Goal: Information Seeking & Learning: Learn about a topic

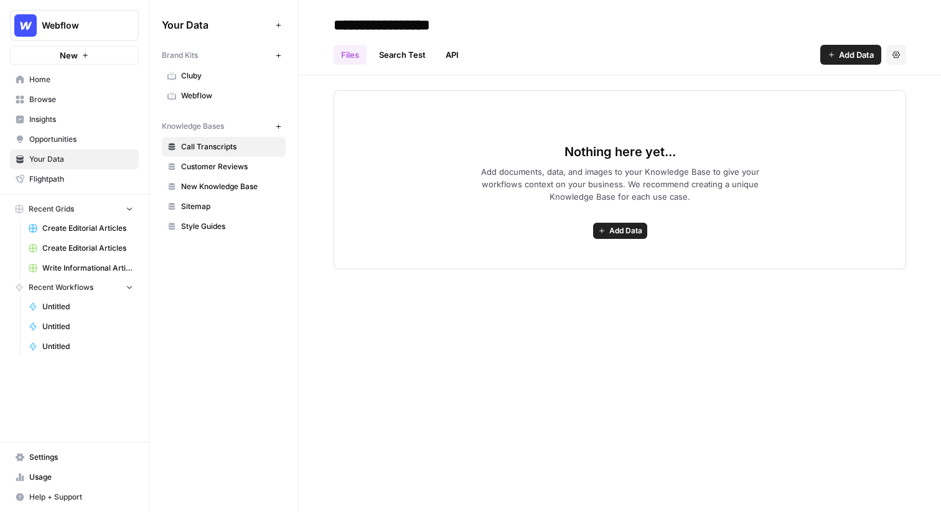
click at [60, 28] on div "New" at bounding box center [75, 29] width 30 height 20
click at [32, 28] on img "Workspace: Webflow" at bounding box center [25, 25] width 22 height 22
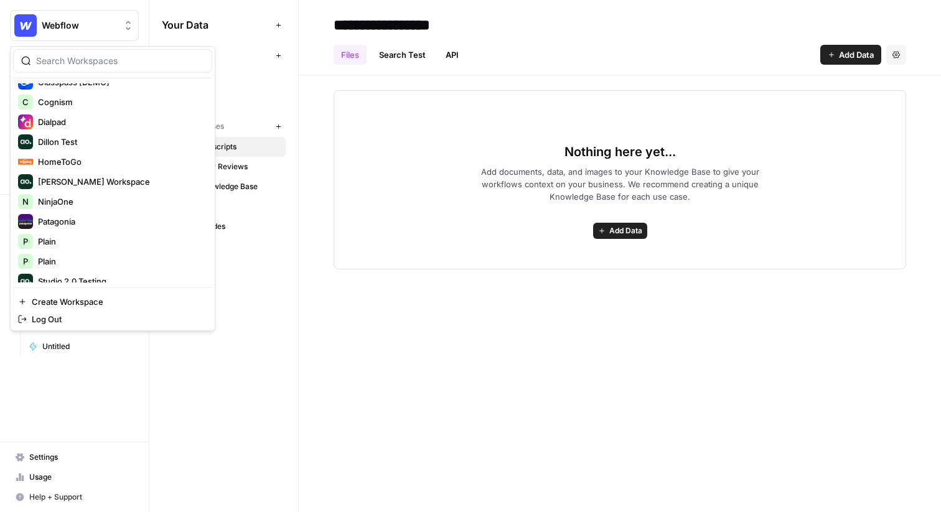
scroll to position [179, 0]
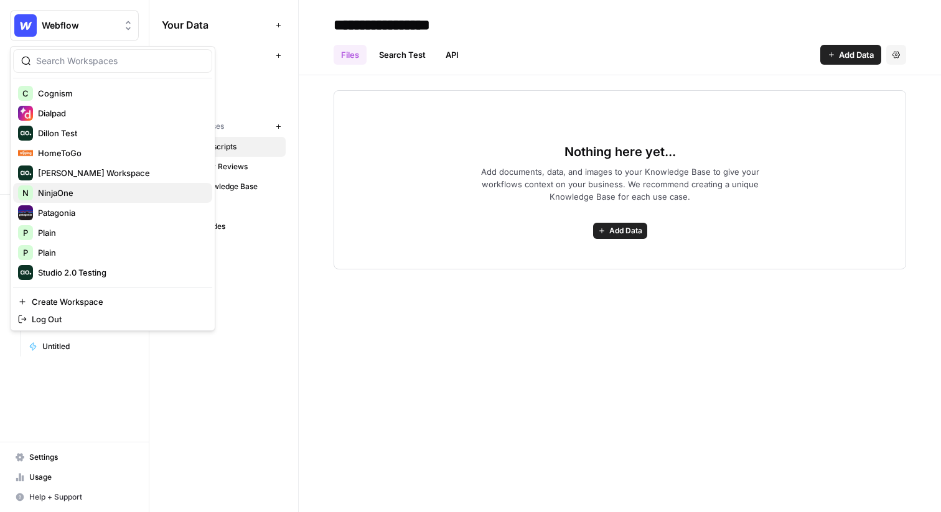
click at [100, 192] on span "NinjaOne" at bounding box center [120, 193] width 164 height 12
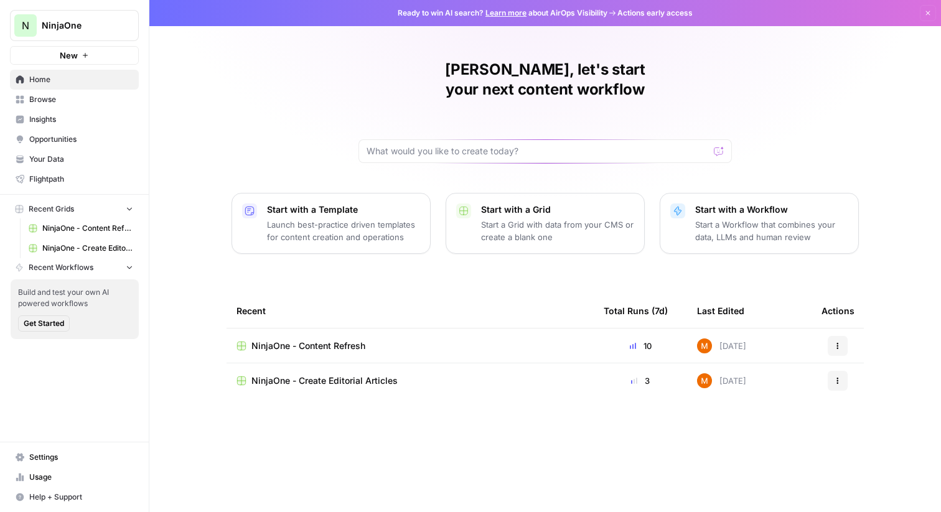
click at [438, 340] on div "NinjaOne - Content Refresh" at bounding box center [410, 346] width 347 height 12
click at [437, 375] on div "NinjaOne - Create Editorial Articles" at bounding box center [410, 381] width 347 height 12
click at [66, 161] on span "Your Data" at bounding box center [81, 159] width 104 height 11
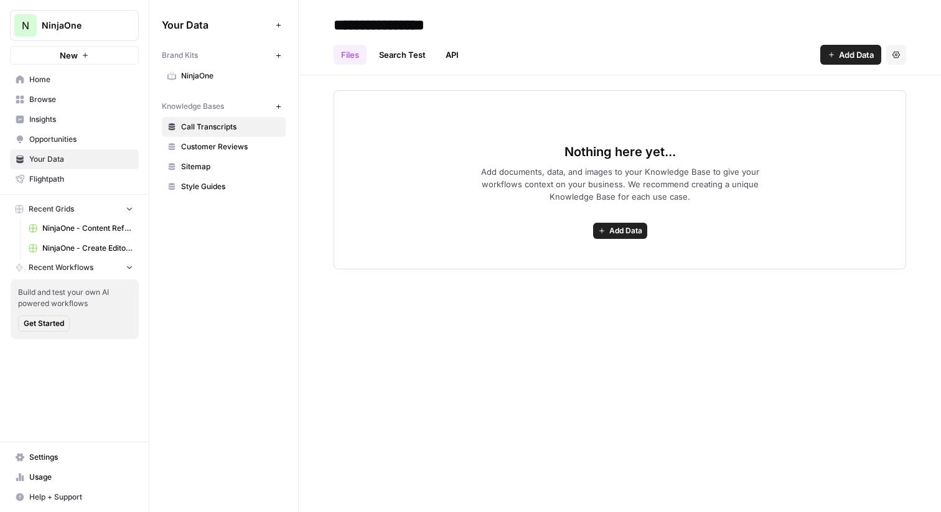
click at [209, 82] on link "NinjaOne" at bounding box center [224, 76] width 124 height 20
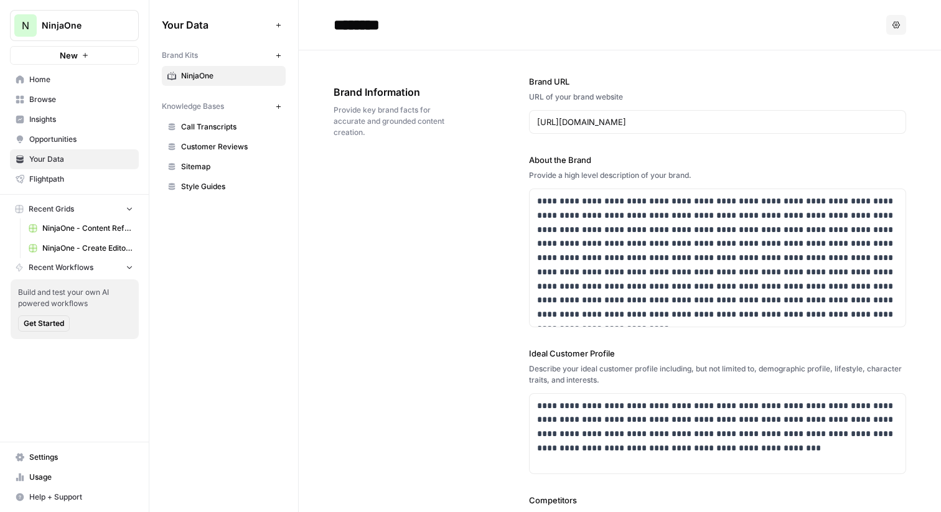
click at [110, 116] on span "Insights" at bounding box center [81, 119] width 104 height 11
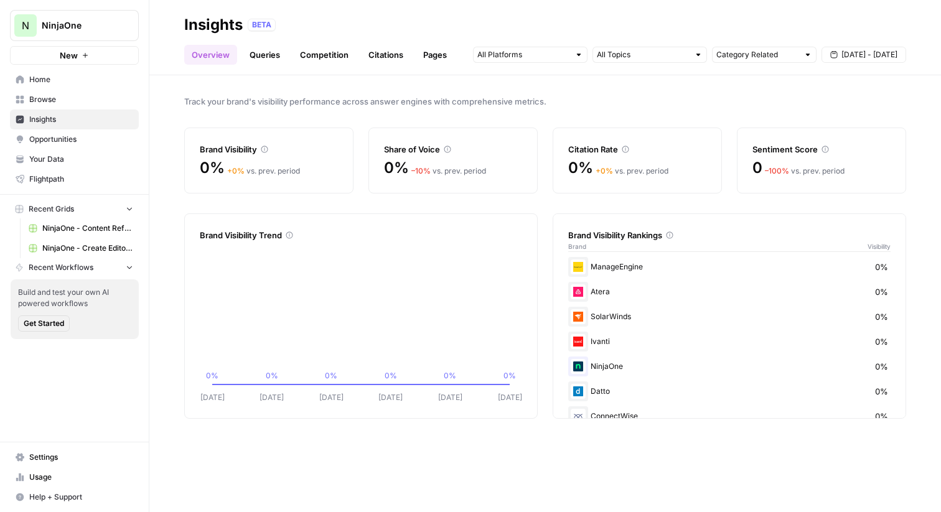
click at [85, 154] on span "Your Data" at bounding box center [81, 159] width 104 height 11
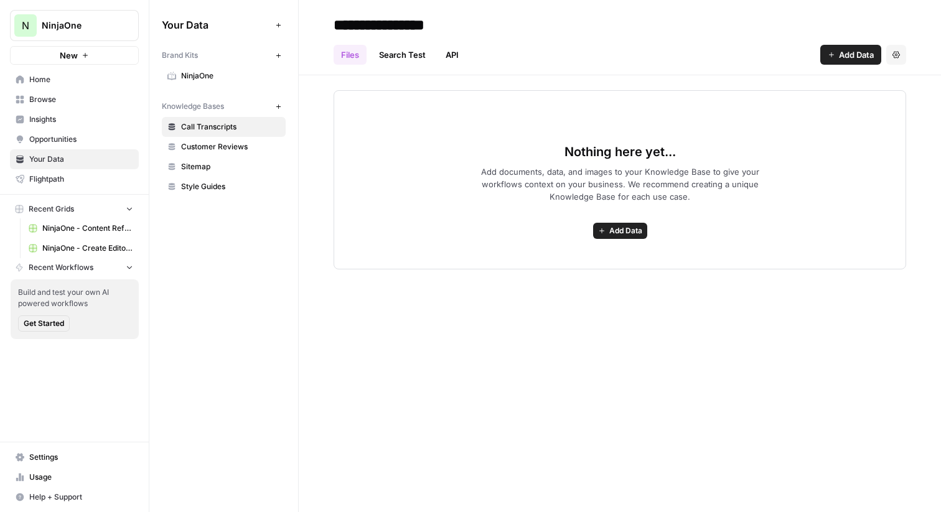
click at [211, 78] on span "NinjaOne" at bounding box center [230, 75] width 99 height 11
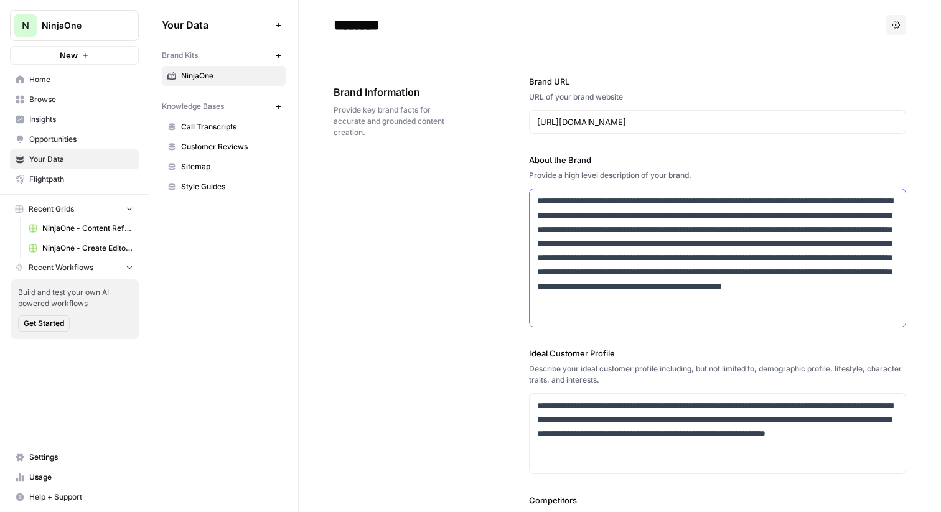
click at [701, 220] on p "**********" at bounding box center [717, 258] width 361 height 128
click at [614, 121] on input "https://www.ninjaone.com/" at bounding box center [717, 122] width 361 height 12
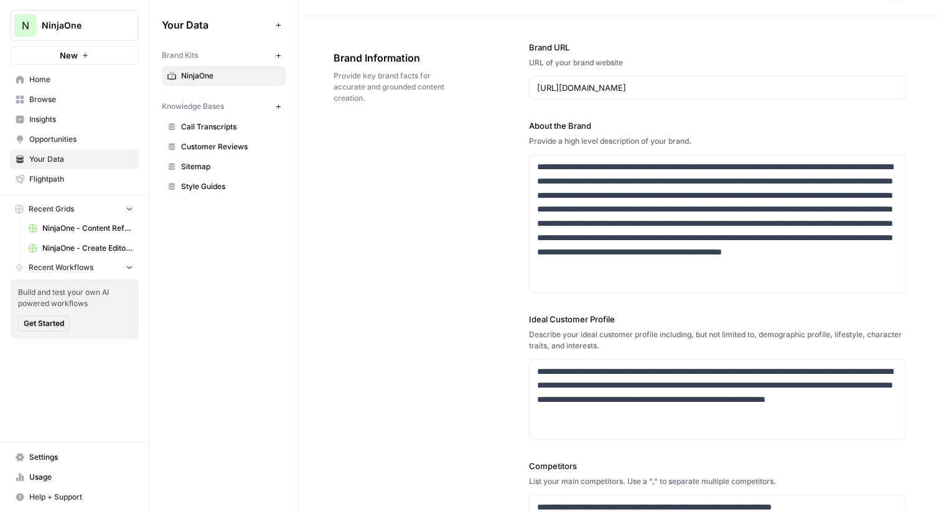
click at [524, 185] on div "**********" at bounding box center [620, 377] width 573 height 722
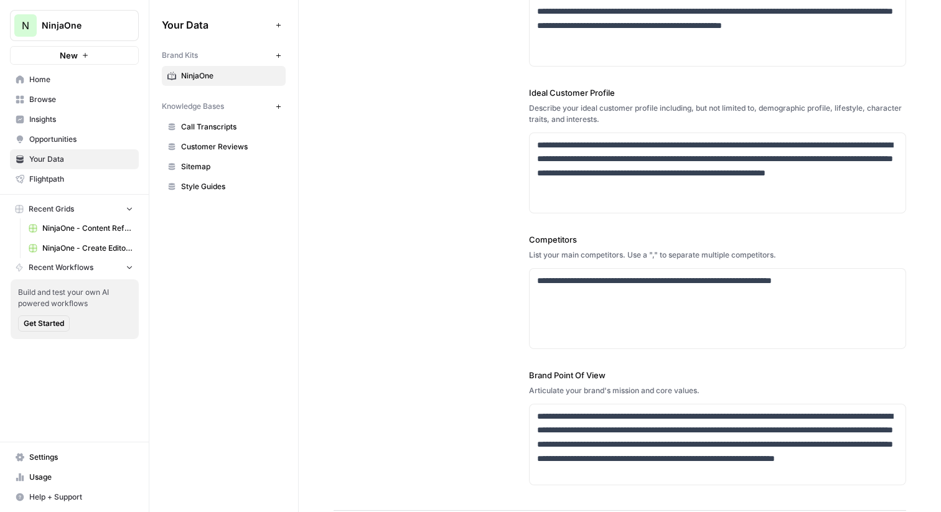
scroll to position [262, 0]
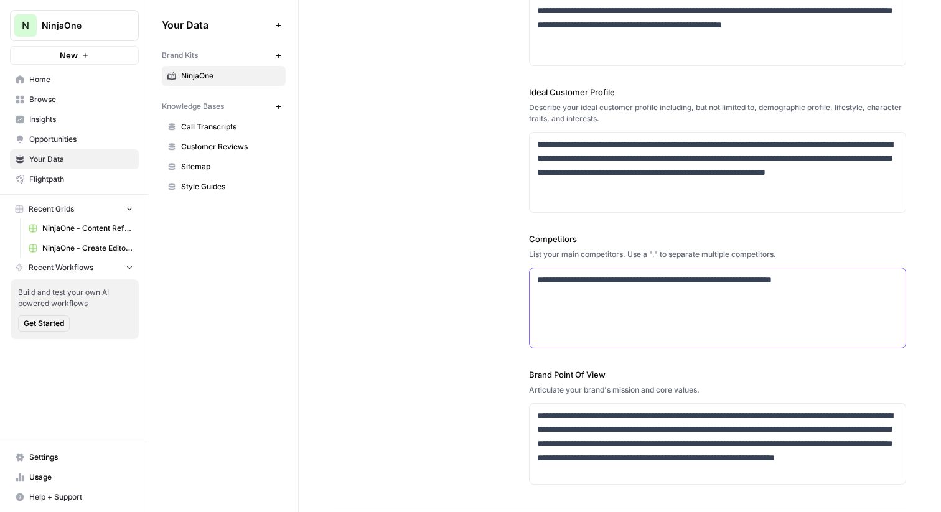
click at [579, 289] on div "**********" at bounding box center [718, 308] width 376 height 80
click at [579, 308] on div "**********" at bounding box center [718, 308] width 376 height 80
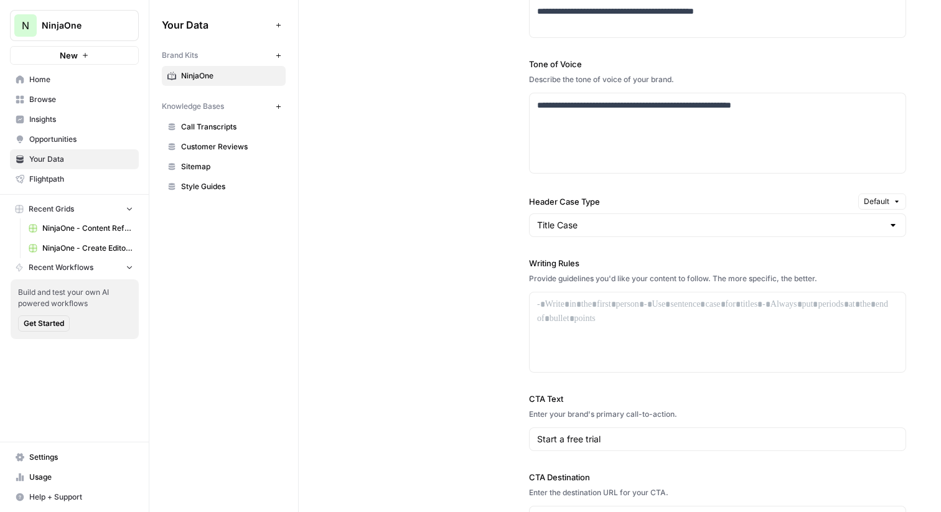
scroll to position [912, 0]
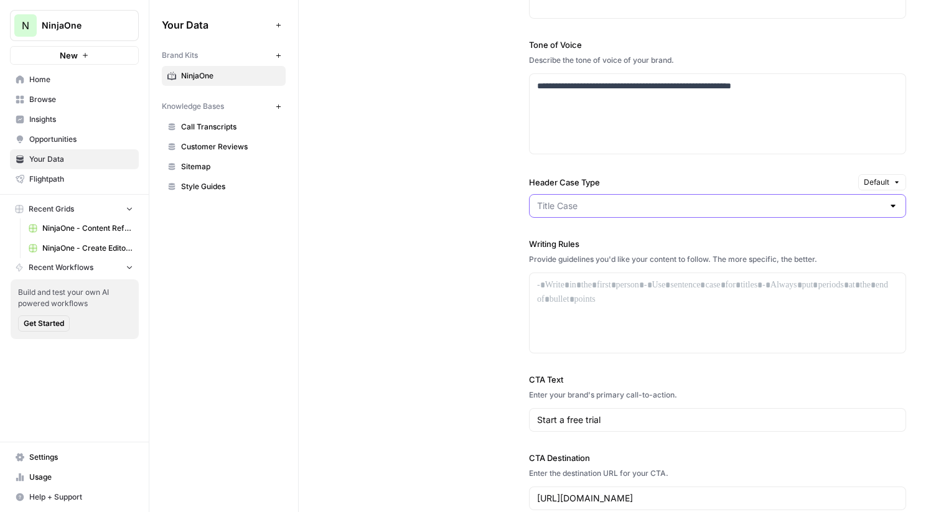
click at [573, 208] on input "Header Case Type" at bounding box center [710, 206] width 346 height 12
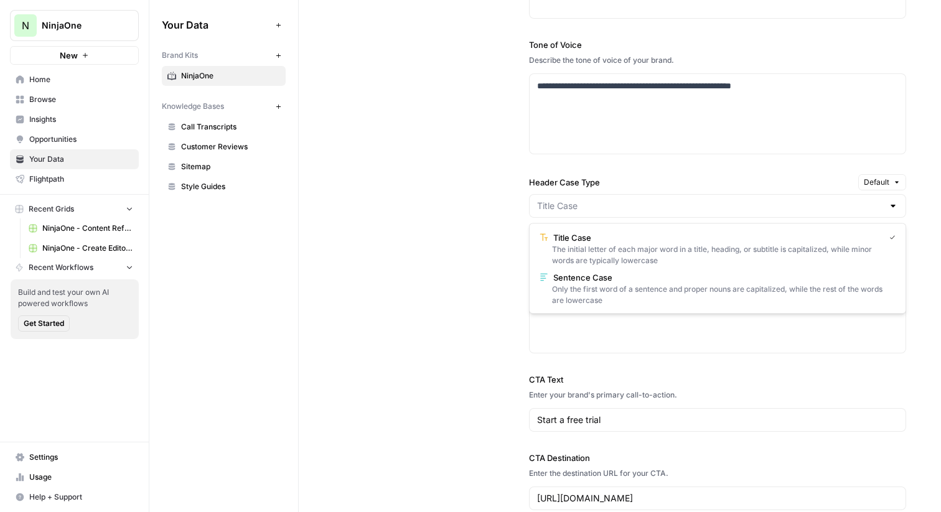
type input "Title Case"
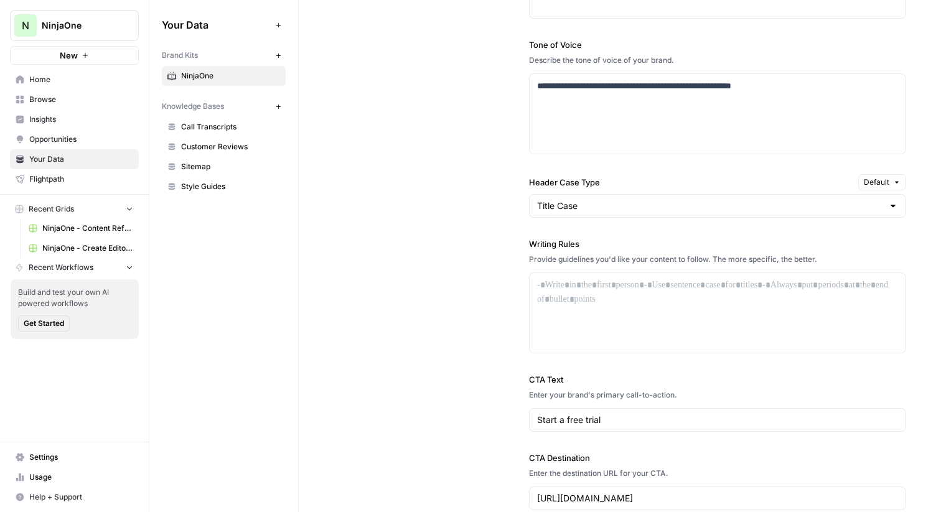
click at [545, 171] on div "**********" at bounding box center [717, 201] width 377 height 670
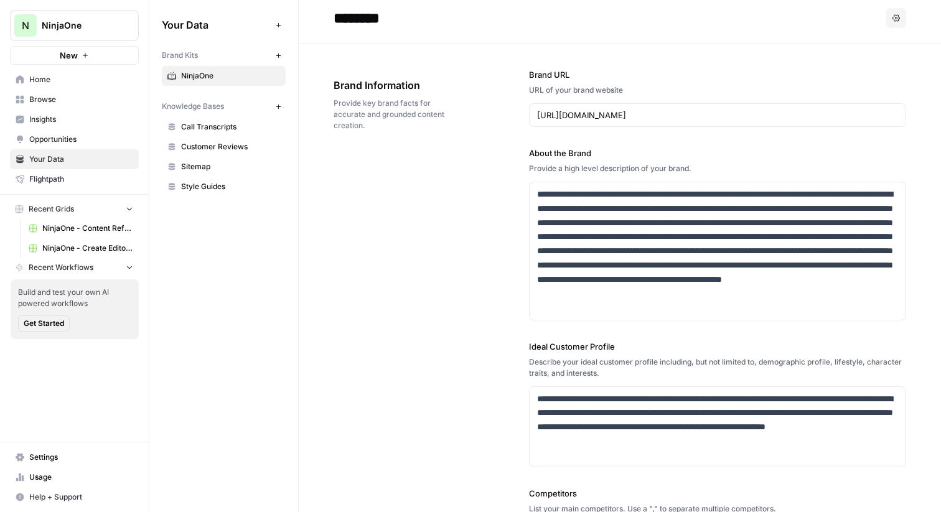
scroll to position [0, 0]
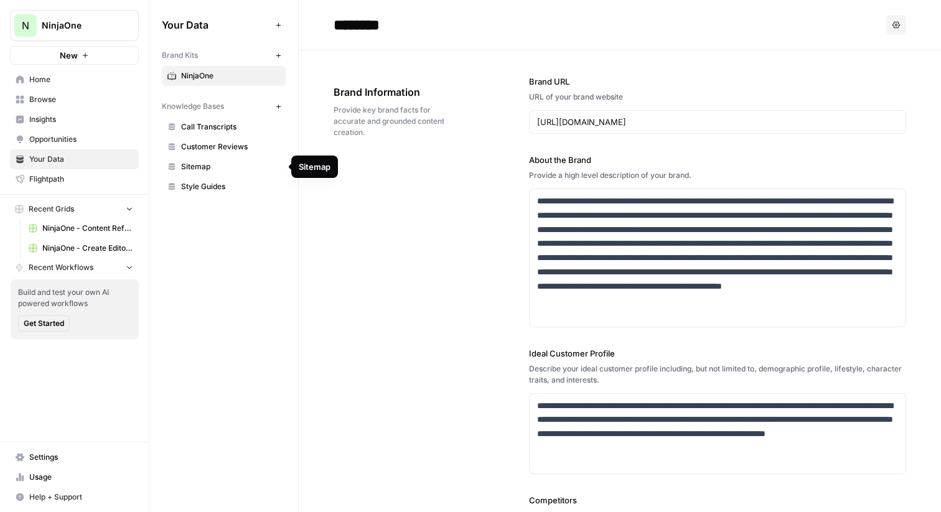
click at [208, 163] on span "Sitemap" at bounding box center [230, 166] width 99 height 11
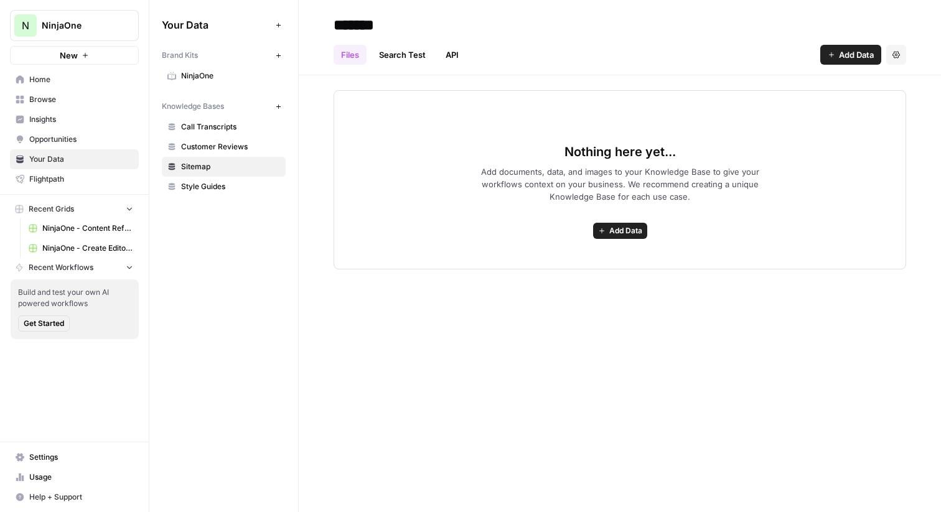
click at [851, 60] on span "Add Data" at bounding box center [856, 55] width 35 height 12
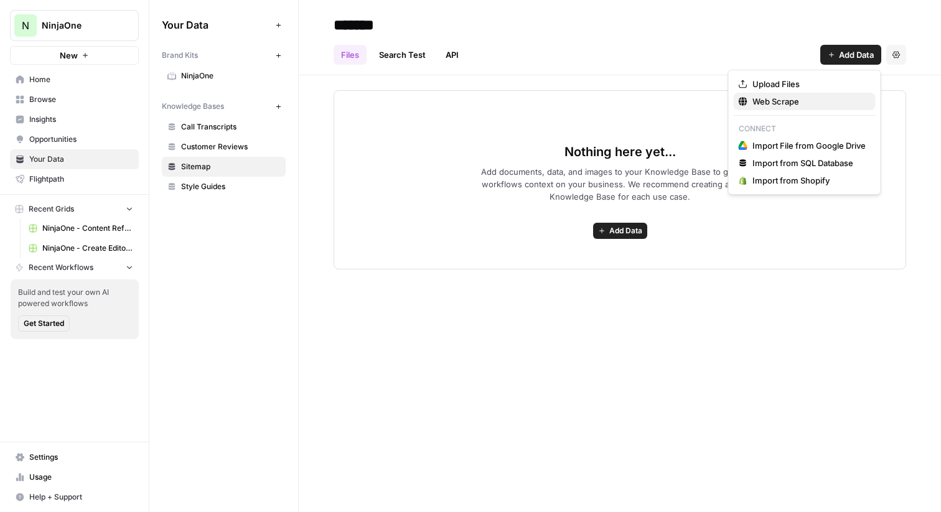
click at [821, 101] on span "Web Scrape" at bounding box center [809, 101] width 113 height 12
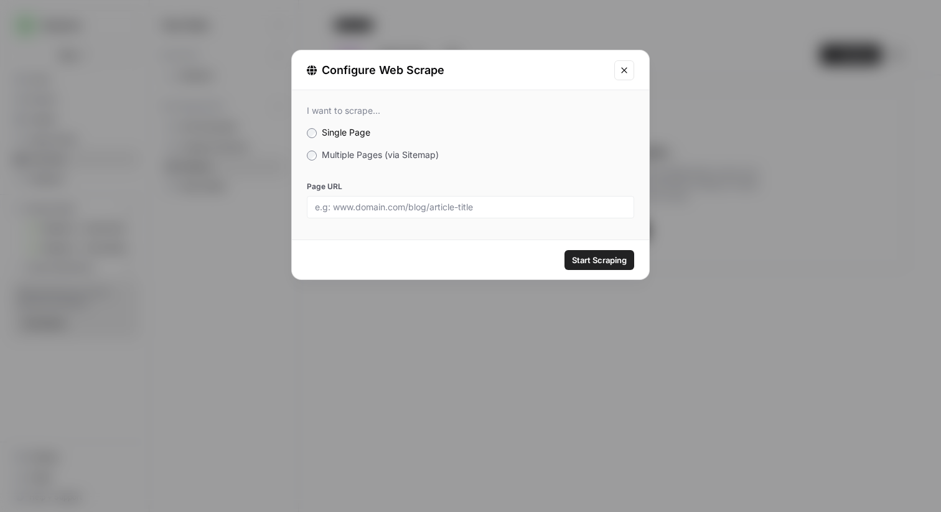
click at [348, 153] on span "Multiple Pages (via Sitemap)" at bounding box center [380, 154] width 117 height 11
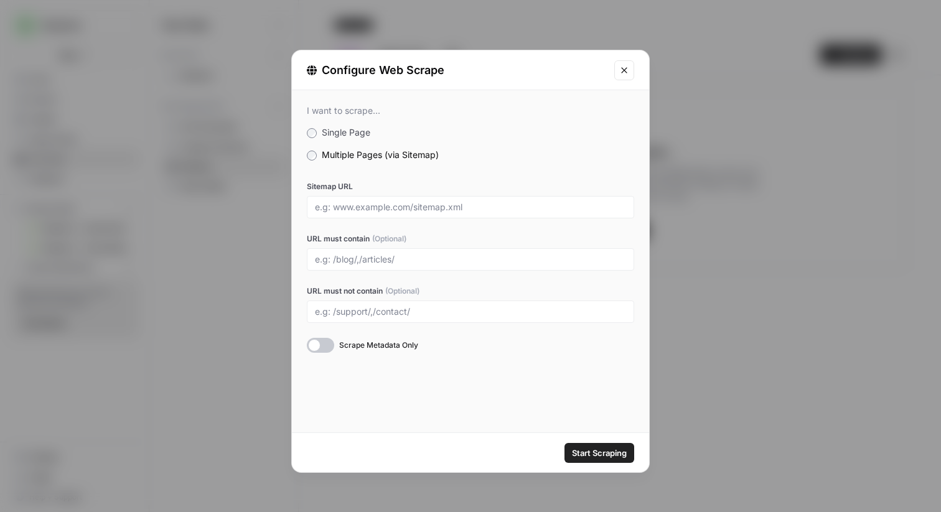
click at [626, 75] on button "Close modal" at bounding box center [625, 70] width 20 height 20
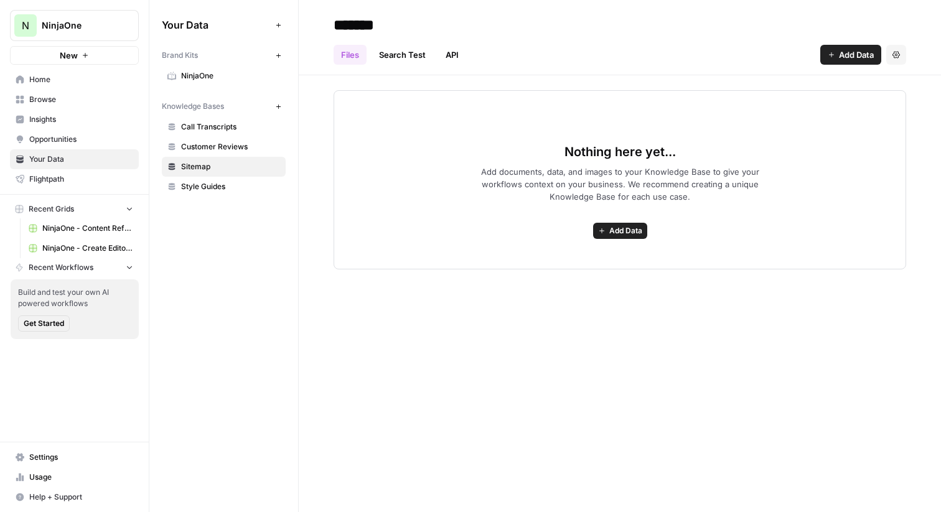
click at [66, 120] on span "Insights" at bounding box center [81, 119] width 104 height 11
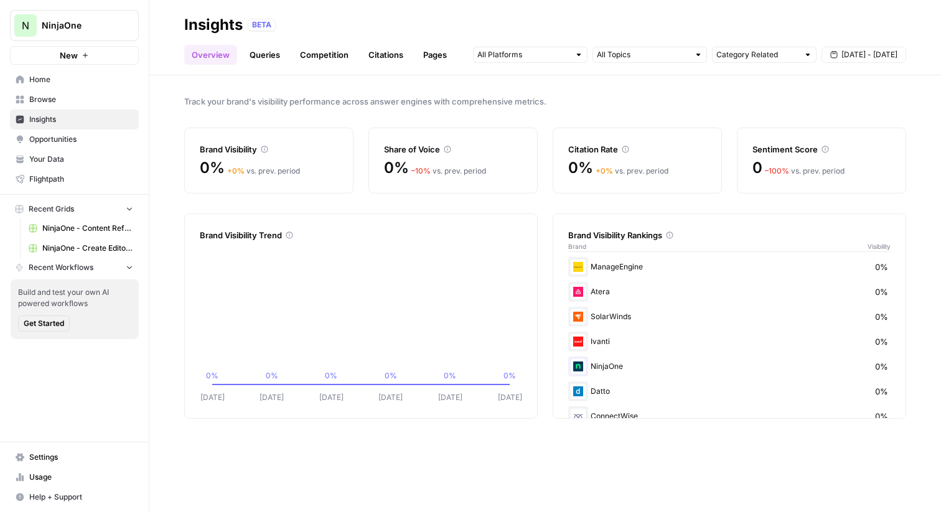
click at [101, 27] on span "NinjaOne" at bounding box center [79, 25] width 75 height 12
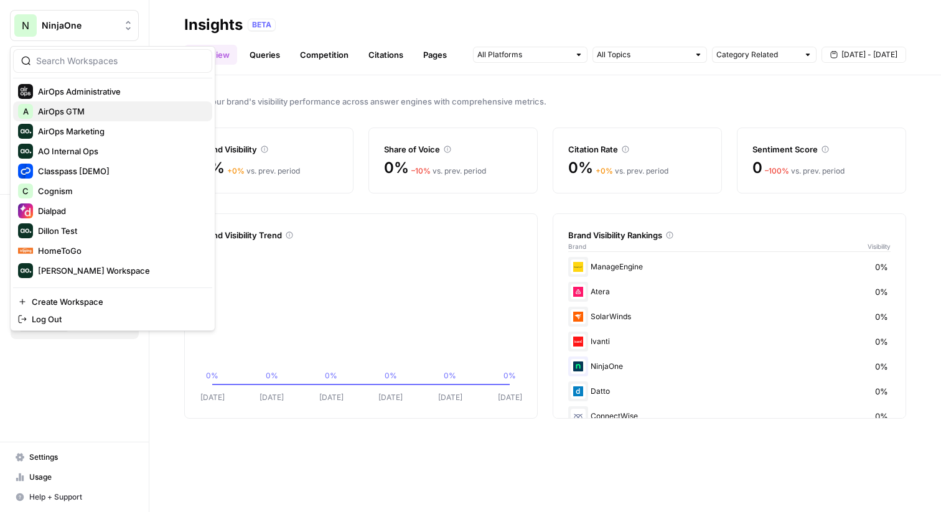
scroll to position [83, 0]
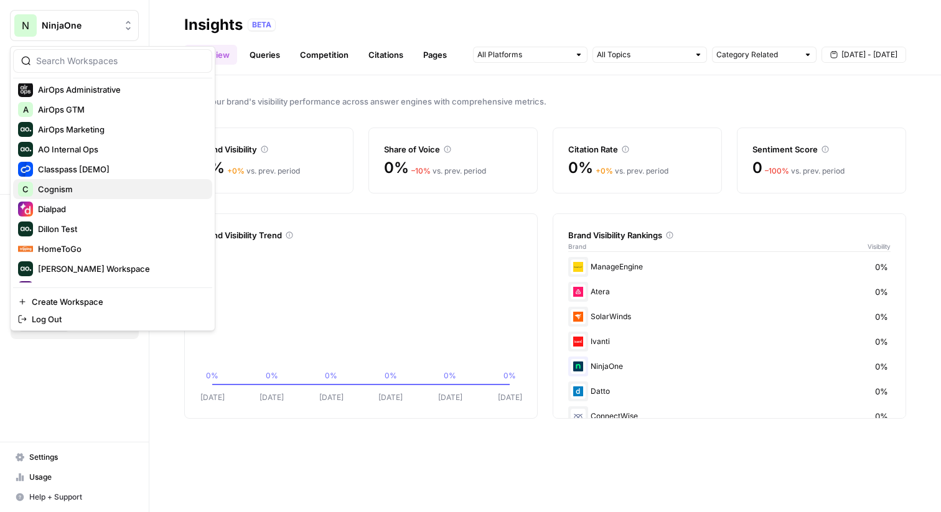
click at [65, 192] on span "Cognism" at bounding box center [120, 189] width 164 height 12
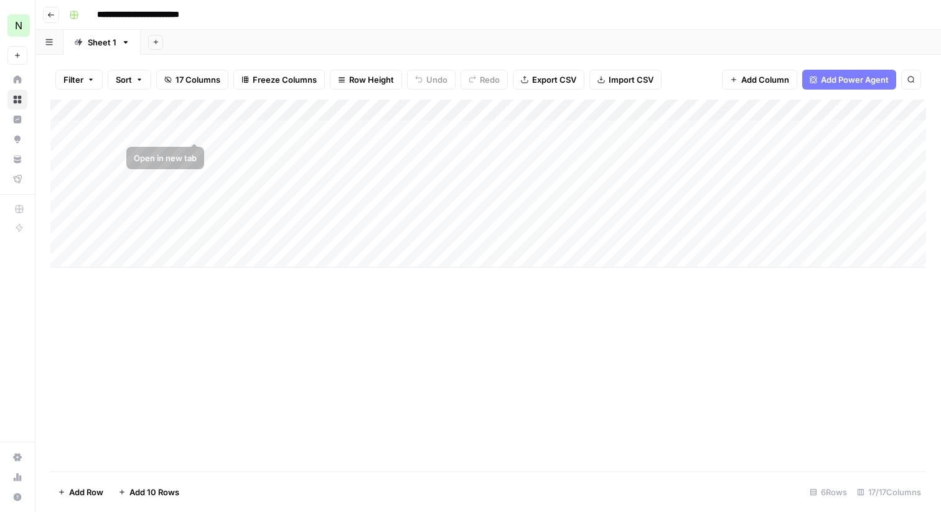
click at [163, 132] on div "Add Column" at bounding box center [488, 184] width 876 height 168
click at [415, 161] on div "Add Column" at bounding box center [488, 184] width 876 height 168
click at [446, 133] on div "Add Column" at bounding box center [488, 184] width 876 height 168
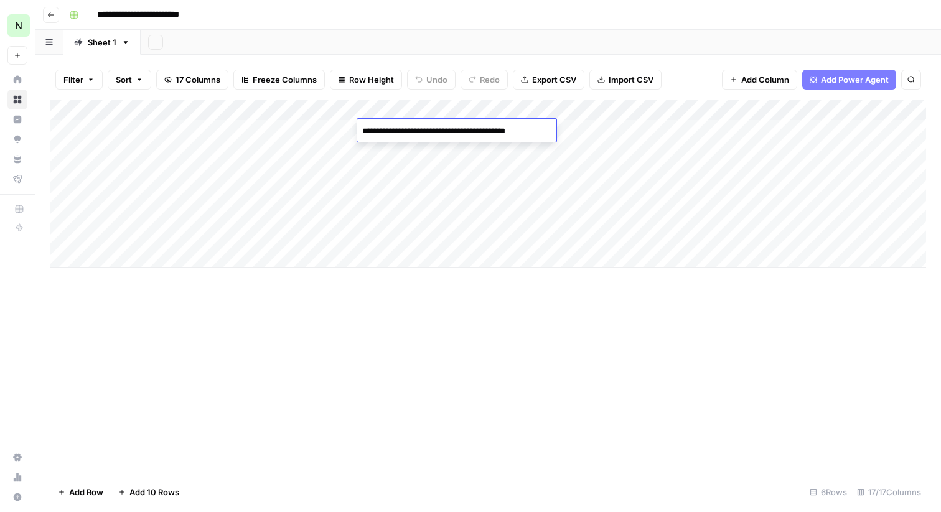
click at [535, 177] on div "Add Column" at bounding box center [488, 184] width 876 height 168
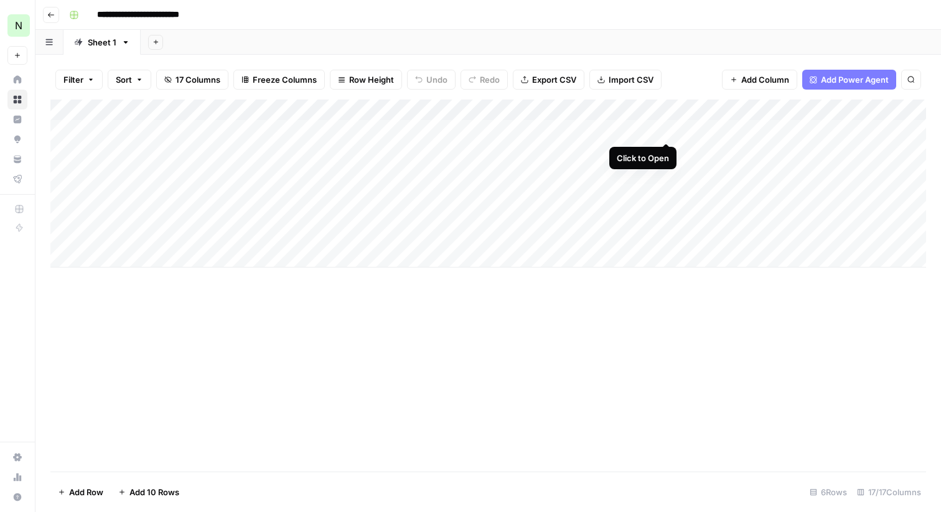
click at [669, 131] on div "Add Column" at bounding box center [488, 184] width 876 height 168
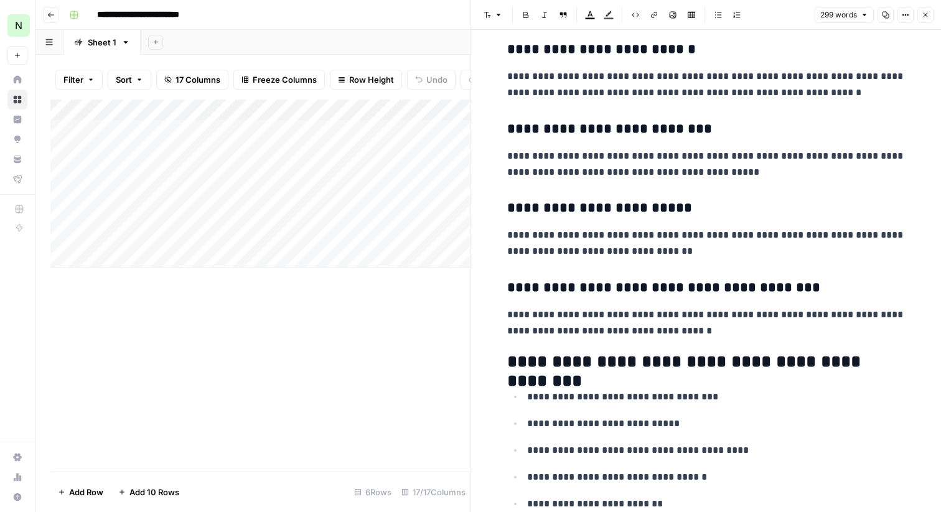
scroll to position [971, 0]
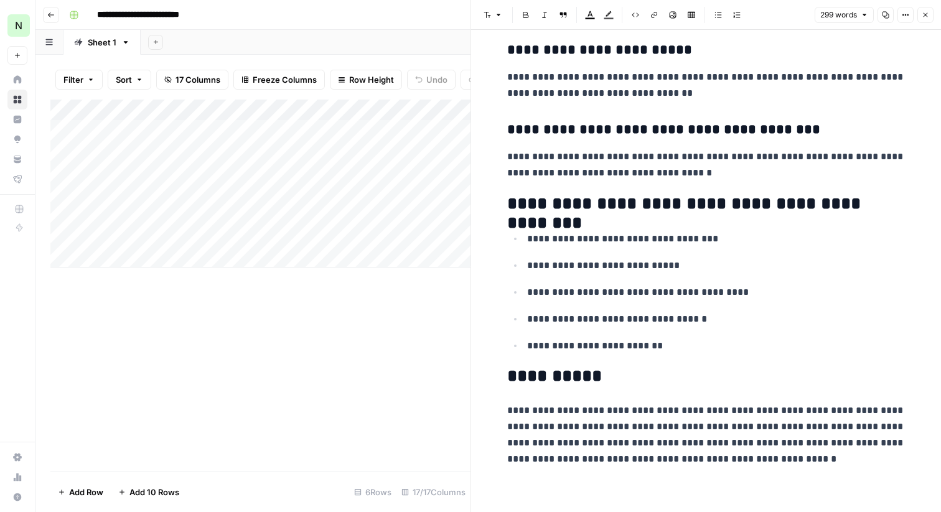
click at [385, 290] on div "Add Column" at bounding box center [260, 286] width 420 height 372
click at [927, 20] on button "Close" at bounding box center [926, 15] width 16 height 16
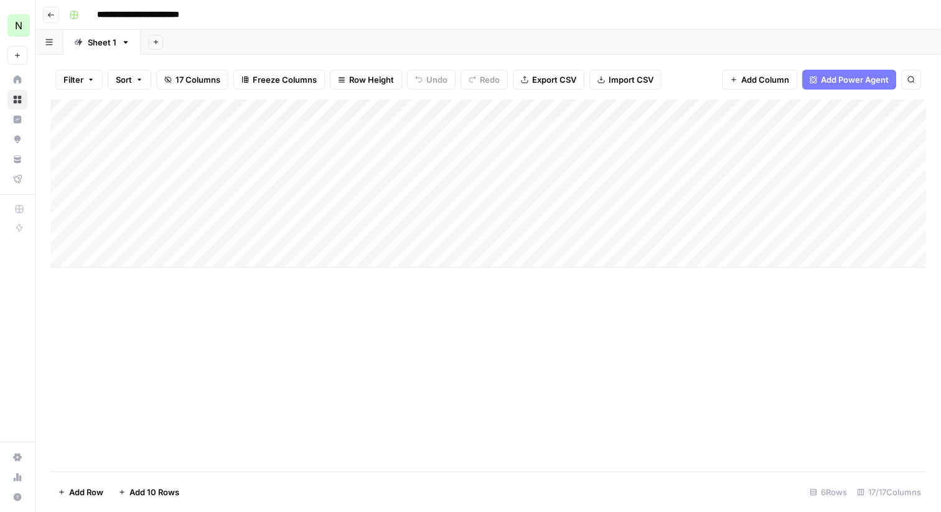
click at [151, 129] on div "Add Column" at bounding box center [488, 184] width 876 height 168
click at [149, 153] on div "Add Column" at bounding box center [488, 184] width 876 height 168
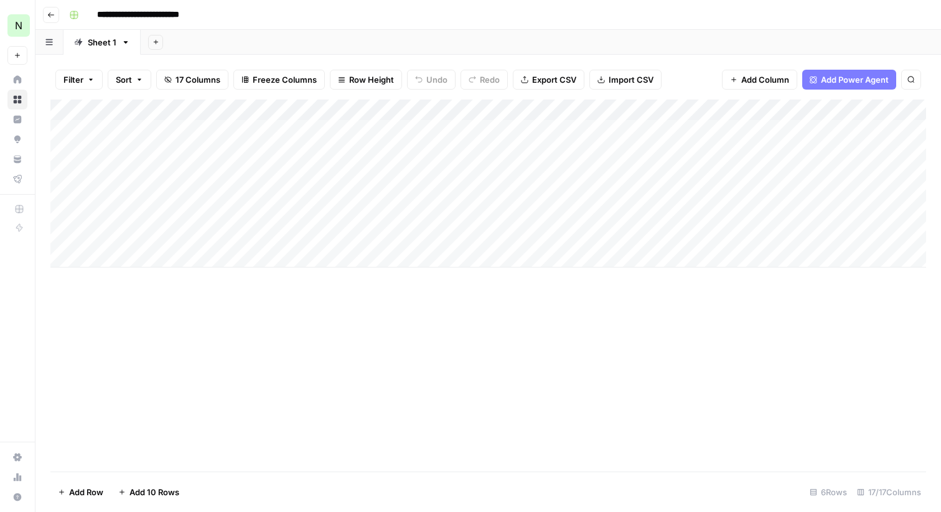
click at [470, 162] on div "Add Column" at bounding box center [488, 184] width 876 height 168
click at [413, 131] on div "Add Column" at bounding box center [488, 184] width 876 height 168
click at [792, 110] on div "Add Column" at bounding box center [488, 184] width 876 height 168
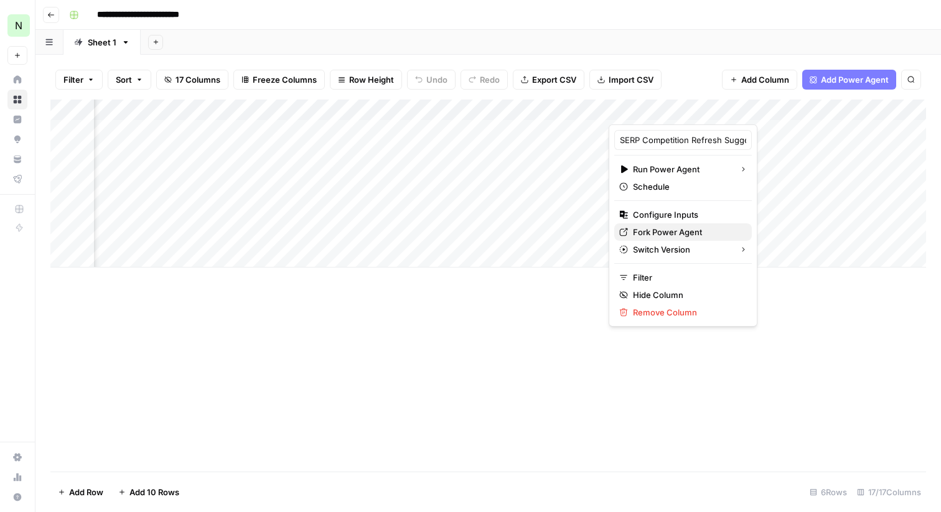
click at [666, 238] on button "Fork Power Agent" at bounding box center [684, 232] width 138 height 17
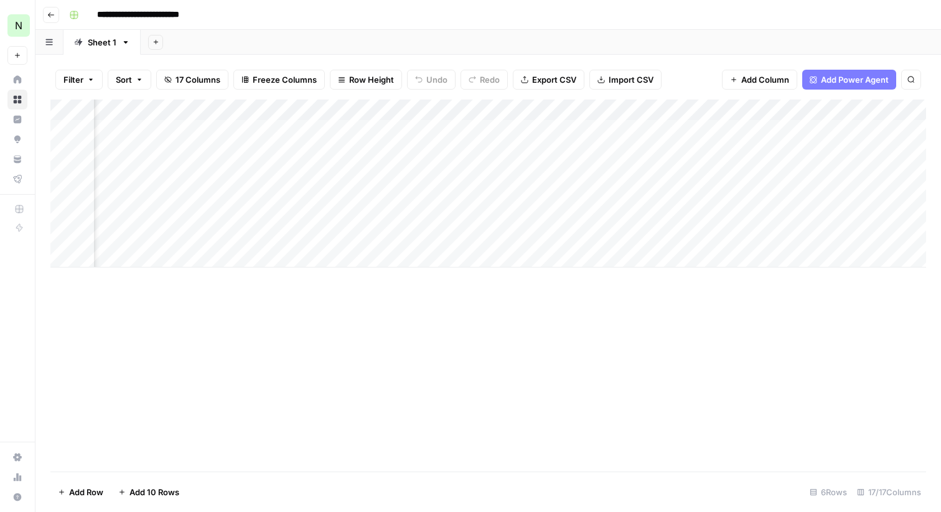
scroll to position [0, 0]
click at [529, 372] on div "Add Column" at bounding box center [488, 286] width 876 height 372
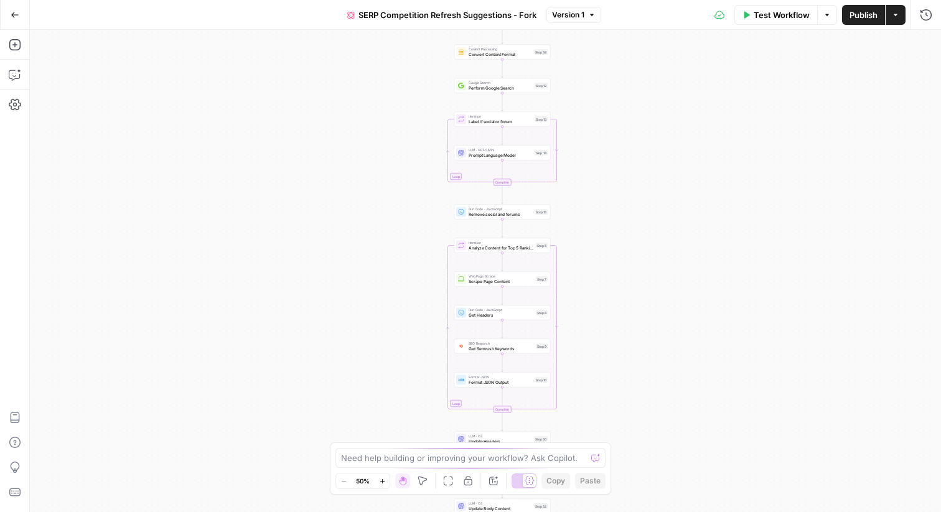
drag, startPoint x: 575, startPoint y: 117, endPoint x: 592, endPoint y: 214, distance: 98.0
click at [592, 214] on div "true false Workflow Set Inputs Inputs Content Processing Convert Content Format…" at bounding box center [486, 271] width 912 height 483
drag, startPoint x: 621, startPoint y: 275, endPoint x: 610, endPoint y: 275, distance: 11.2
click at [610, 275] on div "true false Workflow Set Inputs Inputs Content Processing Convert Content Format…" at bounding box center [486, 271] width 912 height 483
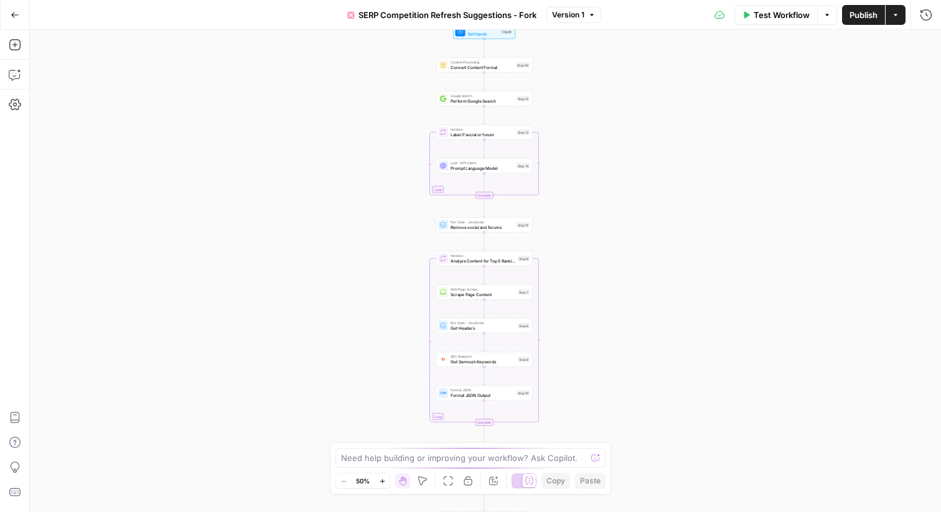
drag, startPoint x: 610, startPoint y: 275, endPoint x: 603, endPoint y: 288, distance: 15.3
click at [603, 288] on div "true false Workflow Set Inputs Inputs Content Processing Convert Content Format…" at bounding box center [486, 271] width 912 height 483
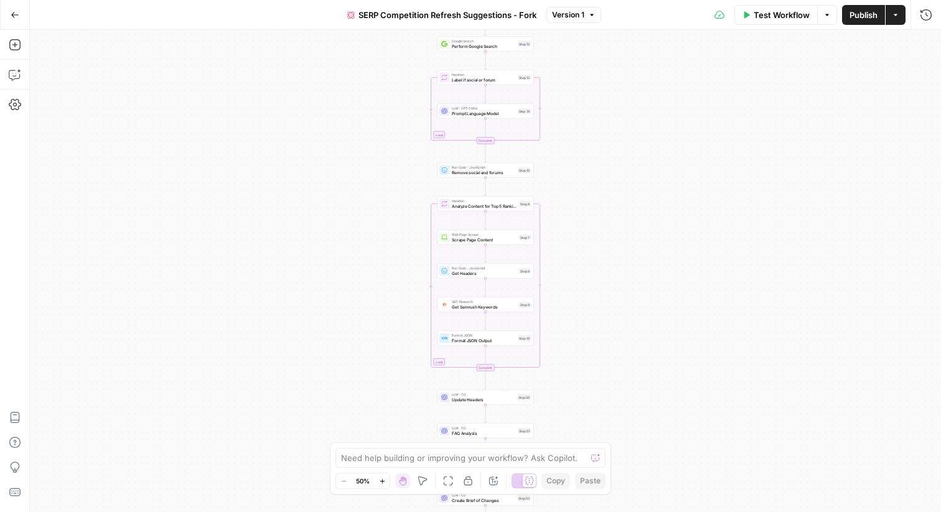
drag, startPoint x: 557, startPoint y: 207, endPoint x: 558, endPoint y: 151, distance: 56.1
click at [558, 151] on div "true false Workflow Set Inputs Inputs Content Processing Convert Content Format…" at bounding box center [486, 271] width 912 height 483
drag, startPoint x: 559, startPoint y: 149, endPoint x: 559, endPoint y: 140, distance: 8.7
click at [559, 140] on div "true false Workflow Set Inputs Inputs Content Processing Convert Content Format…" at bounding box center [486, 271] width 912 height 483
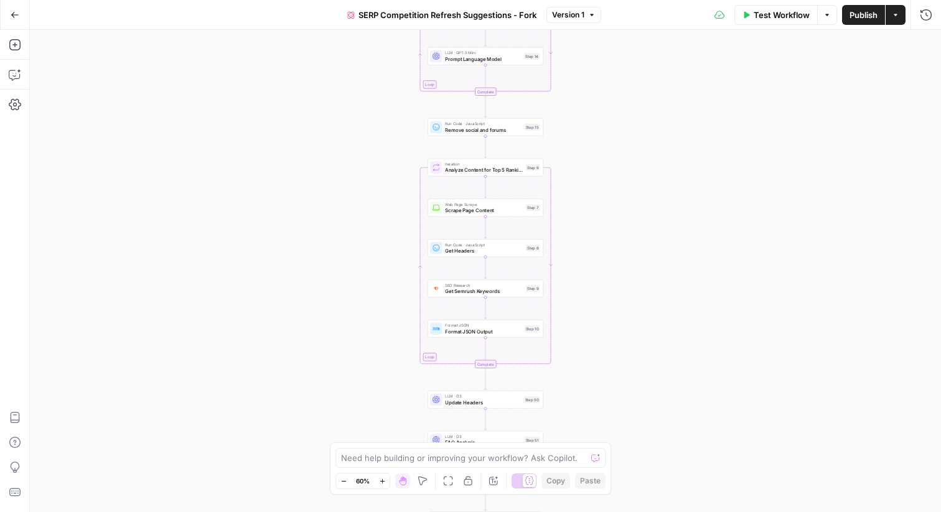
drag, startPoint x: 621, startPoint y: 192, endPoint x: 621, endPoint y: 180, distance: 12.5
click at [621, 180] on div "true false Workflow Set Inputs Inputs Content Processing Convert Content Format…" at bounding box center [486, 271] width 912 height 483
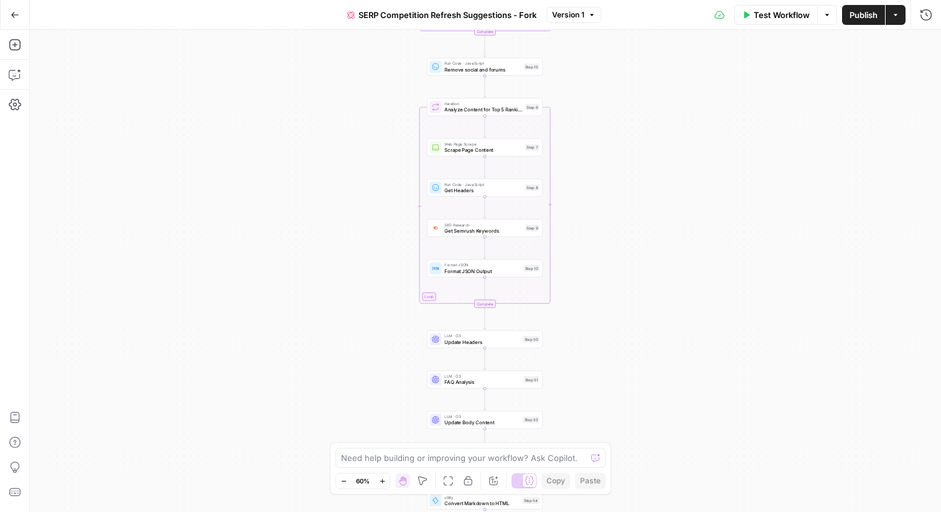
drag, startPoint x: 598, startPoint y: 166, endPoint x: 598, endPoint y: 108, distance: 58.5
click at [598, 106] on div "true false Workflow Set Inputs Inputs Content Processing Convert Content Format…" at bounding box center [486, 271] width 912 height 483
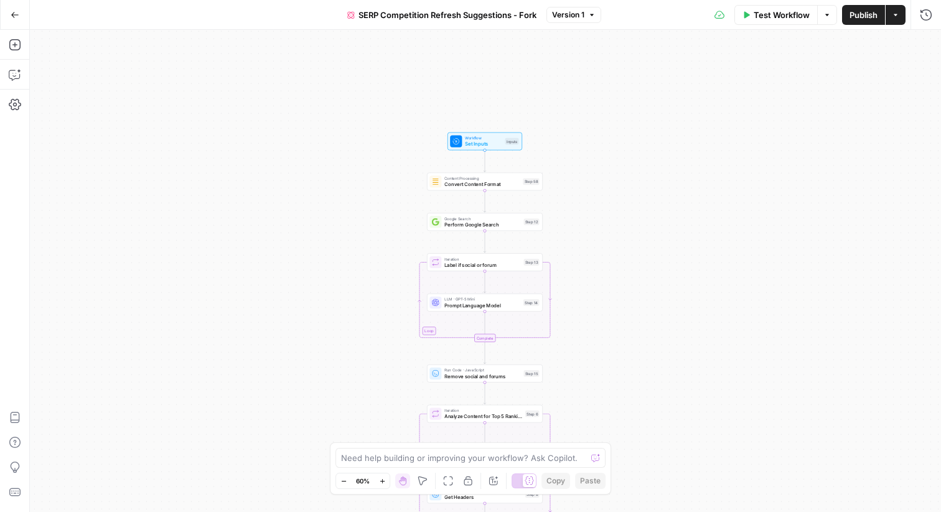
drag, startPoint x: 564, startPoint y: 165, endPoint x: 564, endPoint y: 512, distance: 346.8
click at [564, 512] on div "true false Workflow Set Inputs Inputs Content Processing Convert Content Format…" at bounding box center [486, 271] width 912 height 483
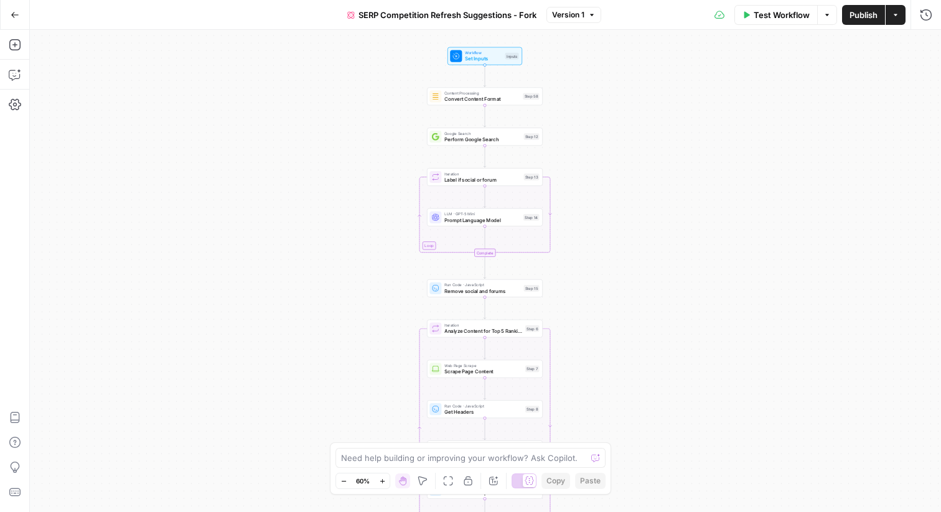
drag, startPoint x: 597, startPoint y: 189, endPoint x: 596, endPoint y: 44, distance: 145.1
click at [596, 44] on div "true false Workflow Set Inputs Inputs Content Processing Convert Content Format…" at bounding box center [486, 271] width 912 height 483
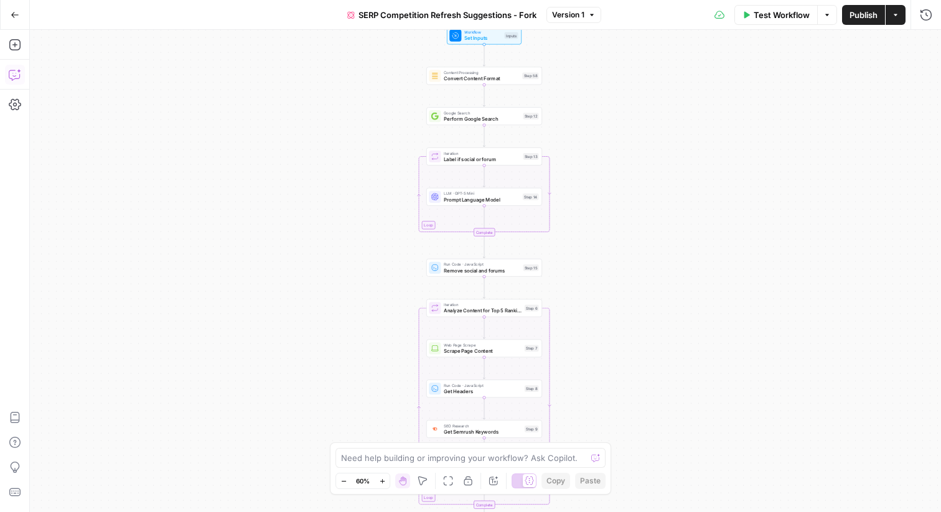
click at [9, 75] on icon "button" at bounding box center [14, 75] width 11 height 10
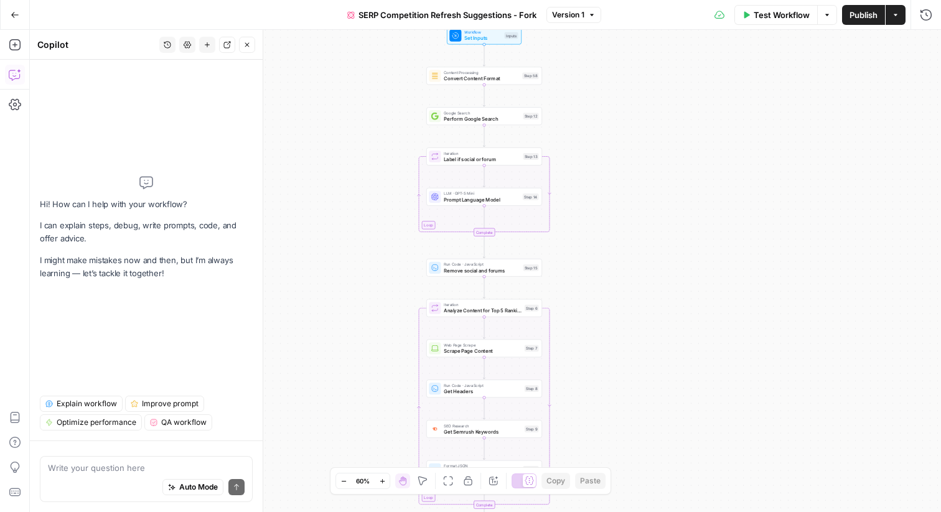
click at [98, 401] on span "Explain workflow" at bounding box center [87, 403] width 60 height 11
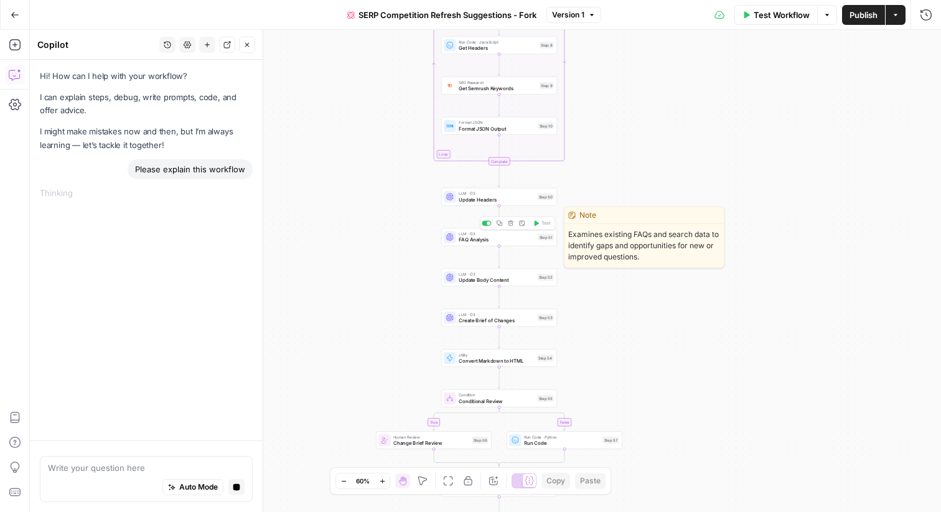
click at [497, 243] on span "FAQ Analysis" at bounding box center [497, 239] width 76 height 7
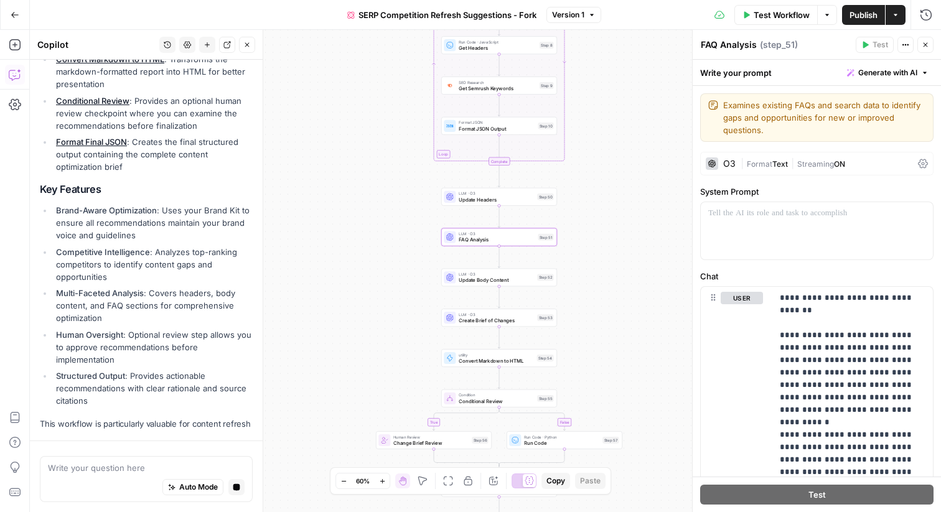
click at [624, 245] on div "true false Workflow Set Inputs Inputs Content Processing Convert Content Format…" at bounding box center [486, 271] width 912 height 483
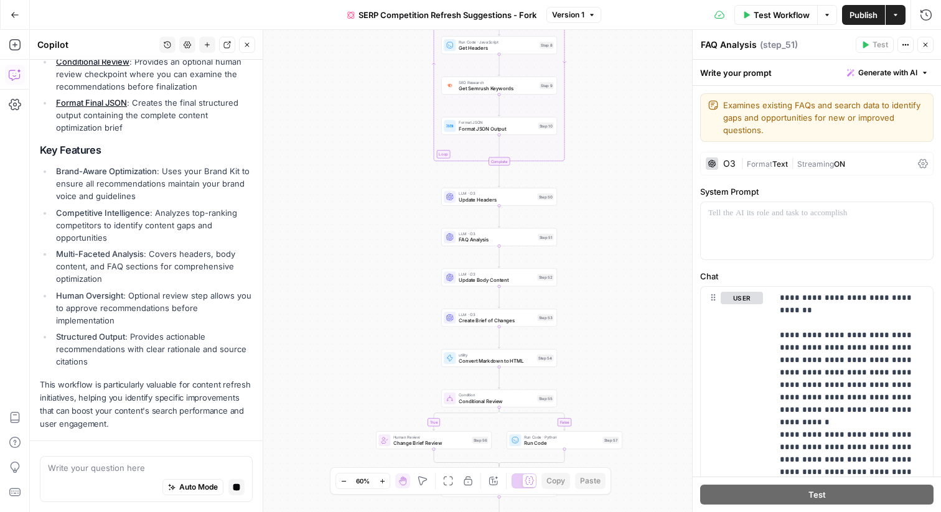
click at [923, 44] on icon "button" at bounding box center [925, 44] width 7 height 7
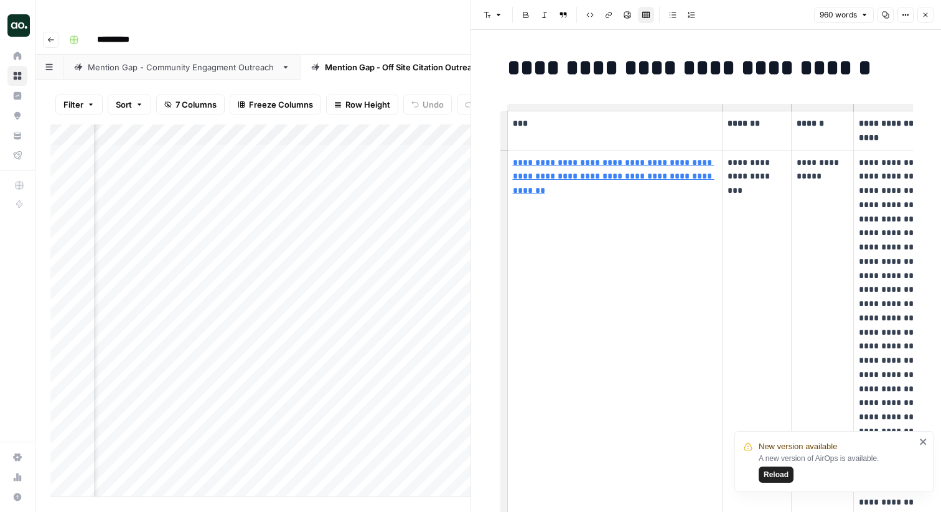
scroll to position [0, 98]
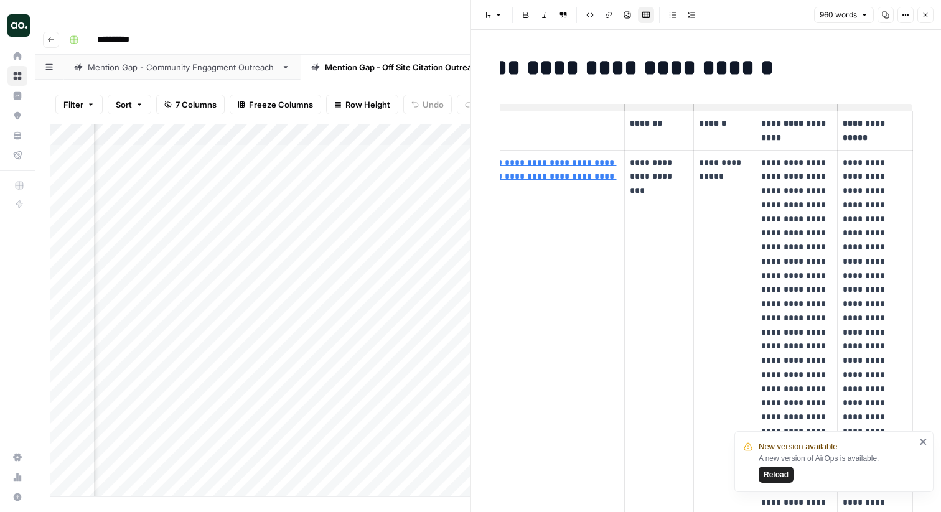
click at [923, 10] on button "Close" at bounding box center [926, 15] width 16 height 16
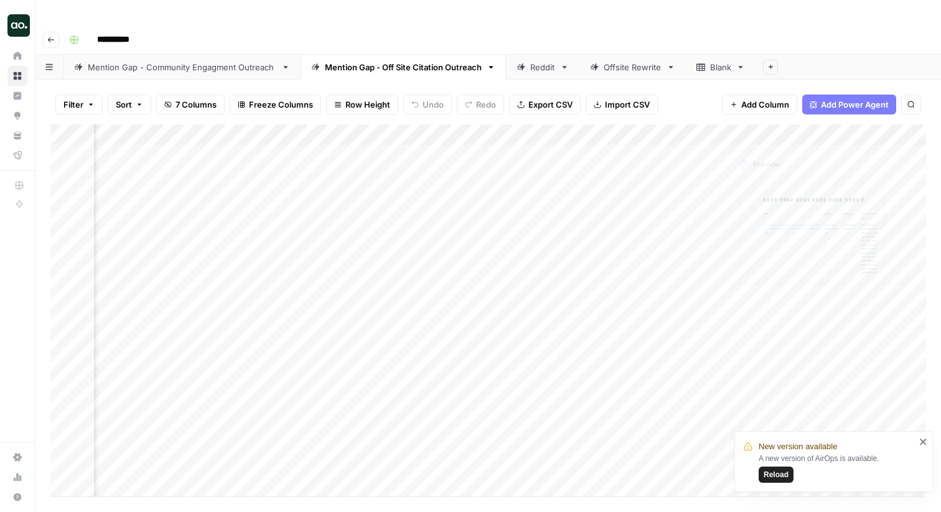
scroll to position [0, 296]
click at [831, 129] on div "Add Column" at bounding box center [488, 311] width 876 height 372
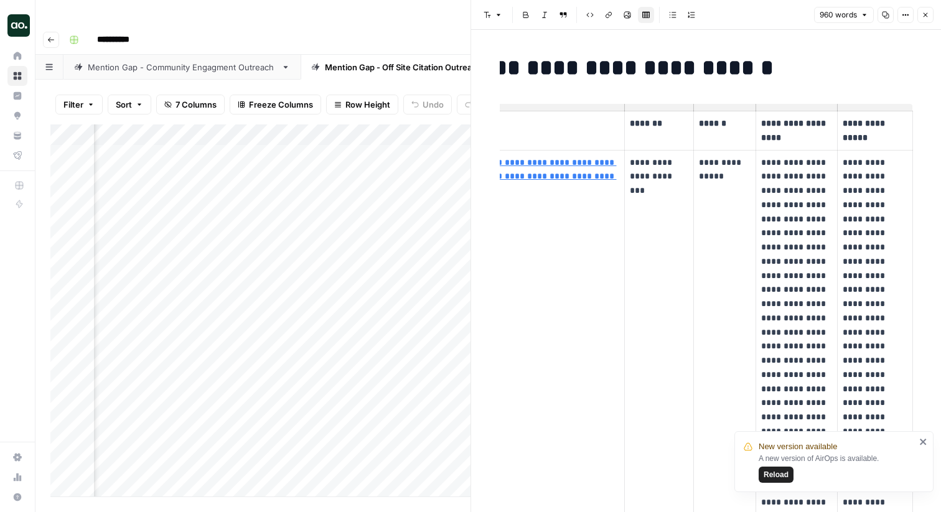
scroll to position [25, 0]
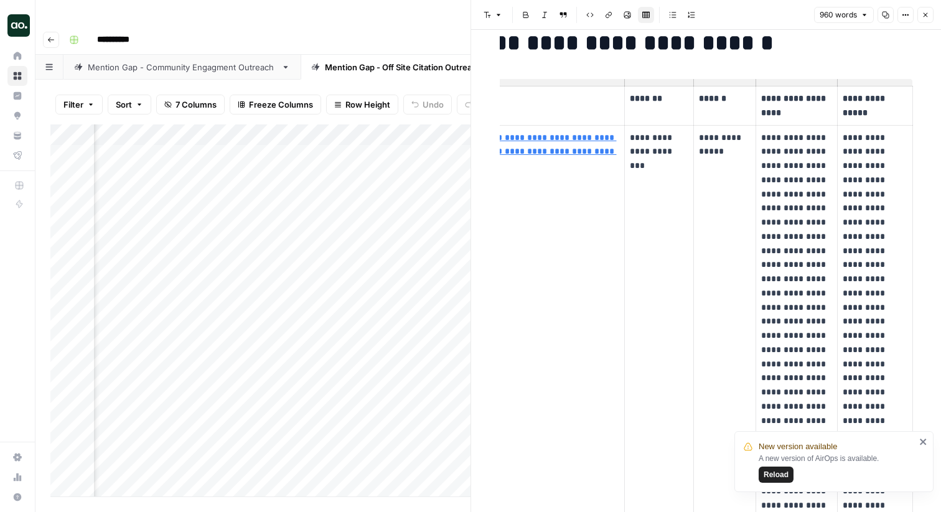
click at [933, 20] on button "Close" at bounding box center [926, 15] width 16 height 16
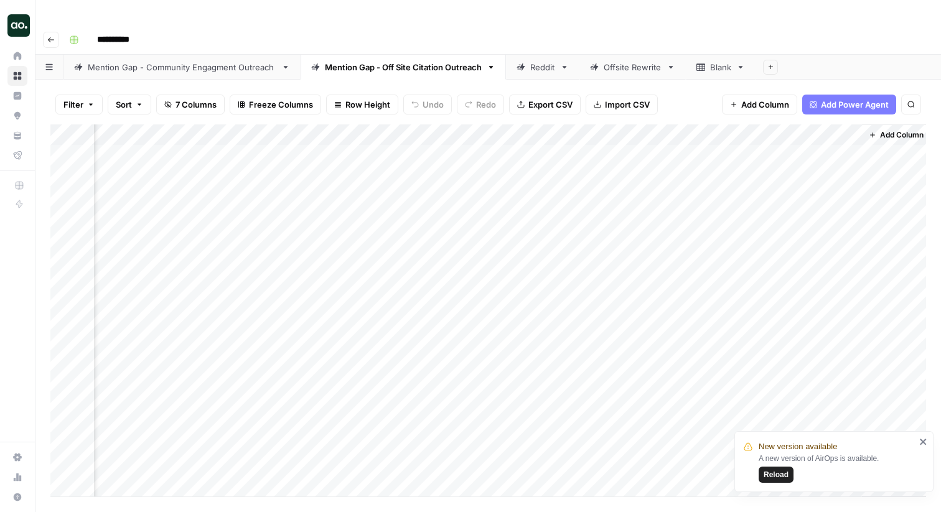
scroll to position [0, 281]
click at [526, 61] on div "Reddit" at bounding box center [536, 67] width 39 height 12
click at [829, 133] on div "Add Column" at bounding box center [488, 188] width 876 height 126
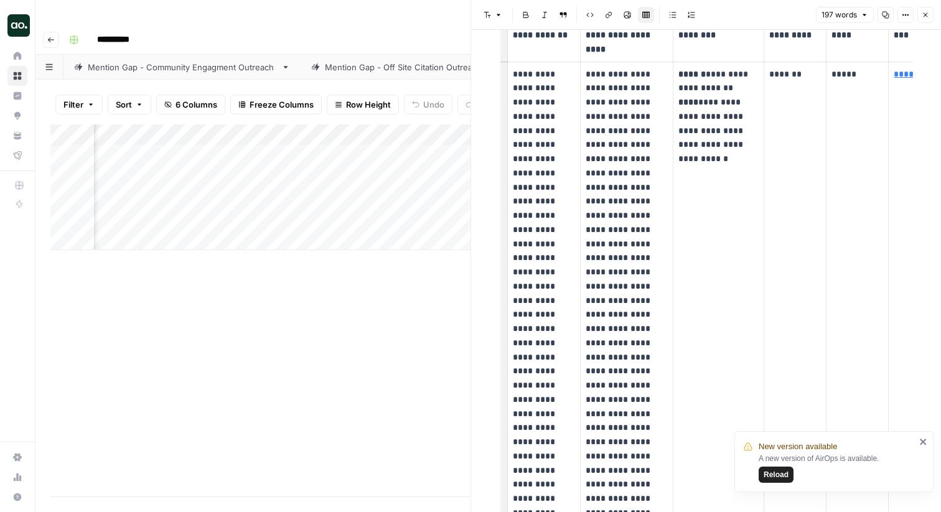
scroll to position [60, 0]
click at [927, 18] on icon "button" at bounding box center [925, 14] width 7 height 7
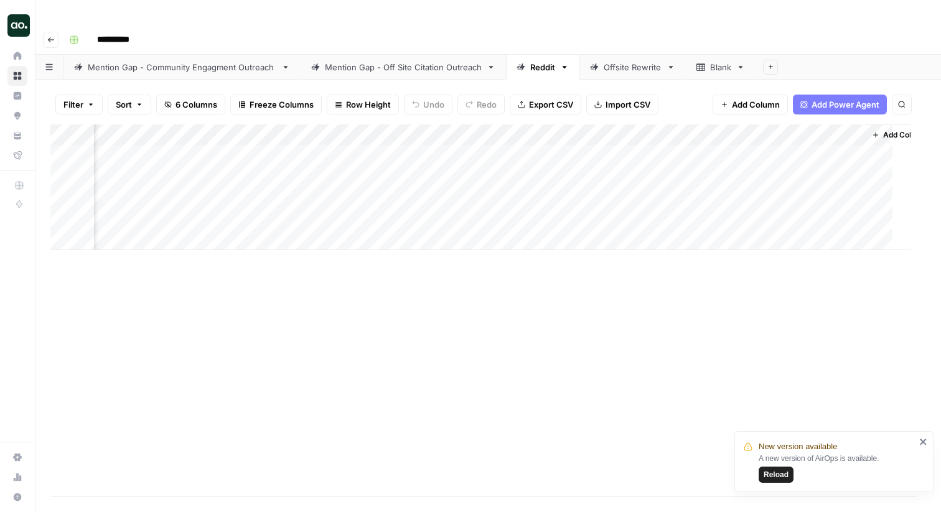
scroll to position [0, 123]
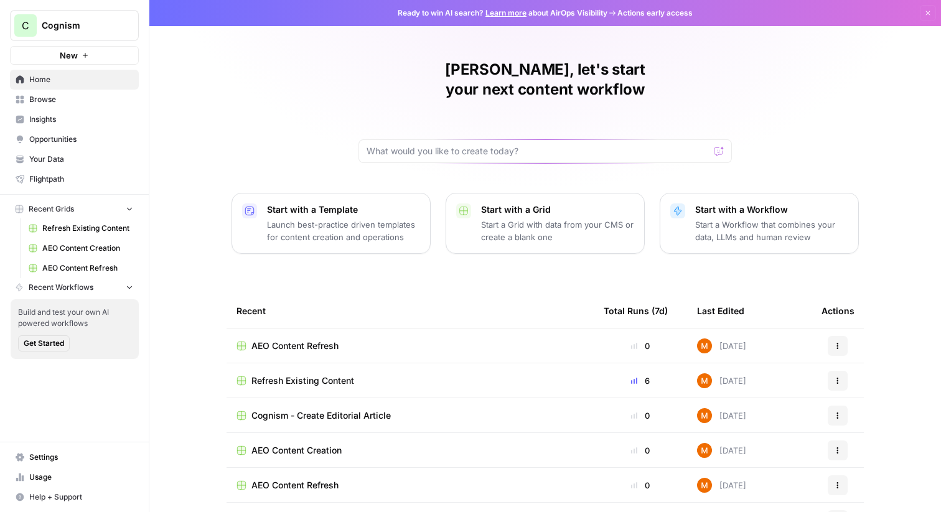
click at [64, 158] on span "Your Data" at bounding box center [81, 159] width 104 height 11
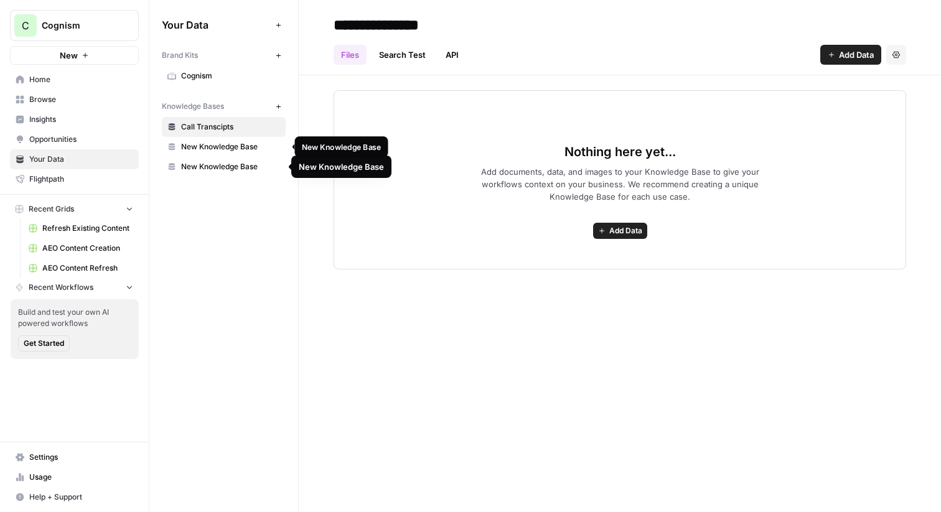
click at [224, 149] on span "New Knowledge Base" at bounding box center [230, 146] width 99 height 11
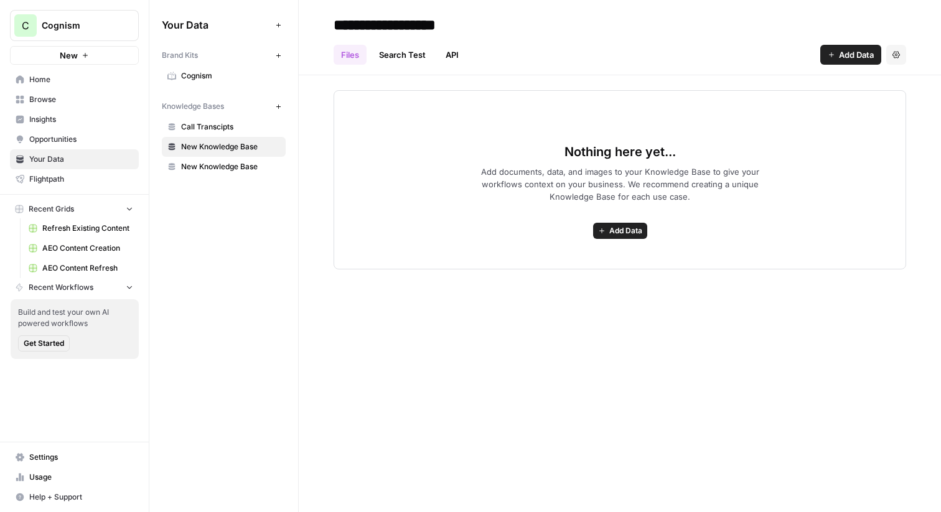
click at [839, 54] on span "Add Data" at bounding box center [856, 55] width 35 height 12
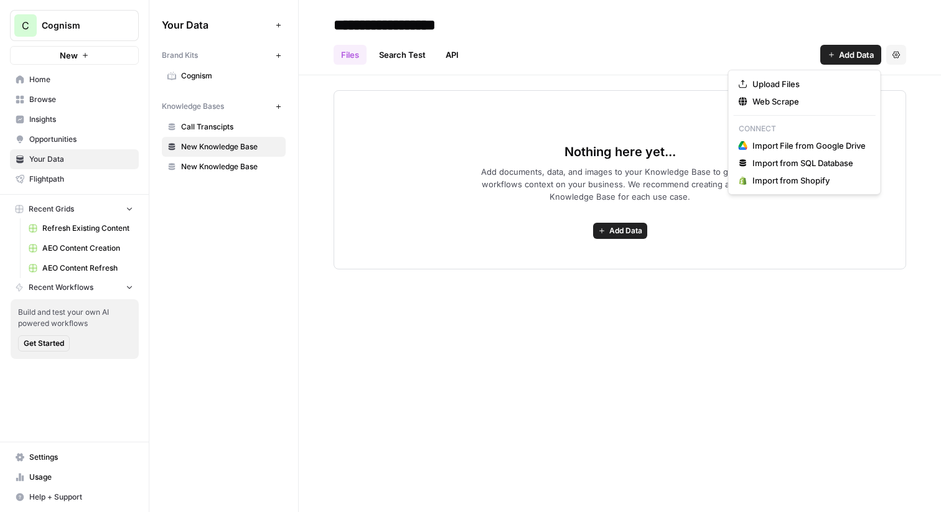
click at [482, 214] on div "Nothing here yet... Add documents, data, and images to your Knowledge Base to g…" at bounding box center [620, 179] width 573 height 179
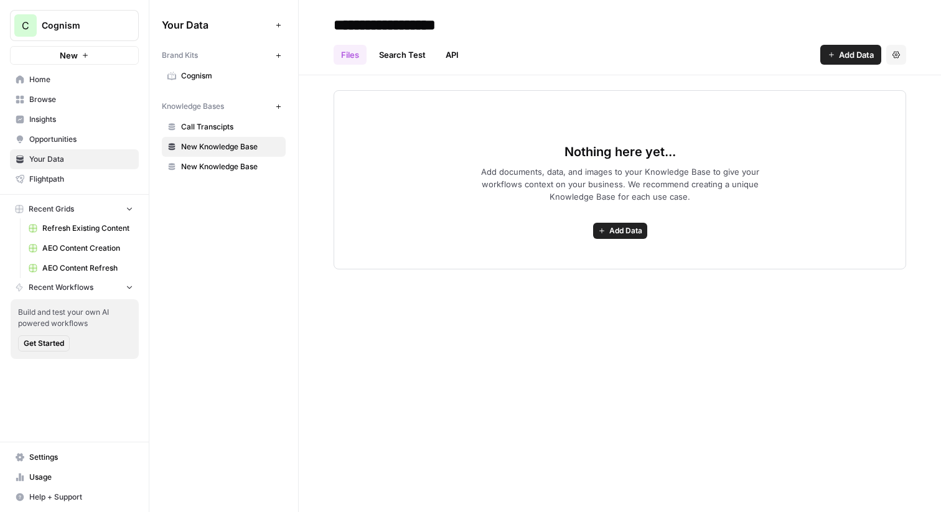
click at [460, 217] on div "Nothing here yet... Add documents, data, and images to your Knowledge Base to g…" at bounding box center [620, 179] width 573 height 179
click at [64, 117] on span "Insights" at bounding box center [81, 119] width 104 height 11
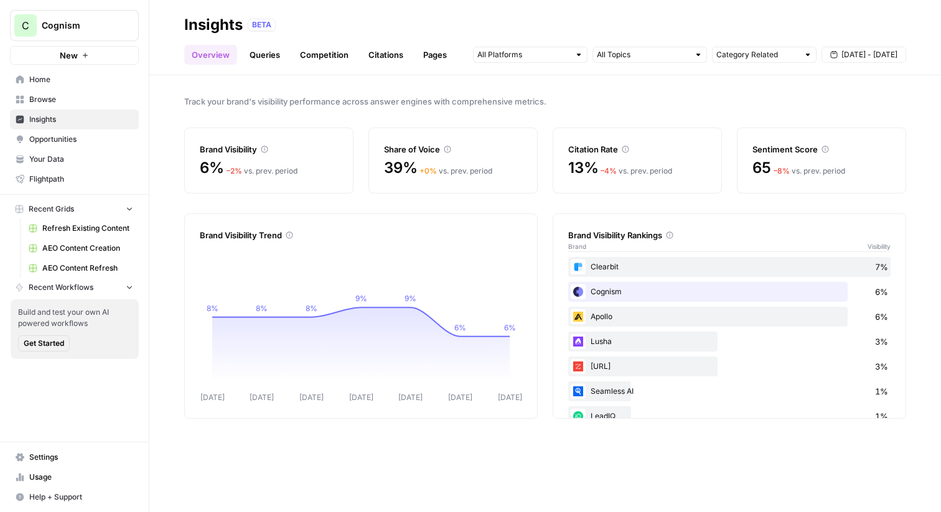
click at [507, 113] on div "Track your brand's visibility performance across answer engines with comprehens…" at bounding box center [545, 293] width 792 height 437
click at [263, 59] on link "Queries" at bounding box center [264, 55] width 45 height 20
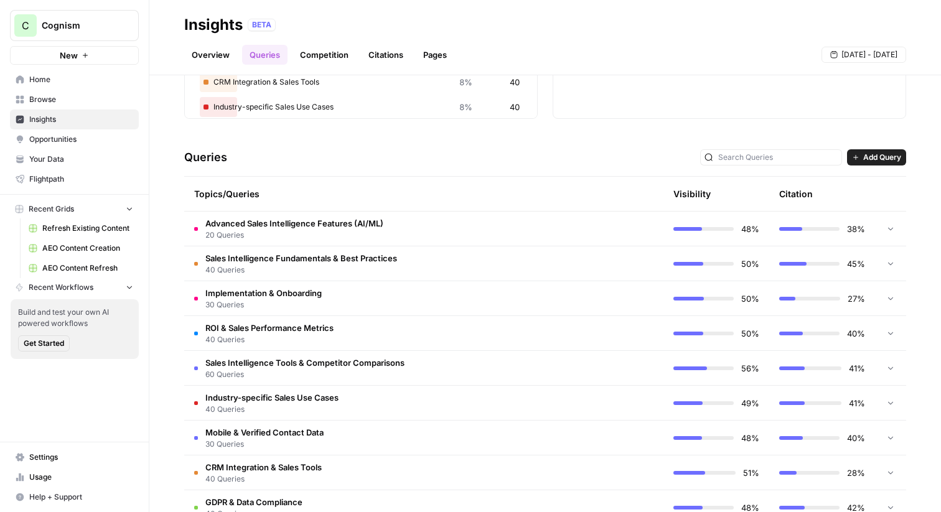
scroll to position [200, 0]
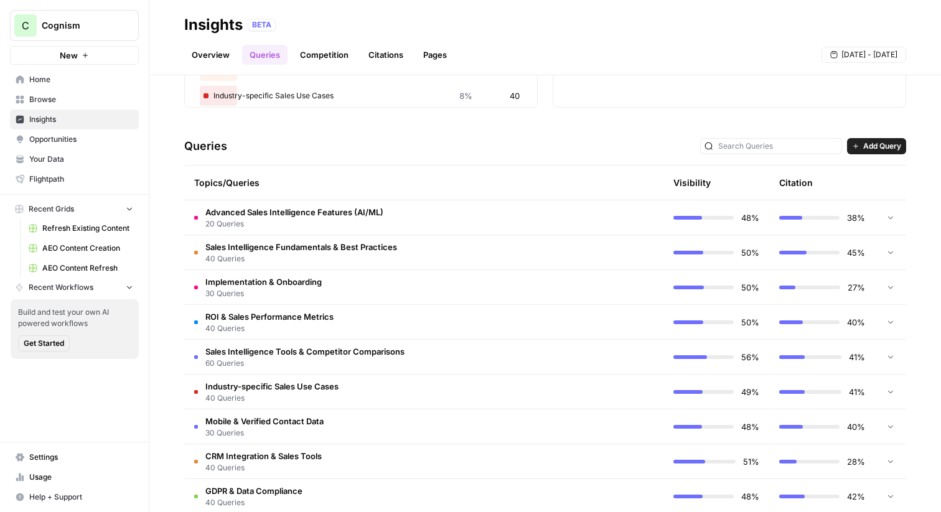
click at [286, 252] on span "Sales Intelligence Fundamentals & Best Practices" at bounding box center [301, 247] width 192 height 12
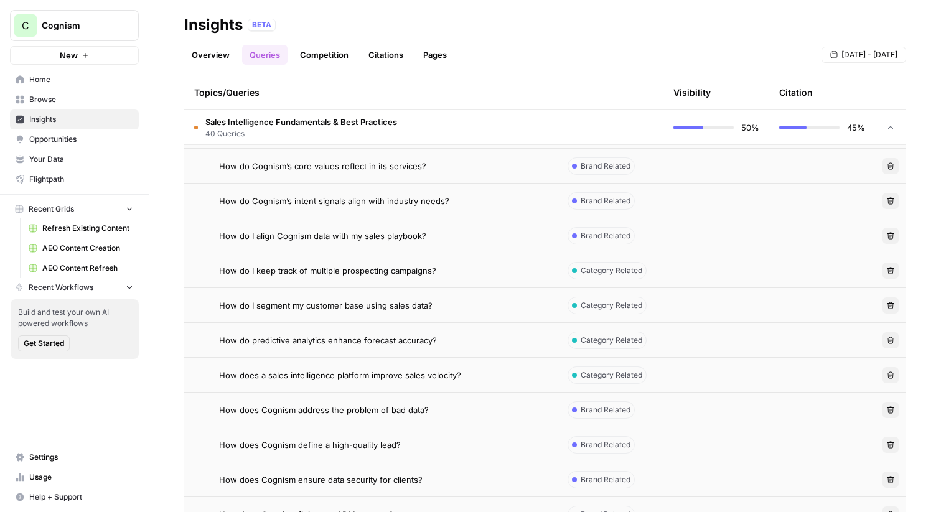
scroll to position [511, 0]
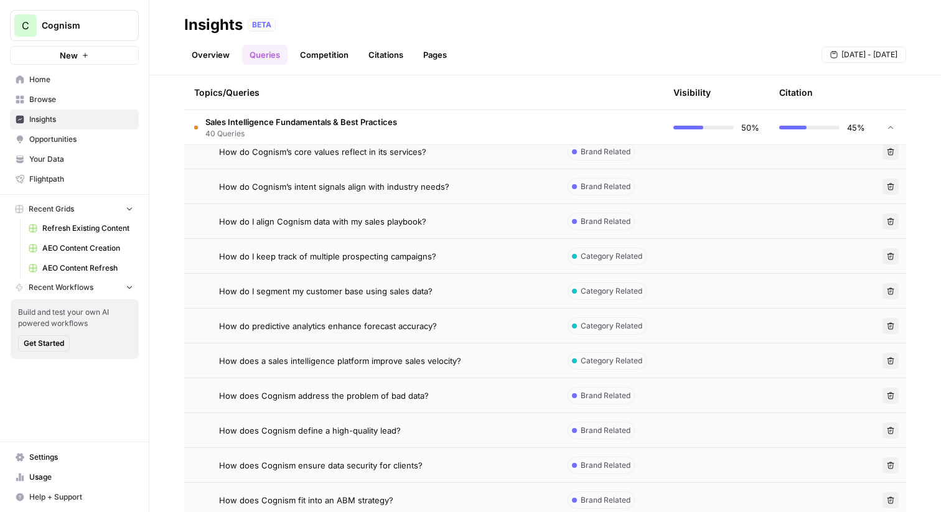
click at [331, 260] on span "How do I keep track of multiple prospecting campaigns?" at bounding box center [327, 256] width 217 height 12
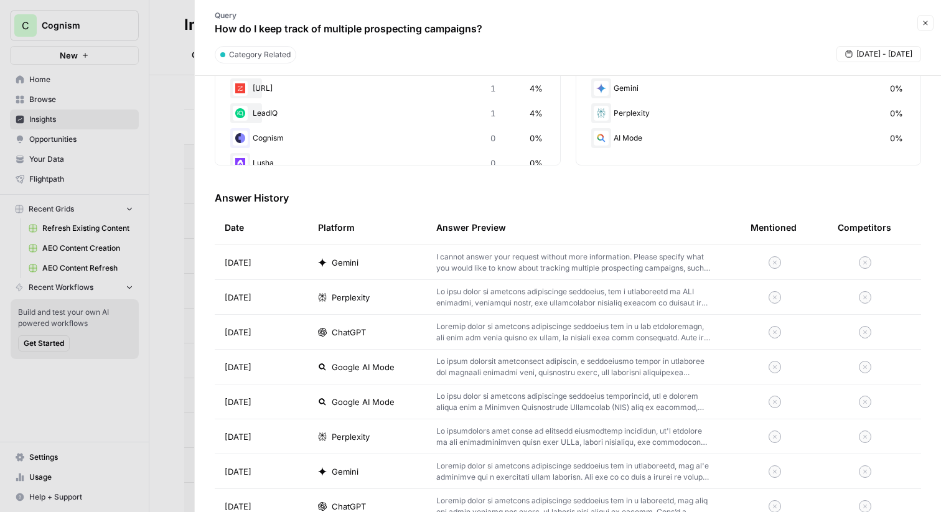
scroll to position [278, 0]
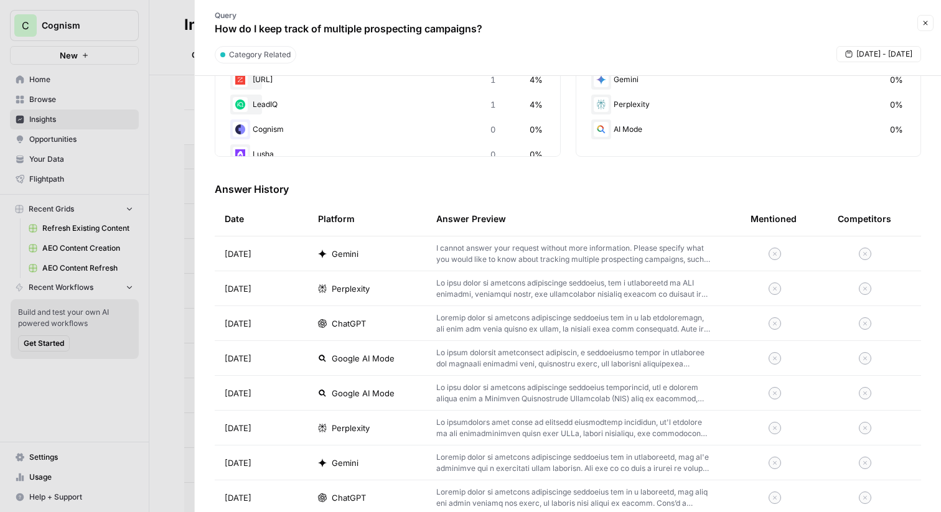
click at [463, 258] on p "I cannot answer your request without more information. Please specify what you …" at bounding box center [573, 254] width 275 height 22
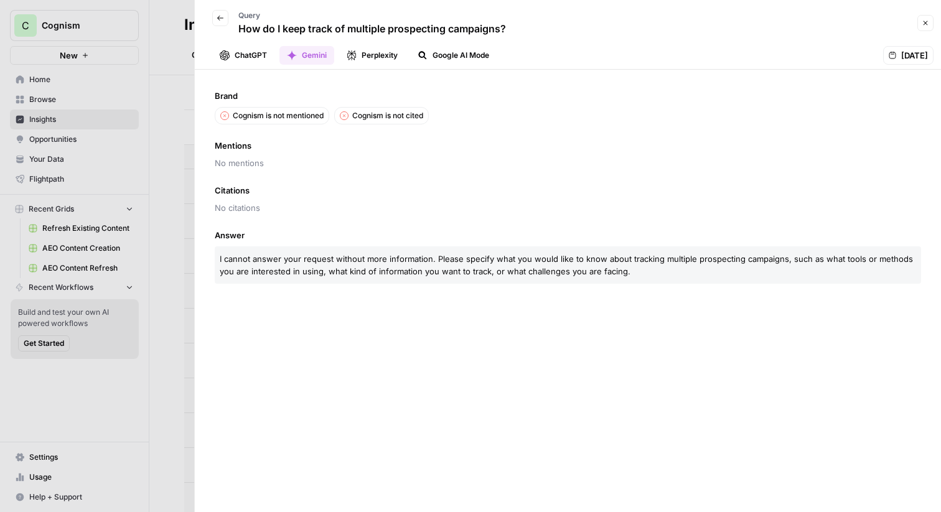
click at [247, 52] on button "ChatGPT" at bounding box center [243, 55] width 62 height 19
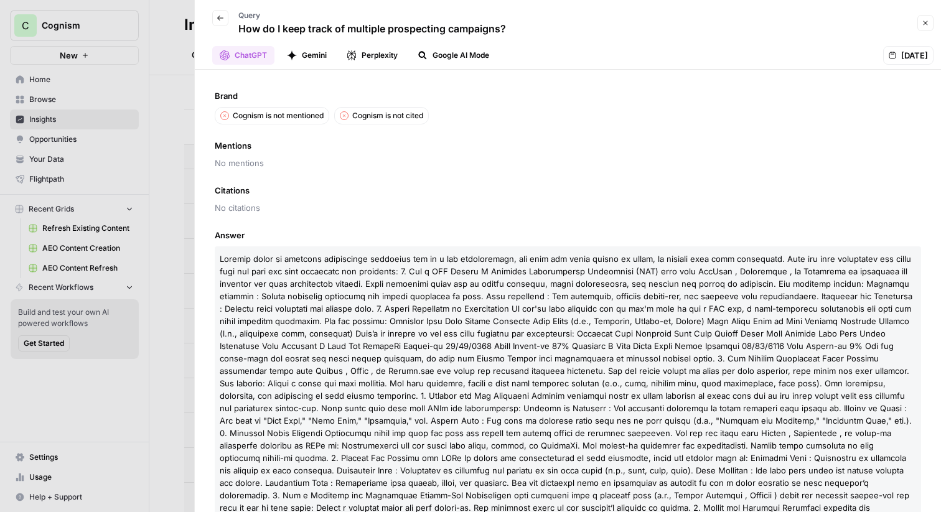
click at [367, 57] on button "Perplexity" at bounding box center [372, 55] width 66 height 19
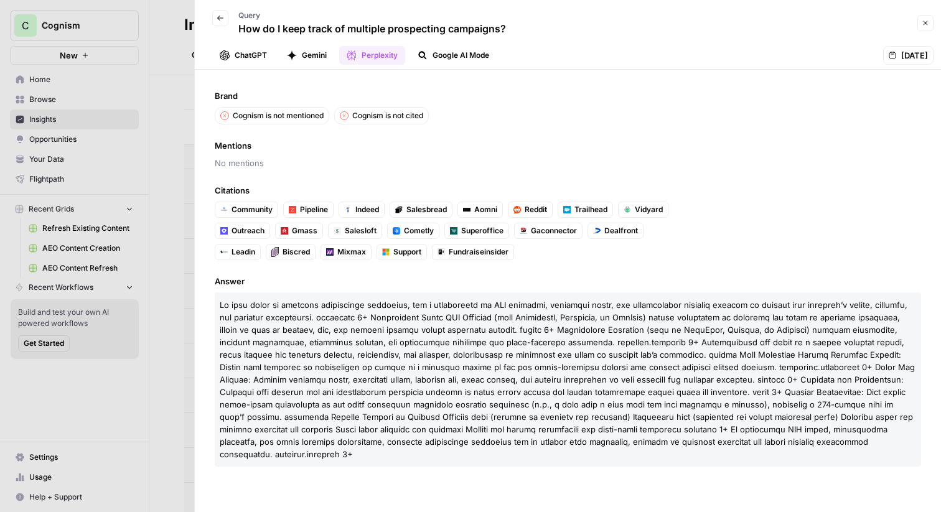
click at [902, 55] on span "Sep 11, 2025" at bounding box center [915, 55] width 27 height 12
click at [889, 54] on icon at bounding box center [892, 55] width 7 height 7
click at [927, 26] on icon "button" at bounding box center [925, 22] width 7 height 7
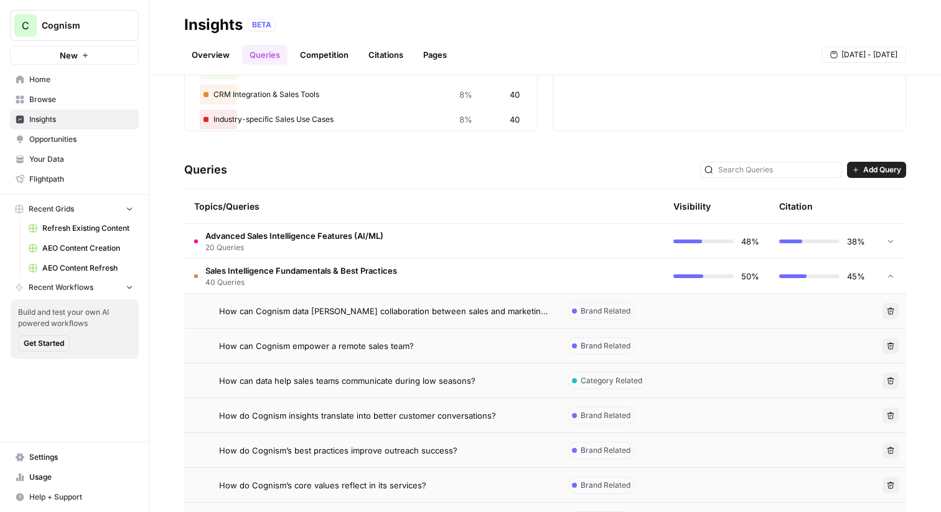
scroll to position [160, 0]
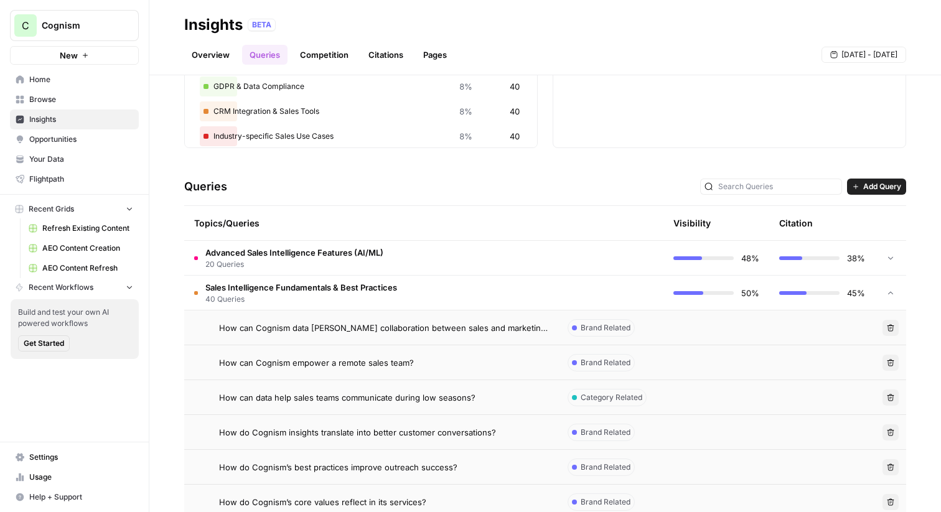
click at [339, 295] on span "40 Queries" at bounding box center [301, 299] width 192 height 11
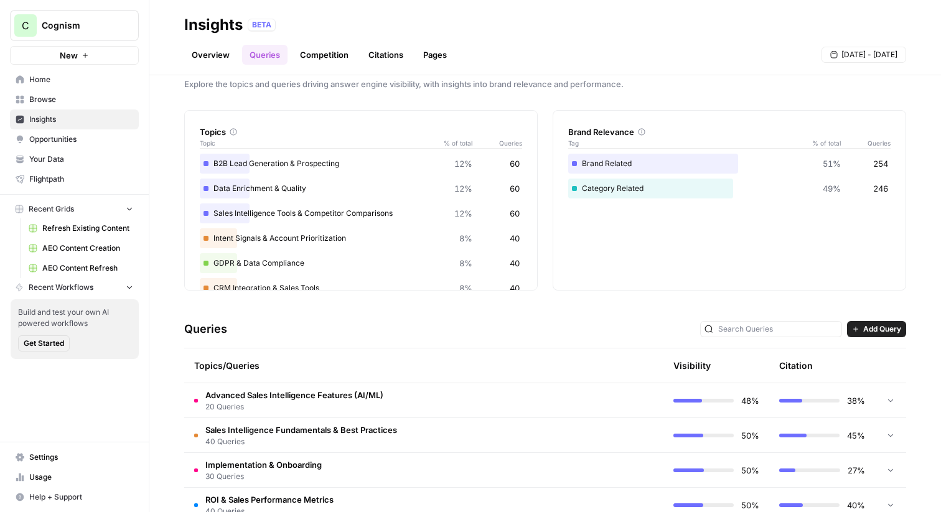
scroll to position [0, 0]
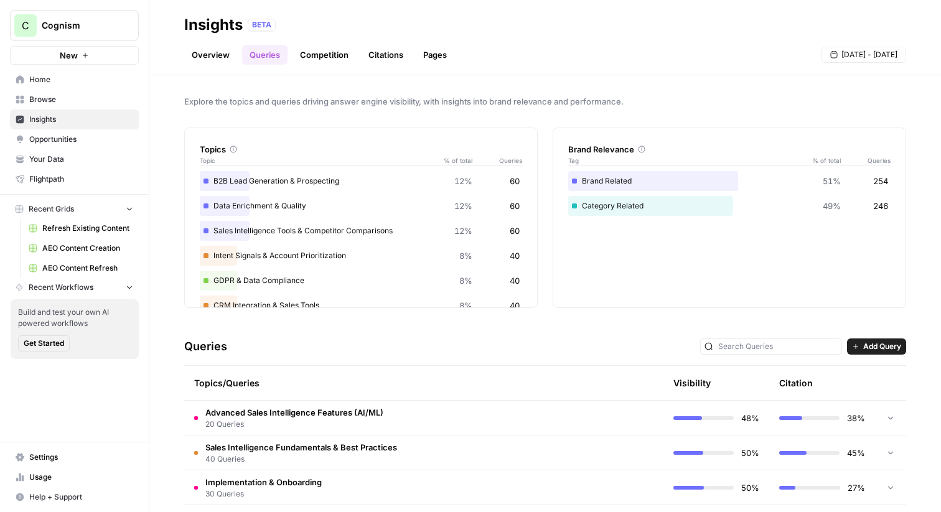
click at [844, 55] on span "Sep 5 - Sep 11" at bounding box center [870, 54] width 56 height 11
click at [777, 52] on div "Overview Queries Competition Citations Pages Sep 5 - Sep 11" at bounding box center [545, 50] width 722 height 30
click at [317, 54] on link "Competition" at bounding box center [325, 55] width 64 height 20
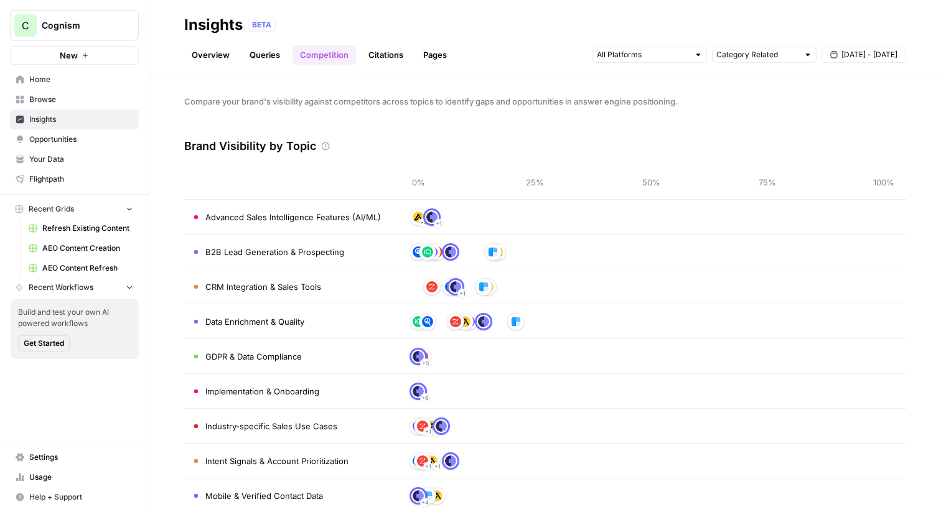
click at [384, 60] on link "Citations" at bounding box center [386, 55] width 50 height 20
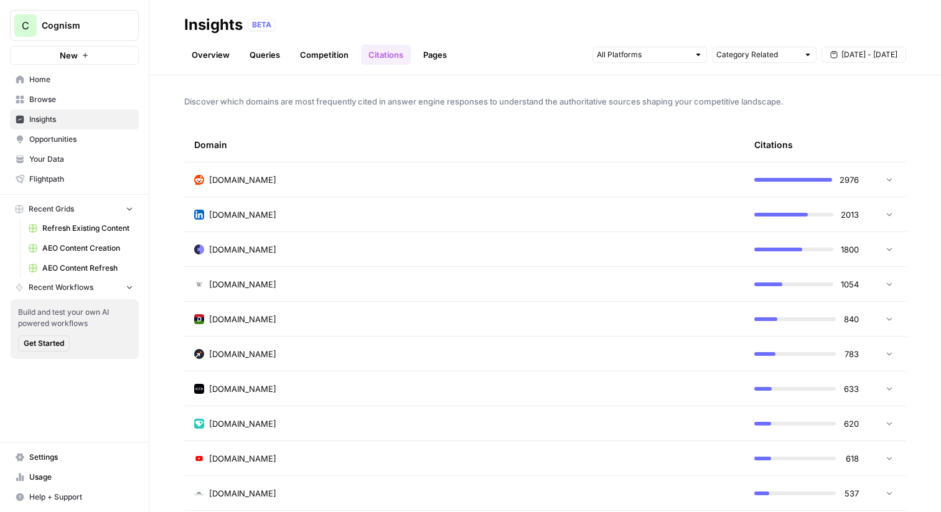
click at [441, 55] on link "Pages" at bounding box center [435, 55] width 39 height 20
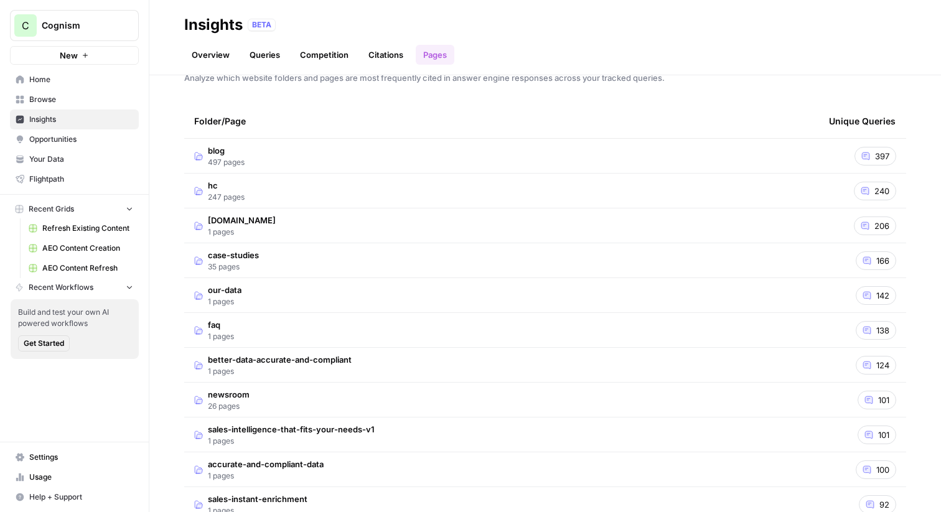
scroll to position [28, 0]
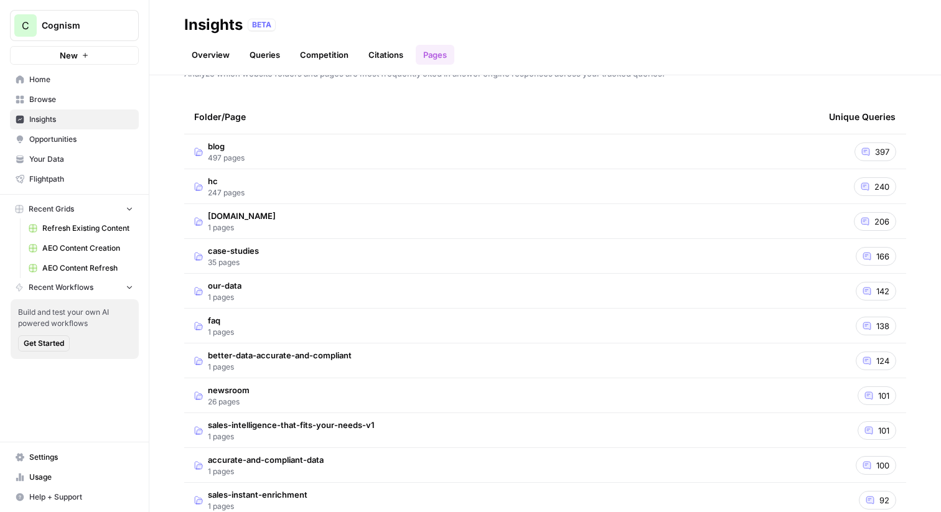
click at [631, 156] on td "blog 497 pages" at bounding box center [501, 151] width 635 height 34
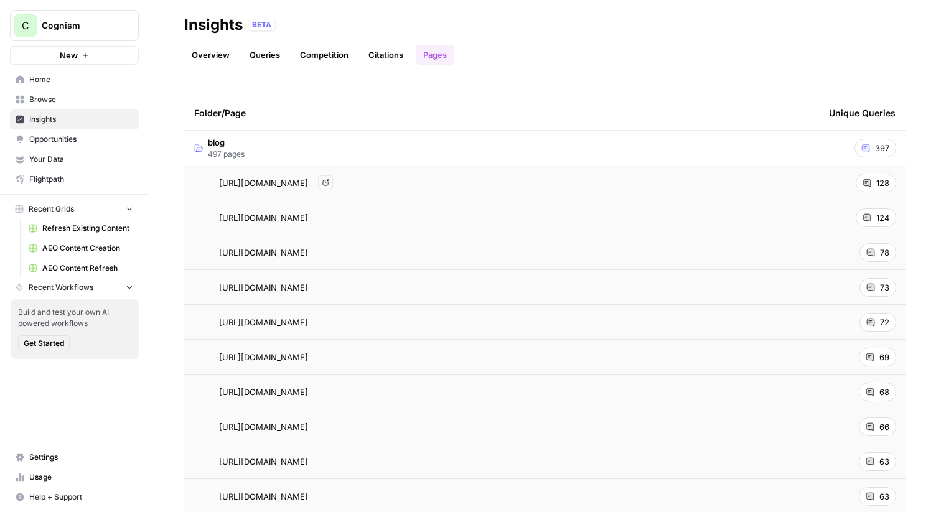
scroll to position [37, 0]
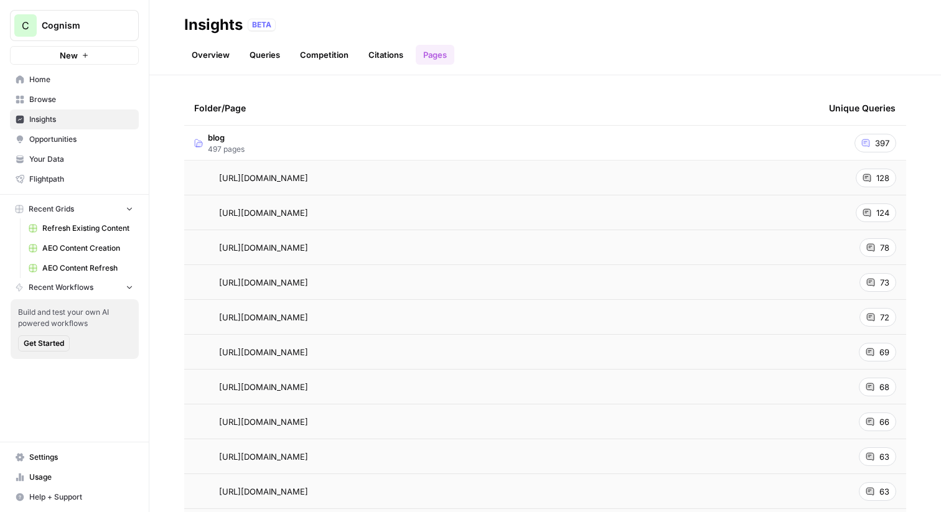
click at [65, 141] on span "Opportunities" at bounding box center [81, 139] width 104 height 11
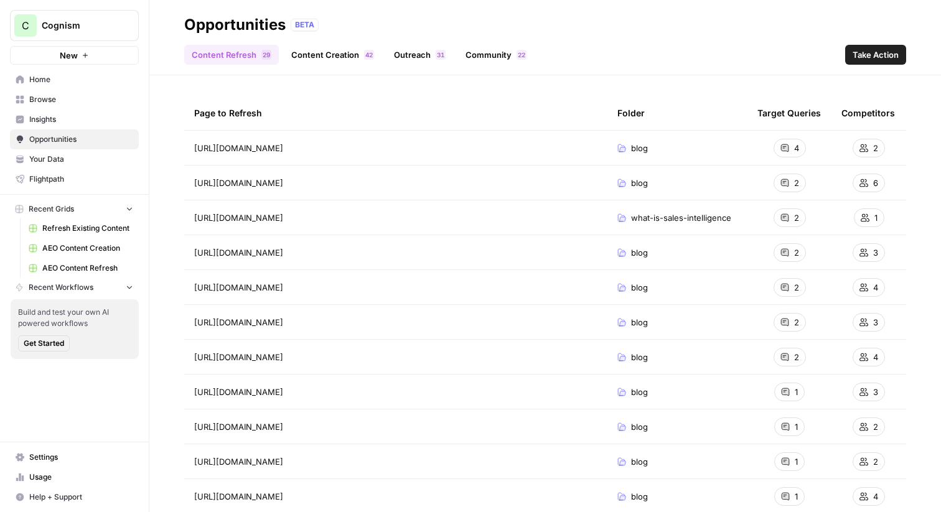
scroll to position [7, 0]
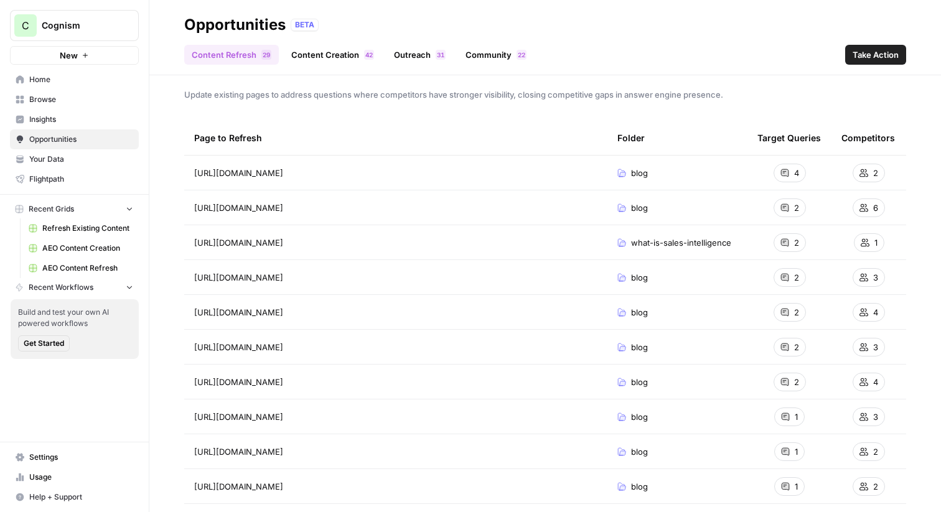
click at [324, 114] on div "Update existing pages to address questions where competitors have stronger visi…" at bounding box center [545, 293] width 792 height 437
click at [309, 55] on link "Content Creation 2 4" at bounding box center [333, 55] width 98 height 20
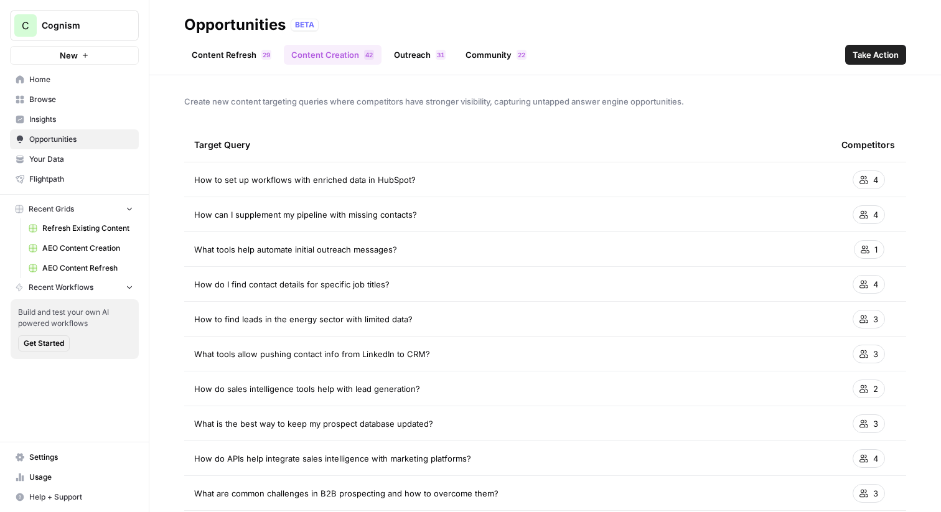
drag, startPoint x: 415, startPoint y: 183, endPoint x: 189, endPoint y: 182, distance: 225.4
click at [189, 182] on td "How to set up workflows with enriched data in HubSpot?" at bounding box center [508, 180] width 648 height 34
click at [707, 172] on td "How to set up workflows with enriched data in HubSpot?" at bounding box center [508, 180] width 648 height 34
click at [481, 142] on div "Target Query" at bounding box center [508, 145] width 628 height 34
click at [61, 118] on span "Insights" at bounding box center [81, 119] width 104 height 11
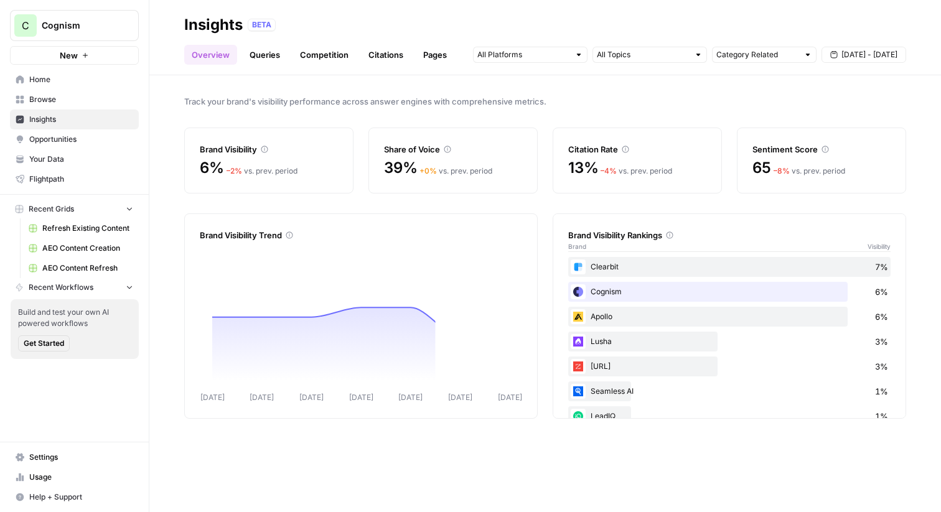
click at [278, 59] on link "Queries" at bounding box center [264, 55] width 45 height 20
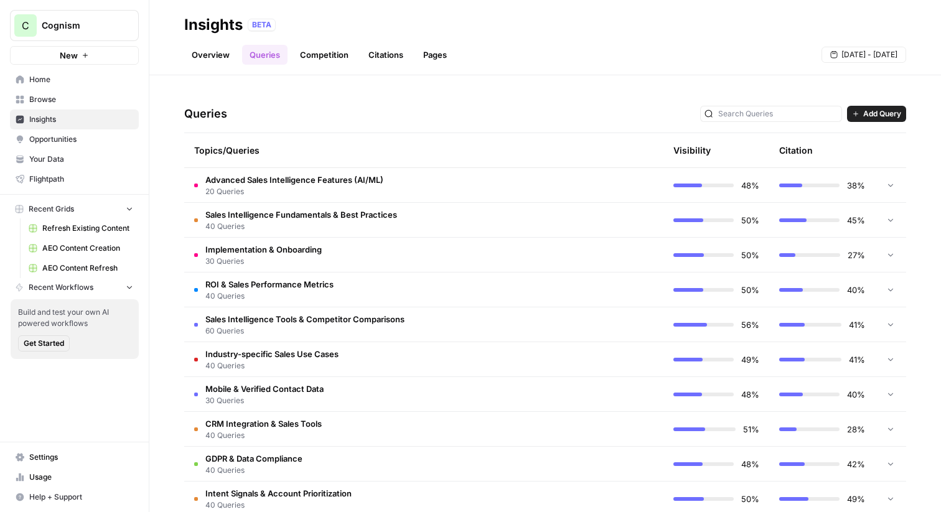
scroll to position [259, 0]
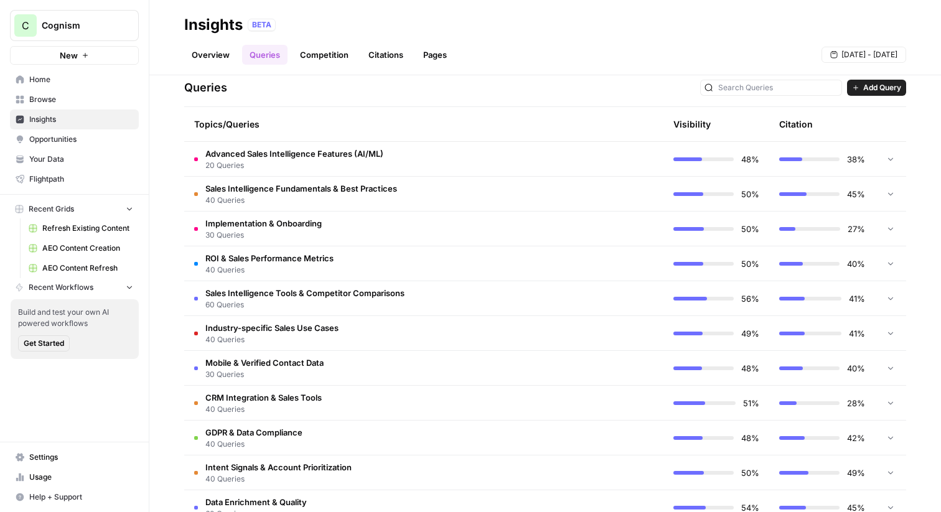
click at [552, 156] on td "Advanced Sales Intelligence Features (AI/ML) 20 Queries" at bounding box center [371, 159] width 374 height 34
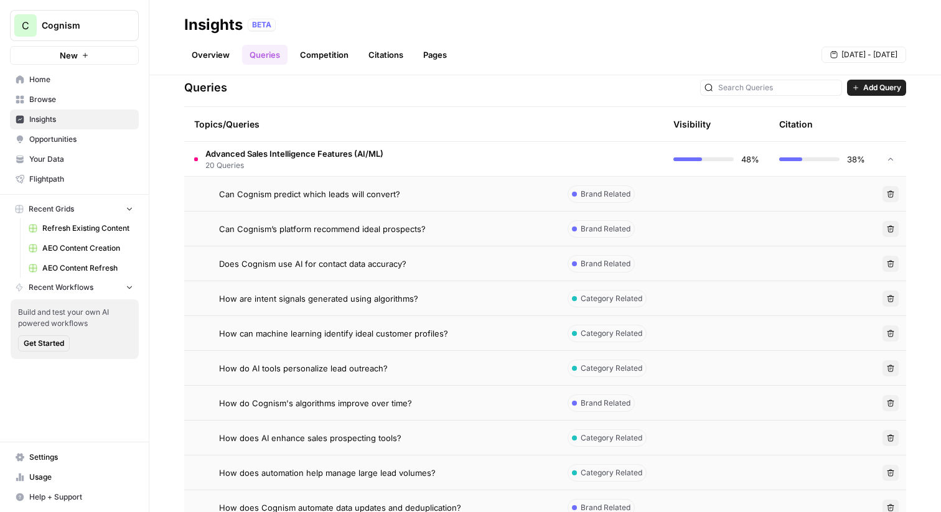
click at [573, 156] on td at bounding box center [611, 159] width 106 height 34
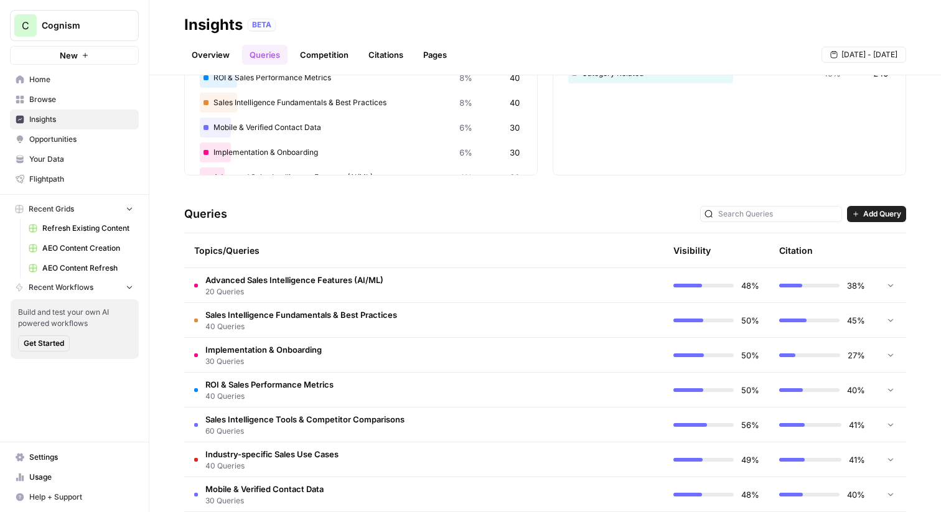
scroll to position [124, 0]
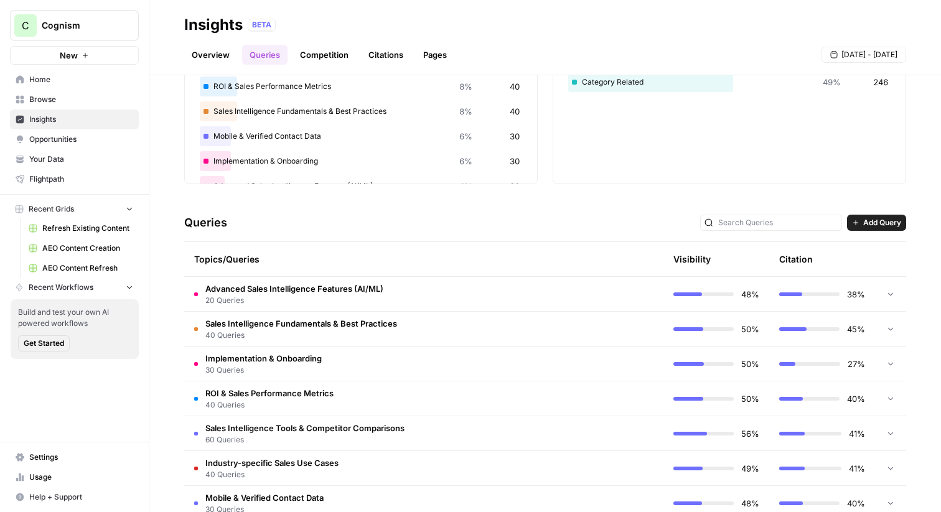
click at [884, 229] on button "Add Query" at bounding box center [876, 223] width 59 height 16
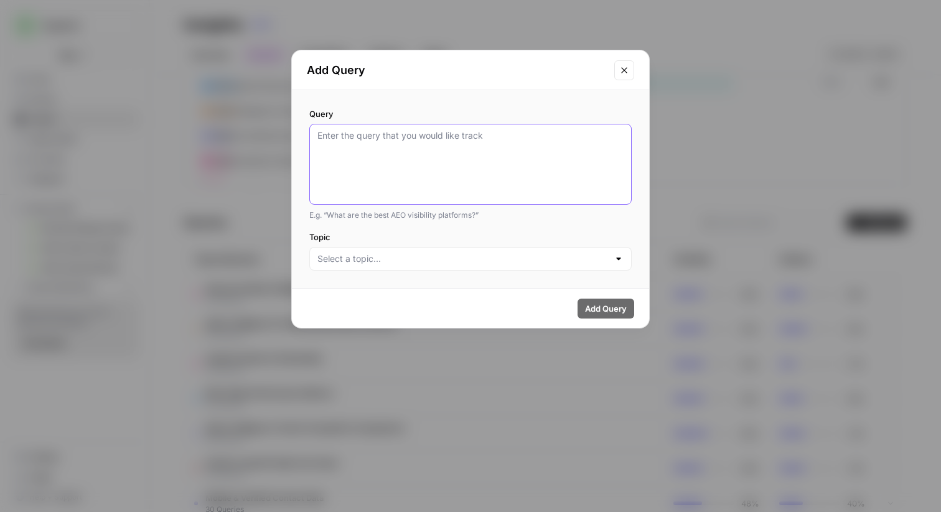
click at [486, 167] on textarea "Query" at bounding box center [471, 165] width 306 height 70
click at [616, 72] on button "Close modal" at bounding box center [625, 70] width 20 height 20
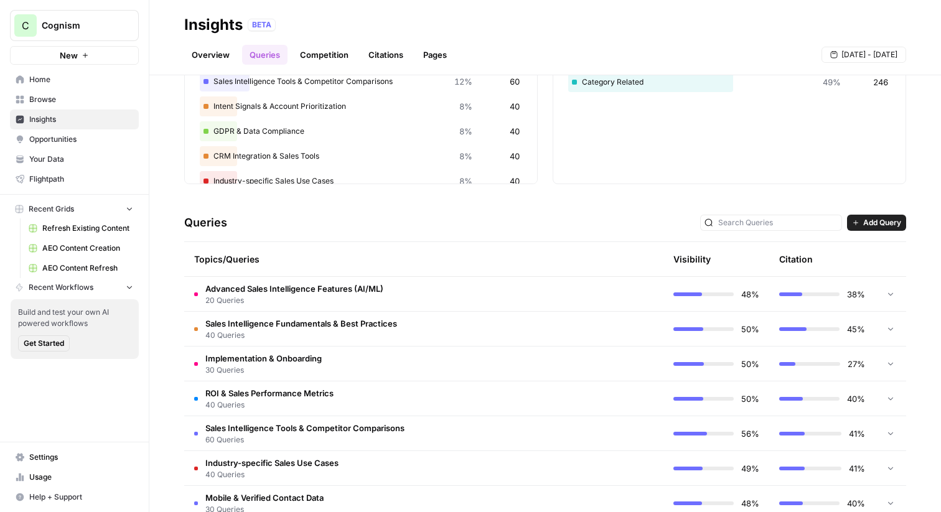
scroll to position [18, 0]
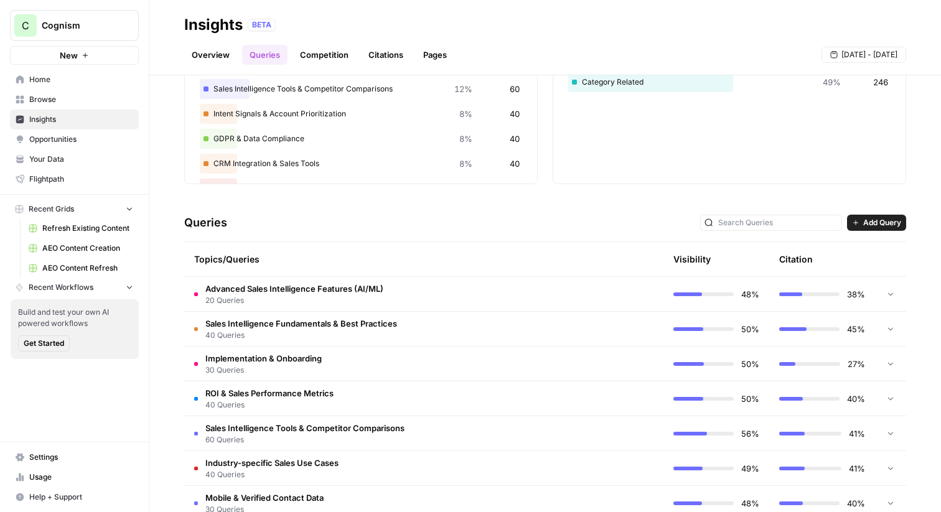
click at [75, 140] on span "Opportunities" at bounding box center [81, 139] width 104 height 11
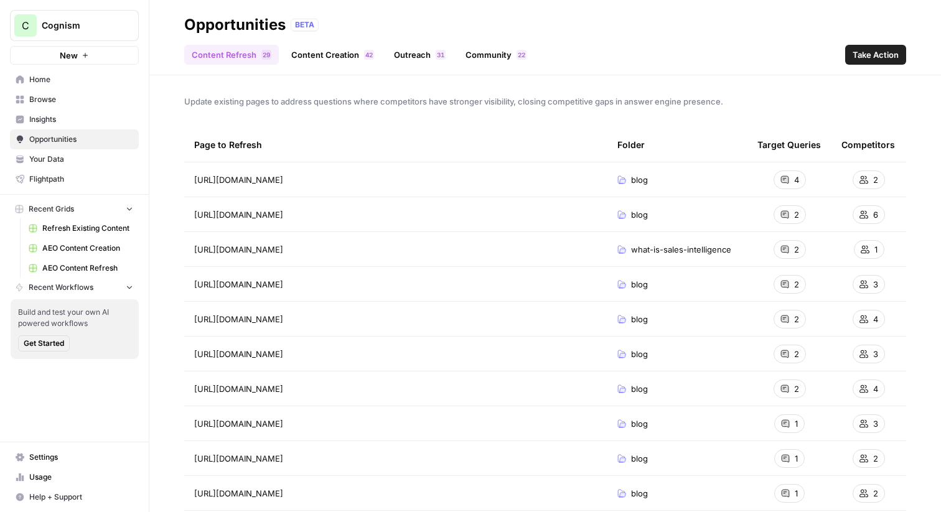
click at [401, 53] on link "Outreach 1 3" at bounding box center [420, 55] width 67 height 20
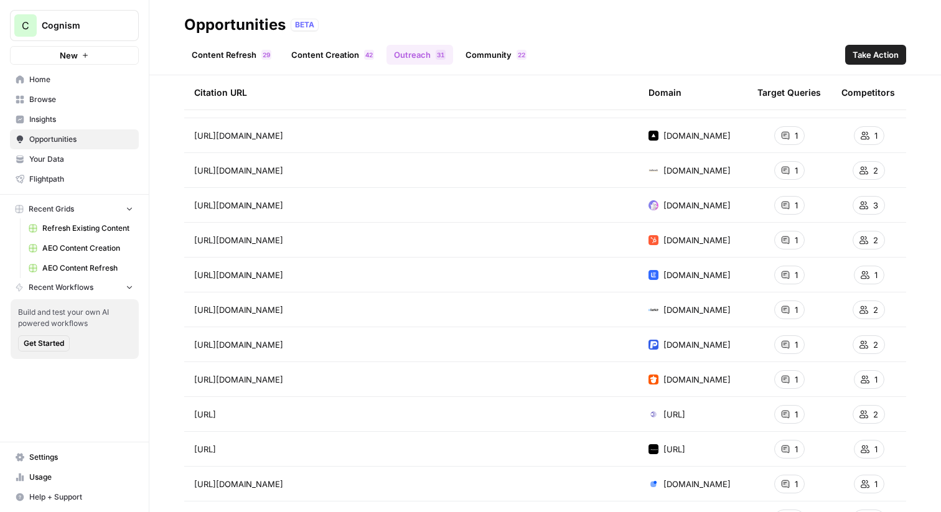
scroll to position [257, 0]
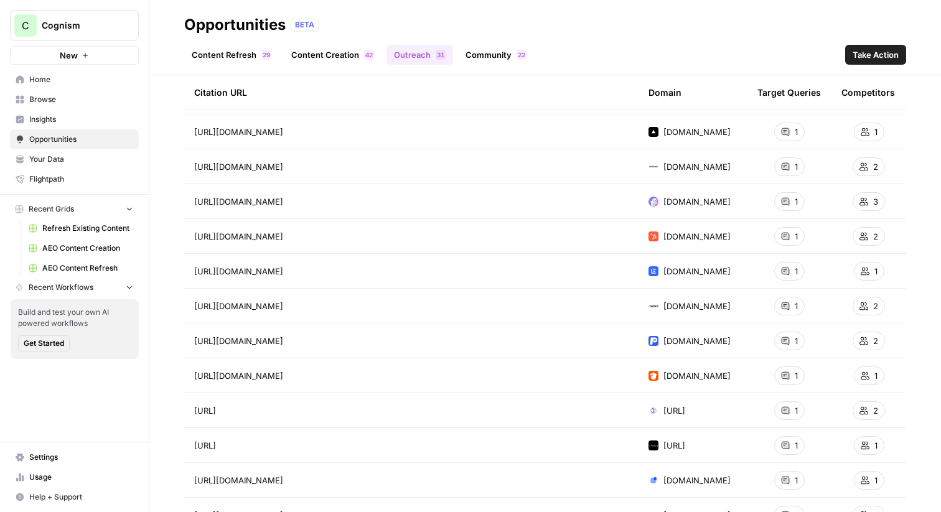
click at [519, 50] on span "2" at bounding box center [520, 55] width 4 height 10
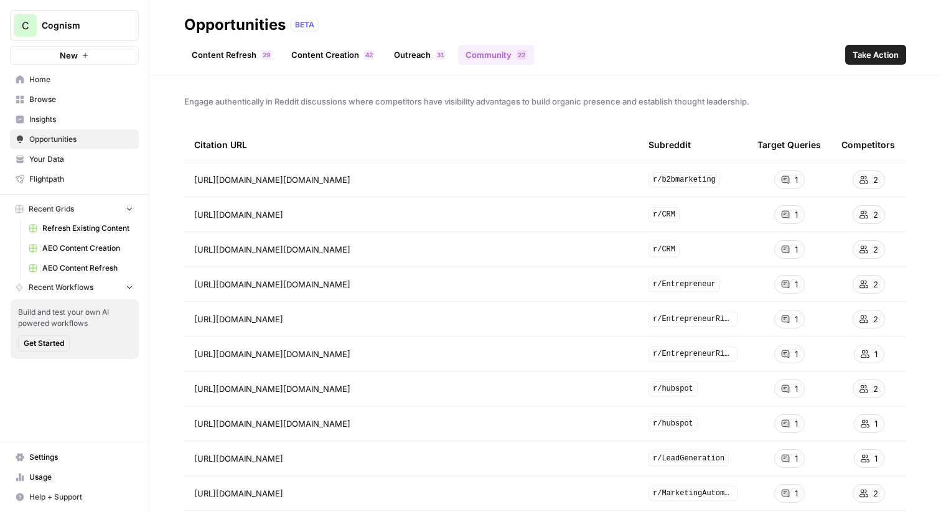
scroll to position [18, 0]
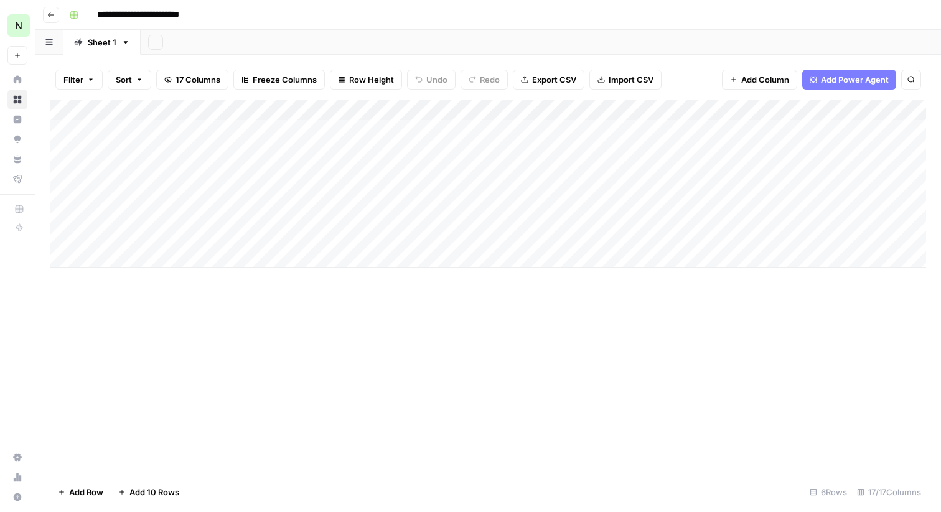
click at [159, 12] on input "**********" at bounding box center [155, 15] width 127 height 20
click at [216, 14] on input "**********" at bounding box center [155, 15] width 127 height 20
click at [151, 131] on div "Add Column" at bounding box center [488, 184] width 876 height 168
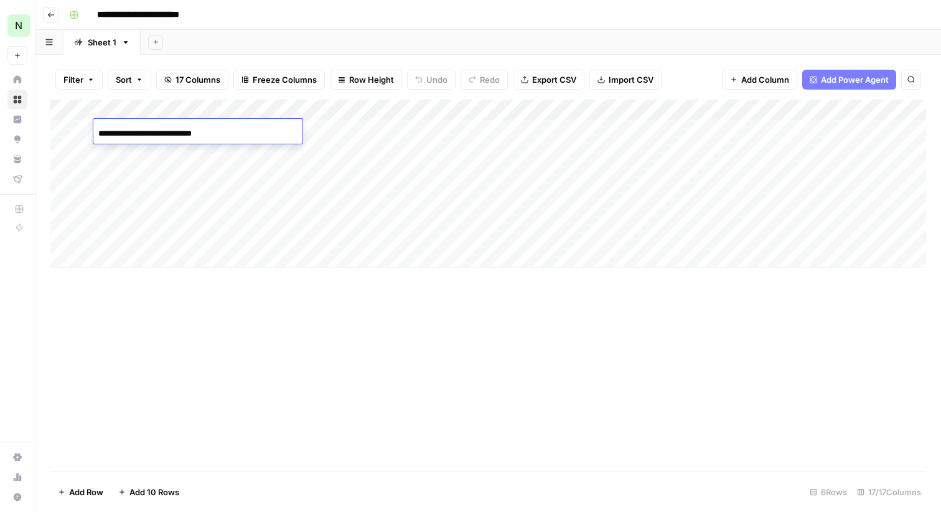
click at [171, 135] on input "**********" at bounding box center [197, 133] width 199 height 15
click at [469, 173] on div "Add Column" at bounding box center [488, 184] width 876 height 168
click at [667, 128] on div "Add Column" at bounding box center [488, 184] width 876 height 168
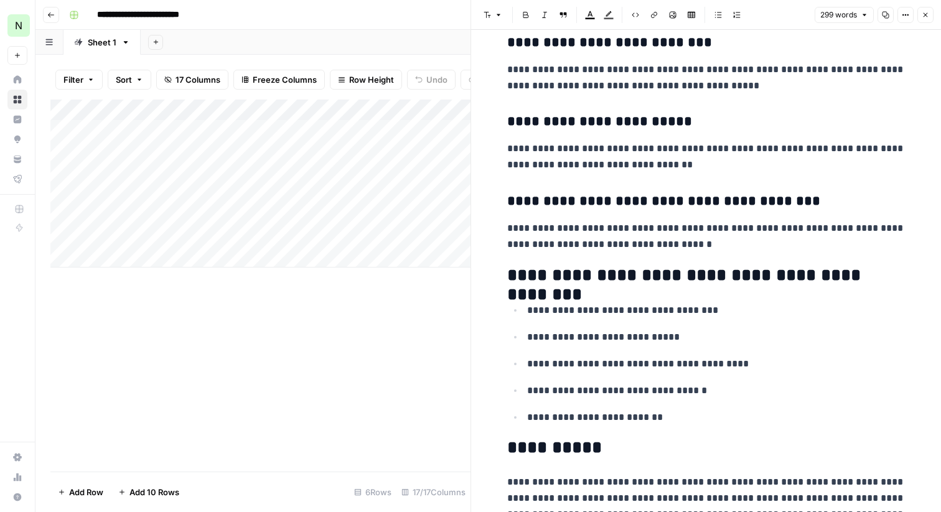
scroll to position [971, 0]
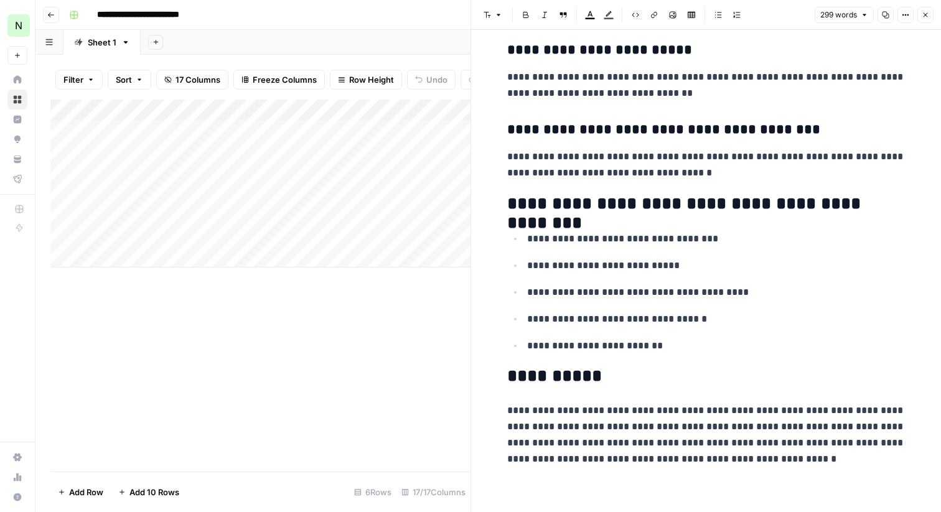
click at [424, 285] on div "Add Column" at bounding box center [260, 286] width 420 height 372
click at [928, 22] on button "Close" at bounding box center [926, 15] width 16 height 16
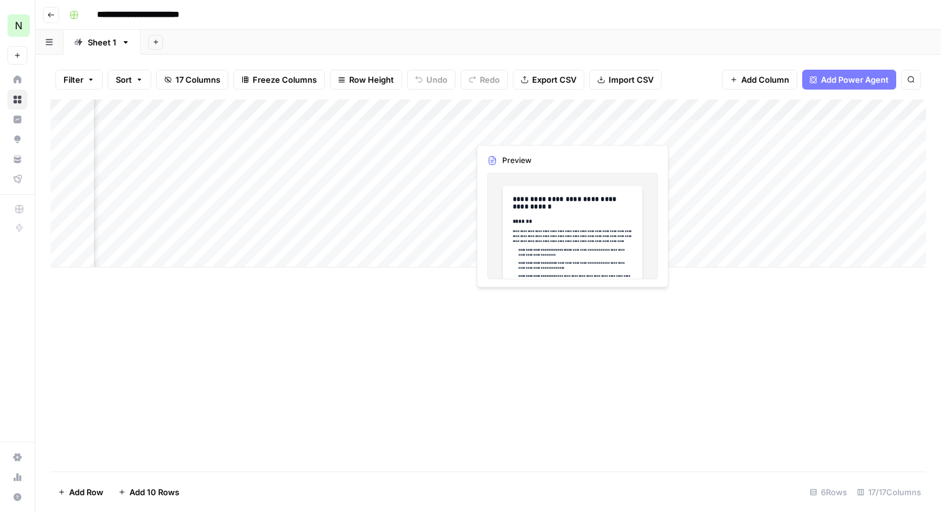
scroll to position [0, 560]
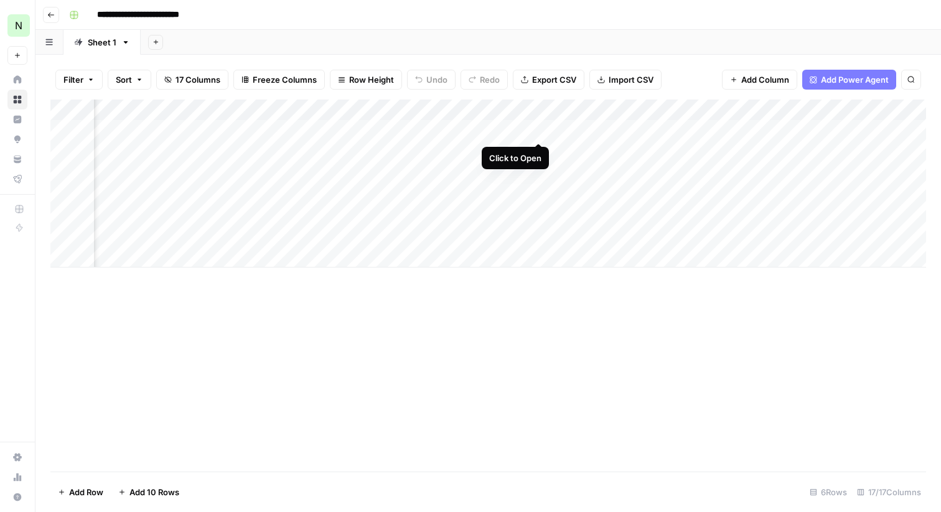
click at [537, 130] on div "Add Column" at bounding box center [488, 184] width 876 height 168
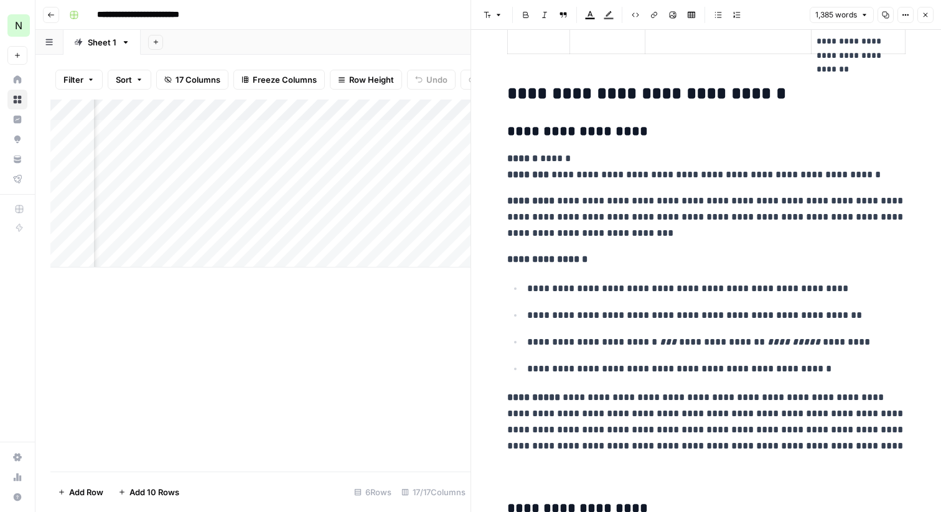
scroll to position [2403, 0]
drag, startPoint x: 507, startPoint y: 133, endPoint x: 633, endPoint y: 135, distance: 126.4
click at [633, 135] on h3 "**********" at bounding box center [706, 131] width 398 height 17
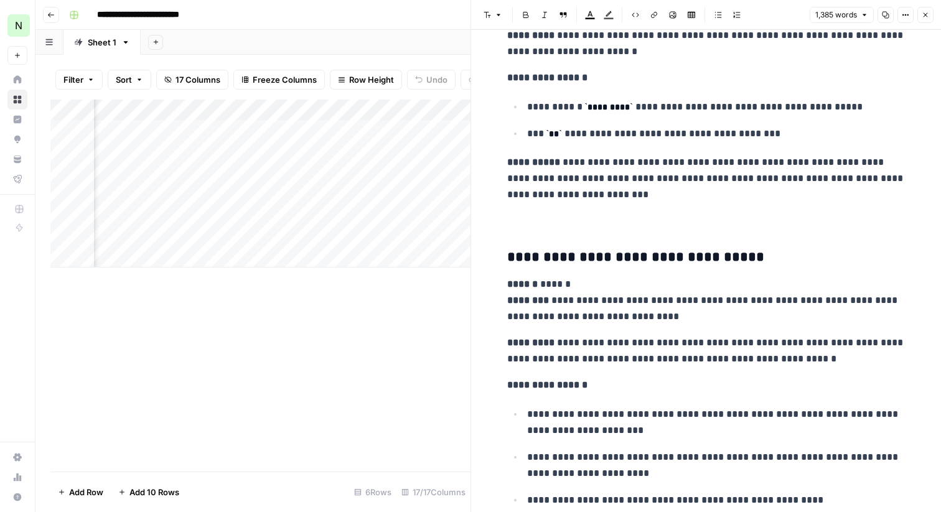
scroll to position [3358, 0]
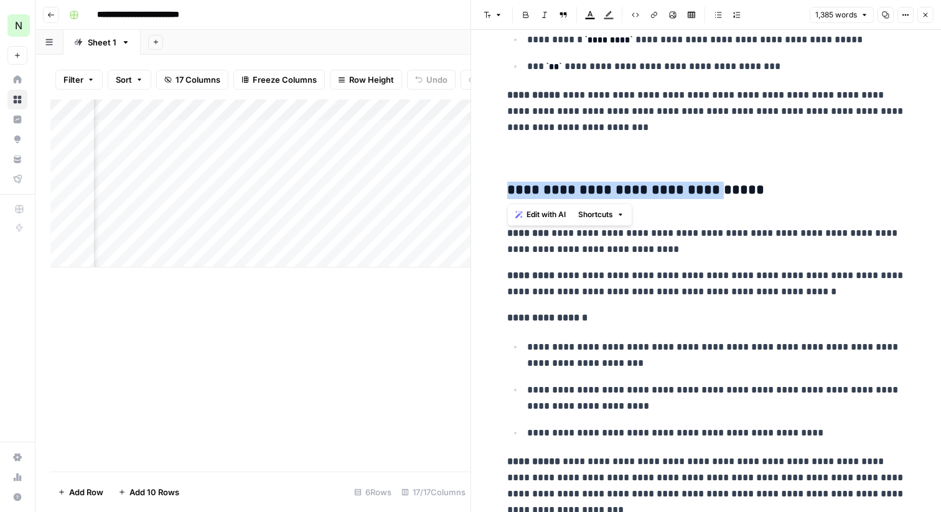
drag, startPoint x: 504, startPoint y: 191, endPoint x: 702, endPoint y: 194, distance: 197.4
click at [702, 194] on h3 "**********" at bounding box center [706, 190] width 398 height 17
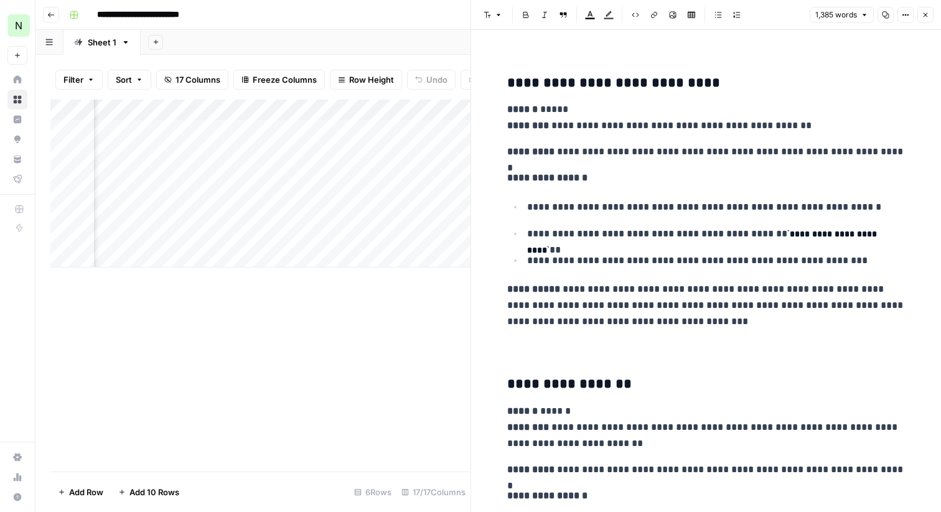
scroll to position [3841, 0]
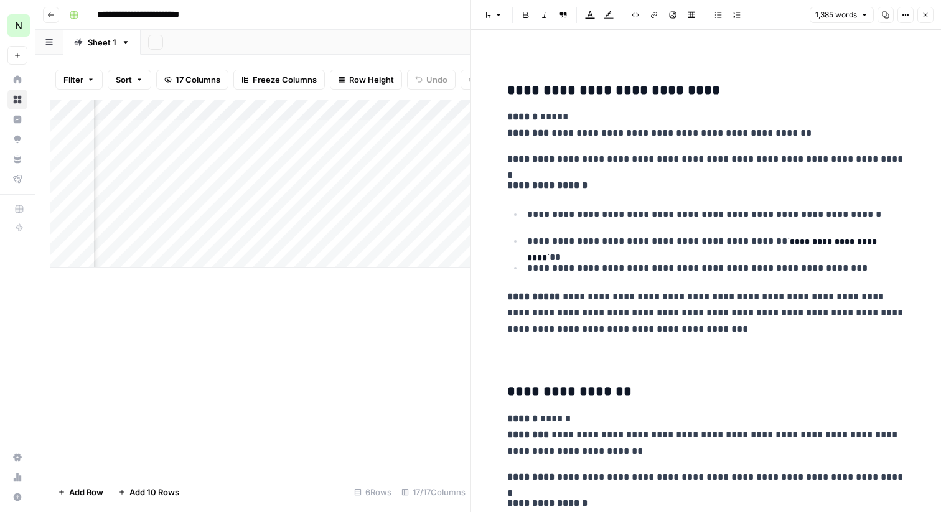
click at [928, 13] on icon "button" at bounding box center [925, 14] width 7 height 7
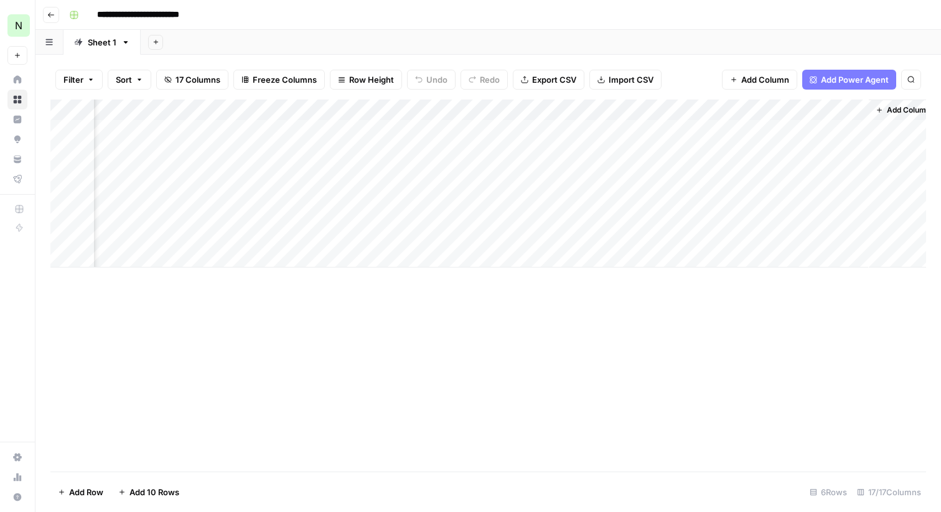
scroll to position [0, 1653]
click at [813, 130] on div "Add Column" at bounding box center [488, 184] width 876 height 168
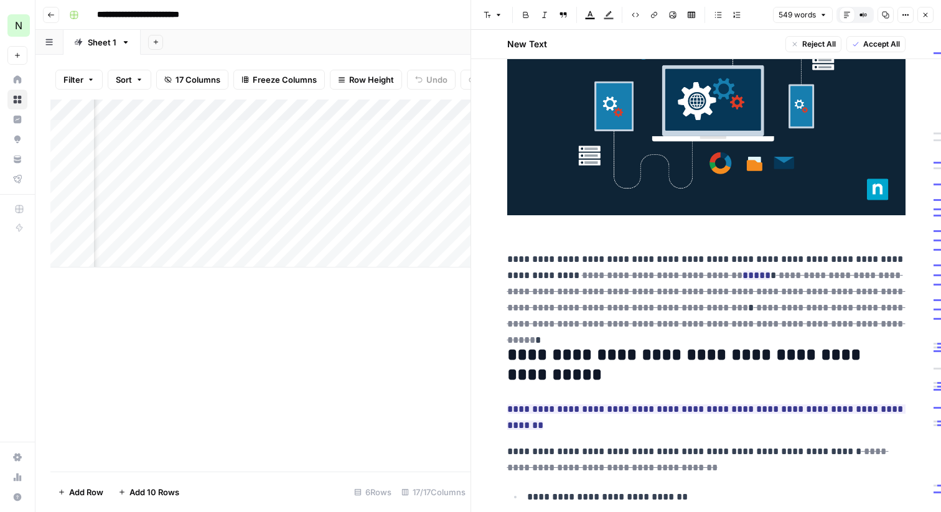
scroll to position [320, 0]
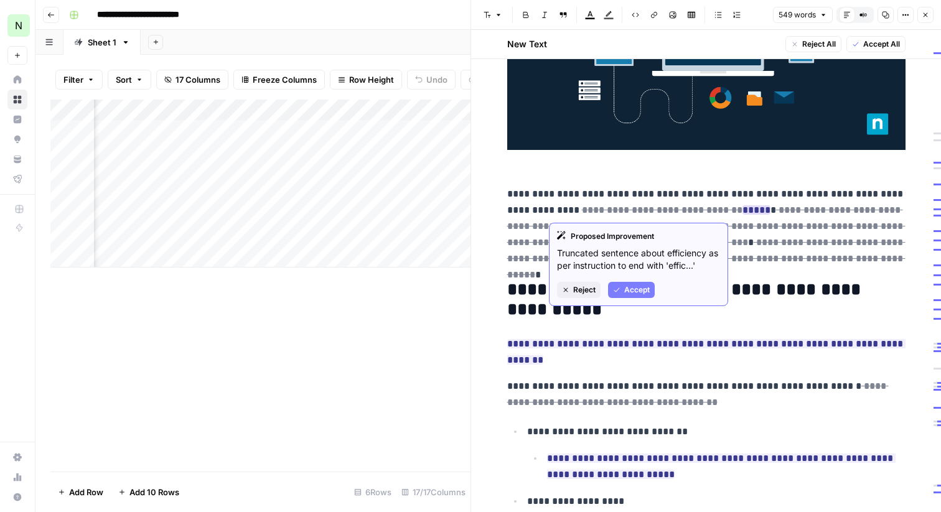
click at [623, 286] on button "Accept" at bounding box center [631, 290] width 47 height 16
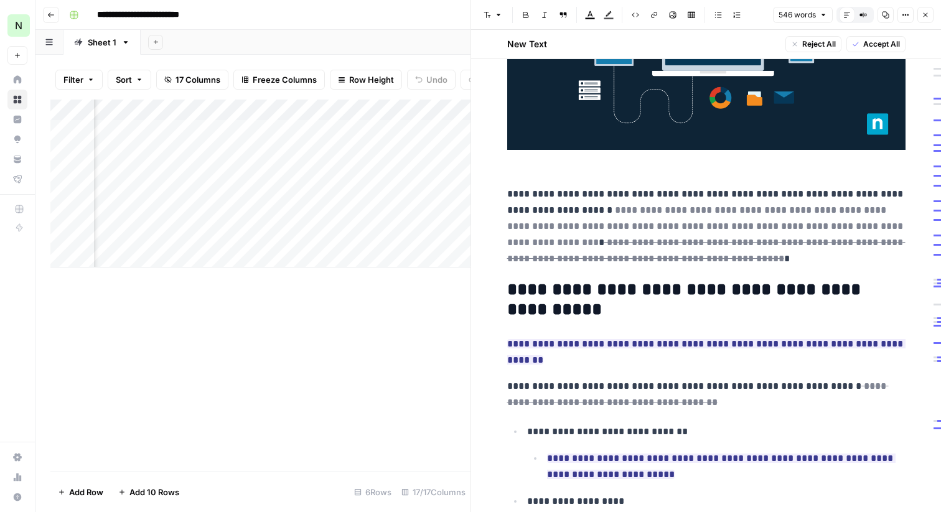
scroll to position [418, 0]
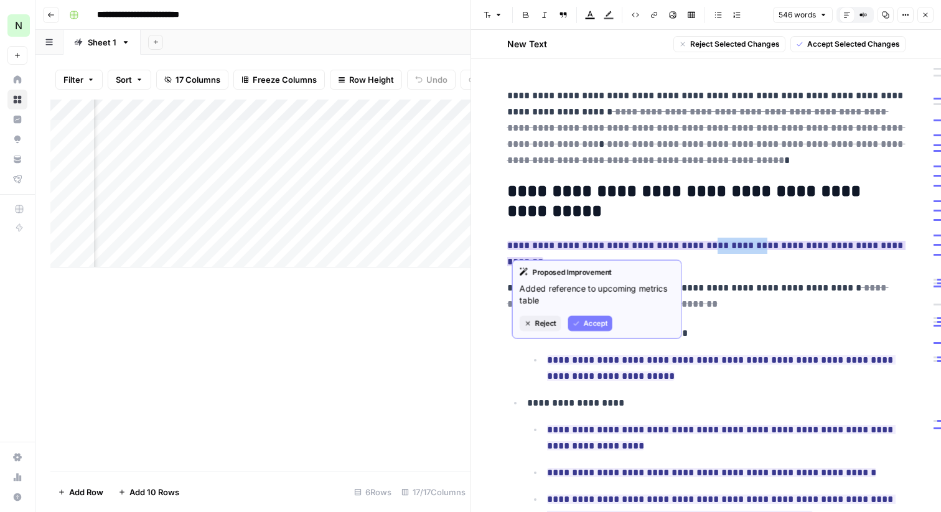
drag, startPoint x: 729, startPoint y: 244, endPoint x: 682, endPoint y: 244, distance: 46.7
click at [682, 244] on ins "**********" at bounding box center [706, 254] width 398 height 26
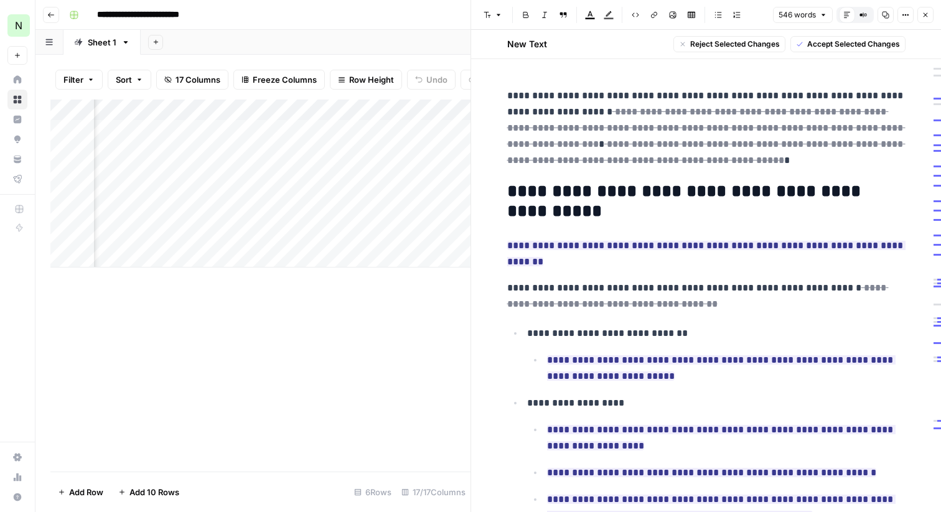
drag, startPoint x: 702, startPoint y: 280, endPoint x: 638, endPoint y: 280, distance: 63.5
click at [638, 280] on p "**********" at bounding box center [706, 296] width 398 height 32
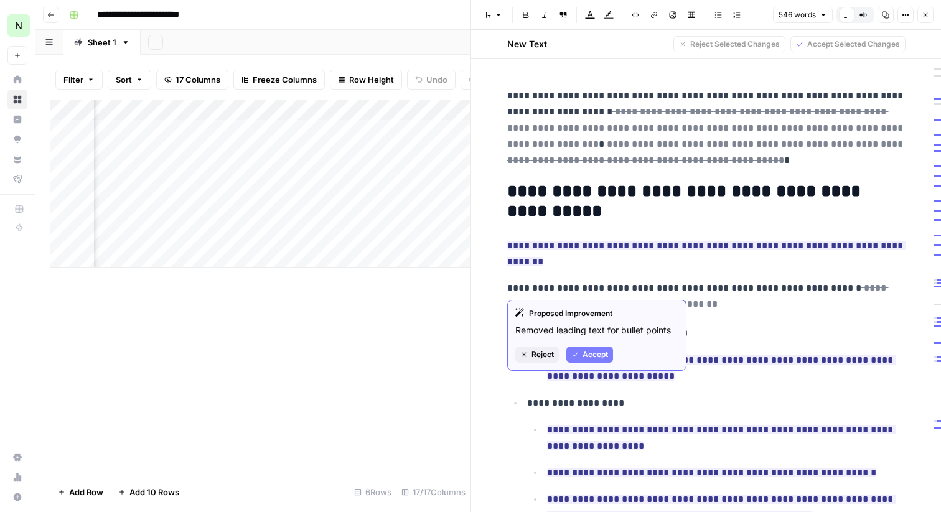
click at [699, 286] on p "**********" at bounding box center [706, 296] width 398 height 32
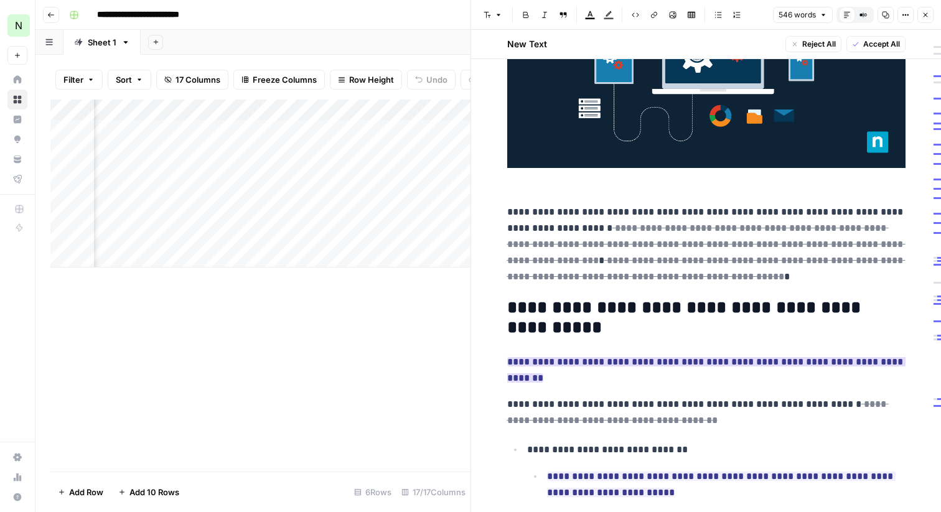
scroll to position [583, 0]
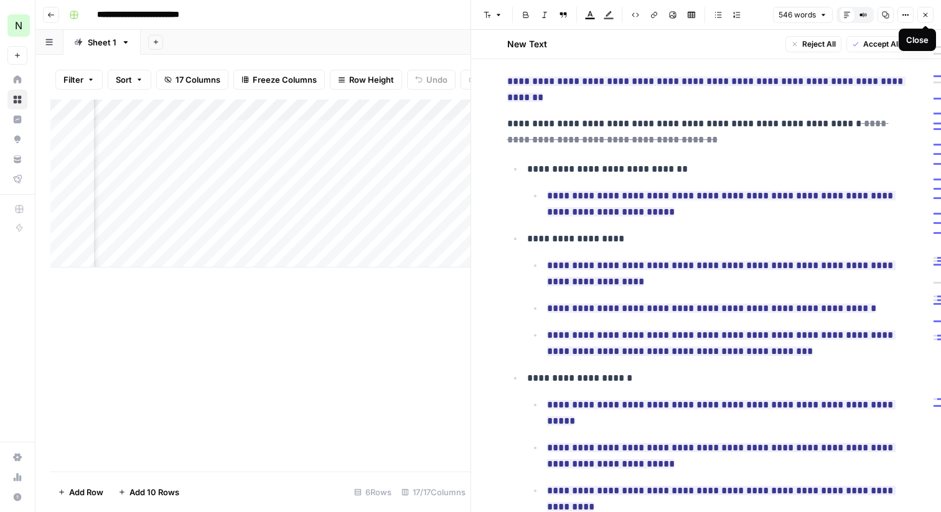
click at [923, 11] on icon "button" at bounding box center [925, 14] width 7 height 7
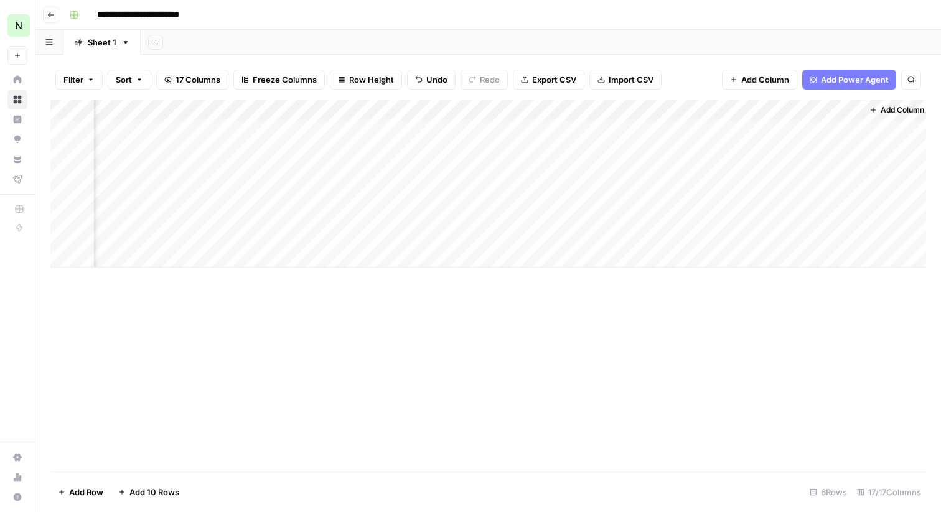
scroll to position [0, 1653]
click at [812, 130] on div "Add Column" at bounding box center [488, 184] width 876 height 168
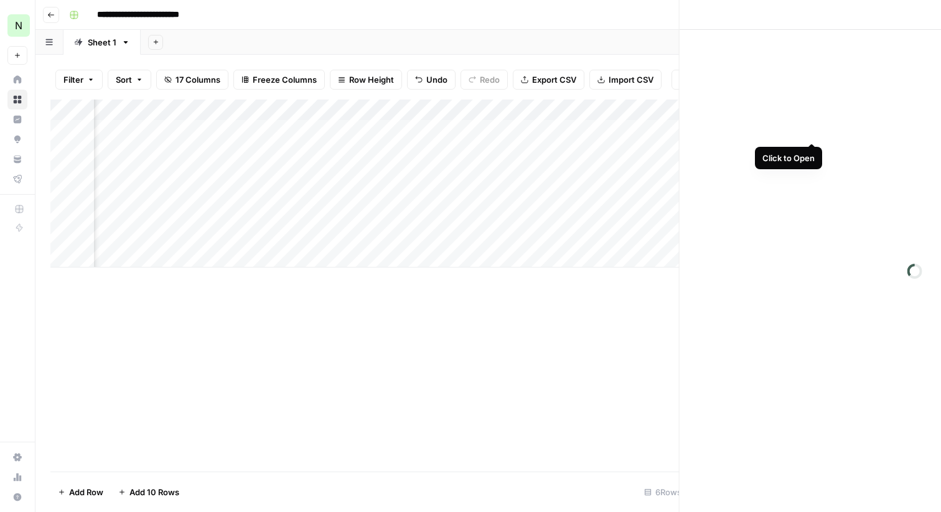
scroll to position [0, 1645]
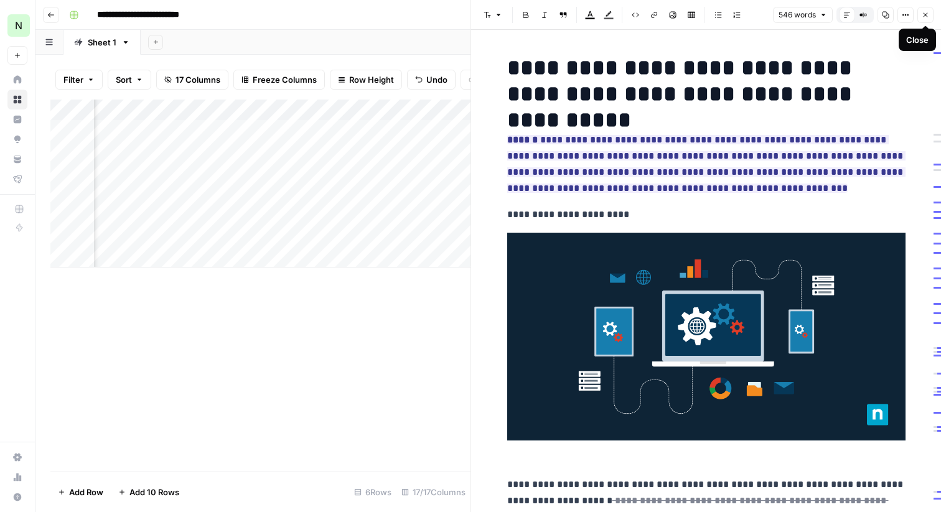
click at [926, 16] on icon "button" at bounding box center [925, 14] width 7 height 7
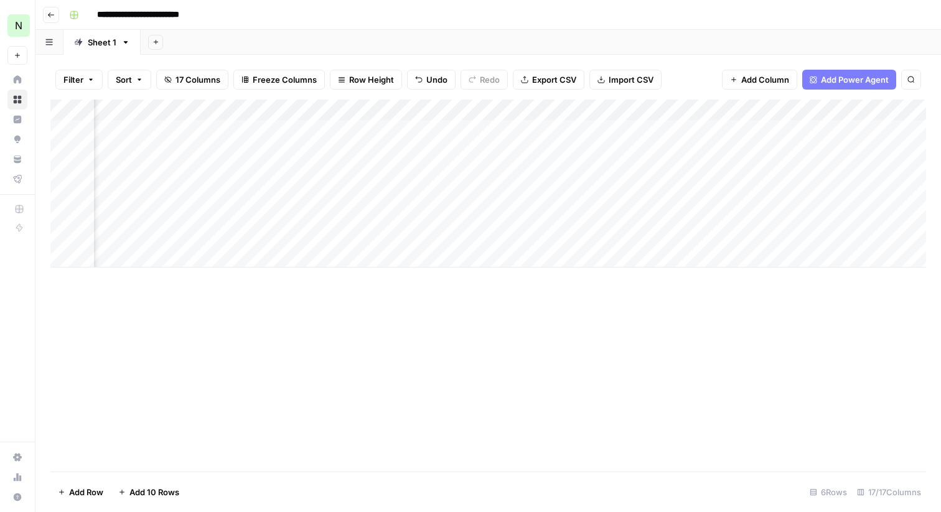
scroll to position [0, 1389]
click at [361, 110] on div "Add Column" at bounding box center [488, 184] width 876 height 168
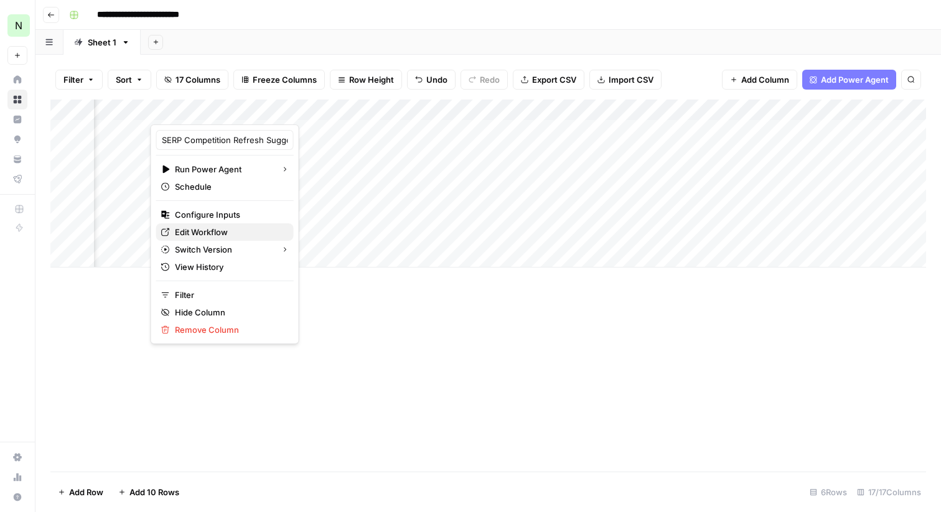
click at [210, 235] on span "Edit Workflow" at bounding box center [229, 232] width 109 height 12
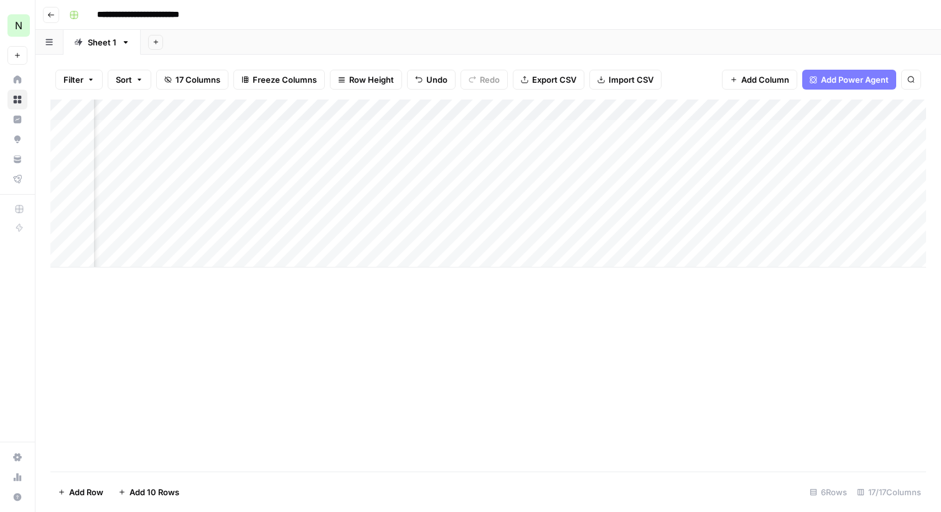
scroll to position [0, 1653]
click at [813, 128] on div "Add Column" at bounding box center [488, 184] width 876 height 168
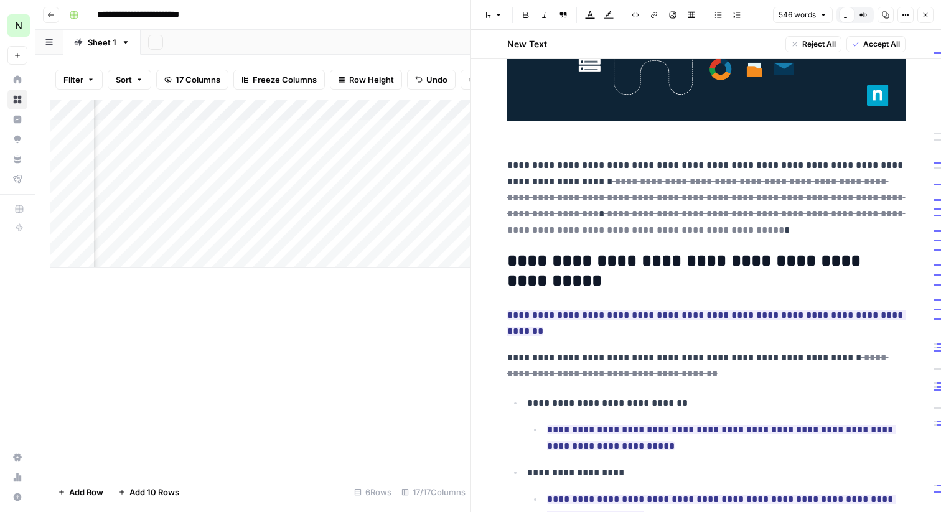
scroll to position [349, 0]
click at [923, 10] on button "Close" at bounding box center [926, 15] width 16 height 16
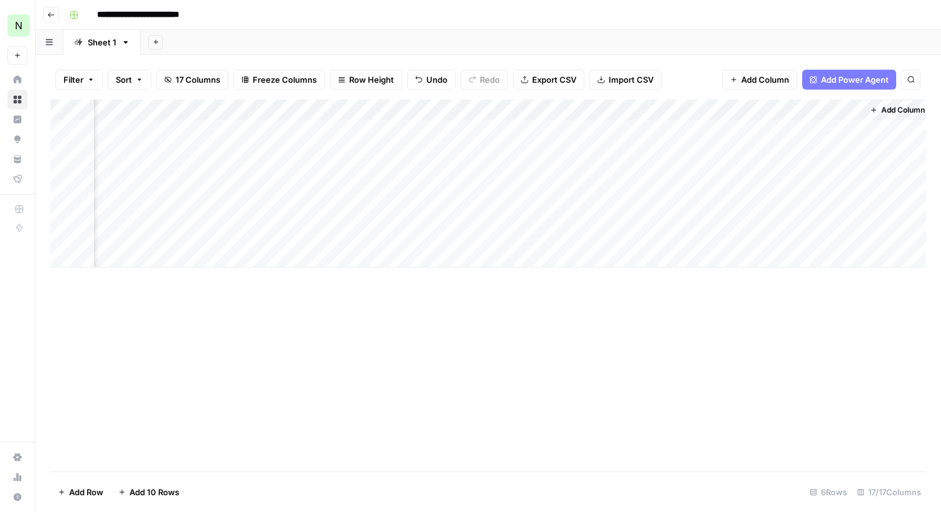
scroll to position [0, 1653]
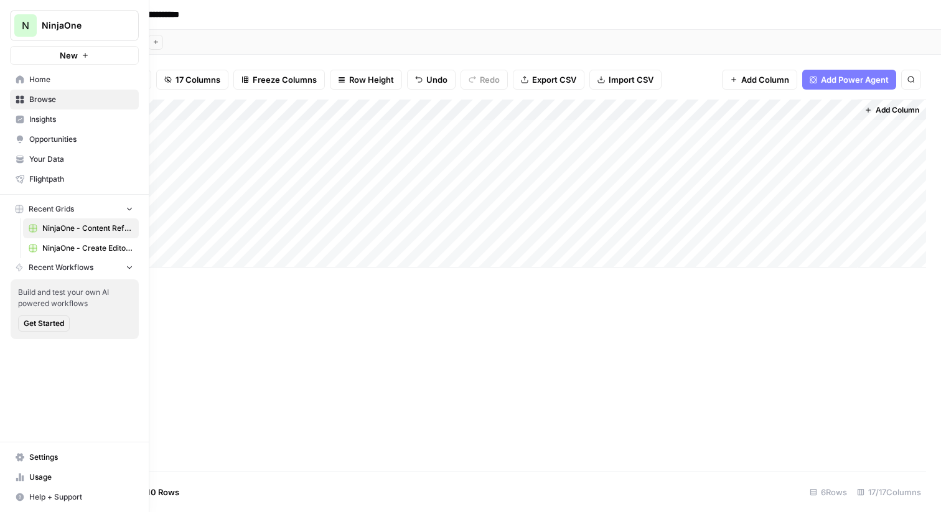
click at [42, 162] on span "Your Data" at bounding box center [81, 159] width 104 height 11
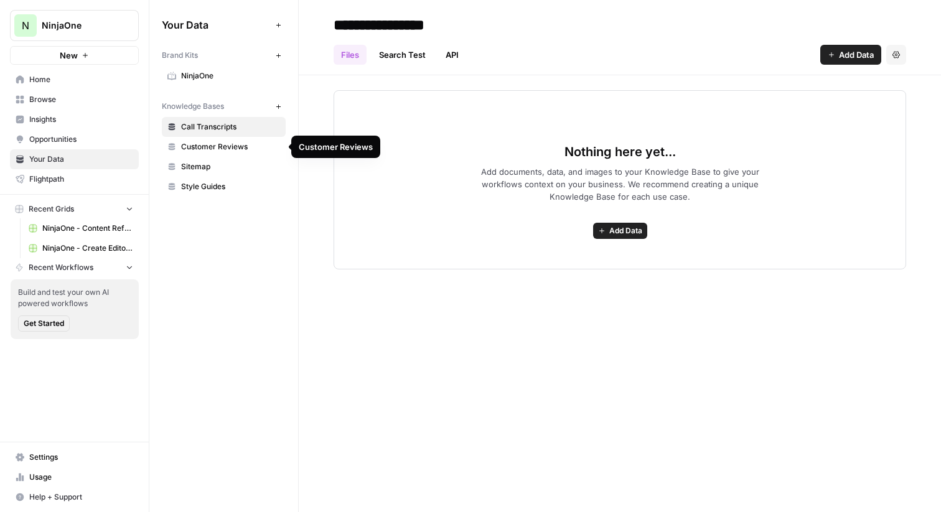
click at [247, 143] on span "Customer Reviews" at bounding box center [230, 146] width 99 height 11
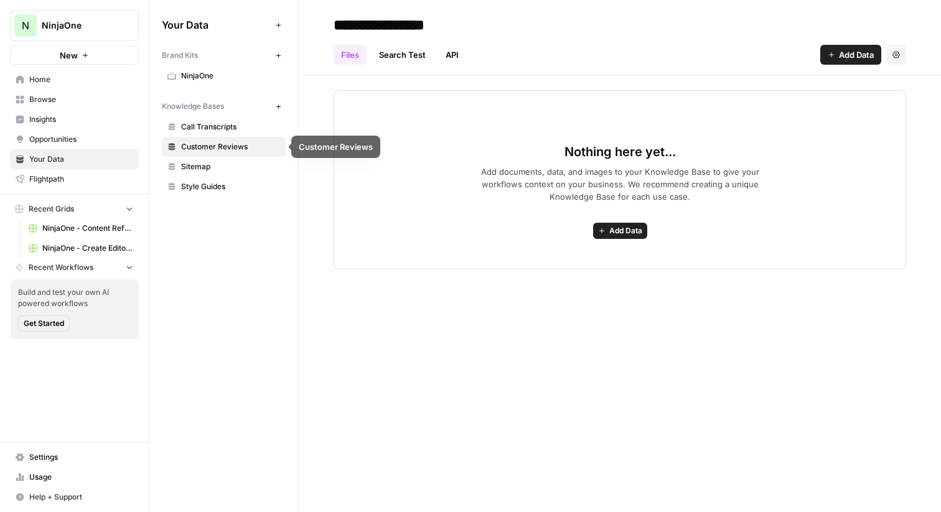
click at [483, 24] on input "**********" at bounding box center [428, 24] width 199 height 25
type input "**********"
click at [707, 119] on div "Nothing here yet... Add documents, data, and images to your Knowledge Base to g…" at bounding box center [620, 179] width 573 height 179
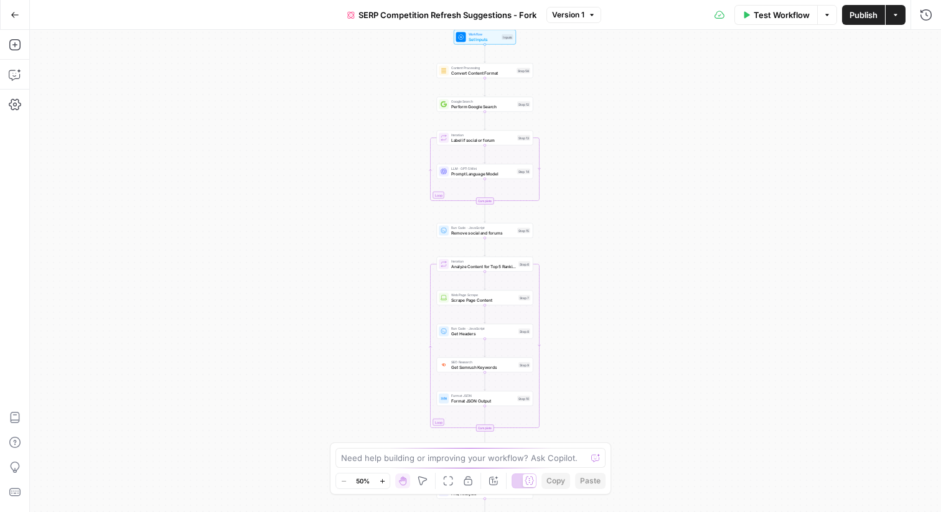
drag, startPoint x: 354, startPoint y: 126, endPoint x: 352, endPoint y: 242, distance: 116.5
click at [352, 242] on div "true false Workflow Set Inputs Inputs Content Processing Convert Content Format…" at bounding box center [486, 271] width 912 height 483
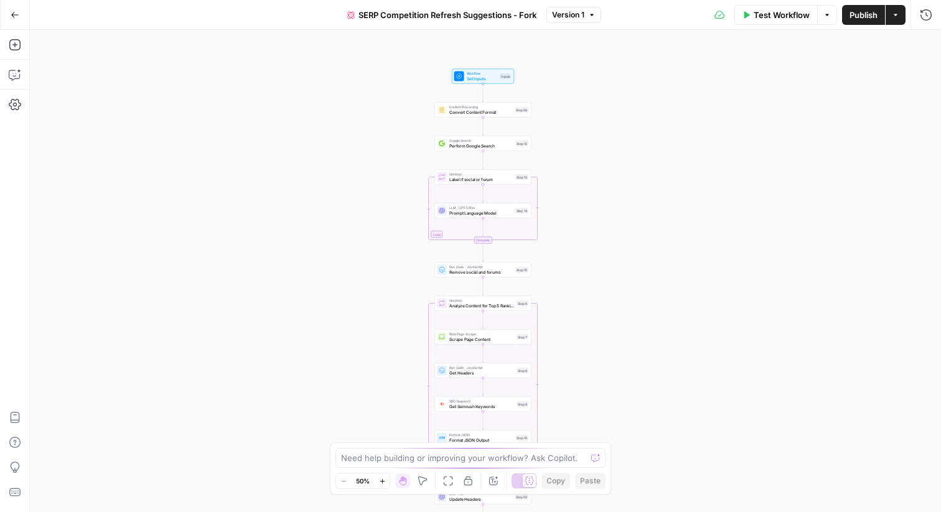
drag, startPoint x: 336, startPoint y: 169, endPoint x: 336, endPoint y: 207, distance: 37.4
click at [336, 207] on div "true false Workflow Set Inputs Inputs Content Processing Convert Content Format…" at bounding box center [486, 271] width 912 height 483
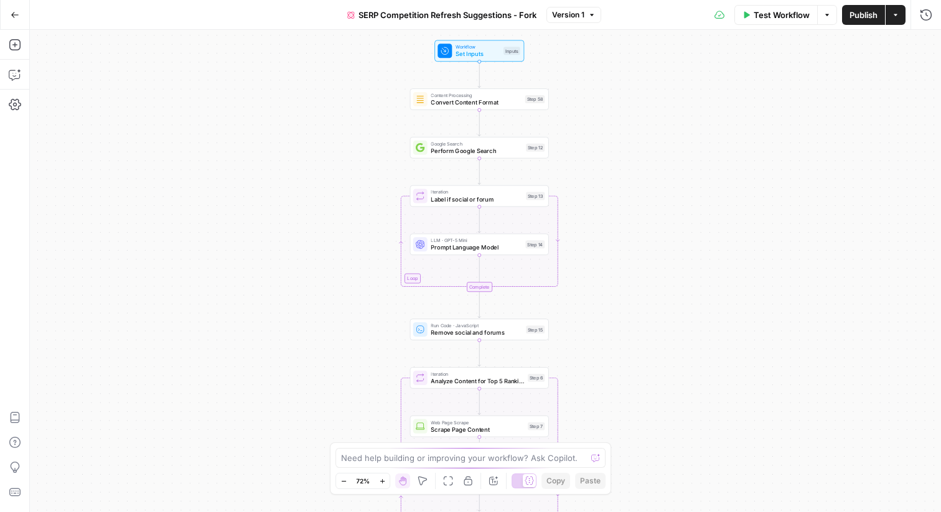
drag, startPoint x: 336, startPoint y: 207, endPoint x: 333, endPoint y: 267, distance: 60.4
click at [333, 267] on div "true false Workflow Set Inputs Inputs Content Processing Convert Content Format…" at bounding box center [486, 271] width 912 height 483
click at [14, 72] on icon "button" at bounding box center [15, 74] width 12 height 12
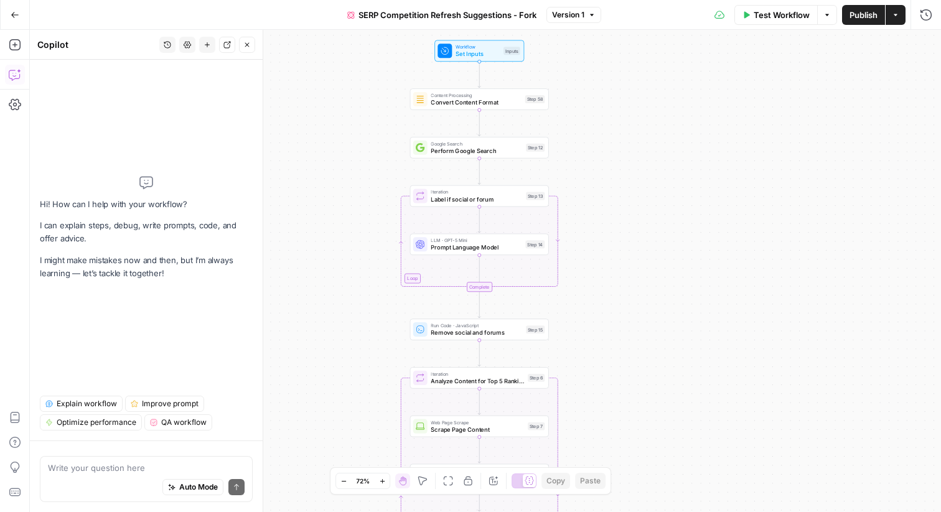
click at [44, 405] on button "Explain workflow" at bounding box center [81, 404] width 83 height 16
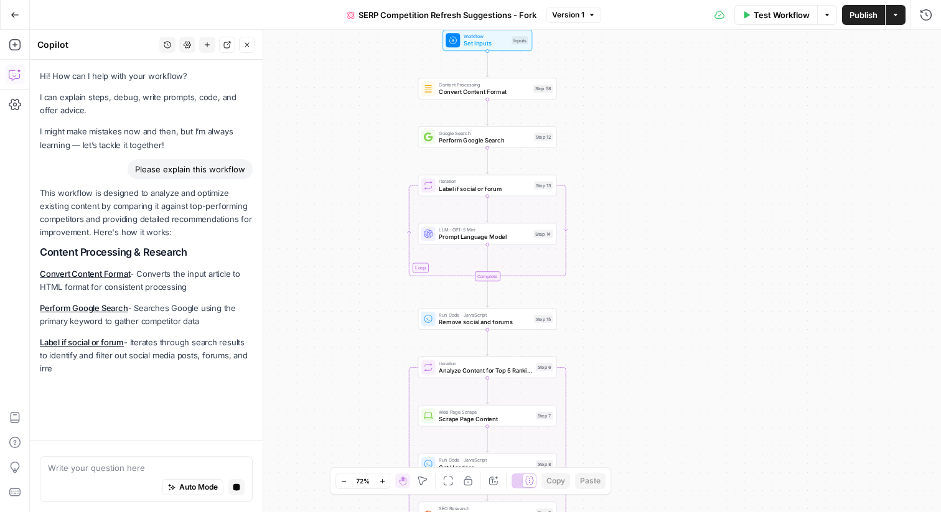
drag, startPoint x: 620, startPoint y: 106, endPoint x: 628, endPoint y: 96, distance: 13.3
click at [628, 96] on div "true false Workflow Set Inputs Inputs Content Processing Convert Content Format…" at bounding box center [486, 271] width 912 height 483
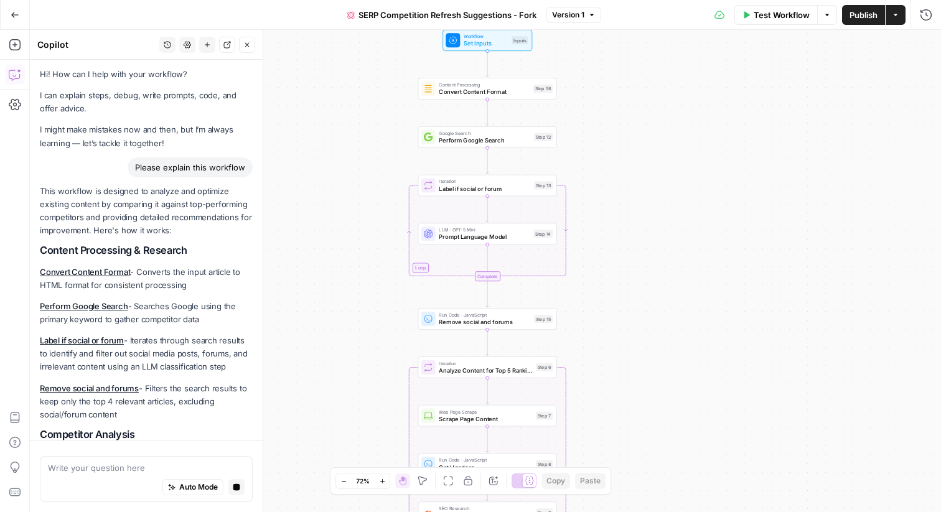
scroll to position [34, 0]
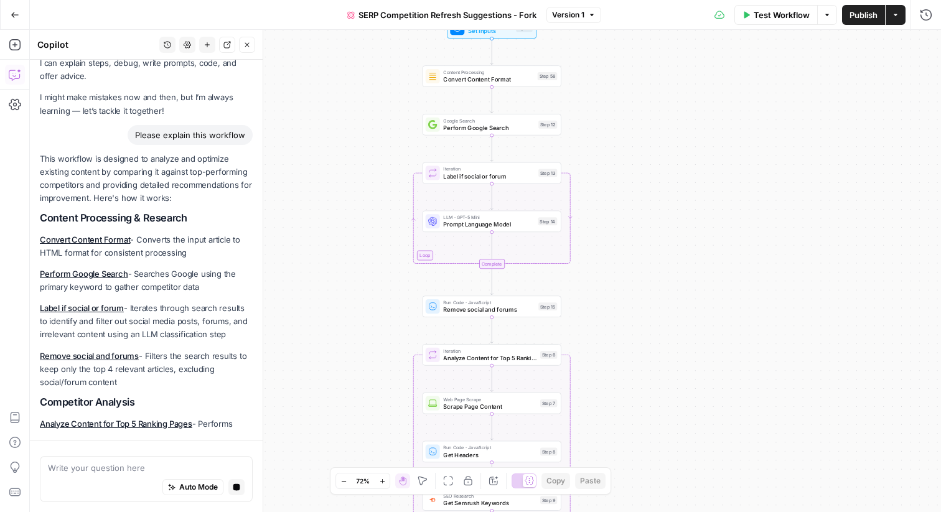
drag, startPoint x: 628, startPoint y: 96, endPoint x: 634, endPoint y: 82, distance: 15.4
click at [634, 82] on div "true false Workflow Set Inputs Inputs Content Processing Convert Content Format…" at bounding box center [486, 271] width 912 height 483
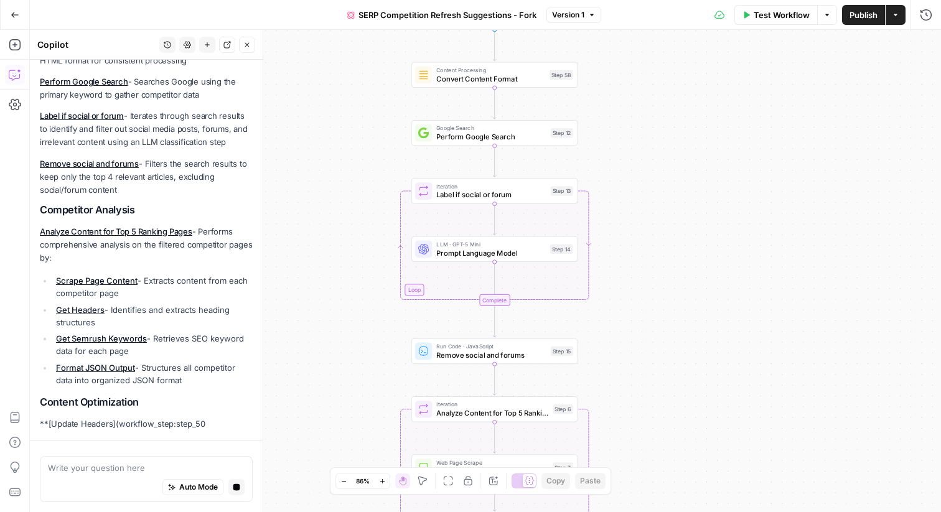
drag, startPoint x: 646, startPoint y: 144, endPoint x: 641, endPoint y: 185, distance: 40.9
click at [647, 186] on div "true false Workflow Set Inputs Inputs Content Processing Convert Content Format…" at bounding box center [486, 271] width 912 height 483
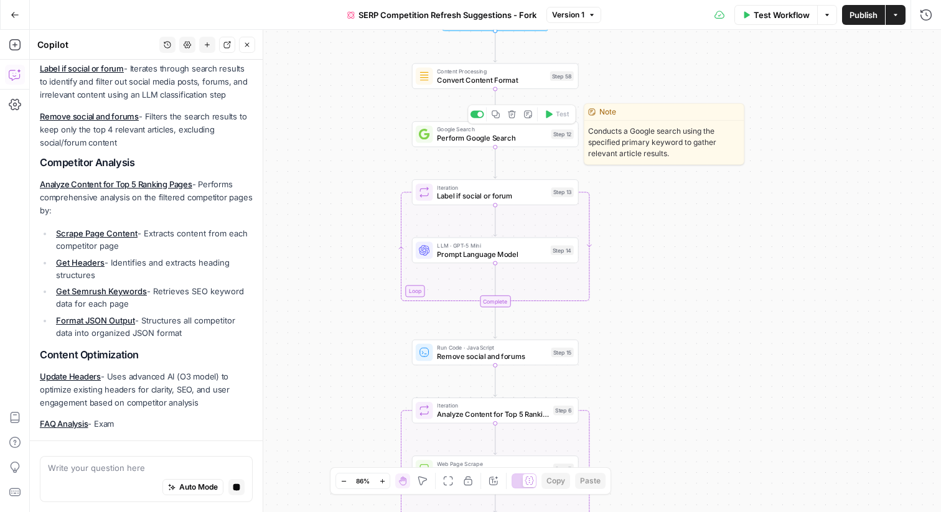
click at [495, 138] on span "Perform Google Search" at bounding box center [492, 138] width 110 height 11
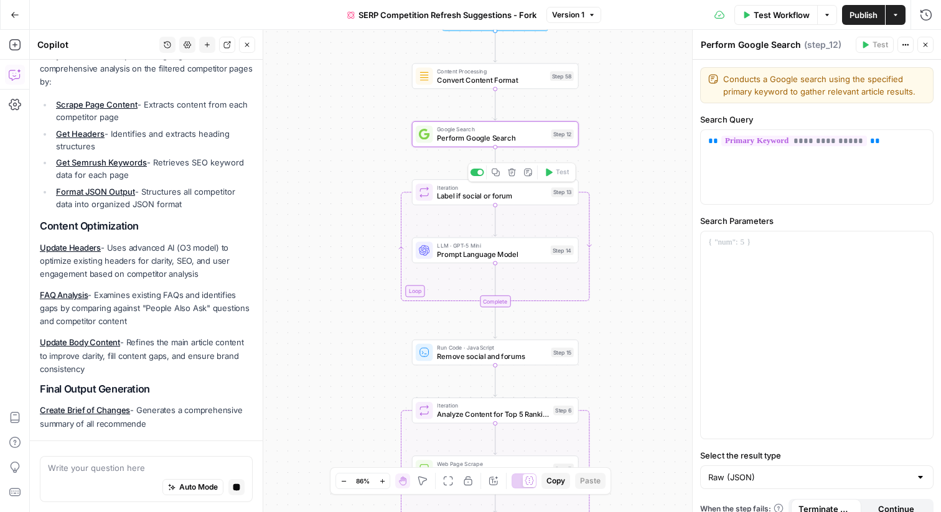
click at [510, 201] on div "Iteration Label if social or forum Step 13 Copy step Delete step Add Note Test" at bounding box center [495, 192] width 167 height 26
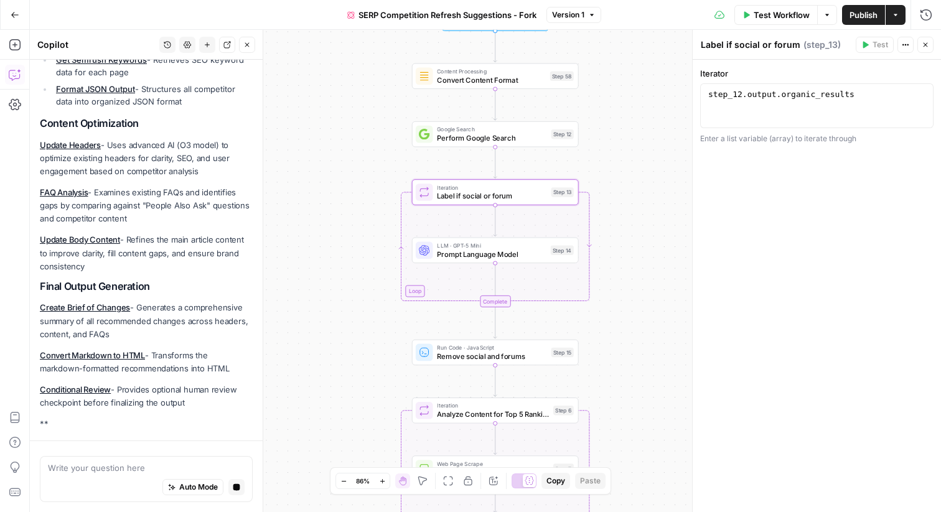
click at [923, 40] on button "Close" at bounding box center [926, 45] width 16 height 16
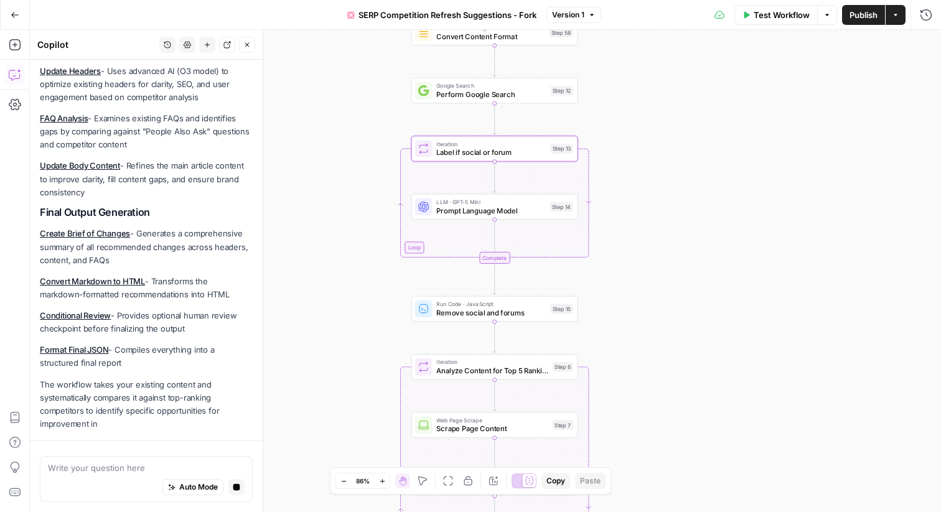
drag, startPoint x: 650, startPoint y: 188, endPoint x: 653, endPoint y: 140, distance: 48.0
click at [651, 140] on div "true false Workflow Set Inputs Inputs Content Processing Convert Content Format…" at bounding box center [486, 271] width 912 height 483
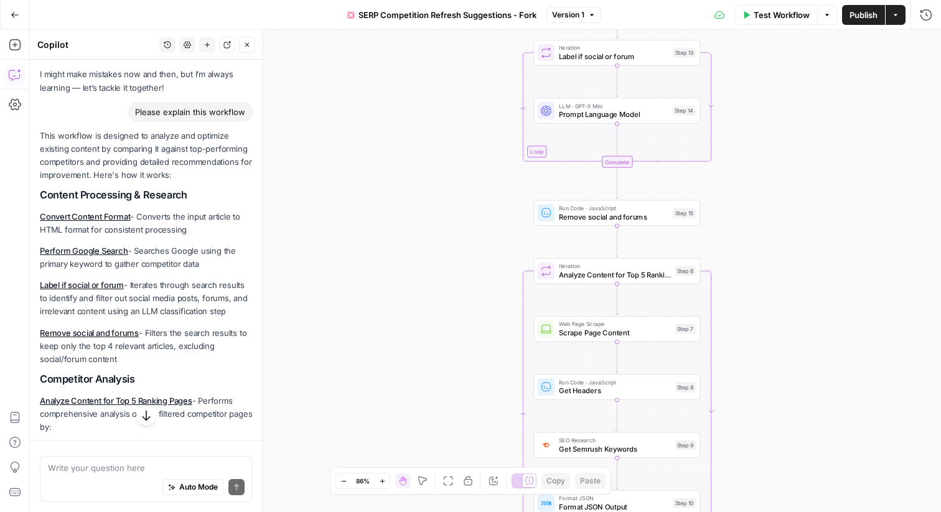
scroll to position [50, 0]
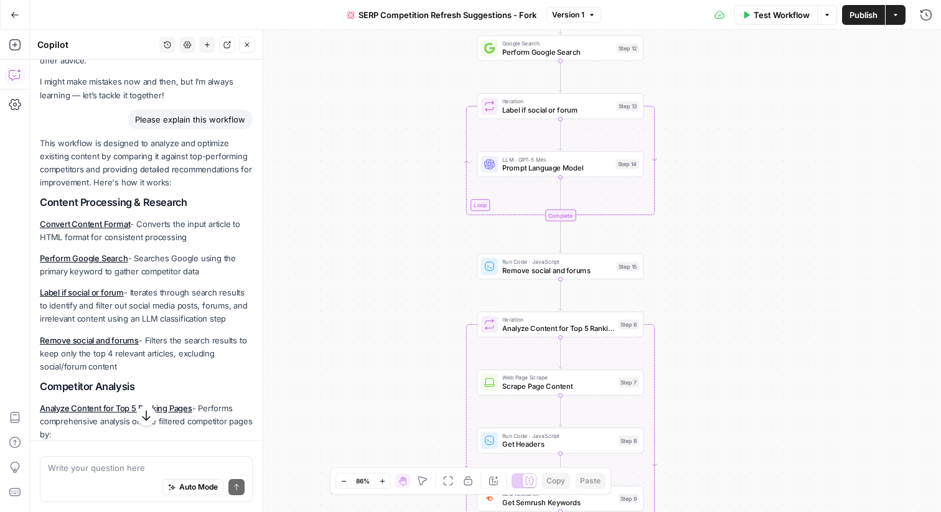
drag, startPoint x: 779, startPoint y: 142, endPoint x: 722, endPoint y: 196, distance: 78.0
click at [722, 196] on div "true false Workflow Set Inputs Inputs Content Processing Convert Content Format…" at bounding box center [486, 271] width 912 height 483
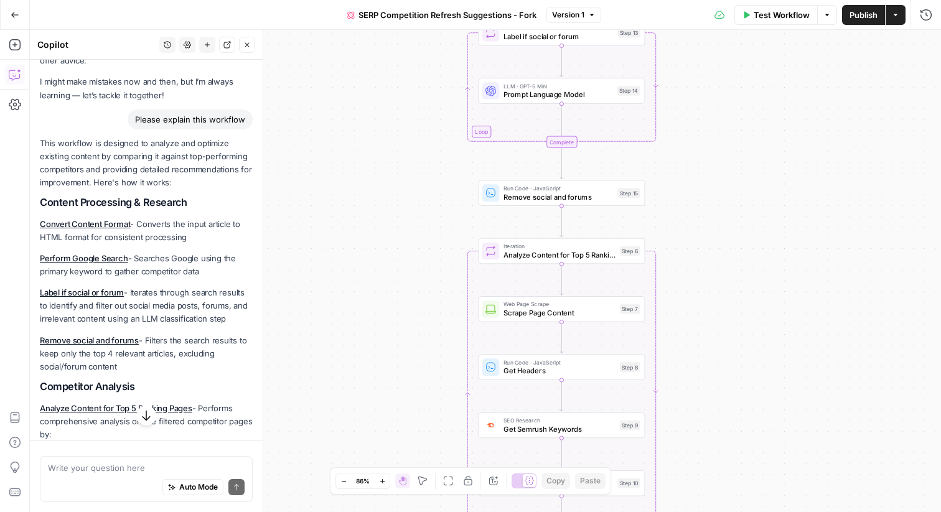
drag, startPoint x: 699, startPoint y: 240, endPoint x: 700, endPoint y: 166, distance: 74.1
click at [700, 166] on div "true false Workflow Set Inputs Inputs Content Processing Convert Content Format…" at bounding box center [486, 271] width 912 height 483
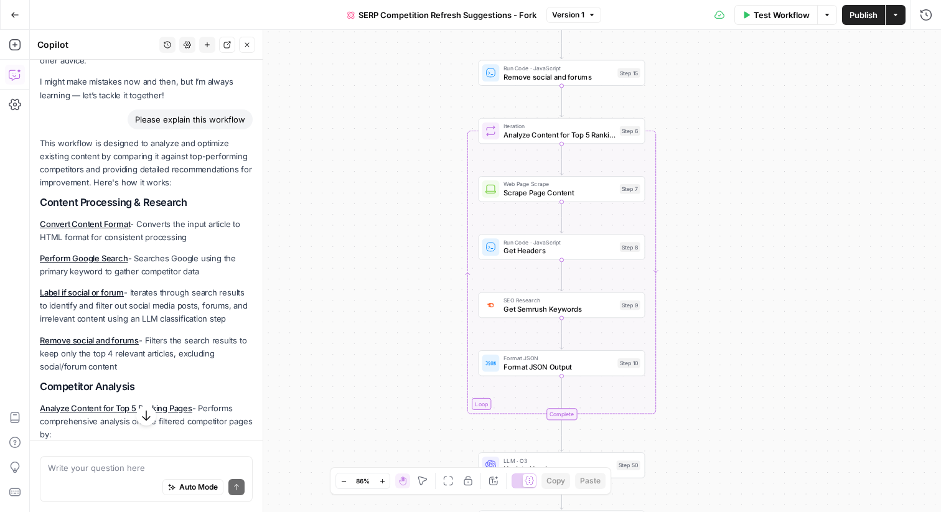
drag, startPoint x: 700, startPoint y: 166, endPoint x: 701, endPoint y: 41, distance: 124.5
click at [701, 40] on div "true false Workflow Set Inputs Inputs Content Processing Convert Content Format…" at bounding box center [486, 271] width 912 height 483
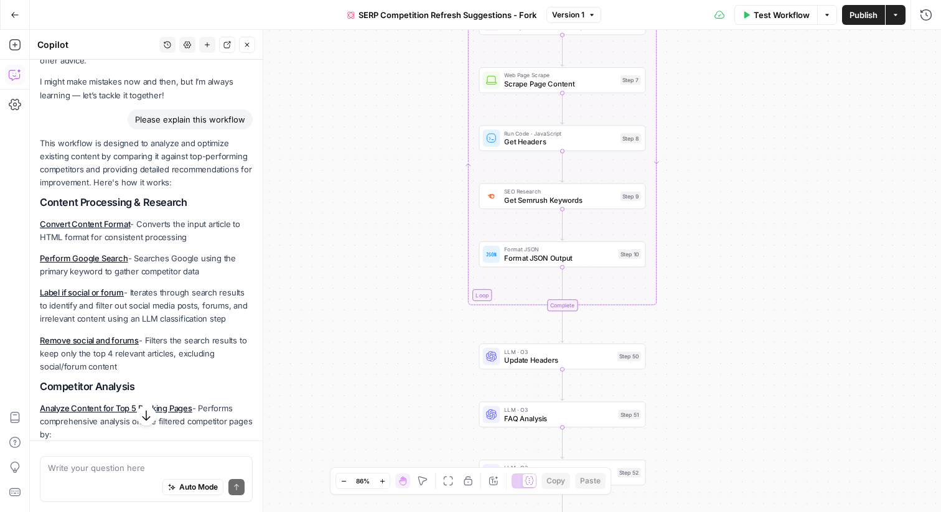
drag, startPoint x: 684, startPoint y: 190, endPoint x: 684, endPoint y: 87, distance: 103.4
click at [684, 87] on div "true false Workflow Set Inputs Inputs Content Processing Convert Content Format…" at bounding box center [486, 271] width 912 height 483
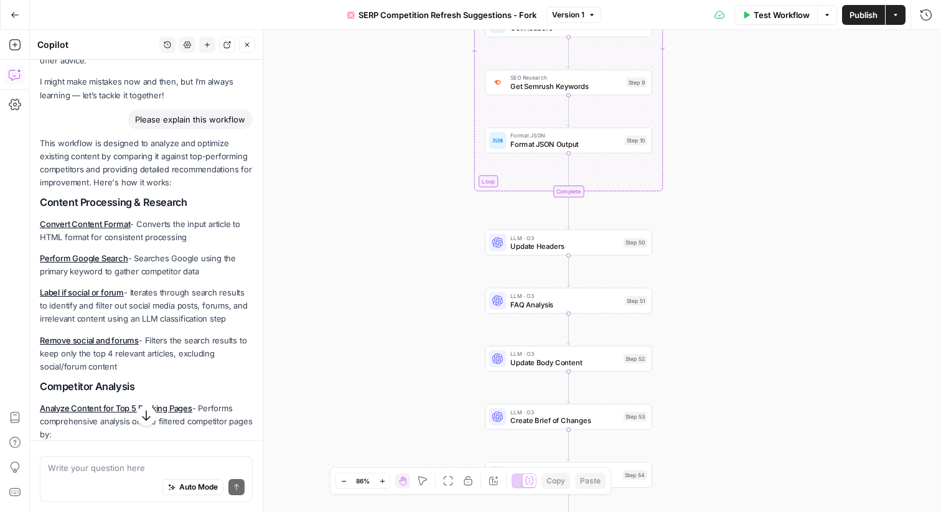
drag, startPoint x: 668, startPoint y: 279, endPoint x: 674, endPoint y: 164, distance: 114.7
click at [674, 164] on div "true false Workflow Set Inputs Inputs Content Processing Convert Content Format…" at bounding box center [486, 271] width 912 height 483
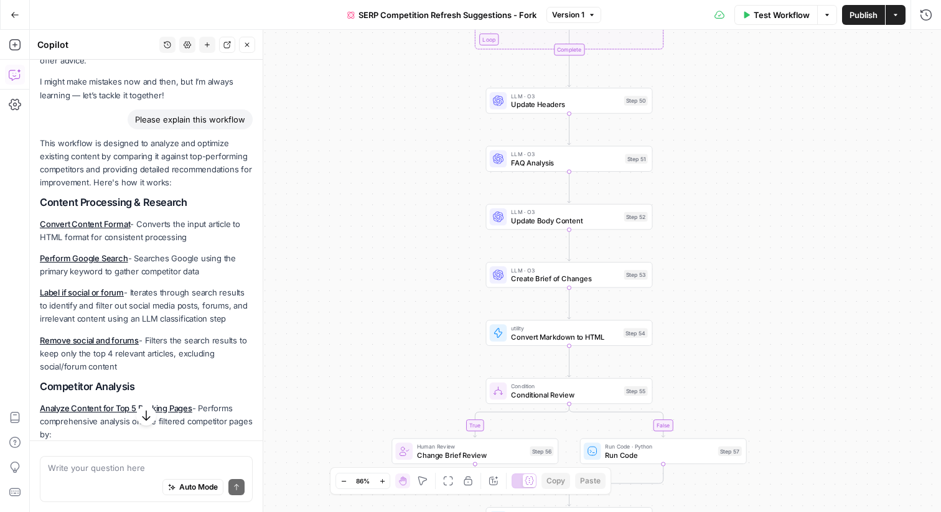
drag, startPoint x: 717, startPoint y: 226, endPoint x: 718, endPoint y: 86, distance: 140.1
click at [718, 85] on div "true false Workflow Set Inputs Inputs Content Processing Convert Content Format…" at bounding box center [486, 271] width 912 height 483
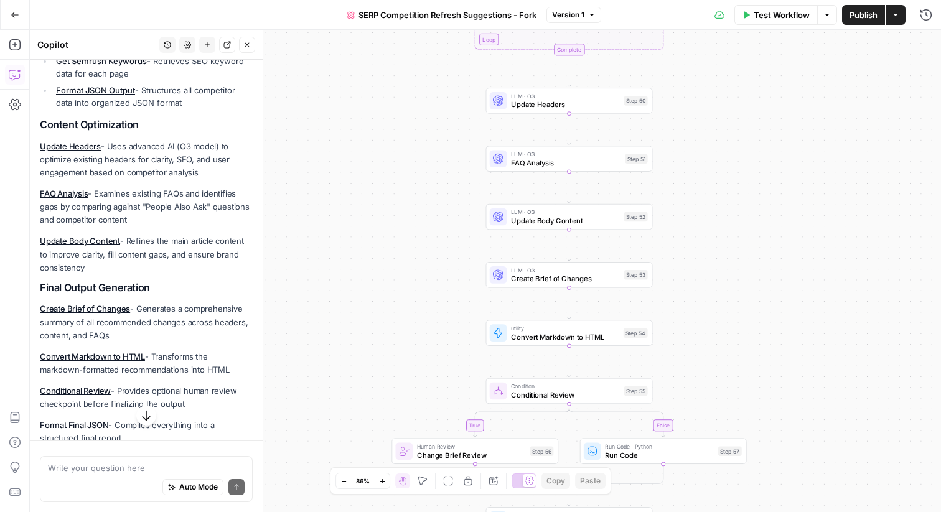
scroll to position [494, 0]
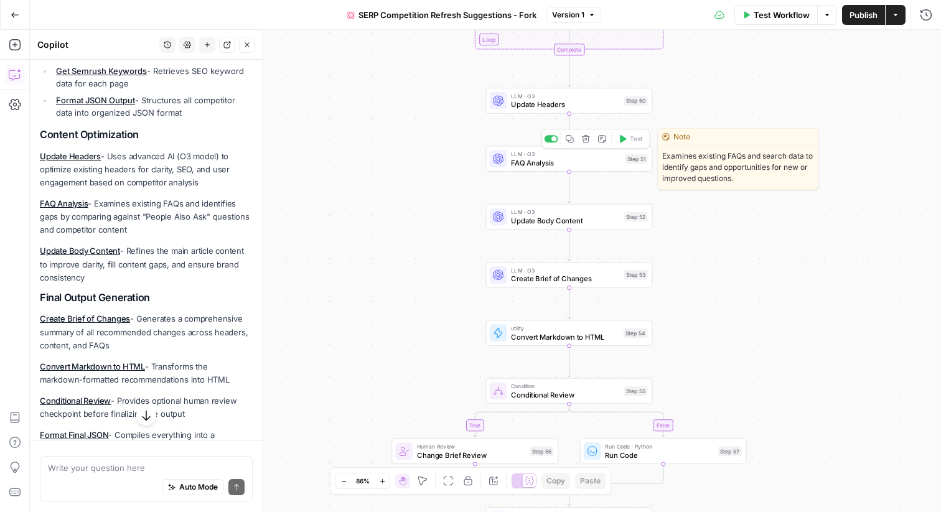
click at [550, 164] on span "FAQ Analysis" at bounding box center [566, 163] width 110 height 11
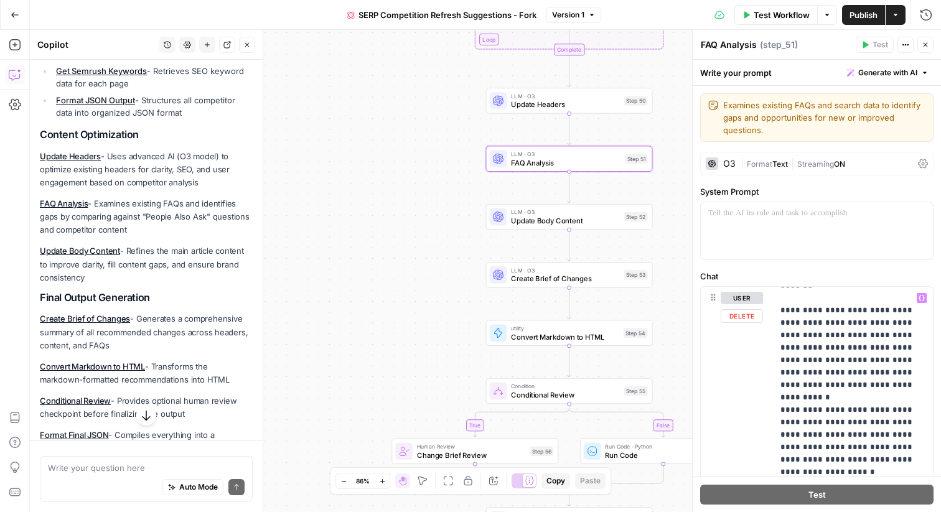
scroll to position [26, 0]
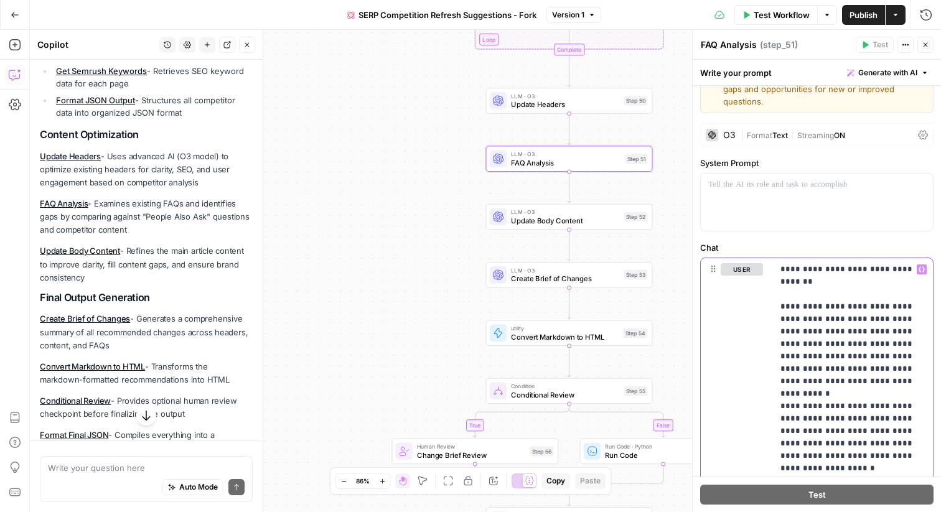
scroll to position [11, 0]
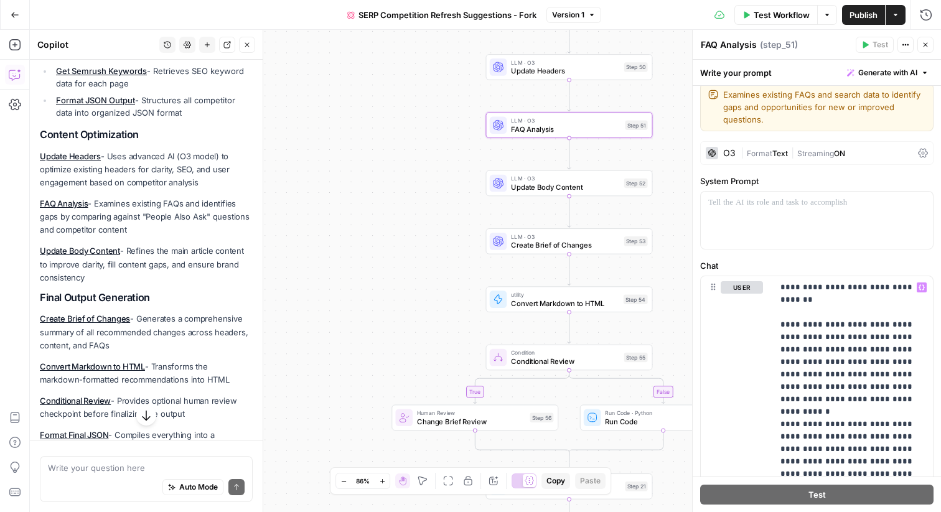
drag, startPoint x: 670, startPoint y: 262, endPoint x: 670, endPoint y: 222, distance: 39.2
click at [670, 222] on div "true false Workflow Set Inputs Inputs Content Processing Convert Content Format…" at bounding box center [486, 271] width 912 height 483
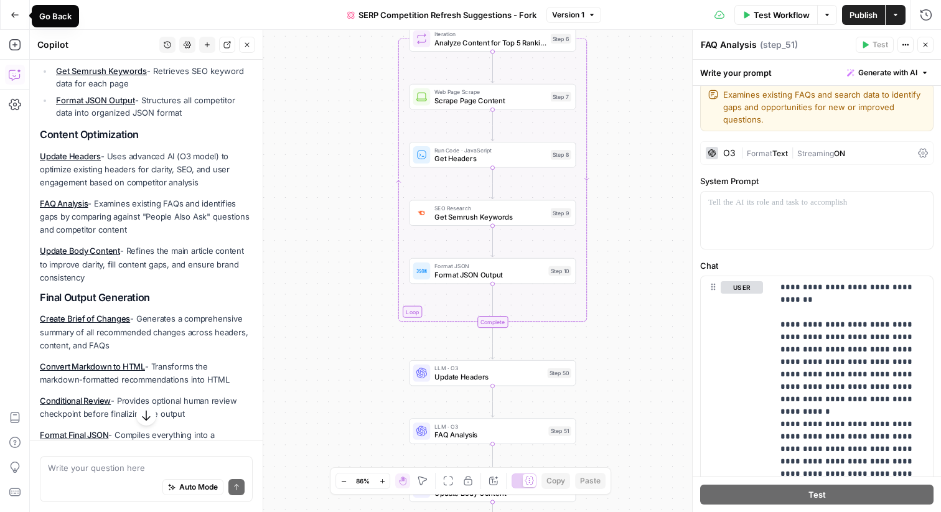
click at [12, 19] on button "Go Back" at bounding box center [15, 15] width 22 height 22
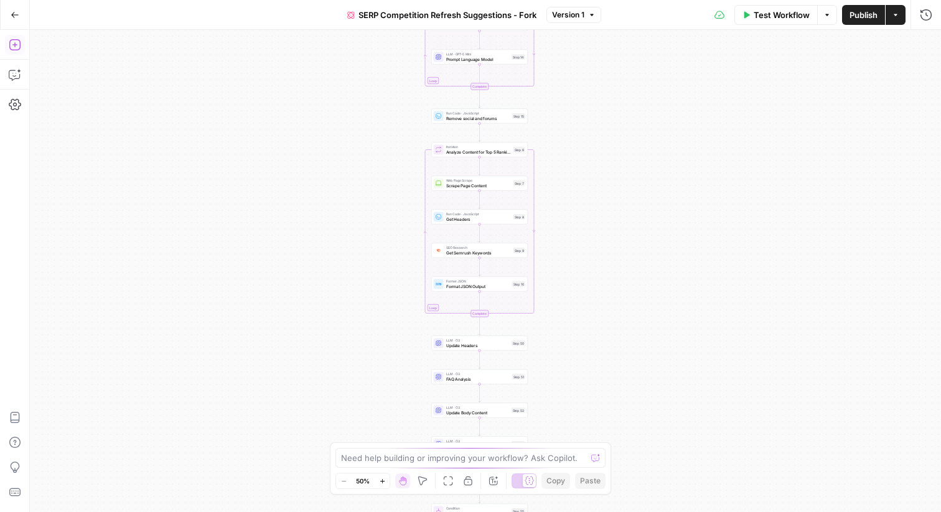
click at [18, 49] on icon "button" at bounding box center [14, 44] width 11 height 11
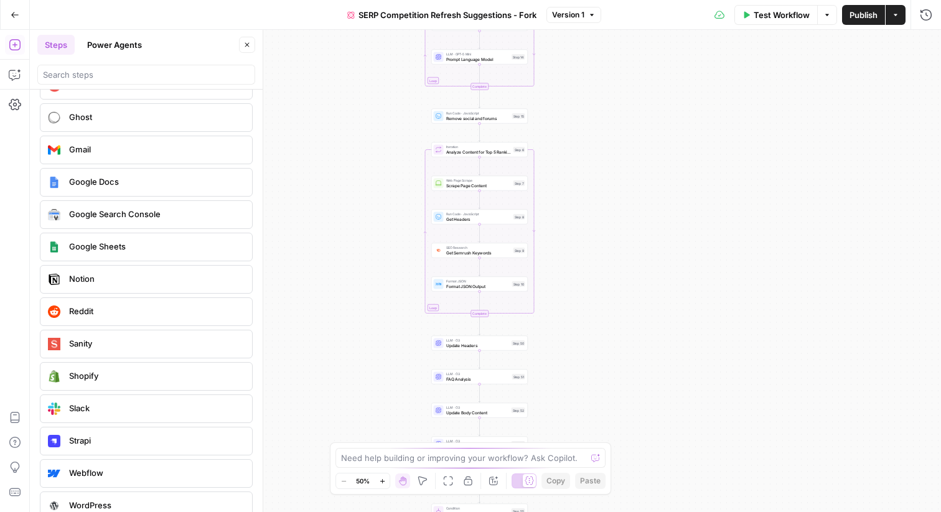
scroll to position [2291, 0]
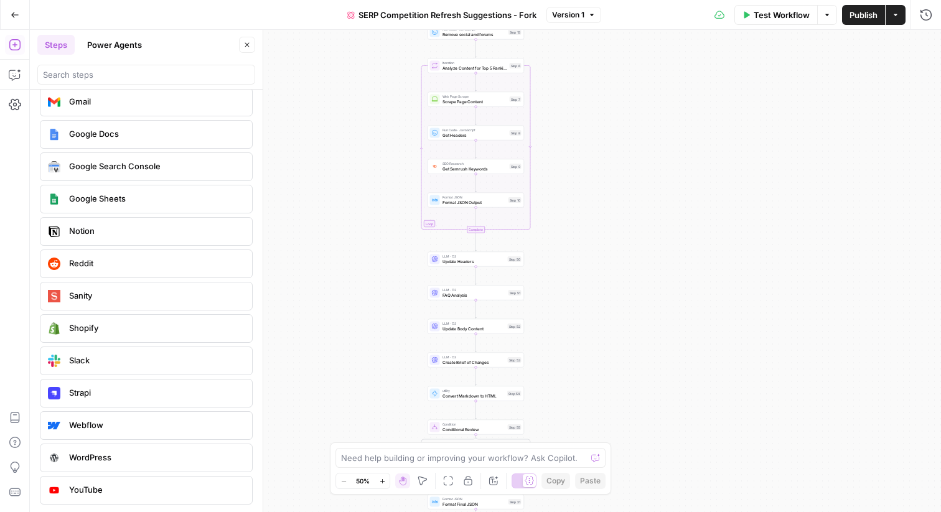
drag, startPoint x: 74, startPoint y: 460, endPoint x: 545, endPoint y: 1, distance: 657.4
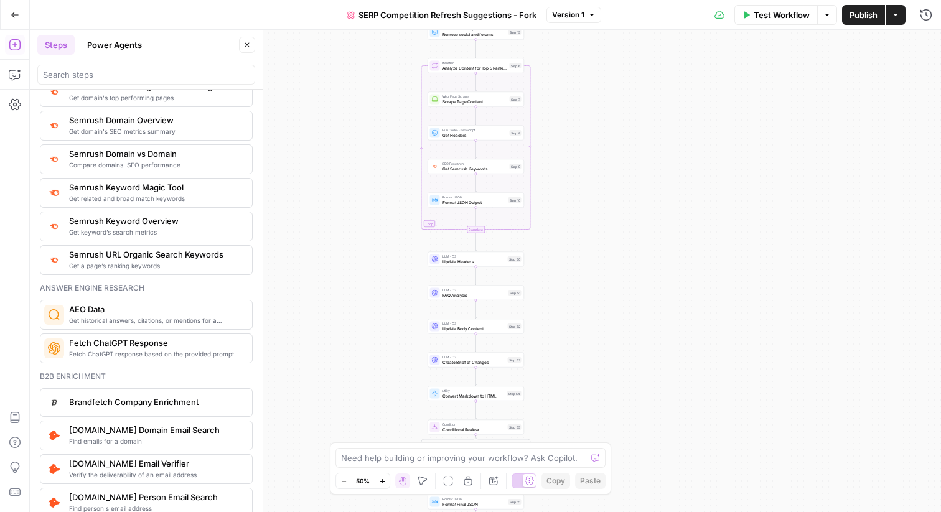
scroll to position [1436, 0]
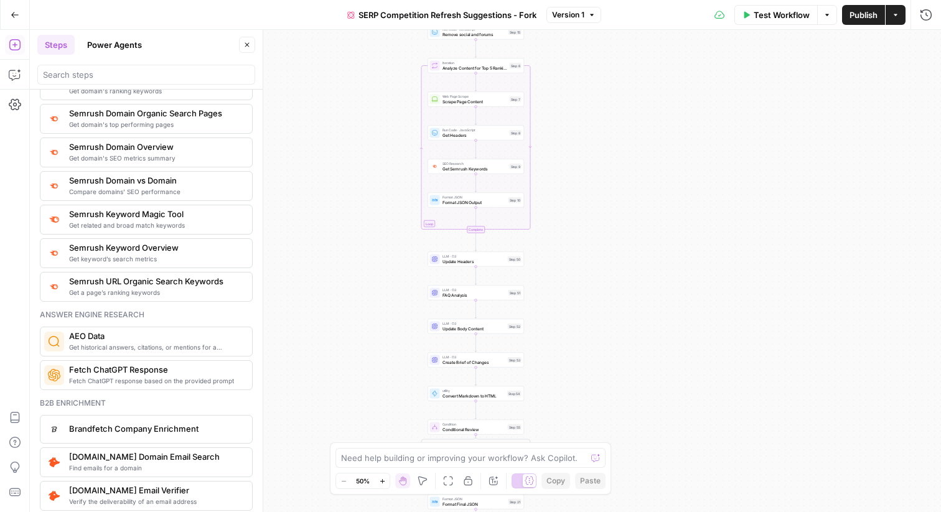
click at [129, 83] on div at bounding box center [146, 75] width 218 height 20
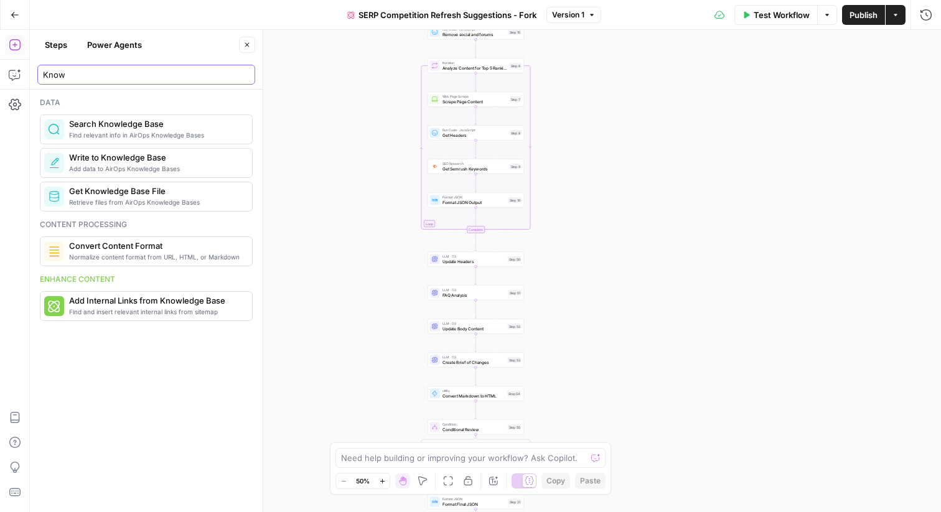
scroll to position [0, 0]
type input "Know"
click at [244, 77] on input "Know" at bounding box center [146, 74] width 207 height 12
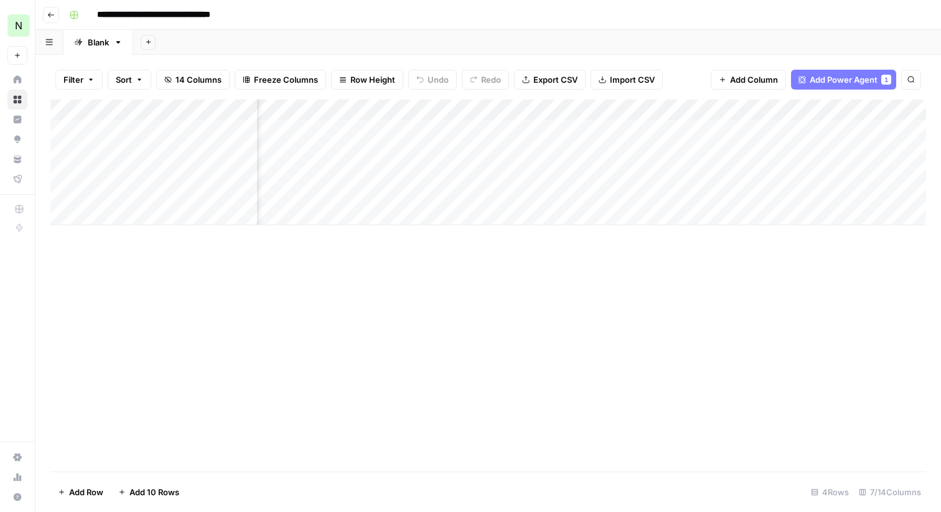
scroll to position [0, 276]
click at [886, 106] on span "Add Column" at bounding box center [898, 110] width 44 height 11
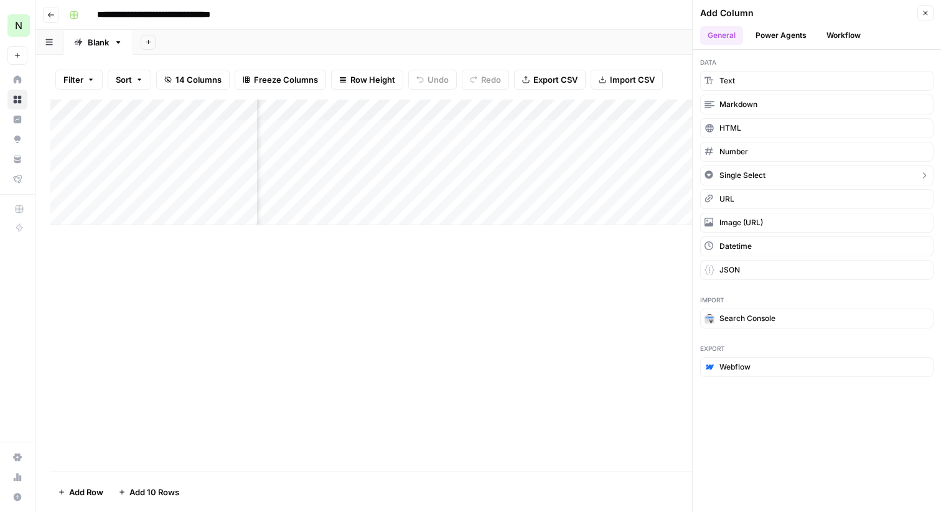
click at [762, 177] on span "Single Select" at bounding box center [743, 175] width 46 height 11
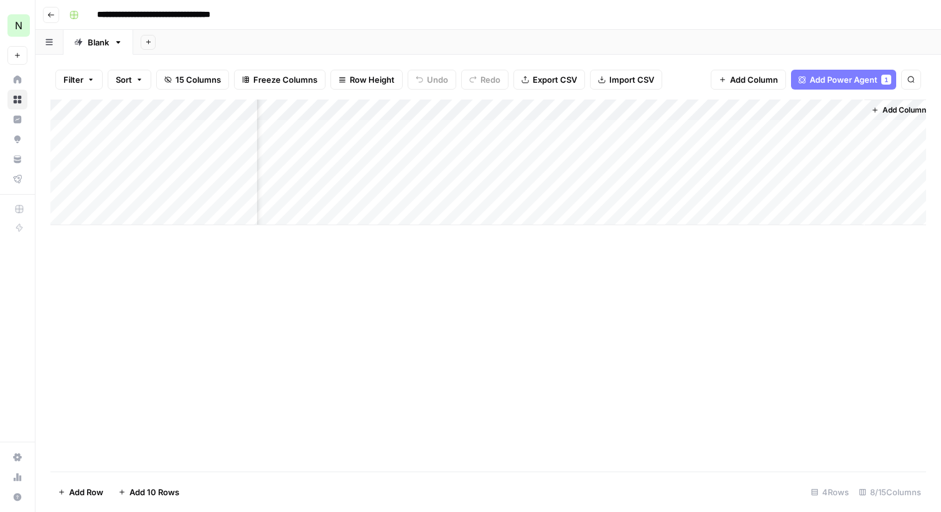
scroll to position [0, 388]
click at [803, 116] on div "Add Column" at bounding box center [488, 163] width 876 height 126
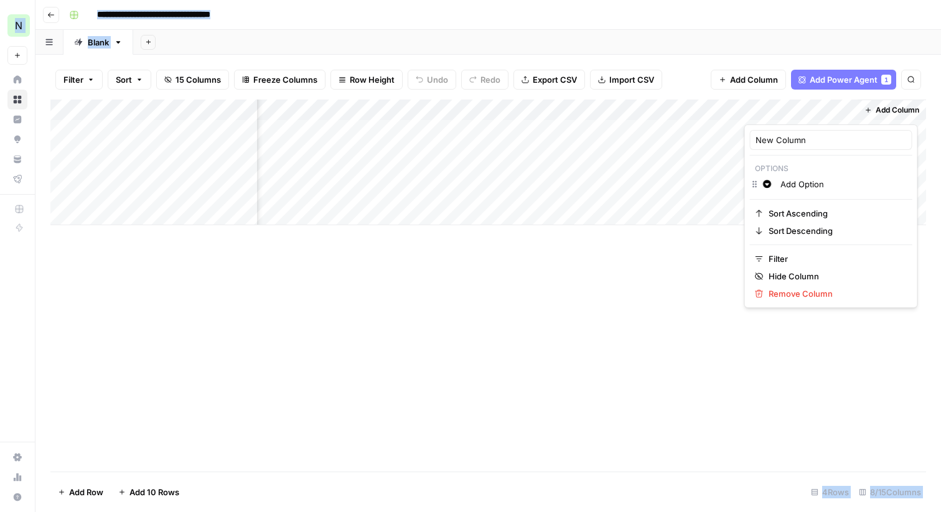
click at [803, 116] on div at bounding box center [801, 112] width 113 height 25
click at [788, 141] on input "New Column" at bounding box center [831, 140] width 151 height 12
type input "Locale"
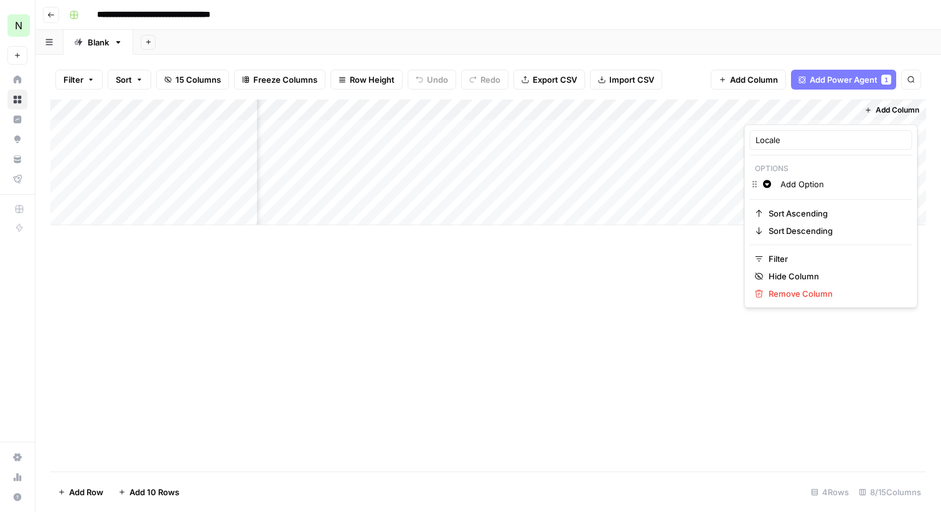
click at [650, 303] on div "Add Column" at bounding box center [488, 286] width 876 height 372
click at [776, 130] on div "Add Column" at bounding box center [488, 163] width 876 height 126
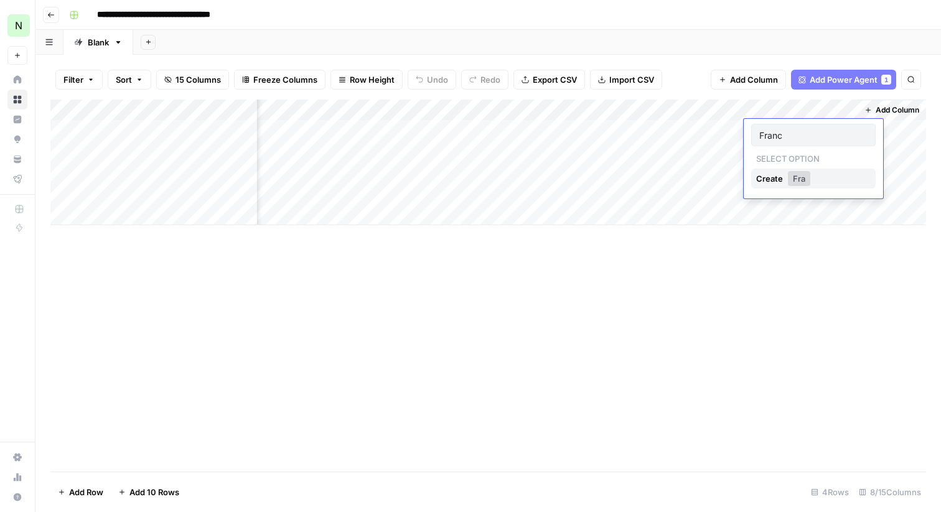
type input "[GEOGRAPHIC_DATA]"
drag, startPoint x: 807, startPoint y: 110, endPoint x: 265, endPoint y: 111, distance: 541.7
click at [265, 111] on div "Add Column" at bounding box center [488, 163] width 876 height 126
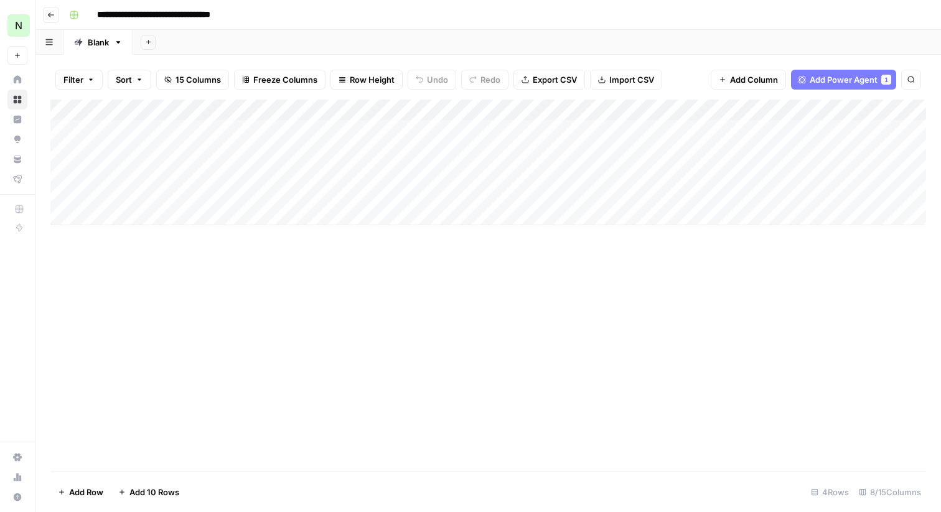
drag, startPoint x: 603, startPoint y: 108, endPoint x: 352, endPoint y: 110, distance: 250.3
click at [352, 110] on div "Add Column" at bounding box center [488, 163] width 876 height 126
click at [546, 130] on div "Add Column" at bounding box center [488, 163] width 876 height 126
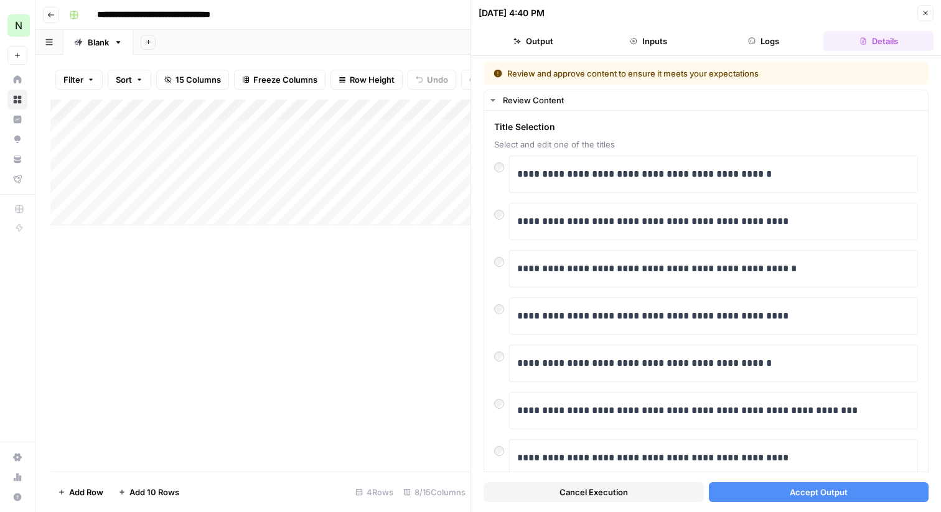
click at [927, 11] on icon "button" at bounding box center [926, 13] width 4 height 4
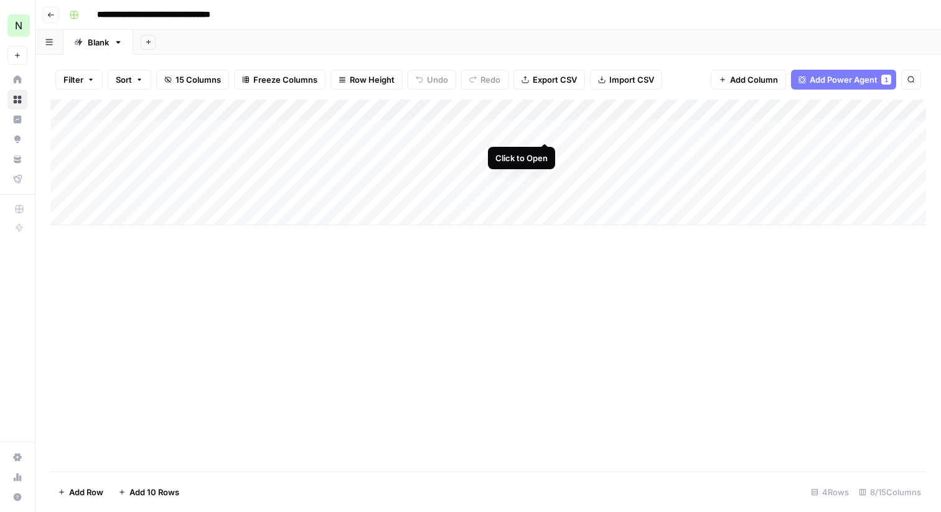
click at [544, 130] on div "Add Column" at bounding box center [488, 163] width 876 height 126
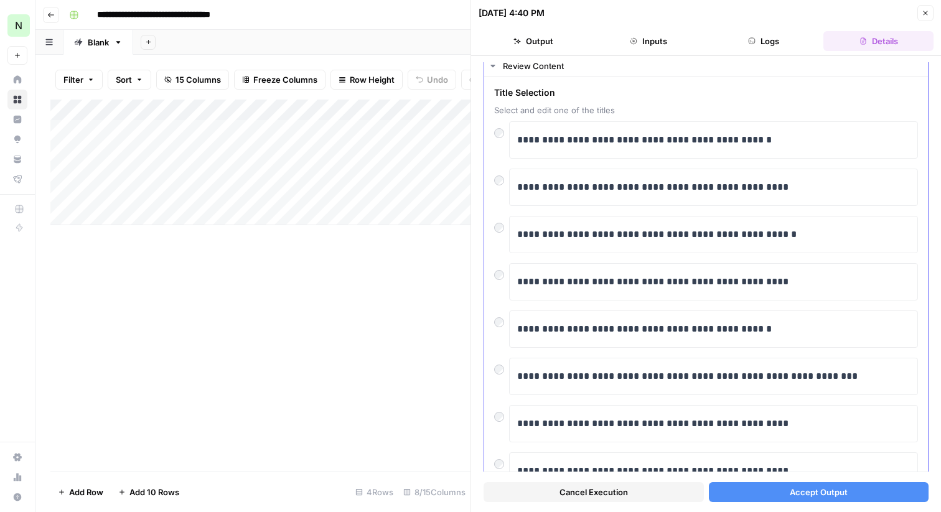
scroll to position [113, 0]
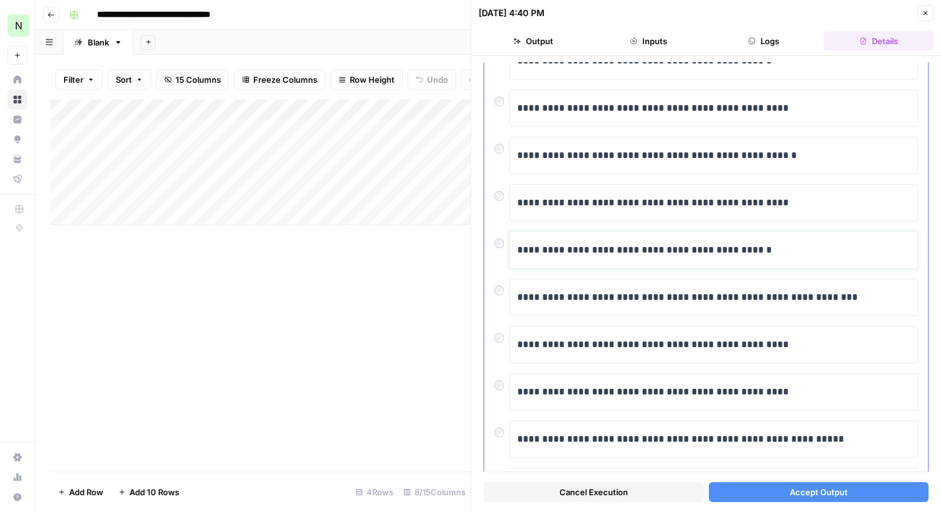
click at [724, 254] on p "**********" at bounding box center [713, 250] width 393 height 16
click at [770, 491] on button "Accept Output" at bounding box center [819, 493] width 220 height 20
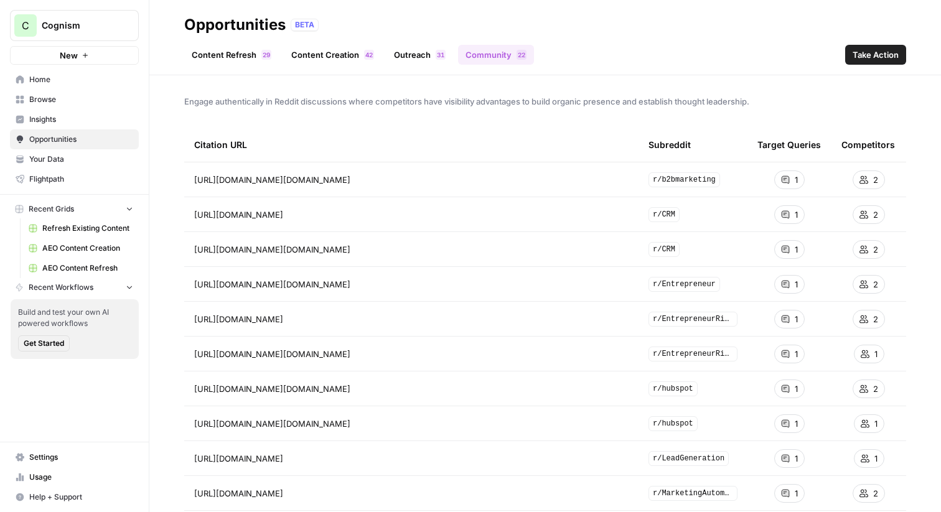
scroll to position [18, 0]
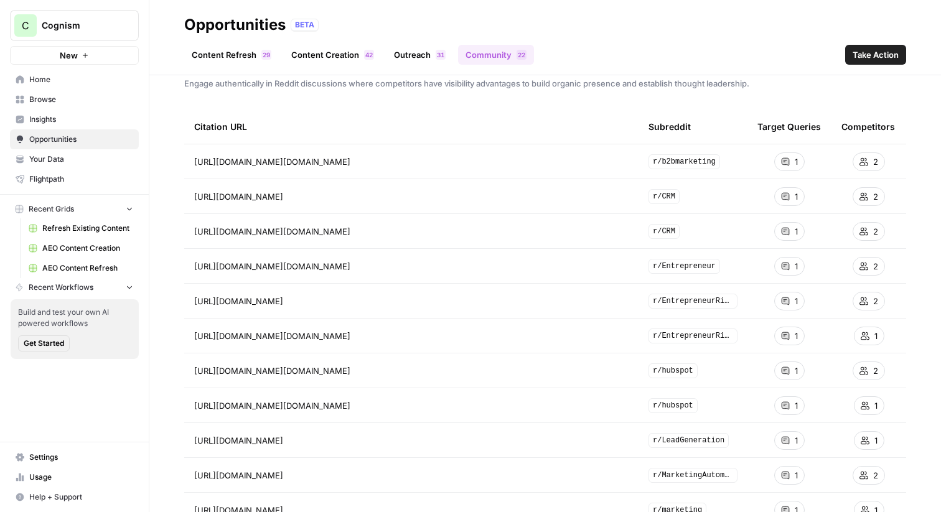
click at [114, 21] on span "Cognism" at bounding box center [79, 25] width 75 height 12
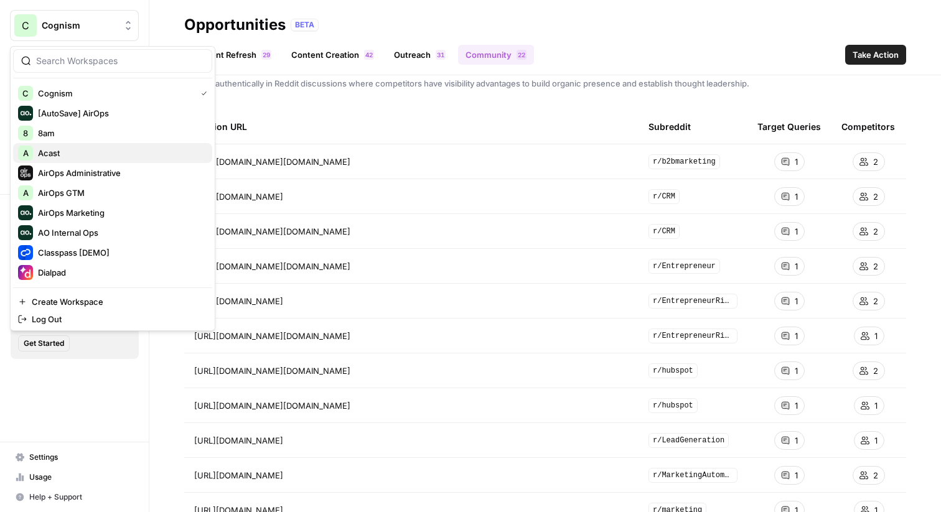
click at [82, 151] on span "Acast" at bounding box center [120, 153] width 164 height 12
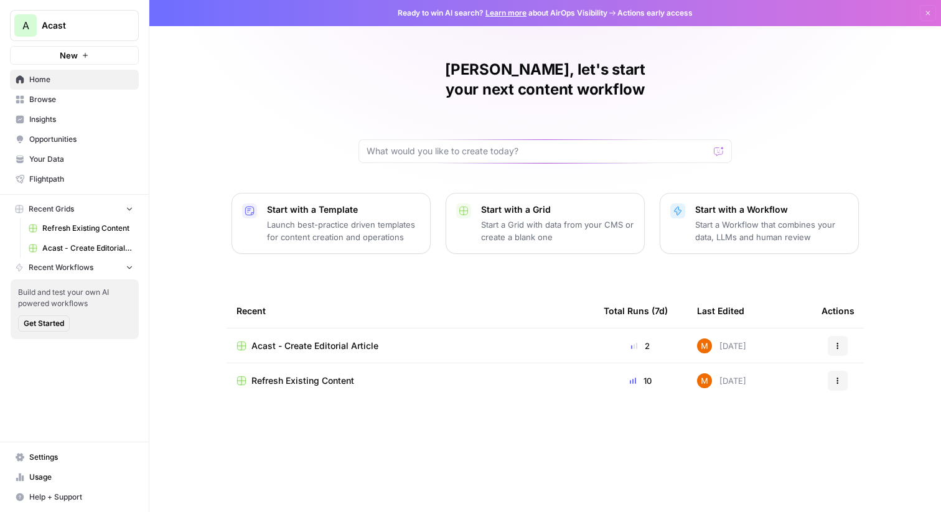
click at [288, 375] on span "Refresh Existing Content" at bounding box center [303, 381] width 103 height 12
click at [301, 340] on span "Acast - Create Editorial Article" at bounding box center [315, 346] width 127 height 12
click at [68, 153] on link "Your Data" at bounding box center [74, 159] width 129 height 20
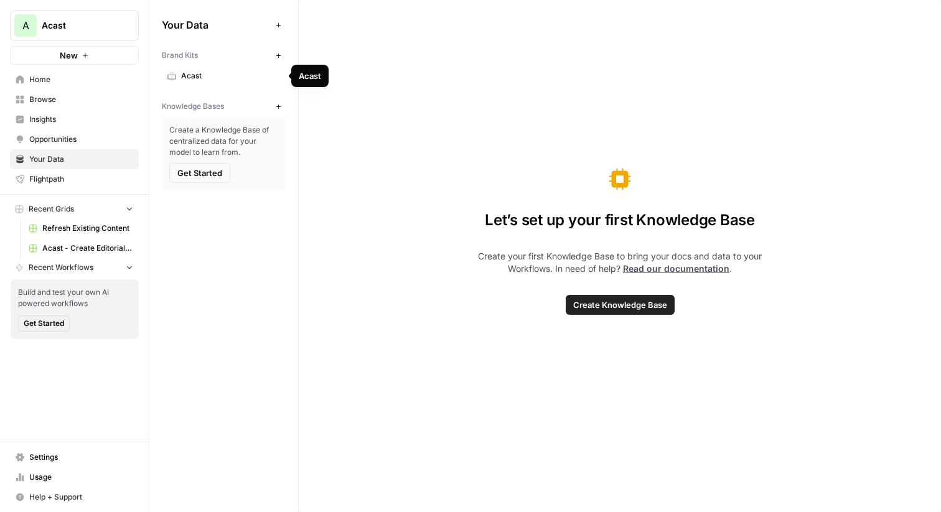
click at [197, 75] on span "Acast" at bounding box center [230, 75] width 99 height 11
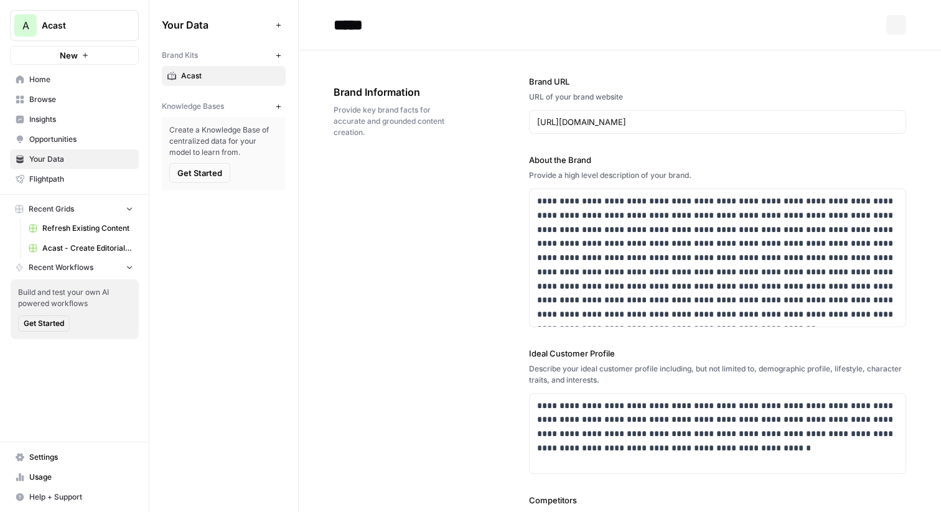
click at [211, 174] on span "Get Started" at bounding box center [199, 173] width 45 height 12
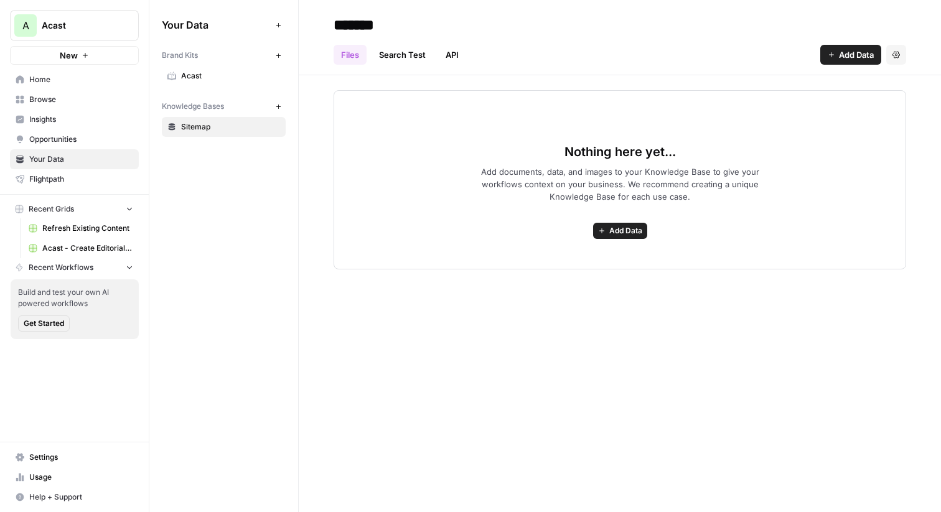
type input "*******"
click at [278, 105] on icon "button" at bounding box center [278, 106] width 7 height 7
type input "**********"
click at [283, 98] on div "Knowledge Bases New" at bounding box center [224, 106] width 124 height 21
click at [278, 106] on icon "button" at bounding box center [278, 106] width 7 height 7
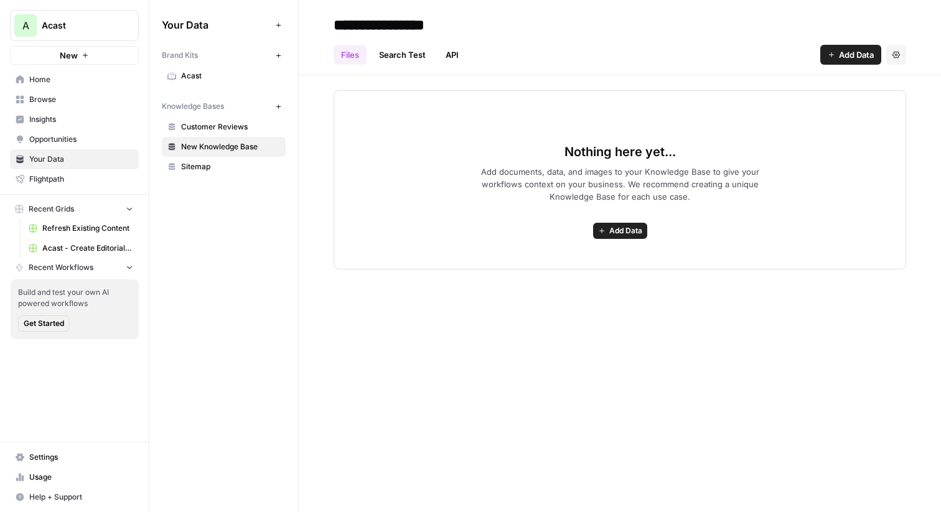
type input "**********"
click at [307, 215] on div "Nothing here yet... Add documents, data, and images to your Knowledge Base to g…" at bounding box center [620, 172] width 643 height 194
click at [237, 82] on link "Acast" at bounding box center [224, 76] width 124 height 20
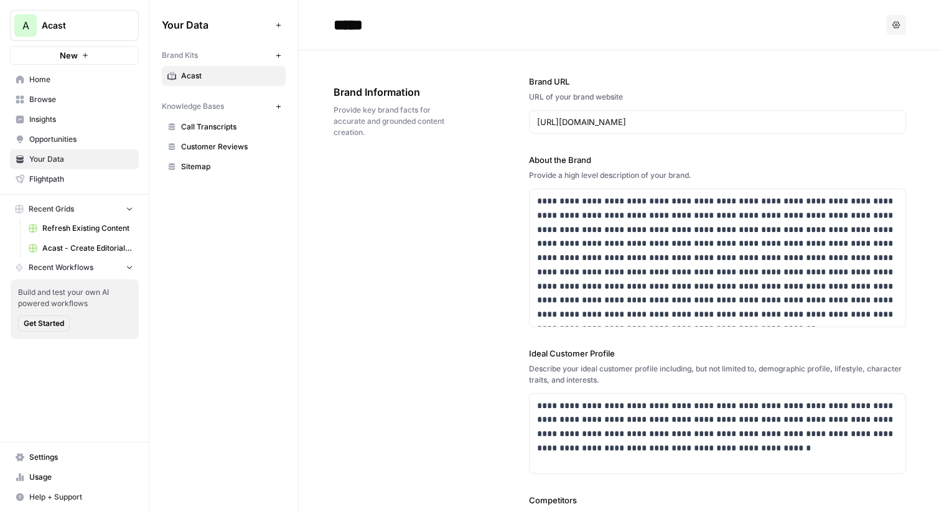
click at [396, 204] on div "**********" at bounding box center [620, 411] width 573 height 722
click at [384, 169] on div "**********" at bounding box center [620, 411] width 573 height 722
click at [398, 175] on div "**********" at bounding box center [620, 411] width 573 height 722
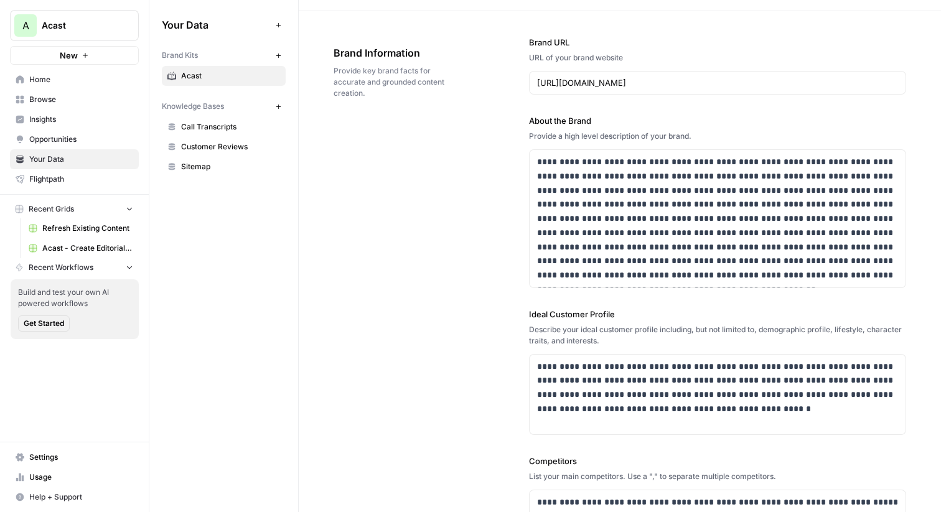
scroll to position [7, 0]
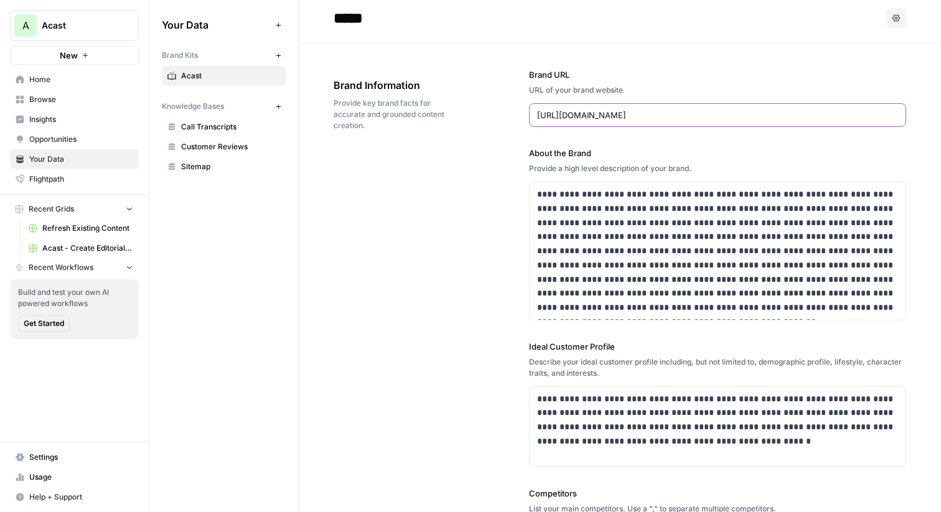
drag, startPoint x: 643, startPoint y: 115, endPoint x: 530, endPoint y: 115, distance: 112.7
click at [530, 115] on div "https://www.acast.com/" at bounding box center [717, 115] width 377 height 24
click at [585, 115] on input "https://www.acast.com/" at bounding box center [717, 115] width 361 height 12
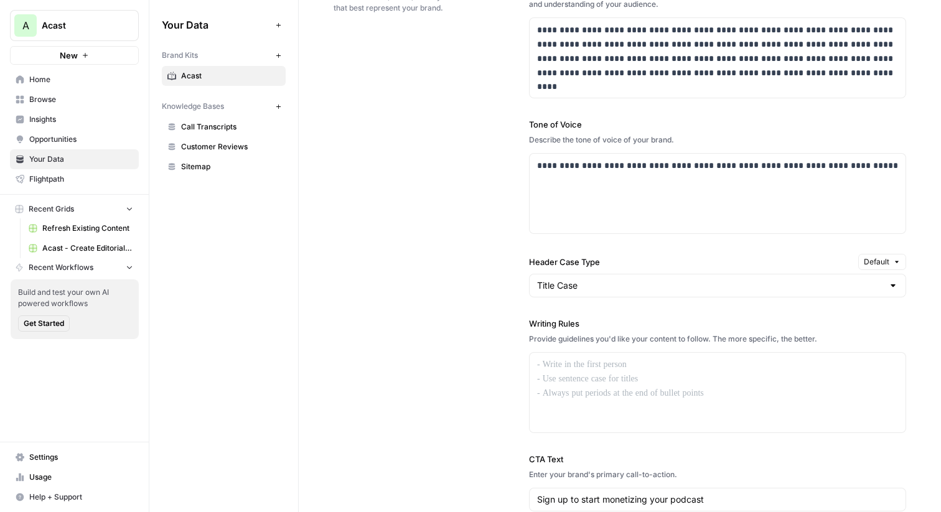
scroll to position [832, 0]
click at [568, 282] on input "Header Case Type" at bounding box center [710, 284] width 346 height 12
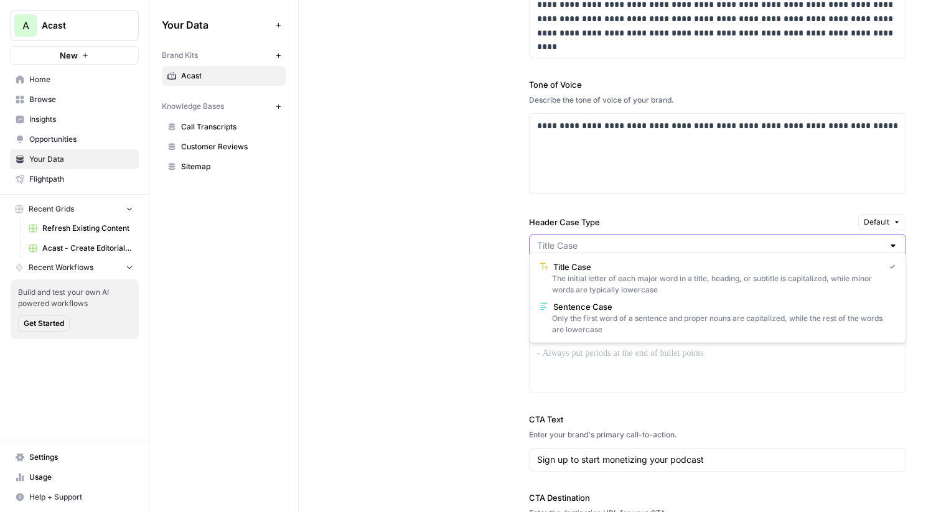
scroll to position [885, 0]
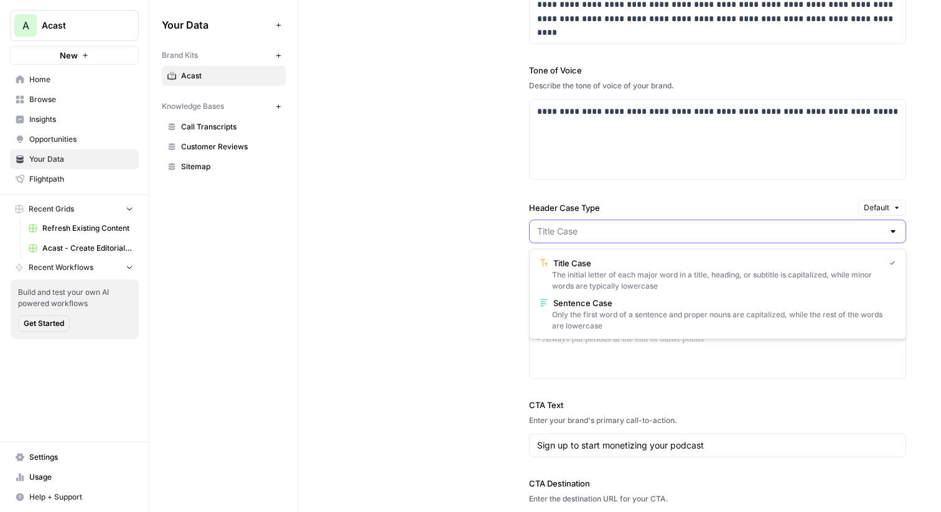
click at [613, 233] on input "Header Case Type" at bounding box center [710, 231] width 346 height 12
type input "Title Case"
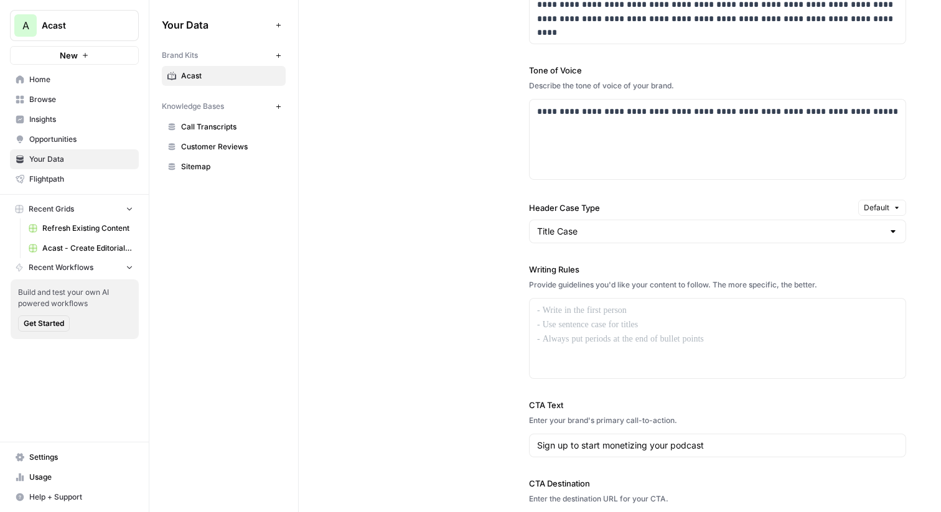
click at [611, 200] on div "Header Case Type Default" at bounding box center [717, 208] width 377 height 16
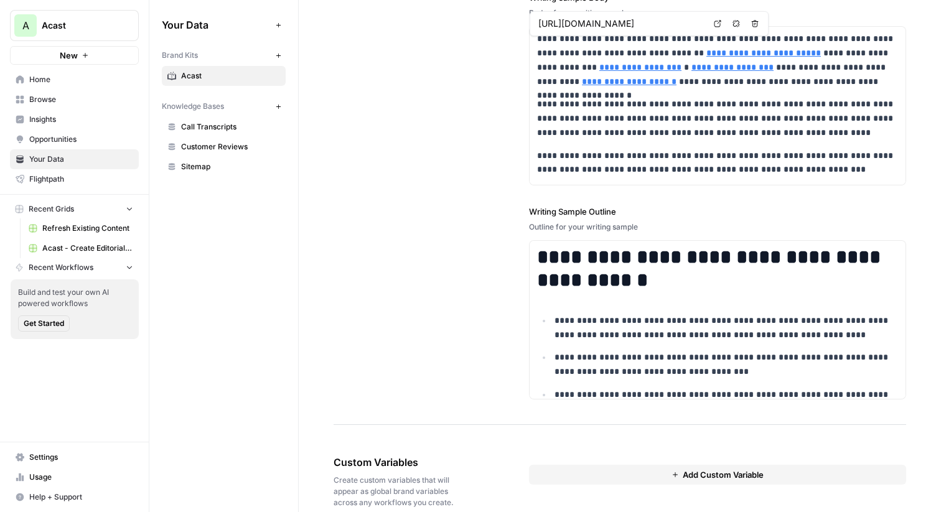
scroll to position [1663, 0]
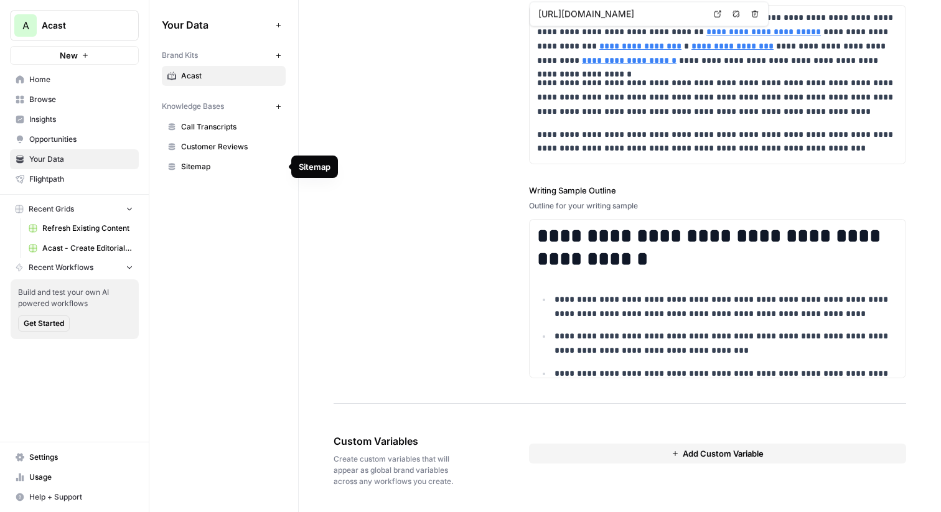
click at [200, 162] on span "Sitemap" at bounding box center [230, 166] width 99 height 11
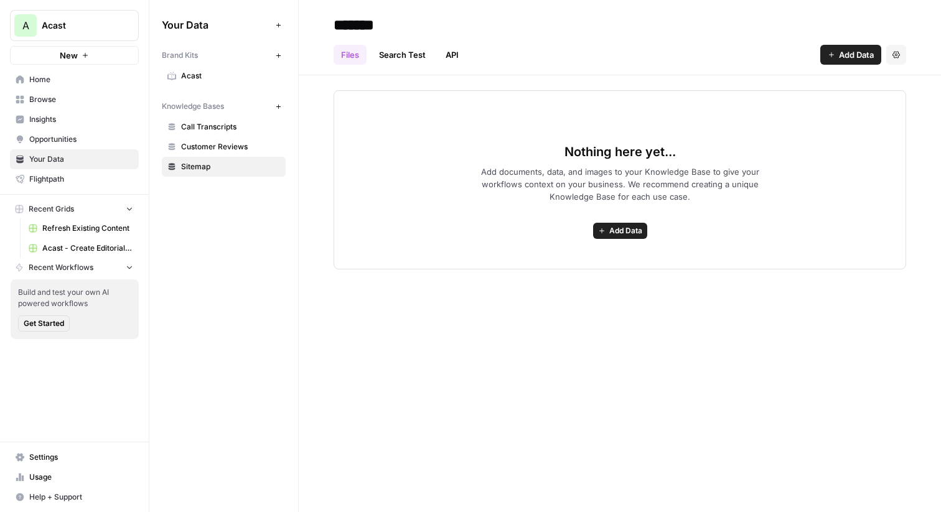
click at [836, 52] on button "Add Data" at bounding box center [851, 55] width 61 height 20
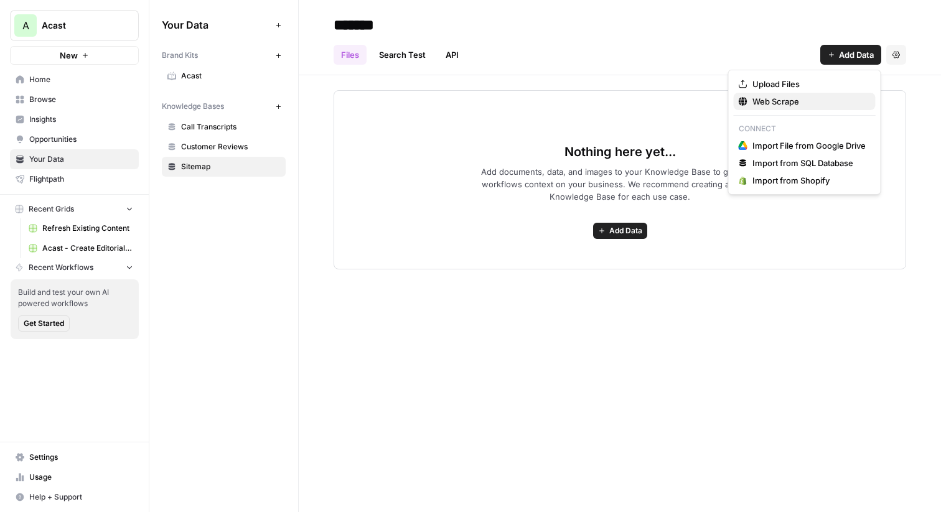
click at [783, 104] on span "Web Scrape" at bounding box center [809, 101] width 113 height 12
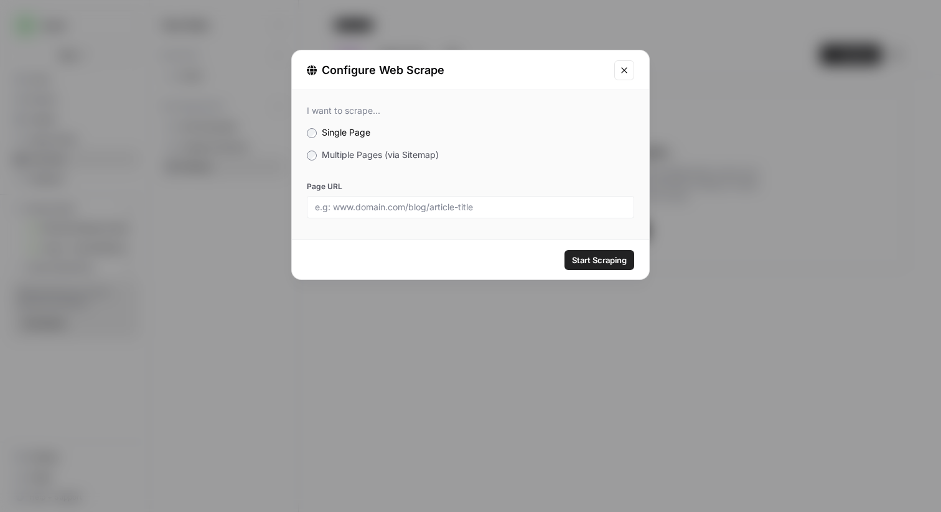
click at [316, 150] on label "Multiple Pages (via Sitemap)" at bounding box center [471, 155] width 328 height 12
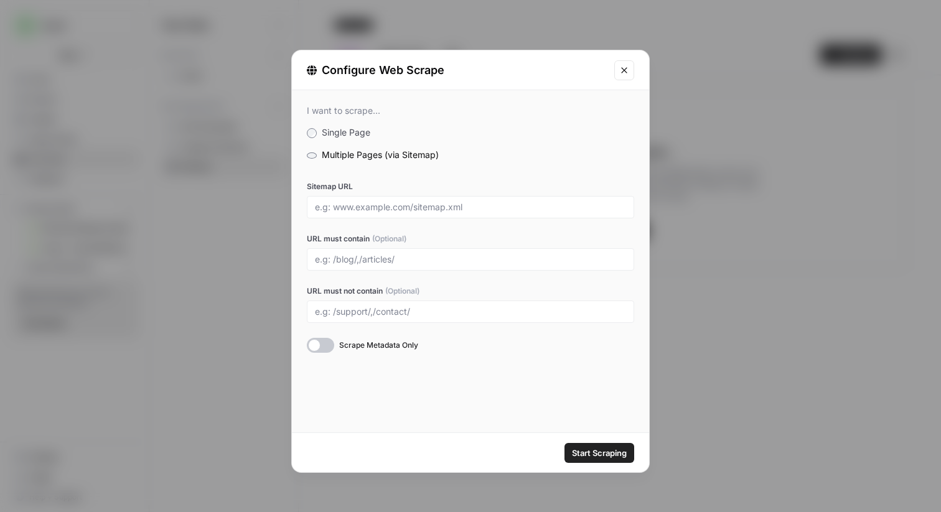
click at [623, 68] on icon "Close modal" at bounding box center [624, 70] width 6 height 6
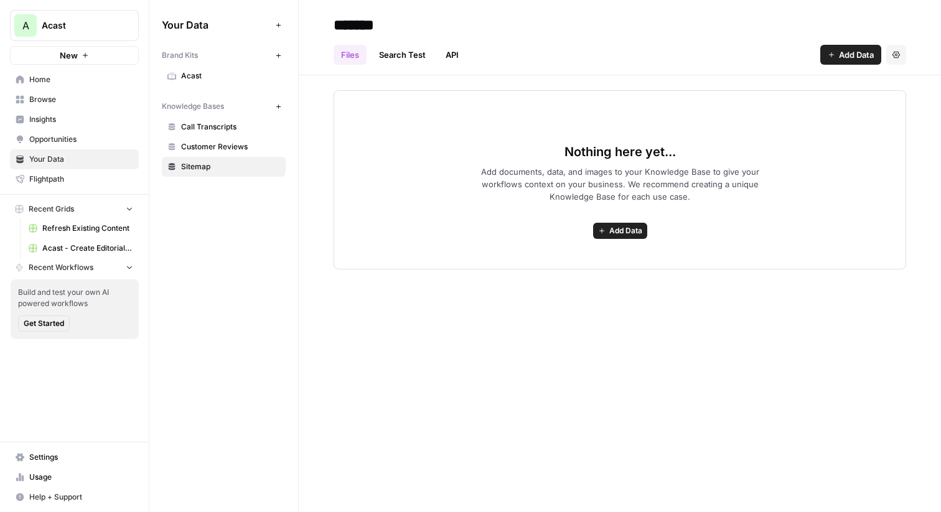
click at [840, 66] on header "******* Files Search Test API Add Data Settings" at bounding box center [620, 37] width 643 height 75
click at [840, 55] on span "Add Data" at bounding box center [856, 55] width 35 height 12
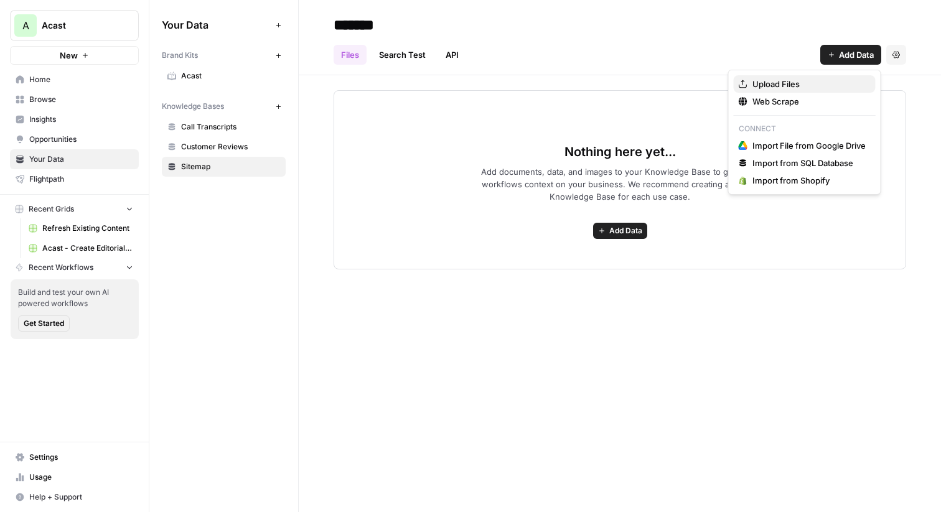
click at [793, 85] on span "Upload Files" at bounding box center [809, 84] width 113 height 12
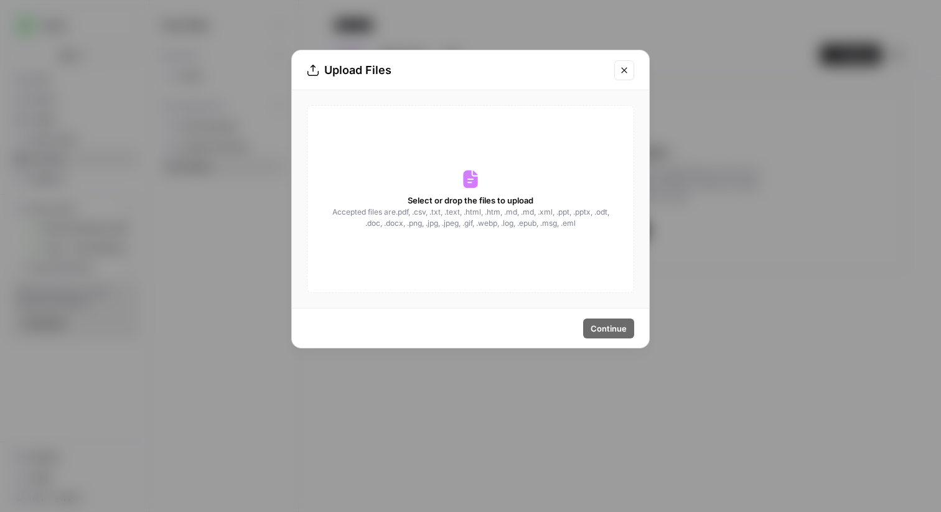
click at [620, 70] on icon "Close modal" at bounding box center [625, 70] width 10 height 10
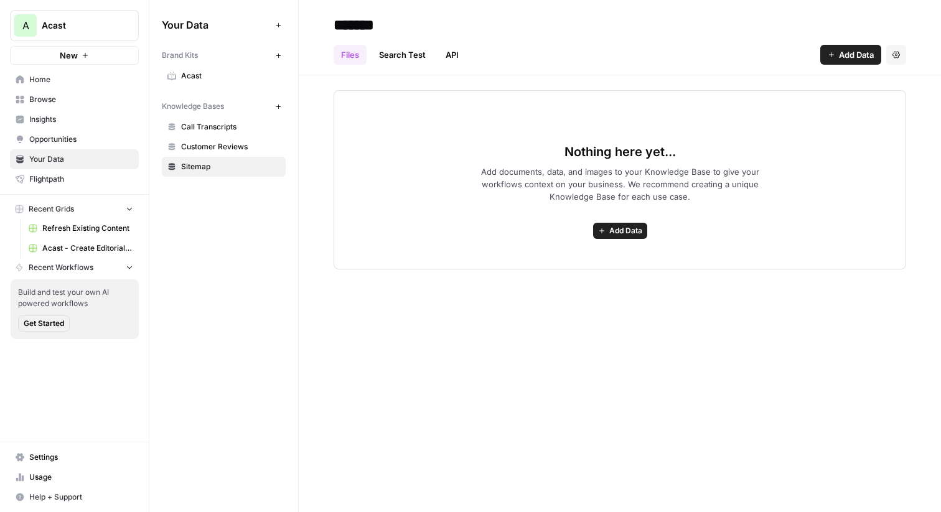
click at [450, 50] on link "API" at bounding box center [452, 55] width 28 height 20
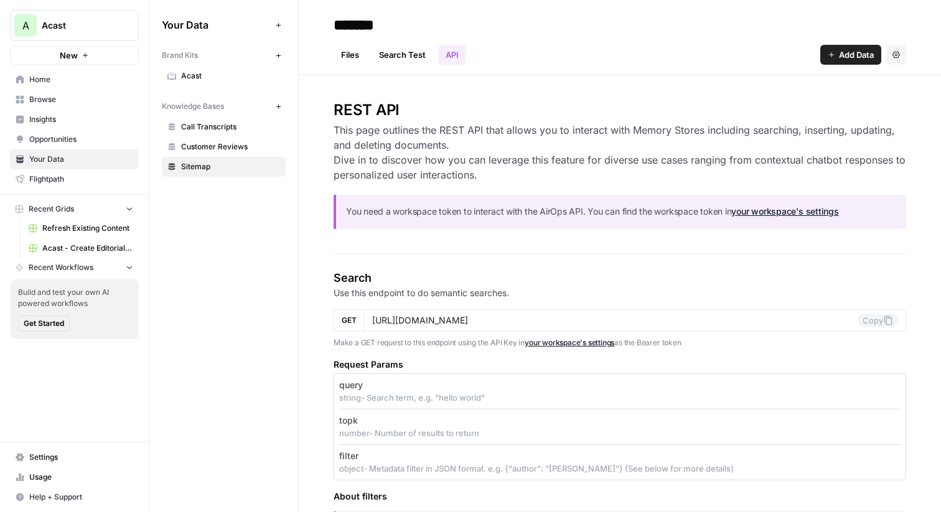
click at [404, 53] on link "Search Test" at bounding box center [403, 55] width 62 height 20
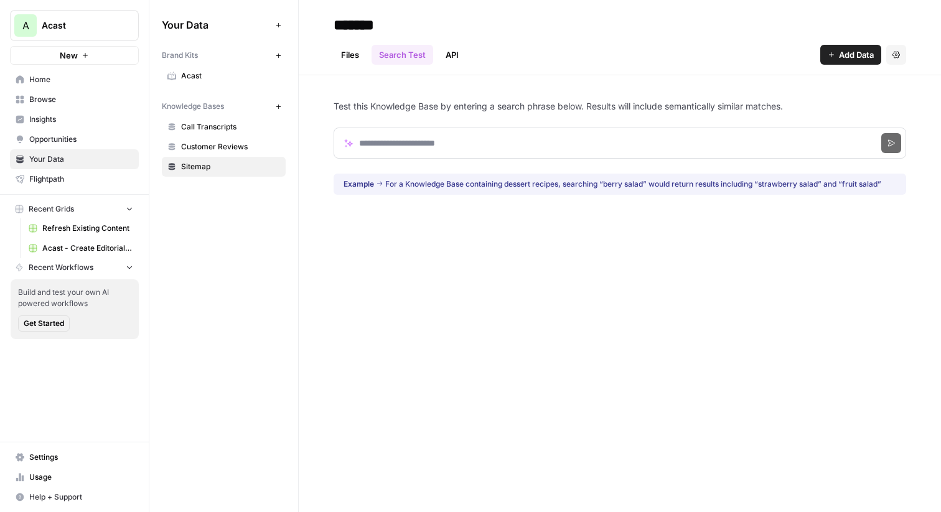
click at [353, 55] on link "Files" at bounding box center [350, 55] width 33 height 20
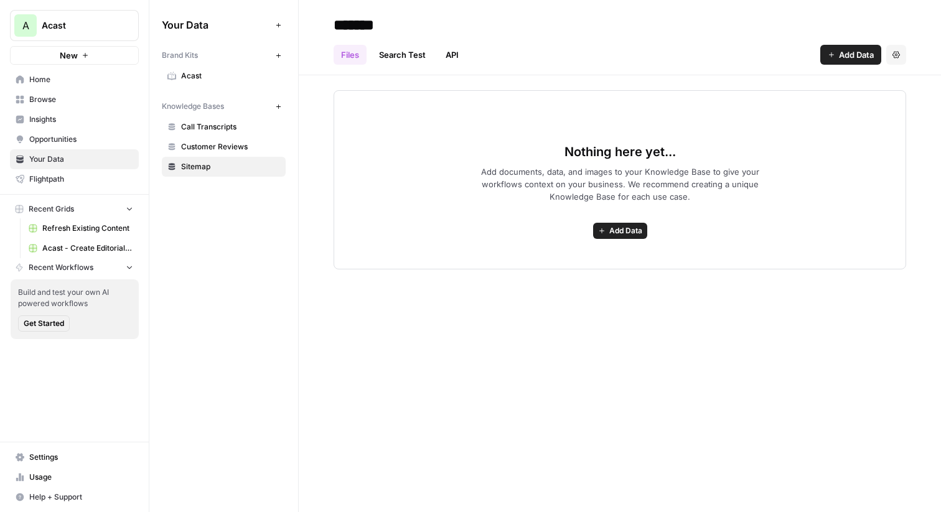
click at [58, 125] on span "Insights" at bounding box center [81, 119] width 104 height 11
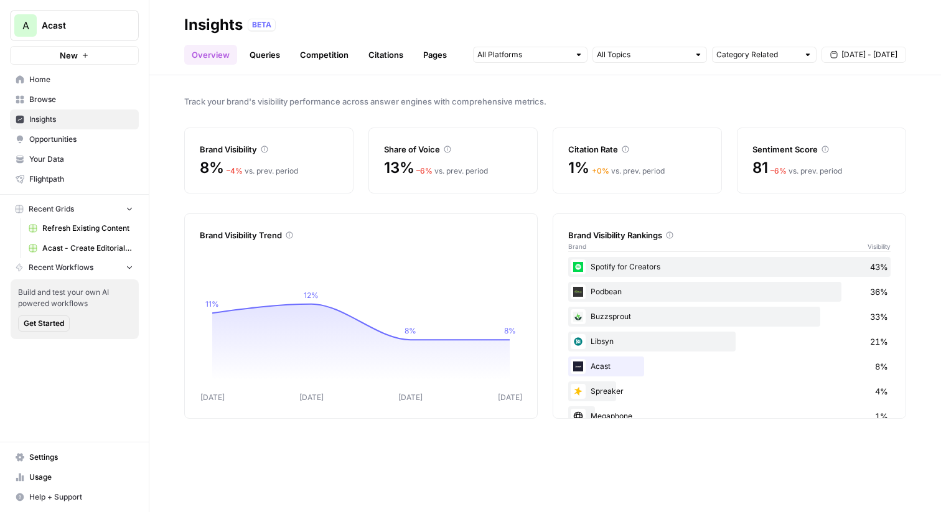
drag, startPoint x: 197, startPoint y: 147, endPoint x: 653, endPoint y: 167, distance: 456.8
click at [653, 167] on div "Brand Visibility 8% – 4 % vs. prev. period Share of Voice 13% – 6 % vs. prev. p…" at bounding box center [545, 161] width 722 height 66
click at [653, 167] on div "+ 0 % vs. prev. period" at bounding box center [628, 171] width 73 height 11
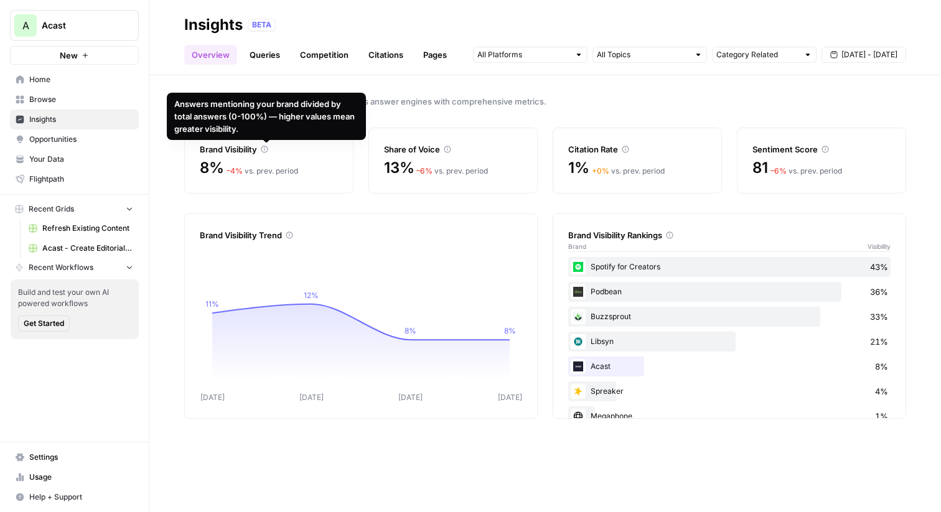
click at [265, 149] on icon at bounding box center [264, 149] width 7 height 7
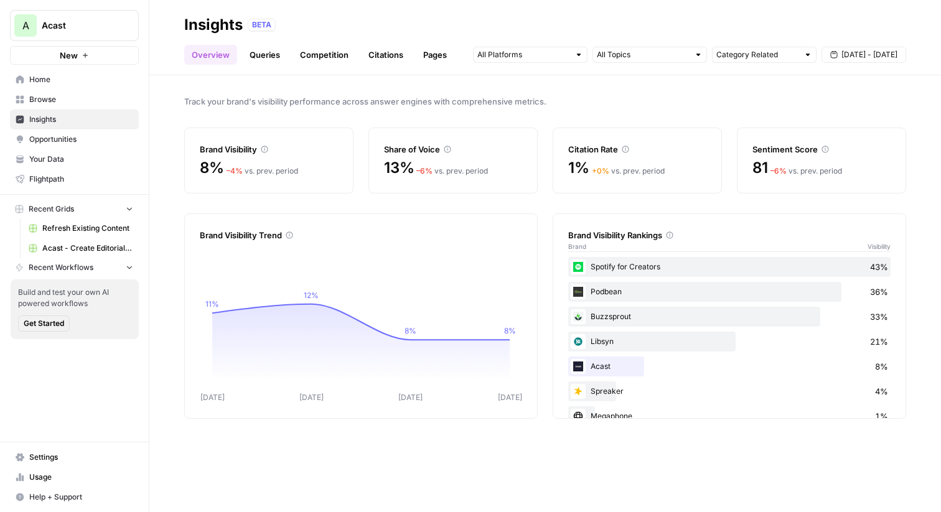
scroll to position [23, 0]
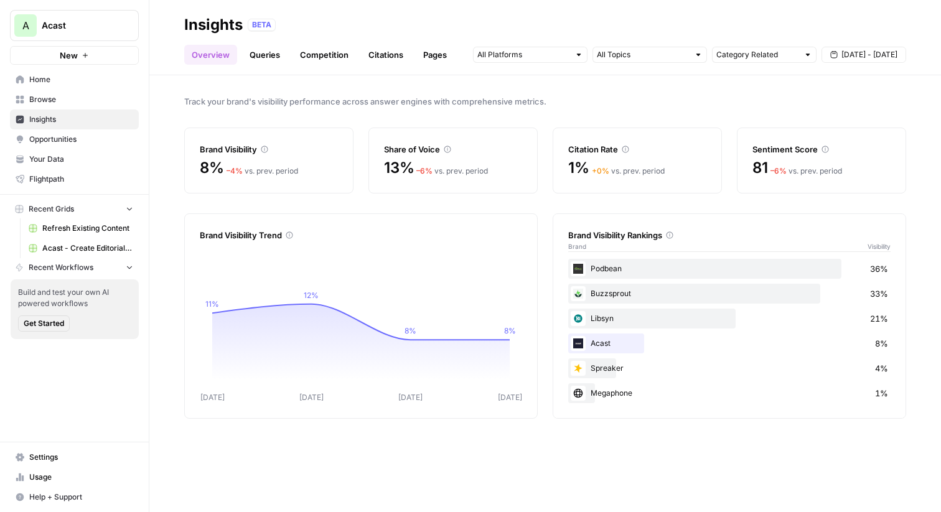
click at [524, 386] on div "Brand Visibility Trend Sep 08 Sep 09 Sep 10 Sep 11 11% 12% 8% 8% Sep 09 undefin…" at bounding box center [361, 316] width 354 height 205
click at [685, 391] on div "Megaphone 1%" at bounding box center [729, 394] width 323 height 20
click at [867, 53] on span "Sep 5 - Sep 11" at bounding box center [870, 54] width 56 height 11
click at [636, 54] on input "text" at bounding box center [643, 55] width 92 height 12
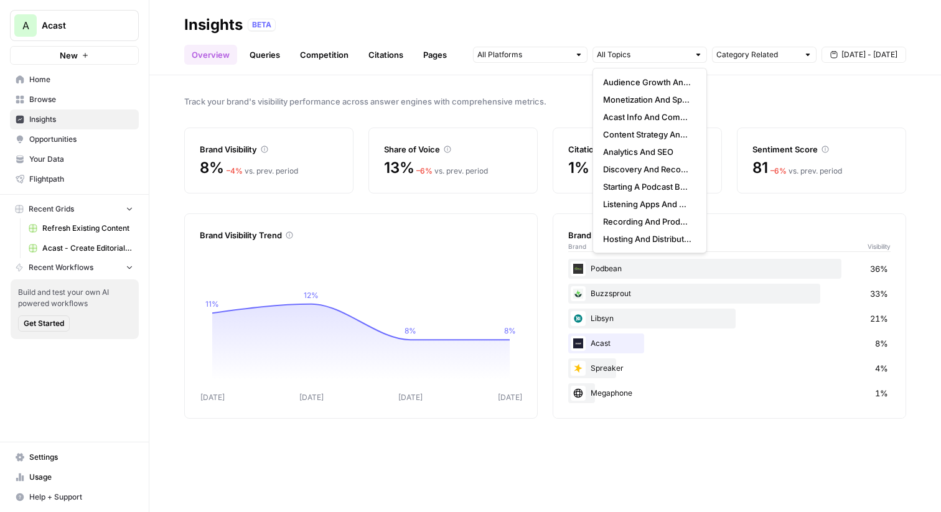
click at [609, 31] on div "Insights BETA" at bounding box center [545, 25] width 722 height 20
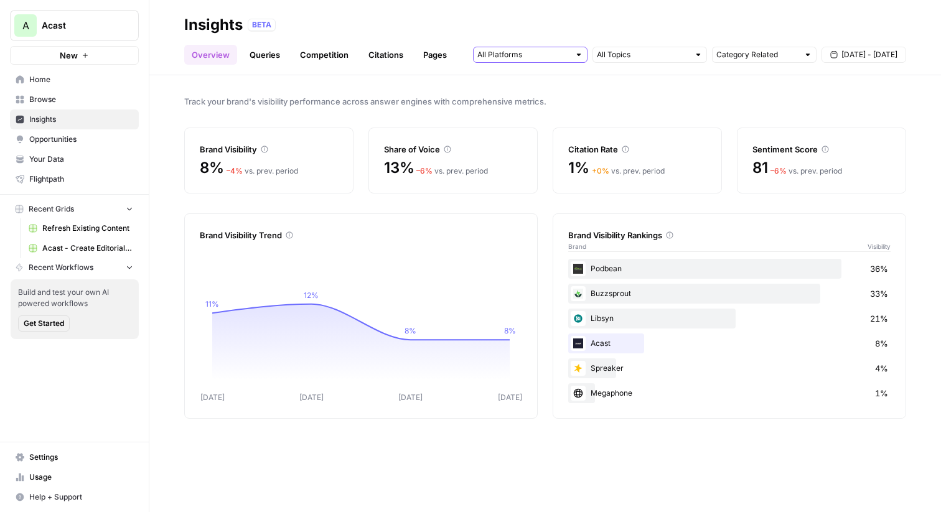
click at [545, 53] on input "text" at bounding box center [524, 55] width 92 height 12
click at [642, 97] on span "Track your brand's visibility performance across answer engines with comprehens…" at bounding box center [545, 101] width 722 height 12
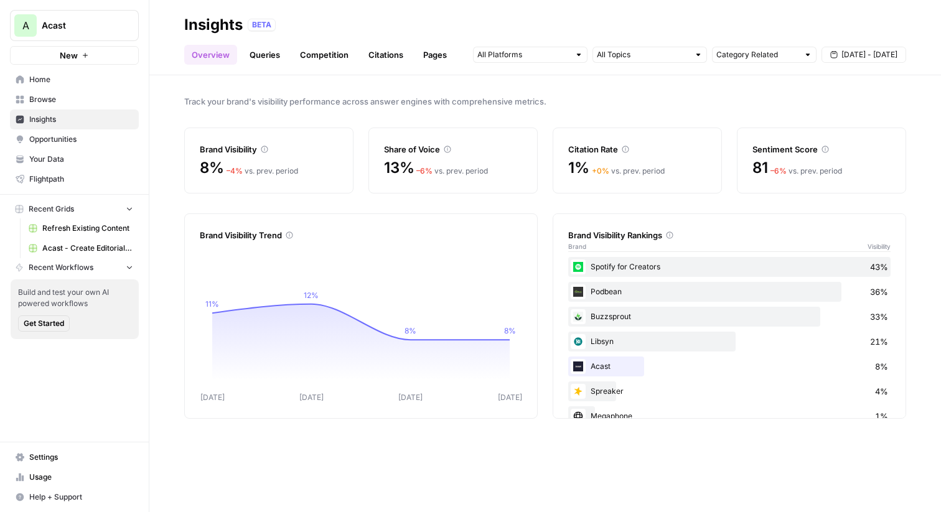
click at [263, 54] on link "Queries" at bounding box center [264, 55] width 45 height 20
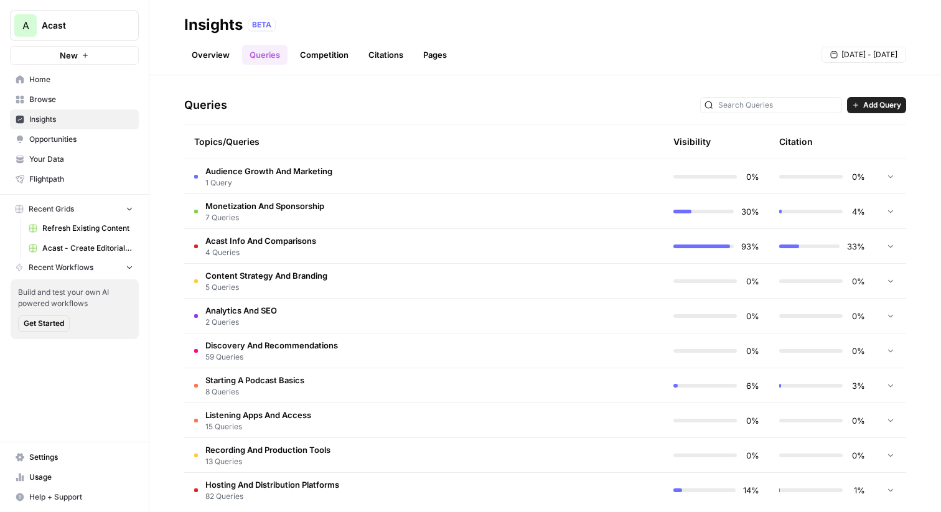
scroll to position [251, 0]
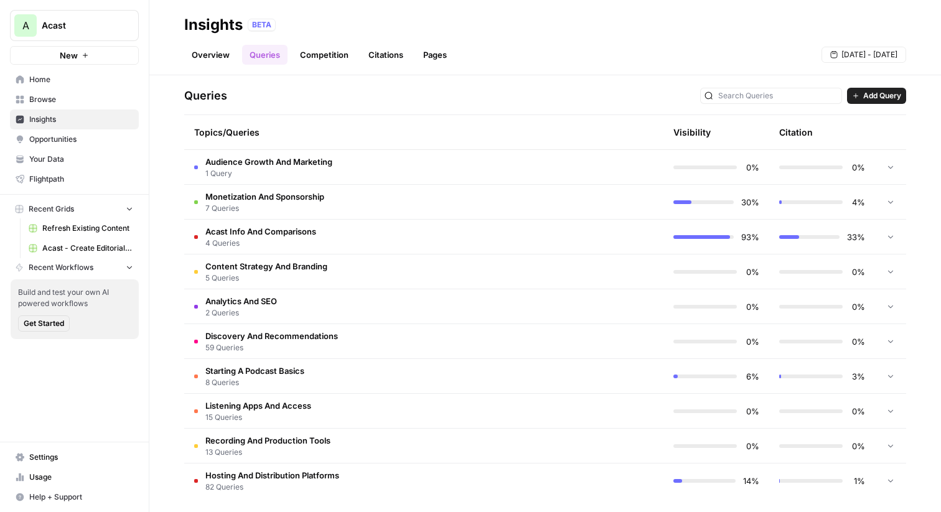
click at [369, 240] on td "Acast Info And Comparisons 4 Queries" at bounding box center [371, 237] width 374 height 34
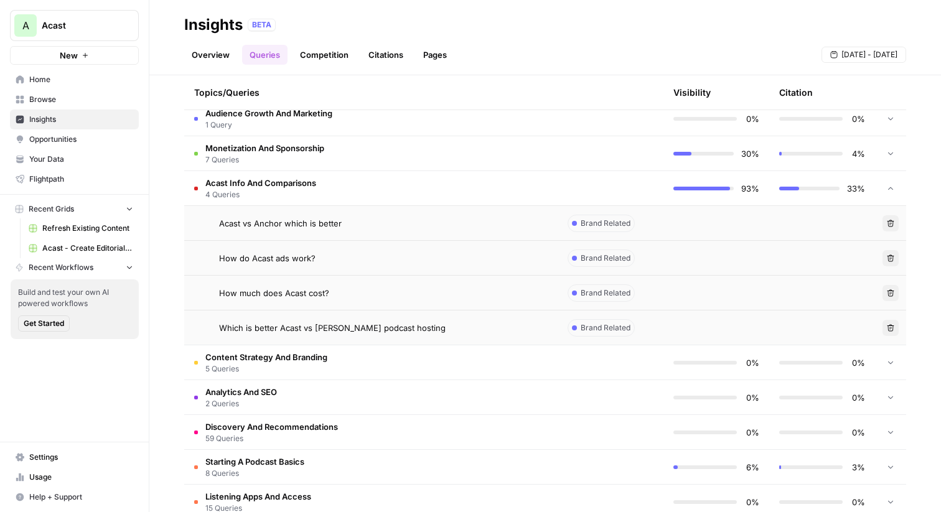
scroll to position [301, 0]
click at [351, 224] on div "Acast vs Anchor which is better" at bounding box center [383, 222] width 329 height 12
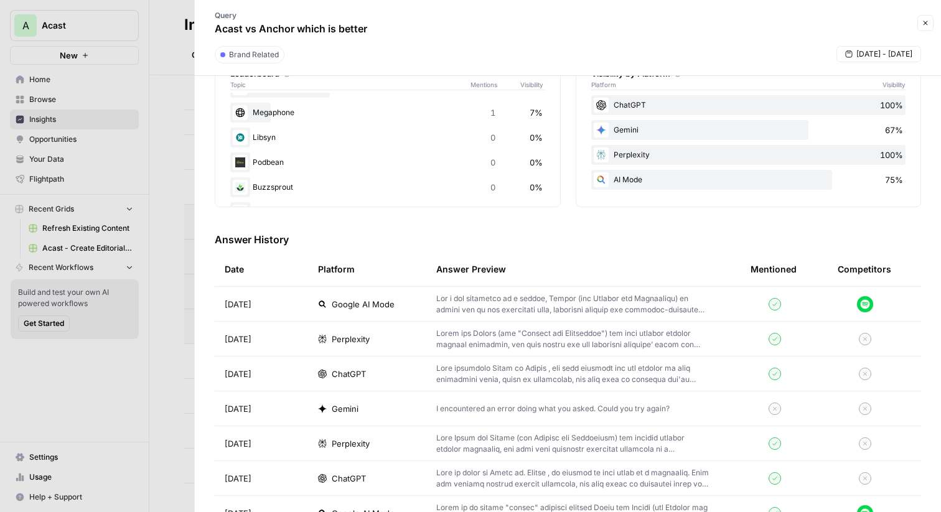
scroll to position [189, 0]
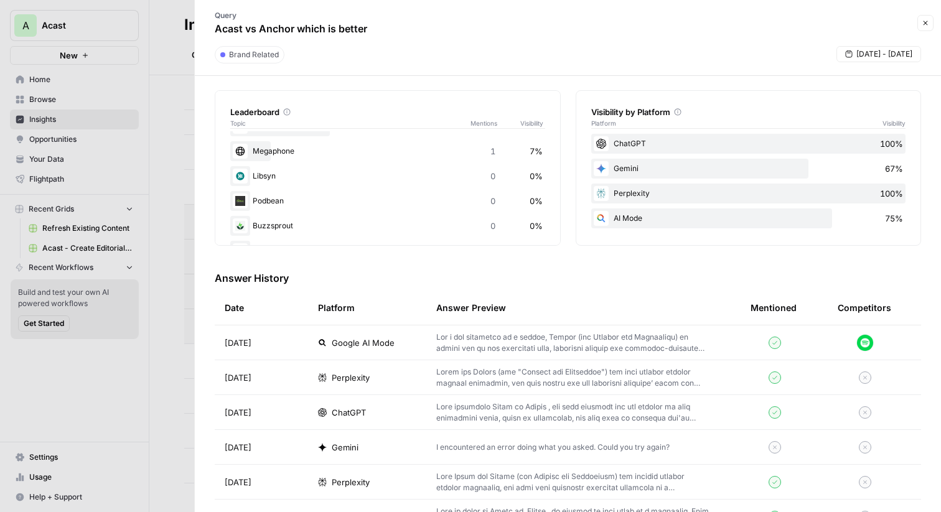
click at [349, 347] on span "Google AI Mode" at bounding box center [363, 343] width 63 height 12
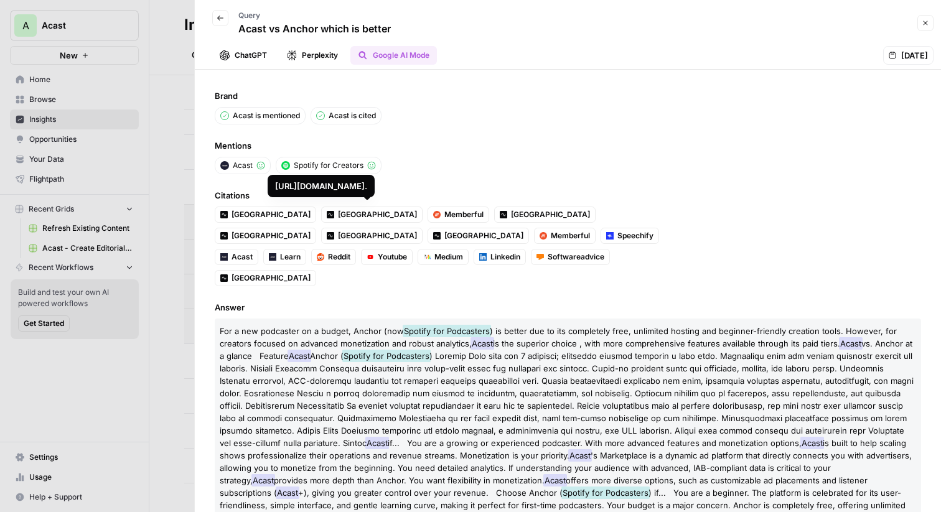
click at [318, 55] on button "Perplexity" at bounding box center [313, 55] width 66 height 19
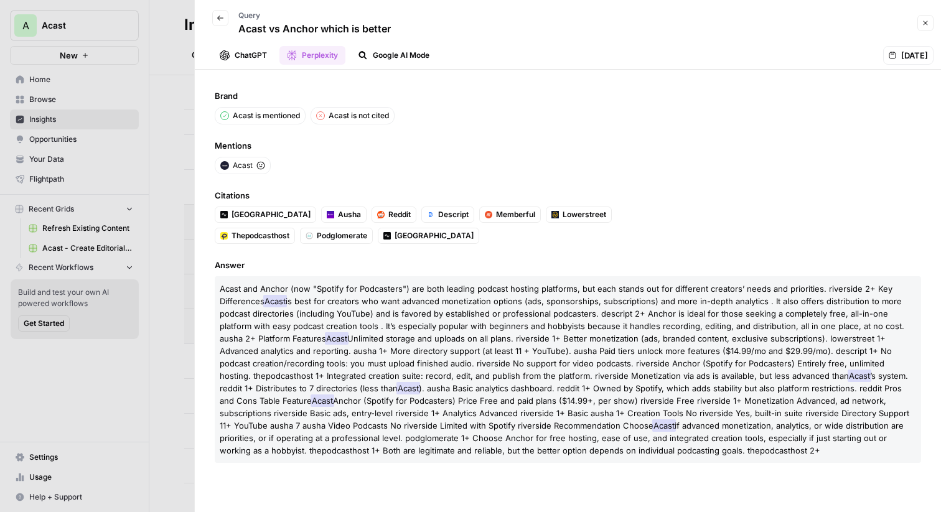
click at [249, 54] on button "ChatGPT" at bounding box center [243, 55] width 62 height 19
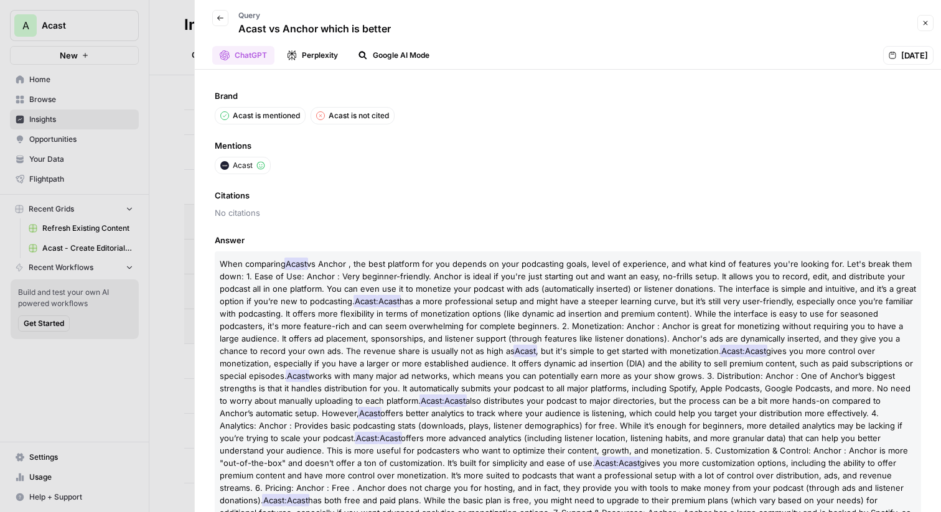
click at [301, 54] on button "Perplexity" at bounding box center [313, 55] width 66 height 19
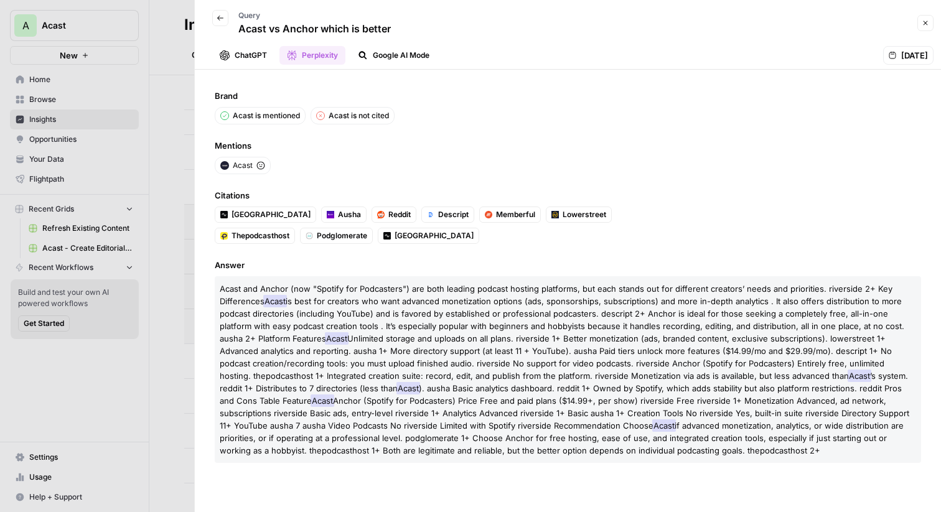
click at [225, 19] on button "Back" at bounding box center [220, 18] width 16 height 16
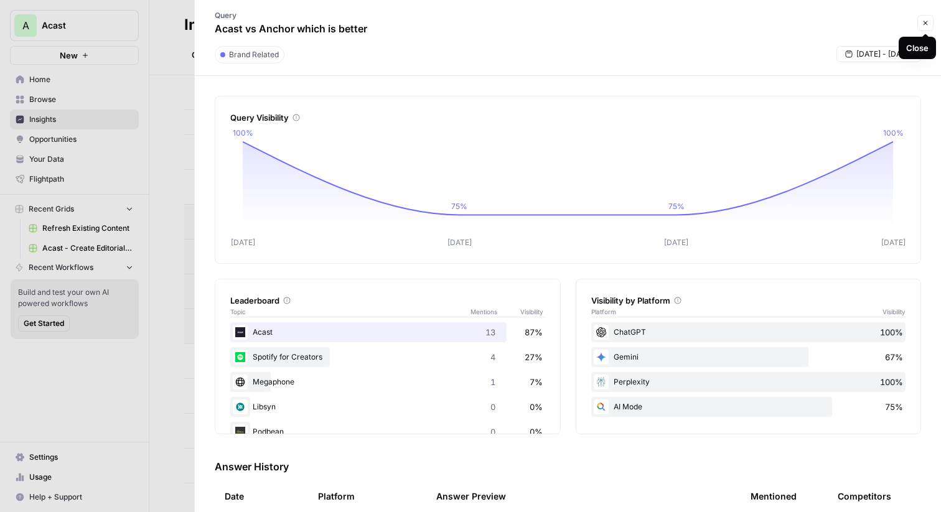
click at [925, 26] on icon "button" at bounding box center [925, 22] width 7 height 7
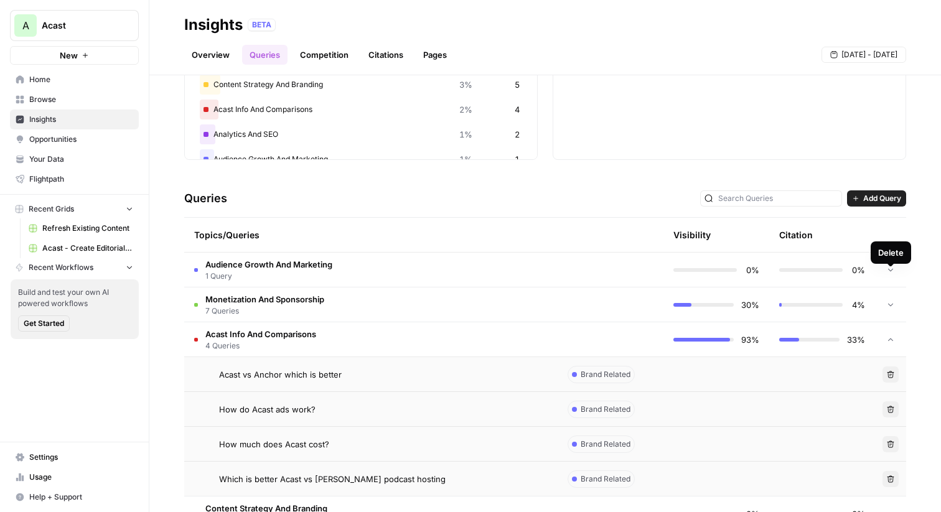
scroll to position [98, 0]
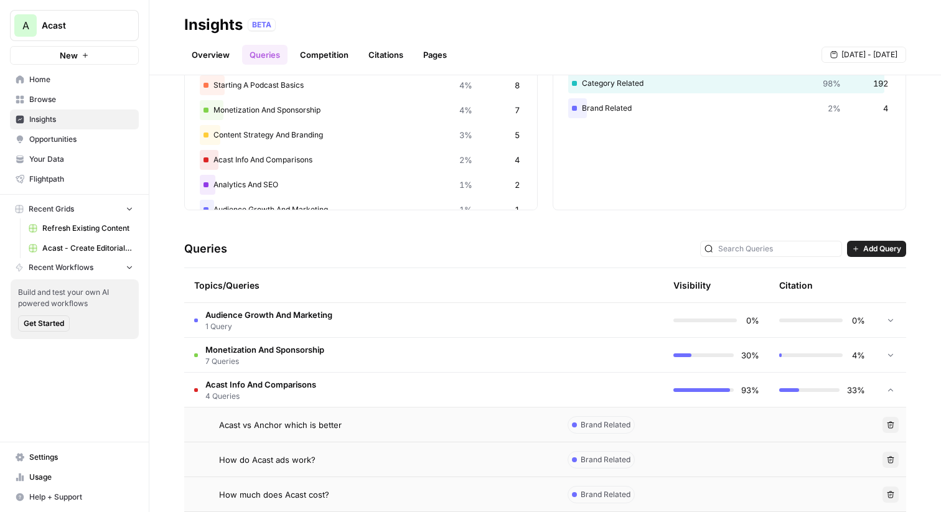
click at [878, 247] on span "Add Query" at bounding box center [883, 248] width 38 height 11
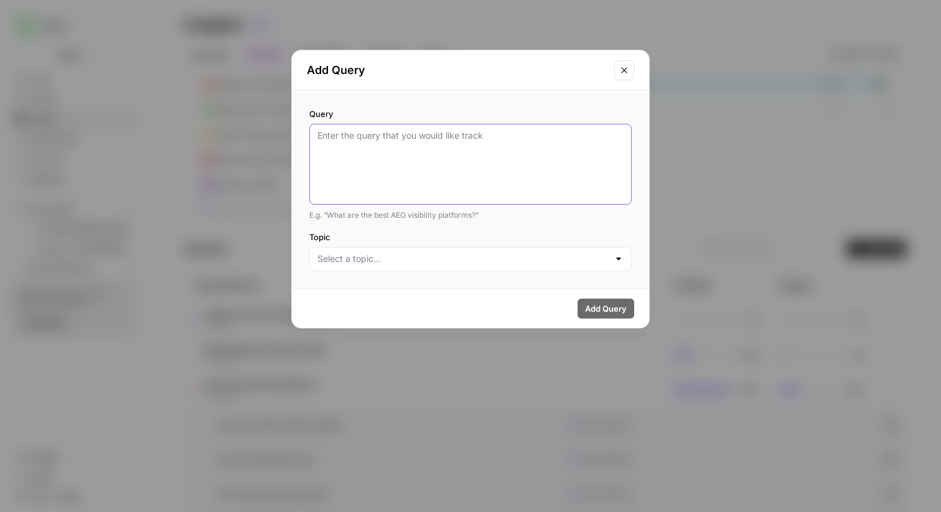
click at [436, 136] on textarea "Query" at bounding box center [471, 165] width 306 height 70
click at [621, 64] on button "Close modal" at bounding box center [625, 70] width 20 height 20
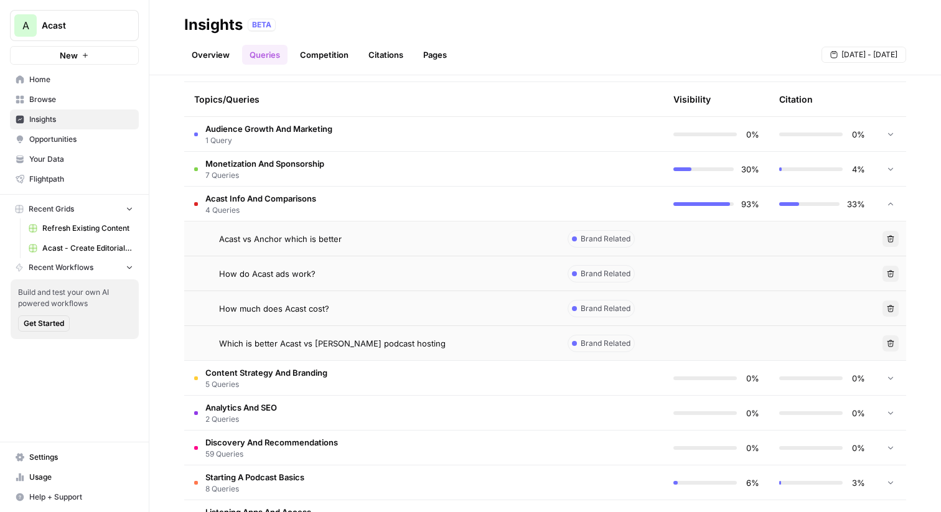
scroll to position [397, 0]
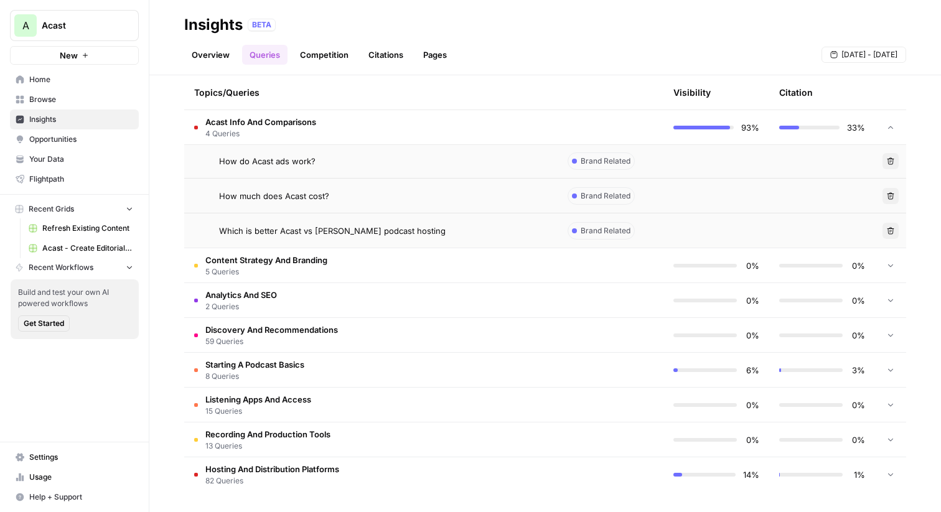
click at [315, 271] on span "5 Queries" at bounding box center [266, 271] width 122 height 11
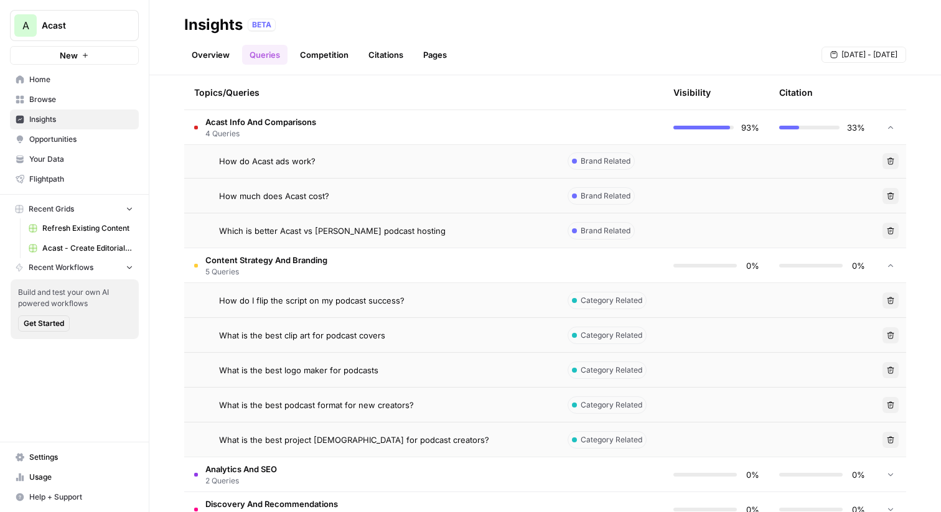
scroll to position [430, 0]
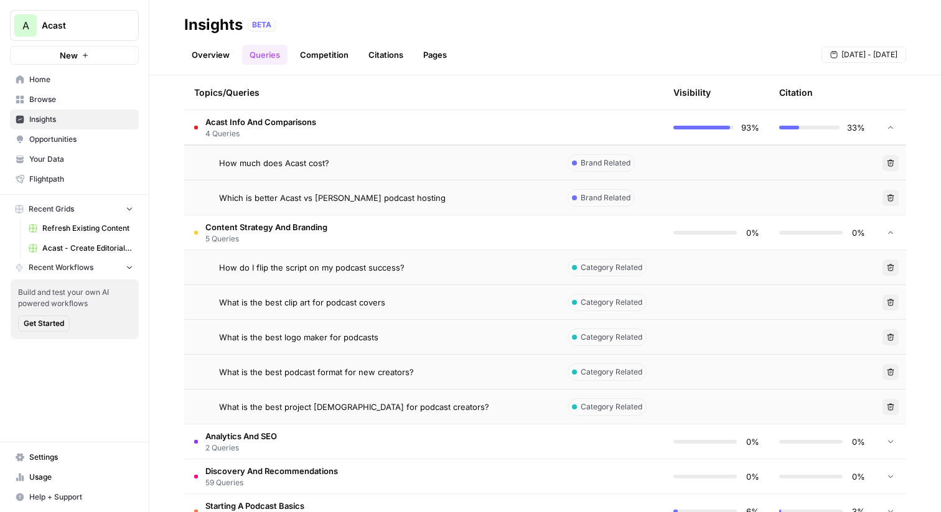
click at [389, 268] on span "How do I flip the script on my podcast success?" at bounding box center [312, 268] width 186 height 12
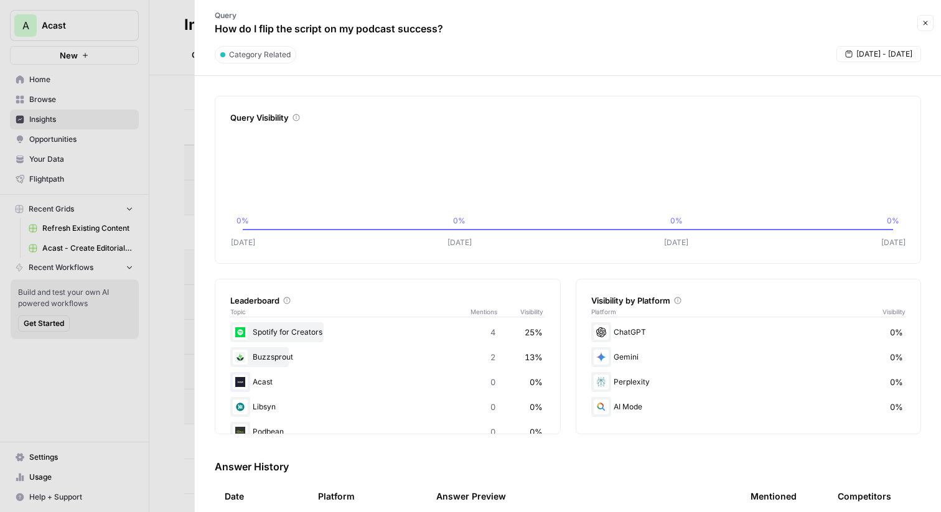
drag, startPoint x: 222, startPoint y: 26, endPoint x: 512, endPoint y: 38, distance: 291.0
click at [512, 38] on div "Query How do I flip the script on my podcast success?" at bounding box center [558, 23] width 712 height 36
click at [940, 15] on header "Query How do I flip the script on my podcast success? Close Category Related Se…" at bounding box center [568, 38] width 747 height 76
click at [929, 15] on button "Close" at bounding box center [926, 23] width 16 height 16
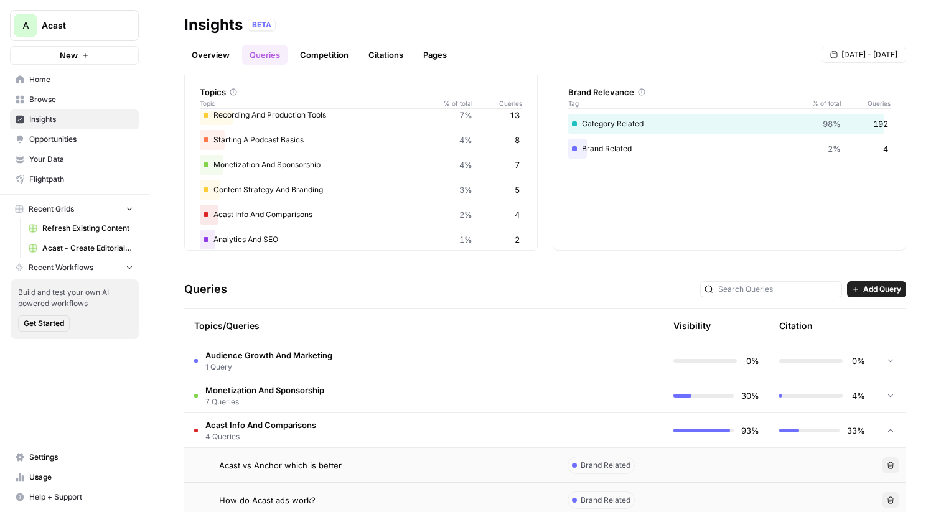
scroll to position [45, 0]
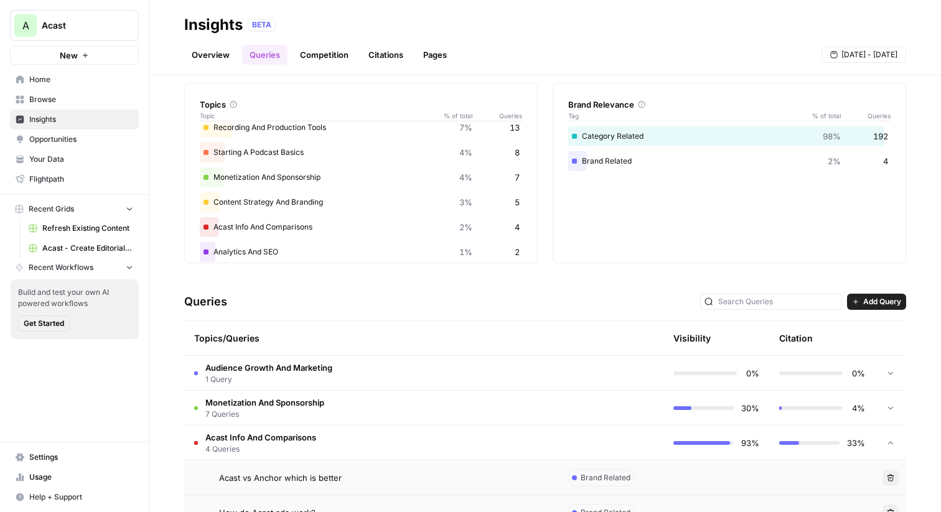
click at [492, 443] on td "Acast Info And Comparisons 4 Queries" at bounding box center [371, 443] width 374 height 34
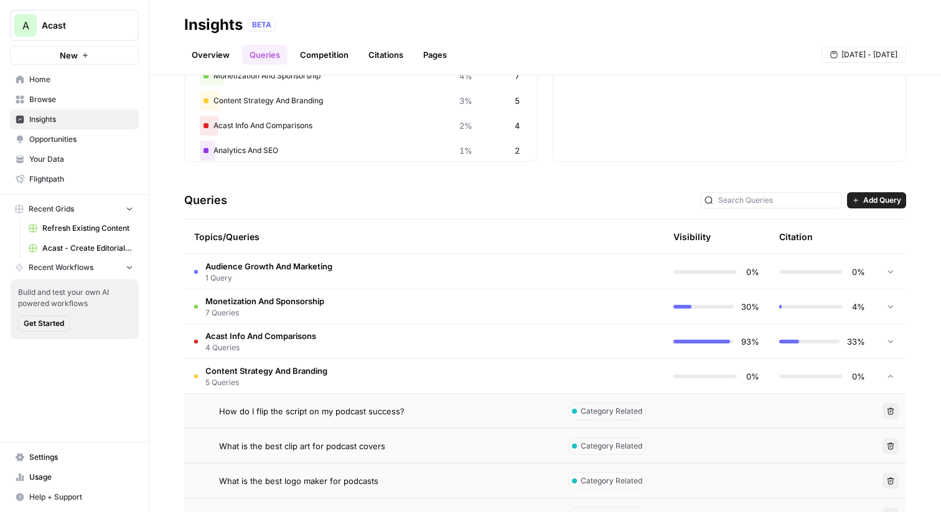
scroll to position [154, 0]
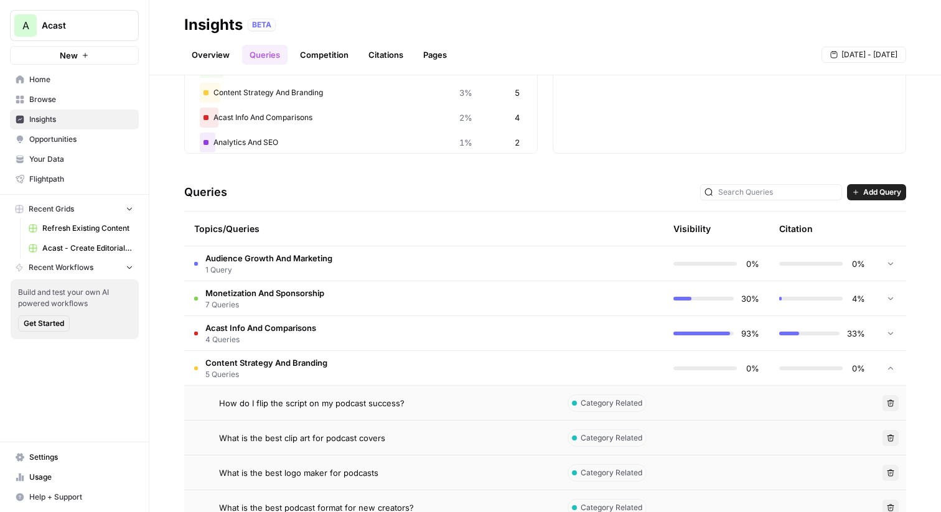
click at [615, 371] on td at bounding box center [611, 368] width 106 height 34
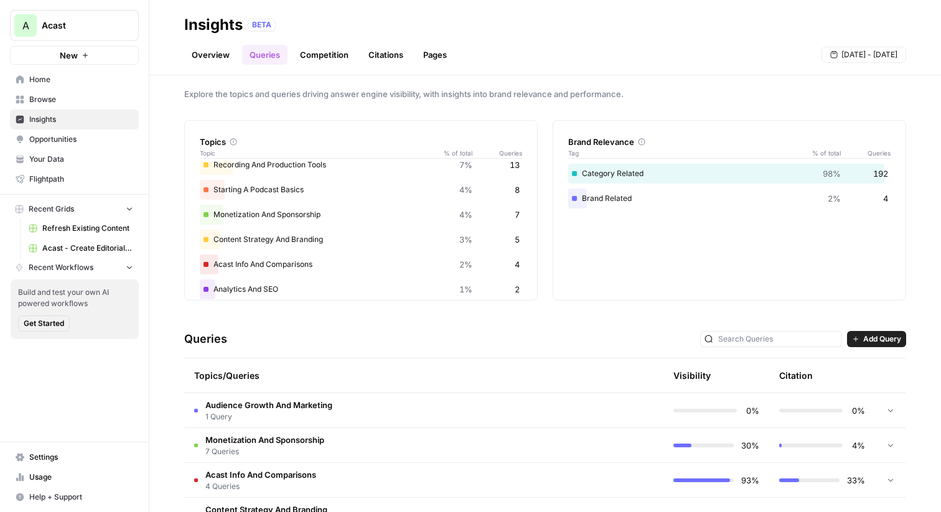
scroll to position [0, 0]
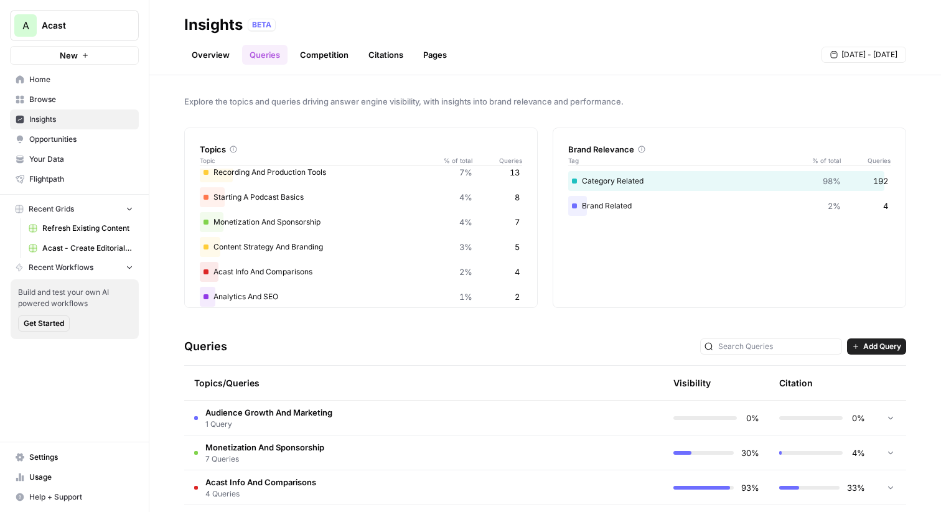
click at [320, 53] on link "Competition" at bounding box center [325, 55] width 64 height 20
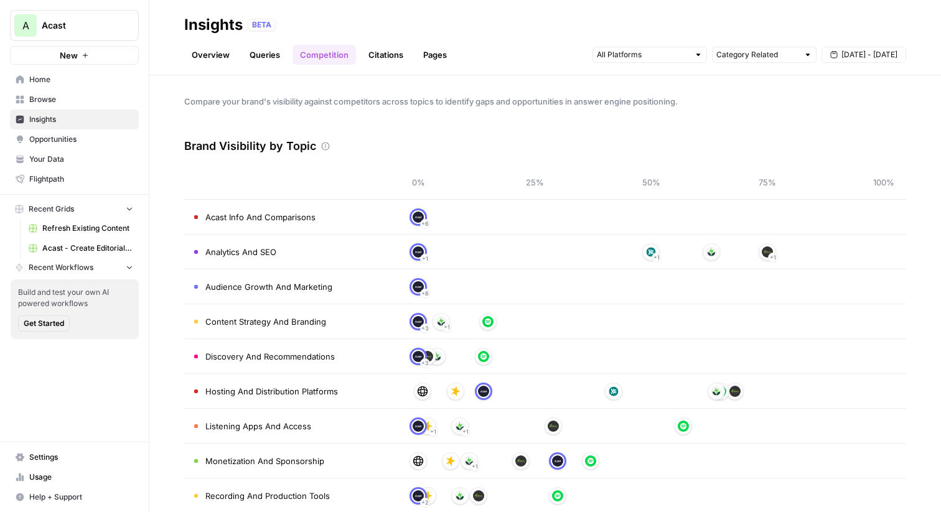
scroll to position [56, 0]
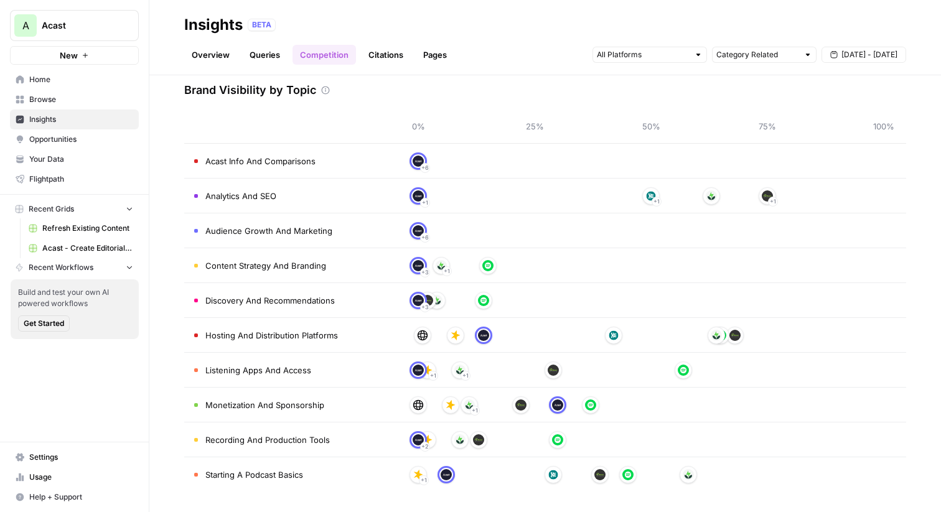
click at [257, 52] on link "Queries" at bounding box center [264, 55] width 45 height 20
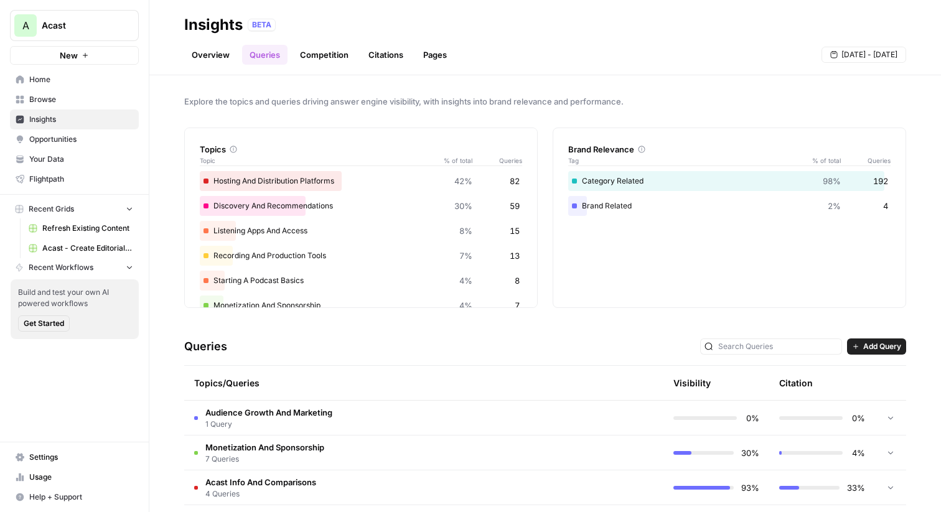
scroll to position [33, 0]
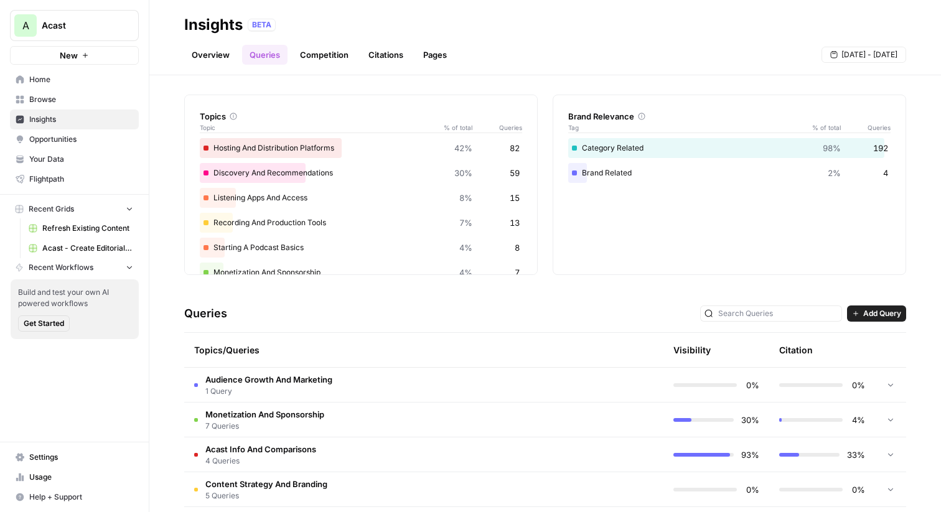
click at [857, 317] on icon "button" at bounding box center [855, 313] width 7 height 7
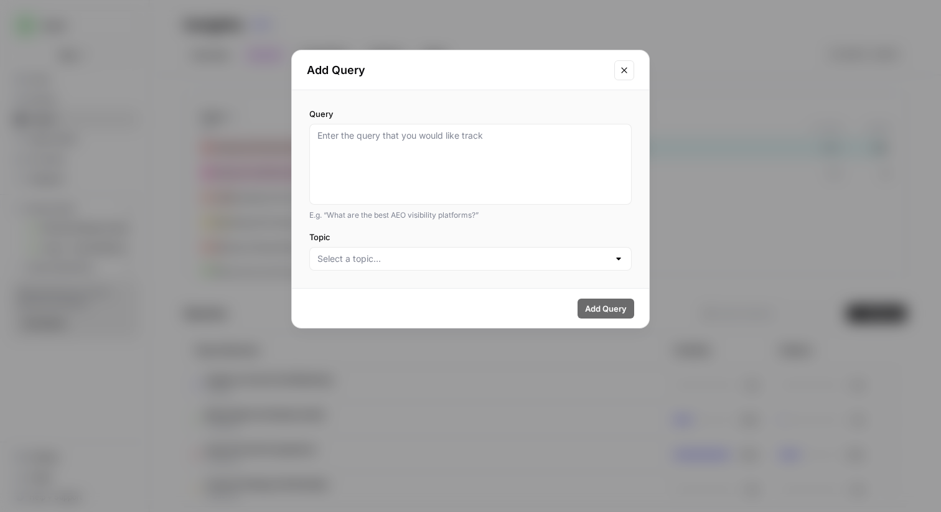
click at [351, 274] on div "Query E.g. “What are the best AEO visibility platforms?” Topic" at bounding box center [470, 189] width 357 height 198
click at [350, 262] on input "Topic" at bounding box center [463, 259] width 291 height 12
click at [392, 229] on div "Query E.g. “What are the best AEO visibility platforms?” Topic" at bounding box center [470, 189] width 357 height 198
click at [623, 70] on icon "Close modal" at bounding box center [625, 70] width 10 height 10
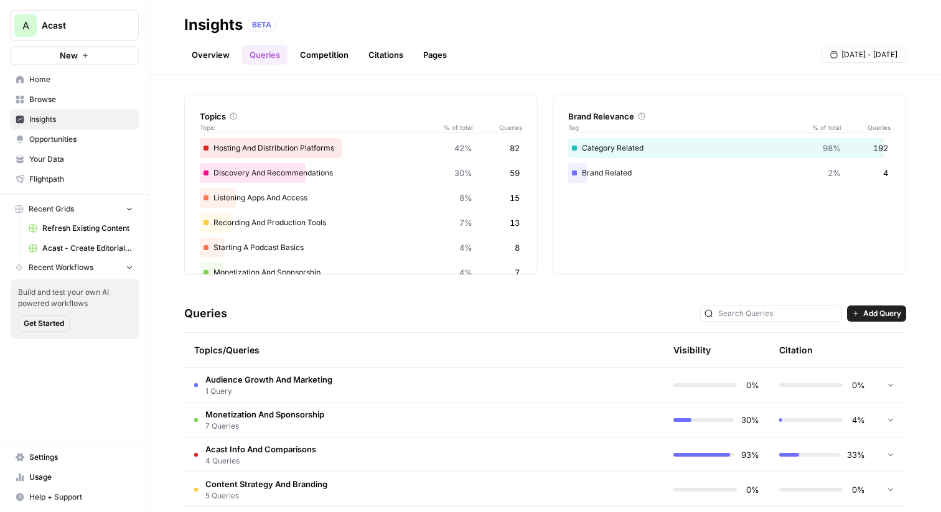
click at [344, 53] on link "Competition" at bounding box center [325, 55] width 64 height 20
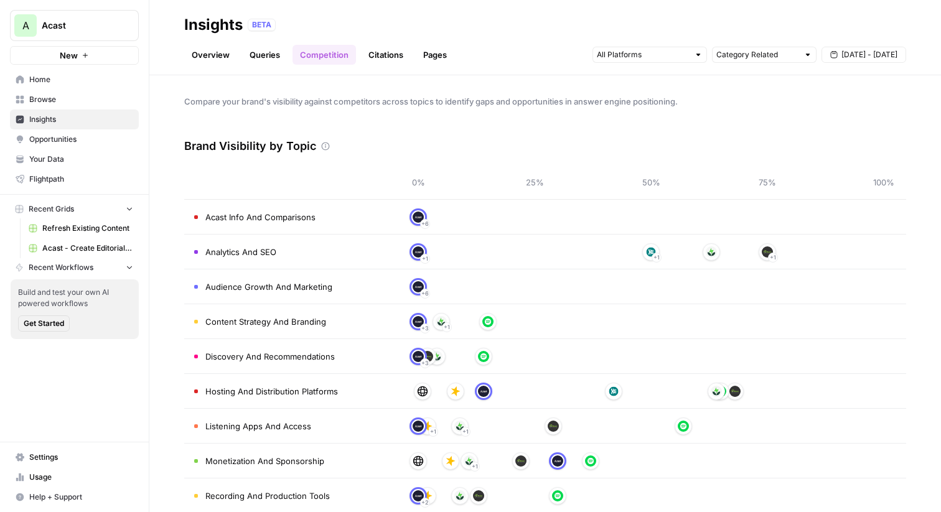
click at [395, 55] on link "Citations" at bounding box center [386, 55] width 50 height 20
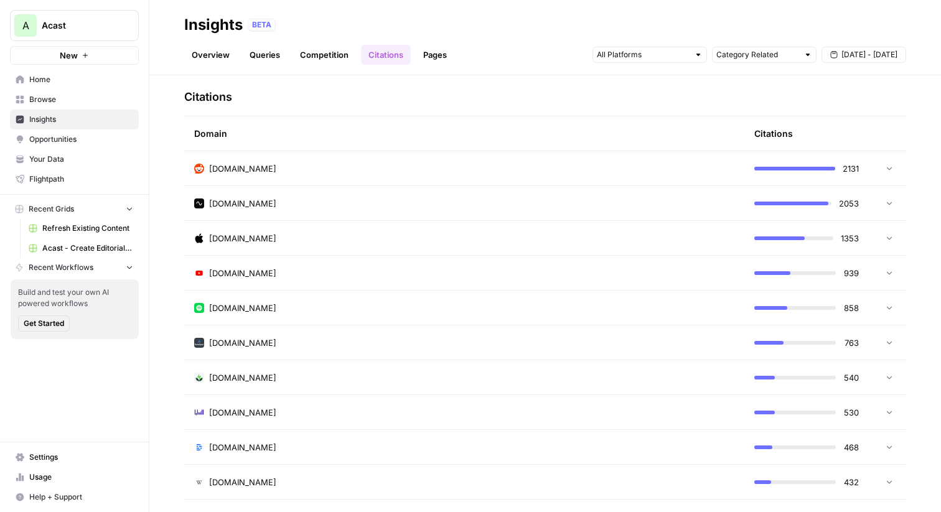
scroll to position [311, 0]
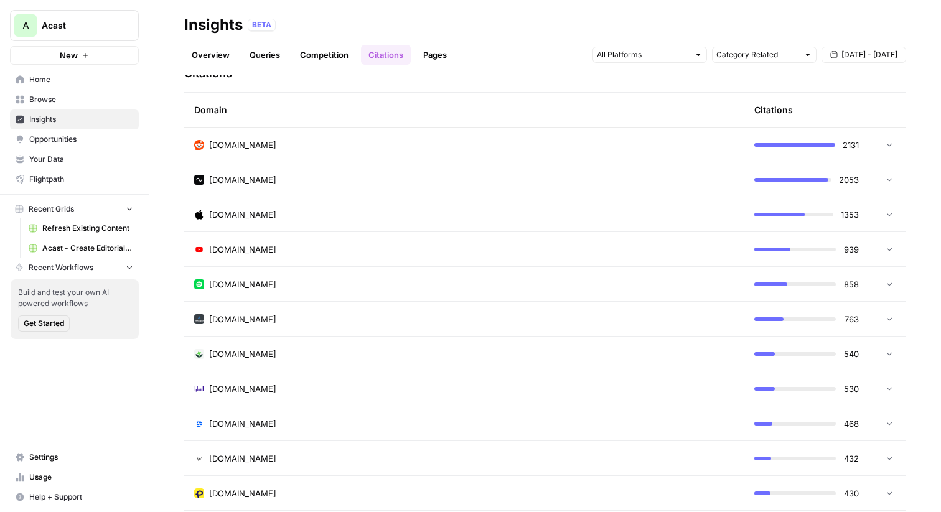
click at [887, 316] on icon at bounding box center [889, 318] width 9 height 9
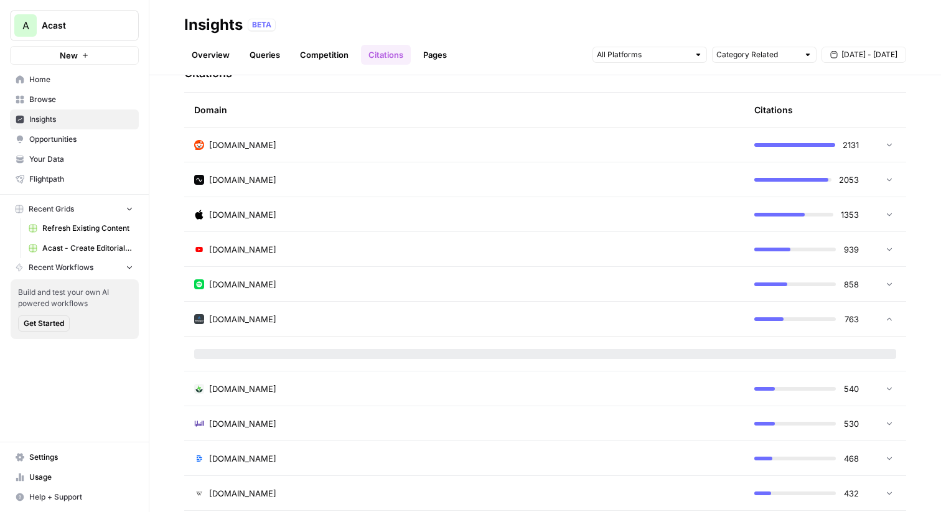
click at [887, 316] on icon at bounding box center [889, 319] width 9 height 9
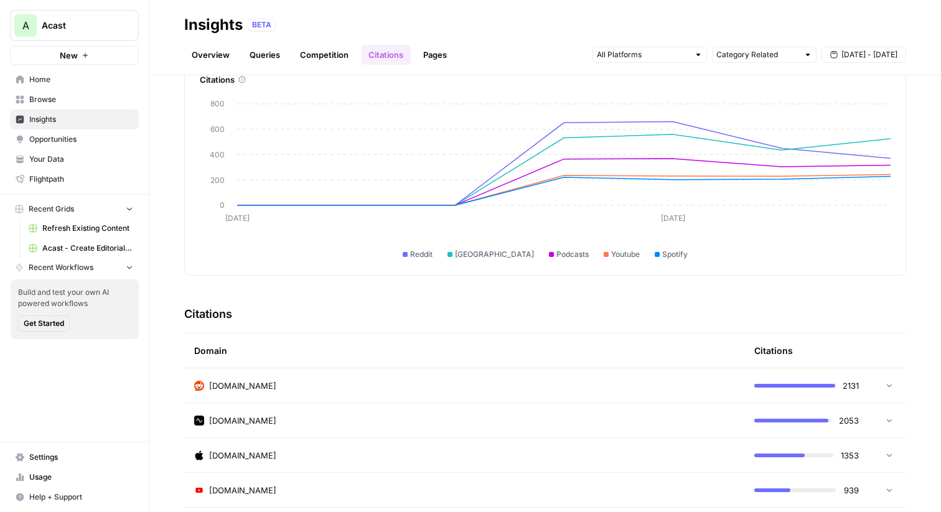
scroll to position [0, 0]
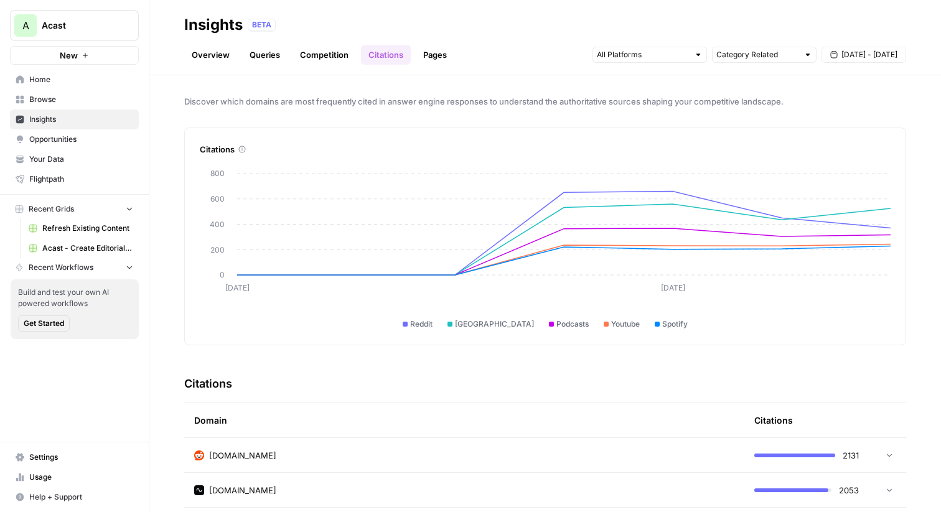
click at [431, 49] on link "Pages" at bounding box center [435, 55] width 39 height 20
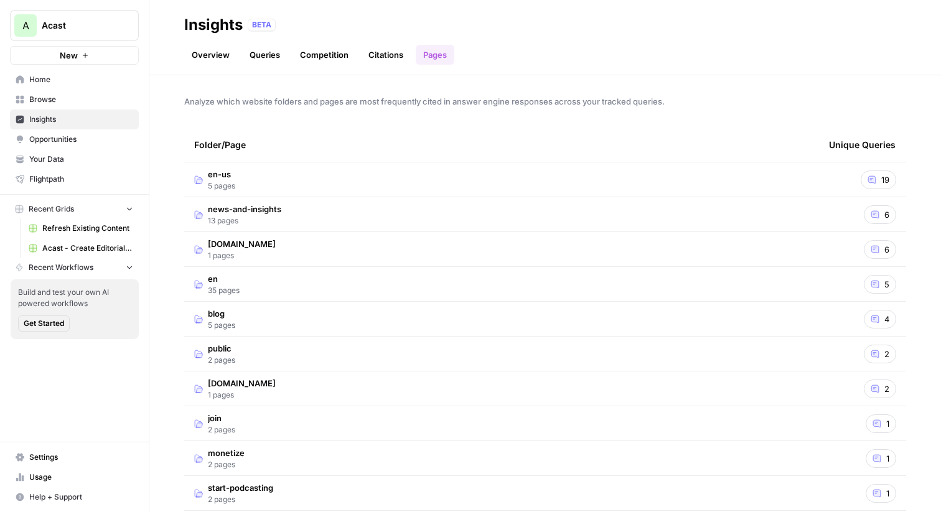
click at [524, 176] on td "en-us 5 pages" at bounding box center [501, 180] width 635 height 34
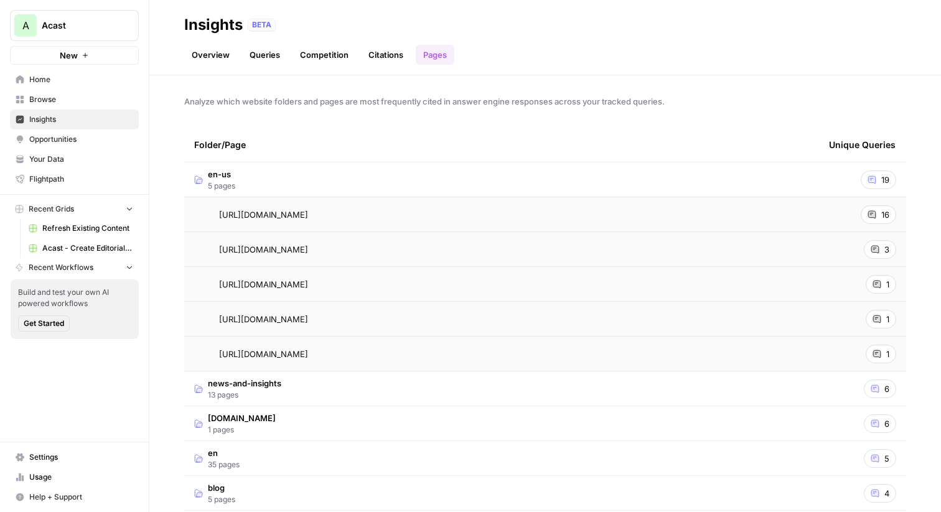
click at [516, 179] on td "en-us 5 pages" at bounding box center [501, 180] width 635 height 34
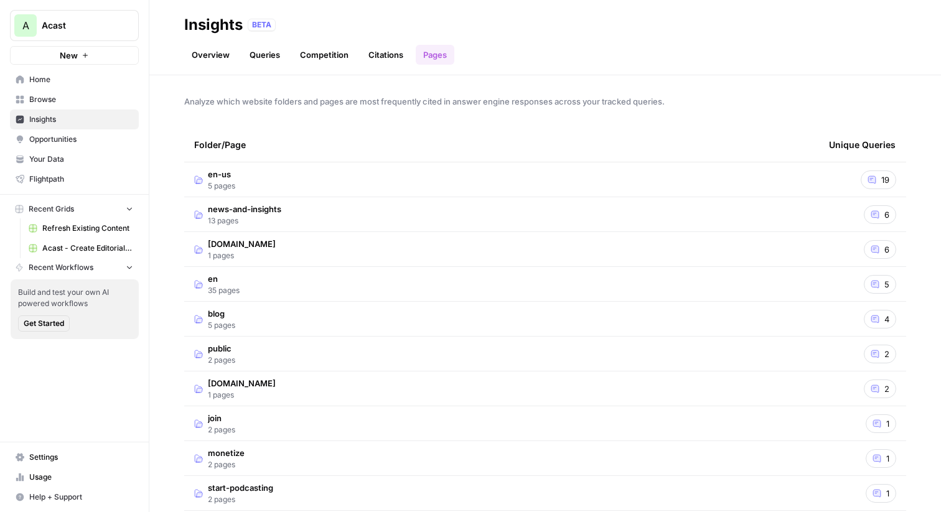
click at [516, 179] on td "en-us 5 pages" at bounding box center [501, 180] width 635 height 34
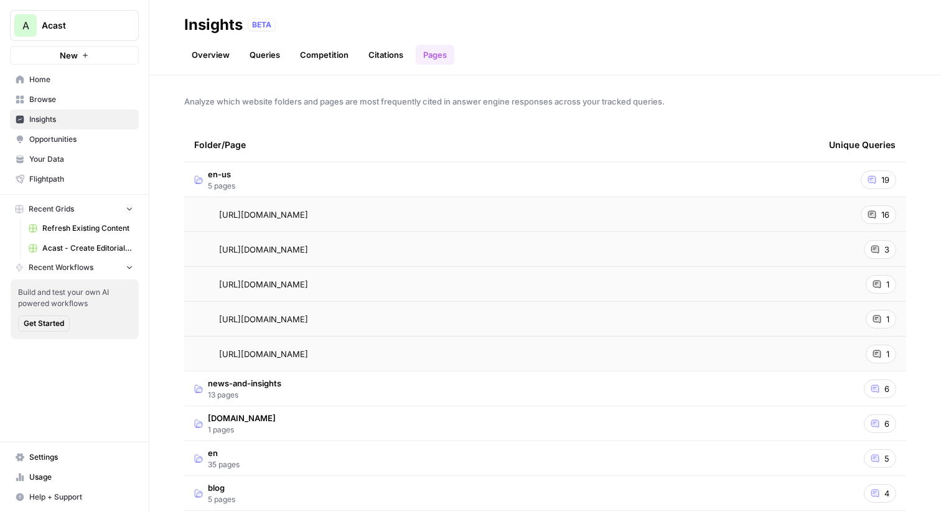
click at [880, 210] on div "16" at bounding box center [878, 214] width 35 height 19
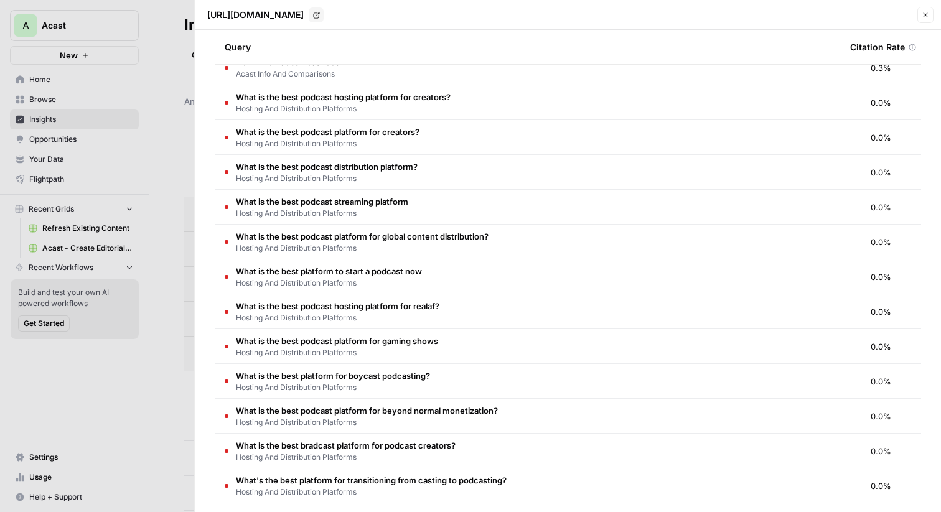
scroll to position [116, 0]
click at [183, 78] on div at bounding box center [470, 256] width 941 height 512
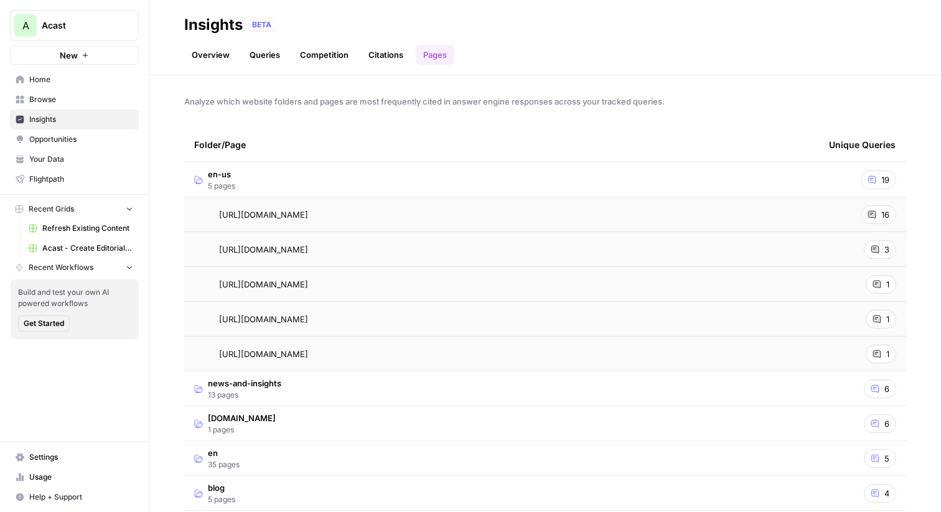
click at [217, 62] on link "Overview" at bounding box center [210, 55] width 53 height 20
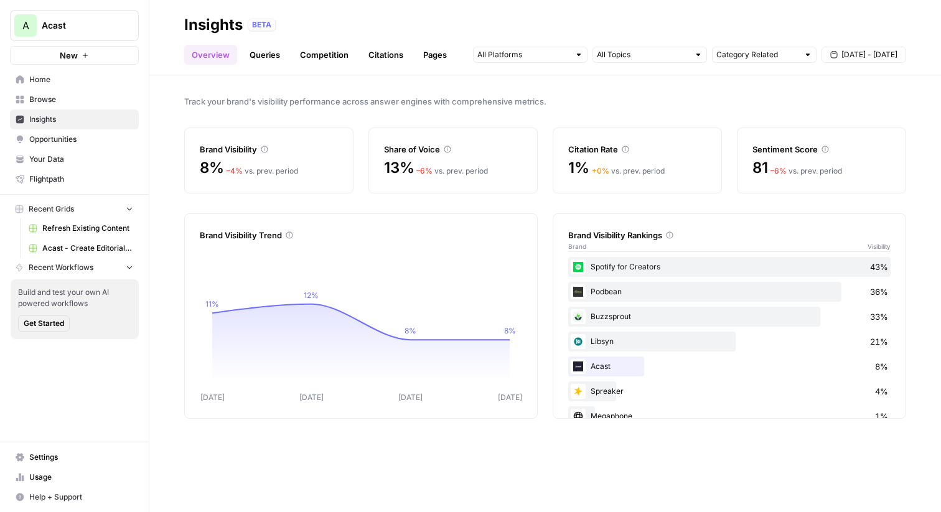
click at [62, 139] on span "Opportunities" at bounding box center [81, 139] width 104 height 11
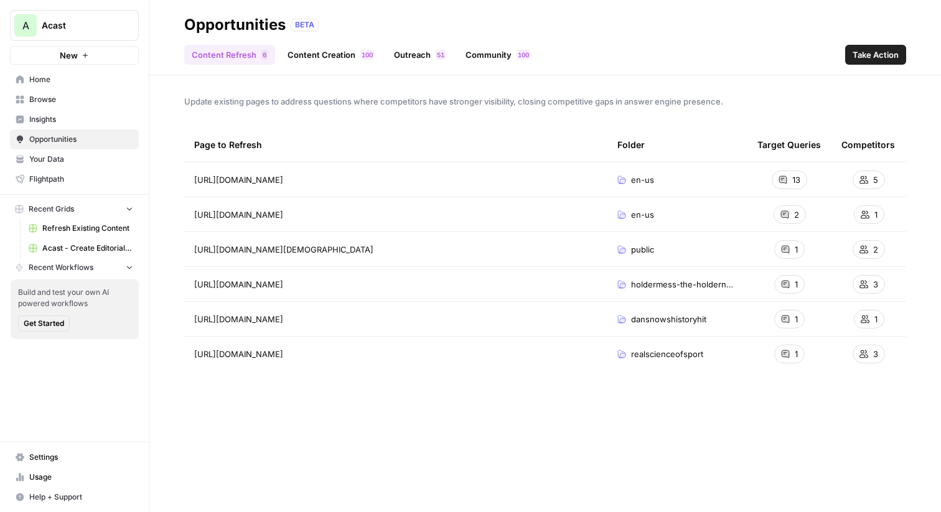
click at [314, 58] on link "Content Creation 0 0 1" at bounding box center [330, 55] width 101 height 20
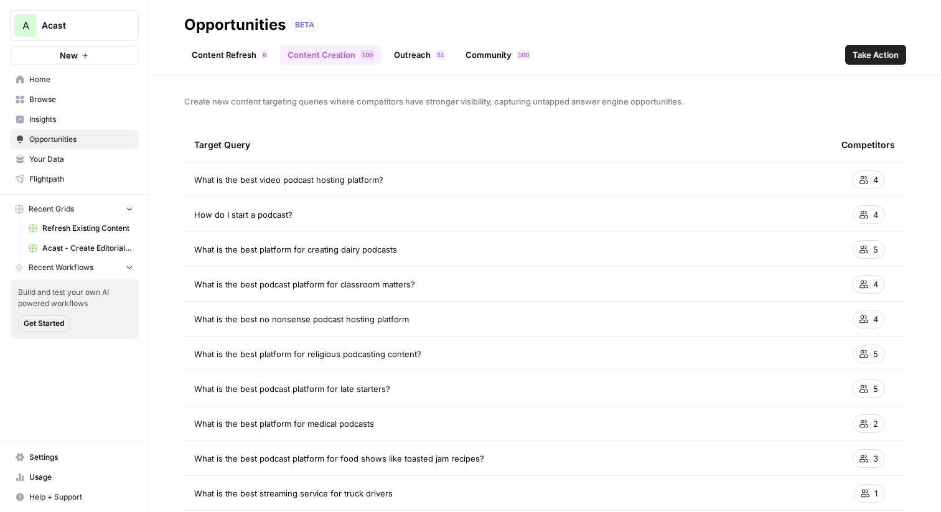
drag, startPoint x: 390, startPoint y: 181, endPoint x: 198, endPoint y: 182, distance: 191.8
click at [198, 182] on div "What is the best video podcast hosting platform?" at bounding box center [508, 180] width 628 height 12
click at [198, 182] on span "What is the best video podcast hosting platform?" at bounding box center [288, 180] width 189 height 12
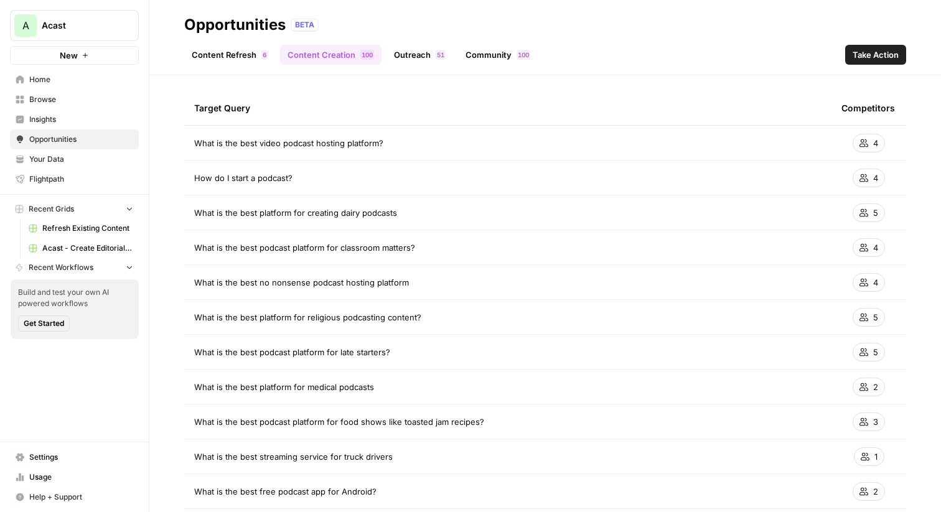
drag, startPoint x: 403, startPoint y: 315, endPoint x: 204, endPoint y: 317, distance: 199.9
click at [204, 317] on div "What is the best platform for religious podcasting content?" at bounding box center [508, 317] width 628 height 12
click at [204, 317] on span "What is the best platform for religious podcasting content?" at bounding box center [307, 317] width 227 height 12
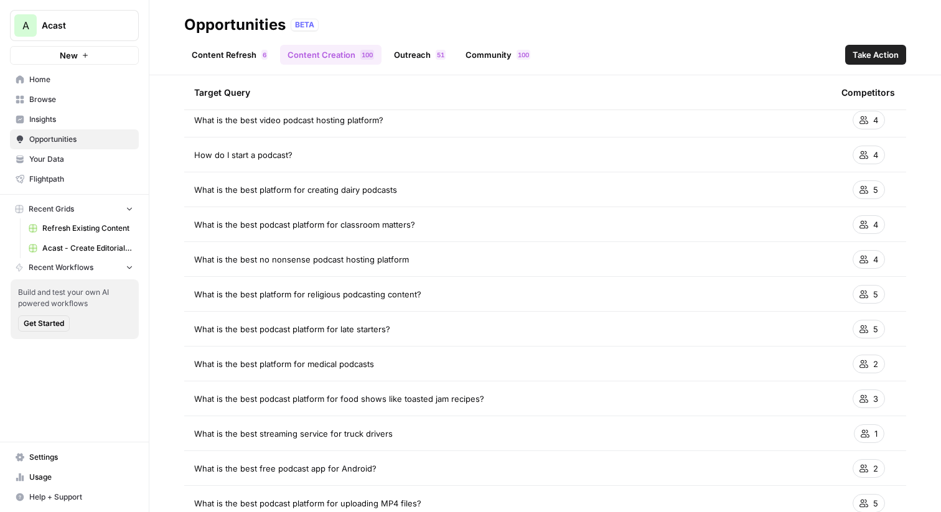
scroll to position [62, 0]
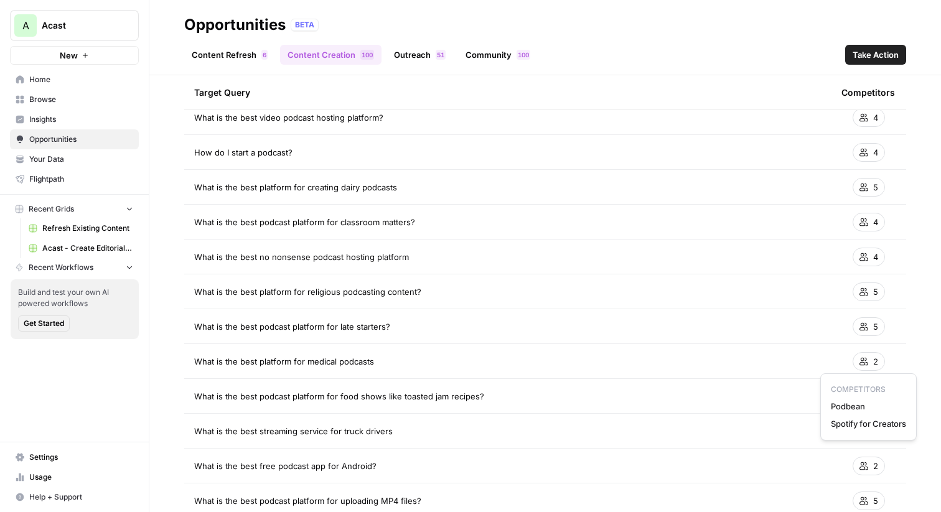
click at [869, 364] on div "2" at bounding box center [869, 361] width 32 height 19
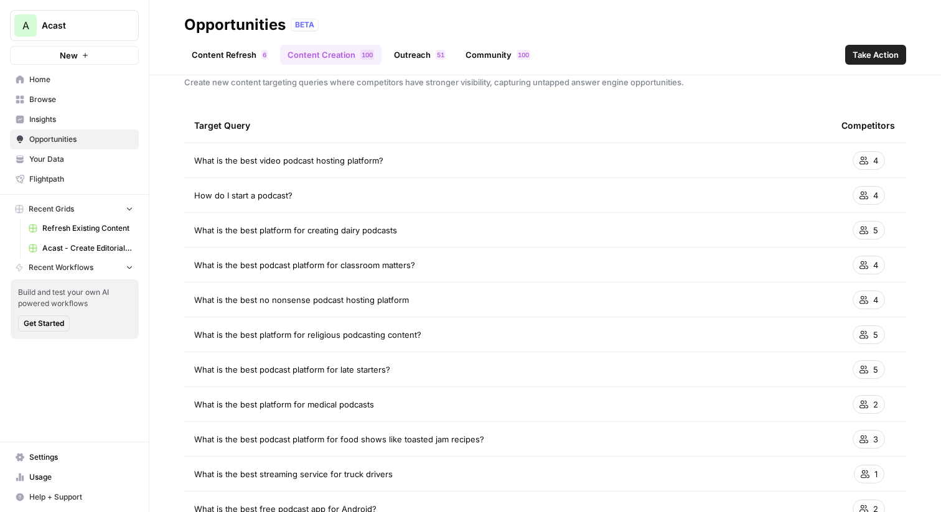
scroll to position [18, 0]
click at [372, 269] on span "What is the best podcast platform for classroom matters?" at bounding box center [304, 266] width 221 height 12
drag, startPoint x: 435, startPoint y: 268, endPoint x: 210, endPoint y: 269, distance: 224.8
click at [210, 269] on div "What is the best podcast platform for classroom matters?" at bounding box center [508, 266] width 628 height 12
click at [210, 269] on span "What is the best podcast platform for classroom matters?" at bounding box center [304, 266] width 221 height 12
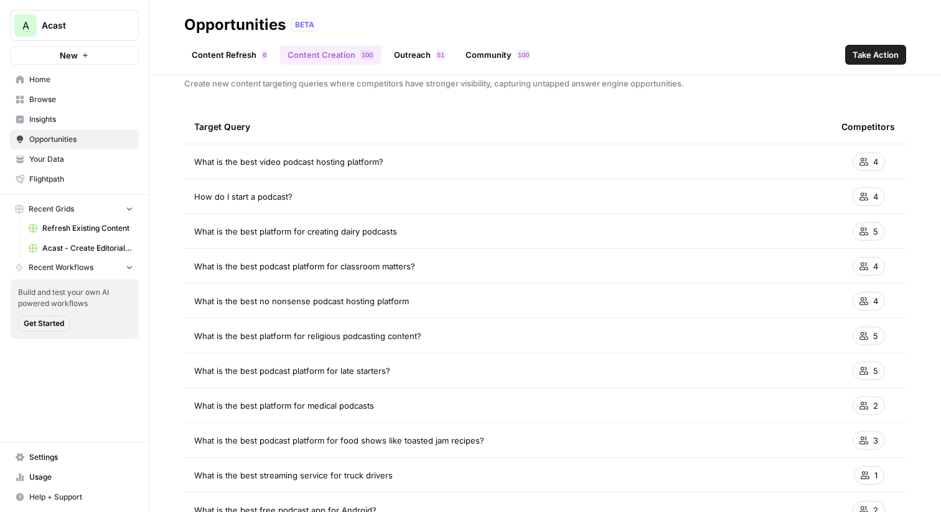
click at [404, 53] on link "Outreach 1 5" at bounding box center [420, 55] width 67 height 20
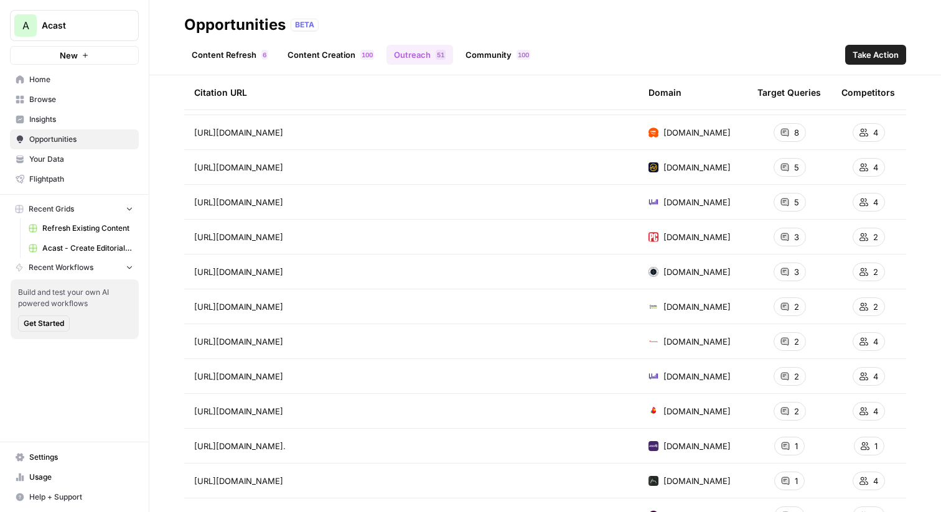
scroll to position [145, 0]
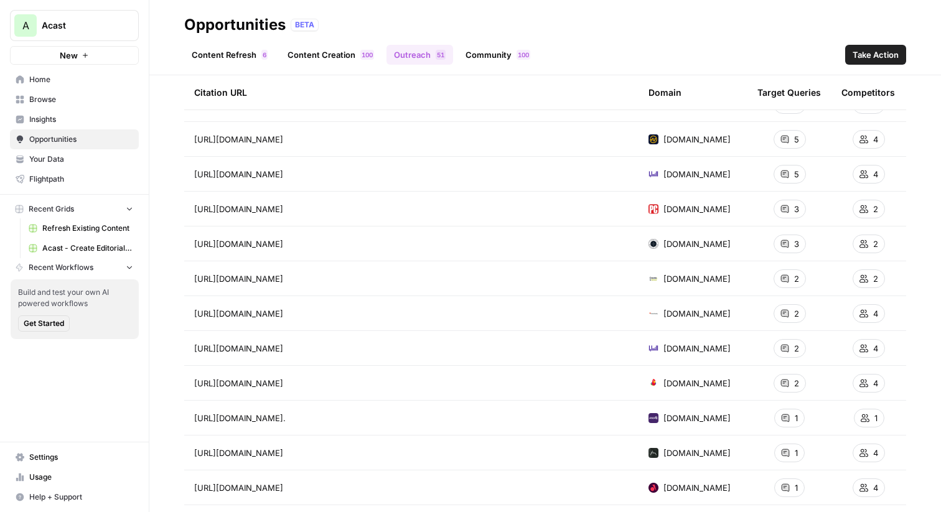
click at [485, 54] on link "Community 0 0 1" at bounding box center [498, 55] width 80 height 20
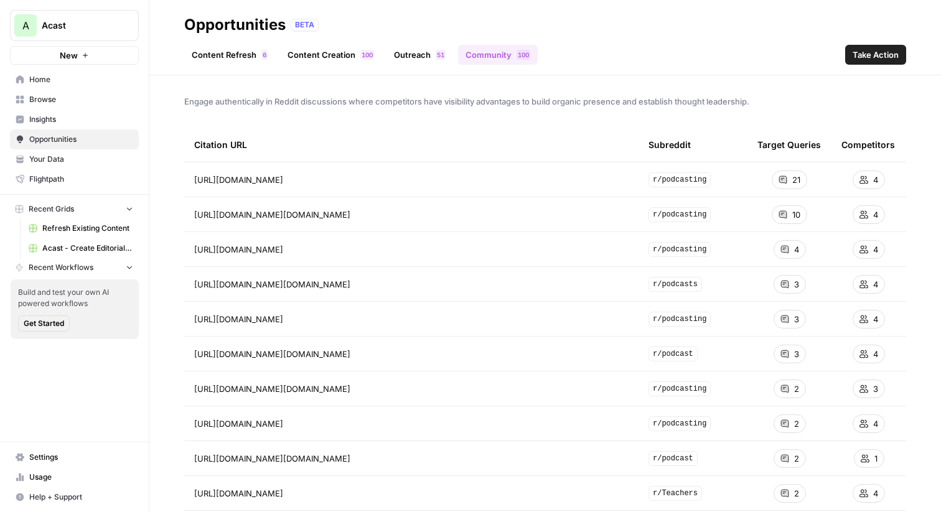
click at [643, 181] on td "r/podcasting" at bounding box center [693, 180] width 109 height 34
click at [207, 62] on link "Content Refresh 6" at bounding box center [229, 55] width 91 height 20
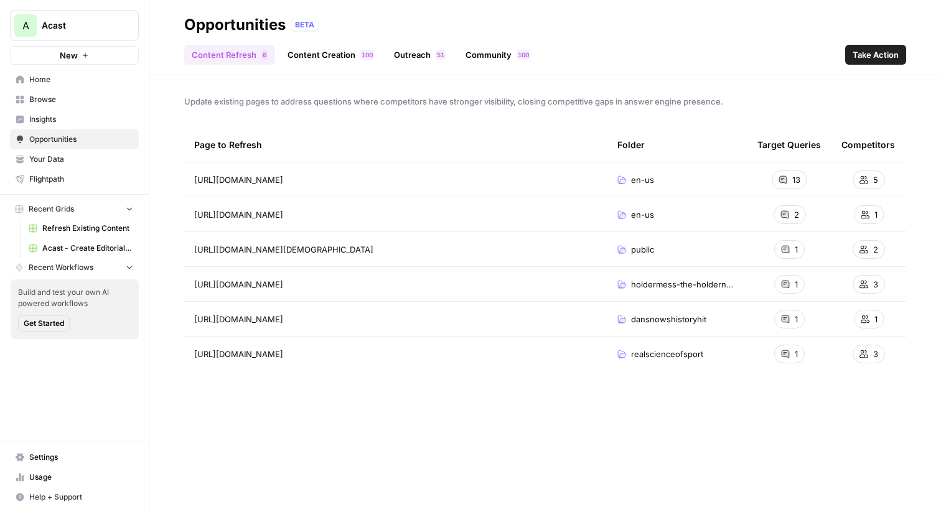
click at [306, 50] on link "Content Creation 0 0 1" at bounding box center [330, 55] width 101 height 20
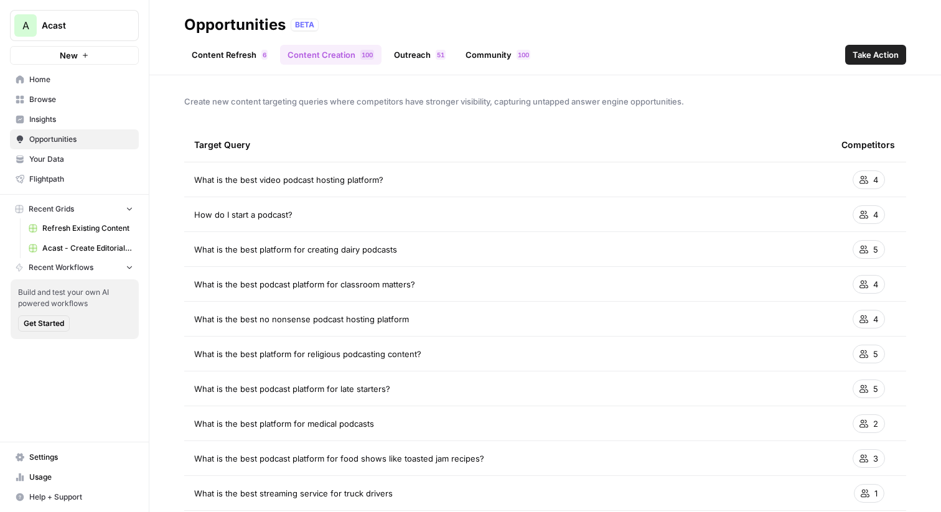
click at [240, 66] on header "Opportunities BETA Content Refresh 6 Content Creation 0 0 1 Outreach 1 5 Commun…" at bounding box center [545, 37] width 792 height 75
click at [240, 64] on link "Content Refresh 6" at bounding box center [229, 55] width 91 height 20
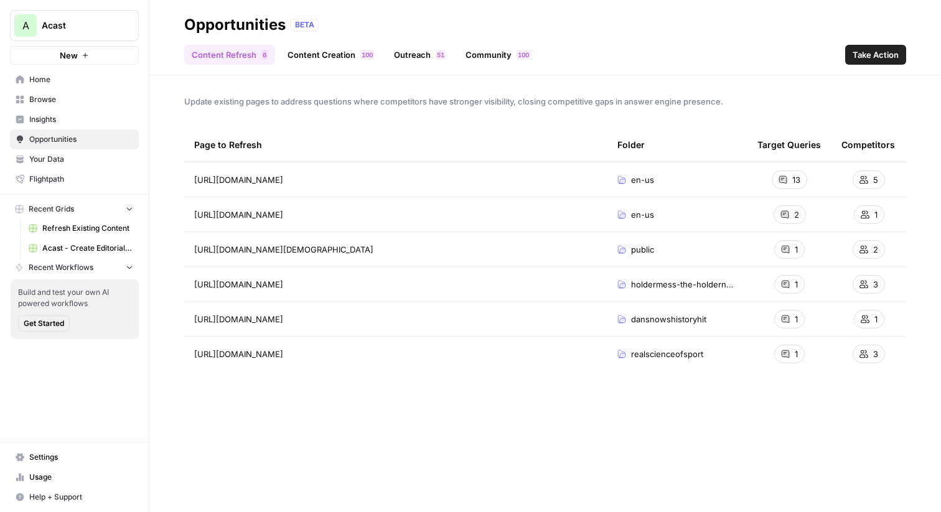
click at [331, 49] on link "Content Creation 0 0 1" at bounding box center [330, 55] width 101 height 20
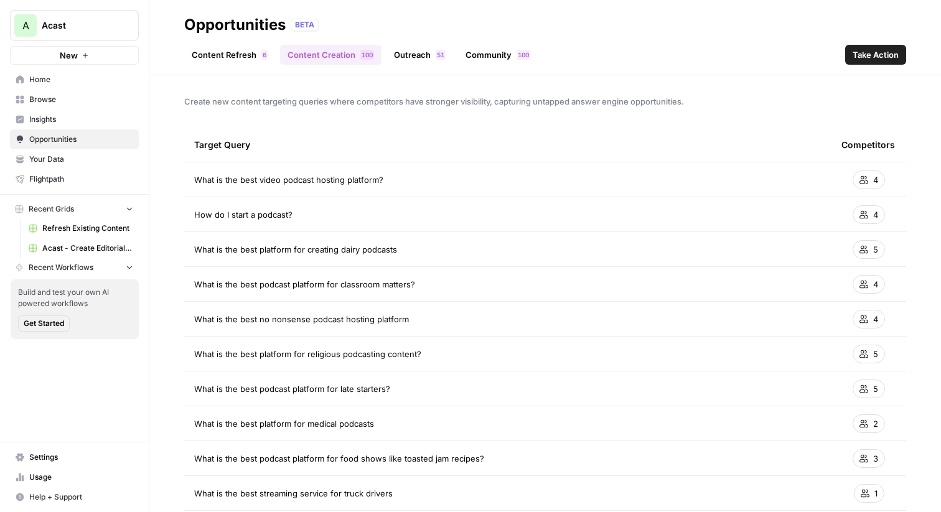
click at [427, 53] on link "Outreach 1 5" at bounding box center [420, 55] width 67 height 20
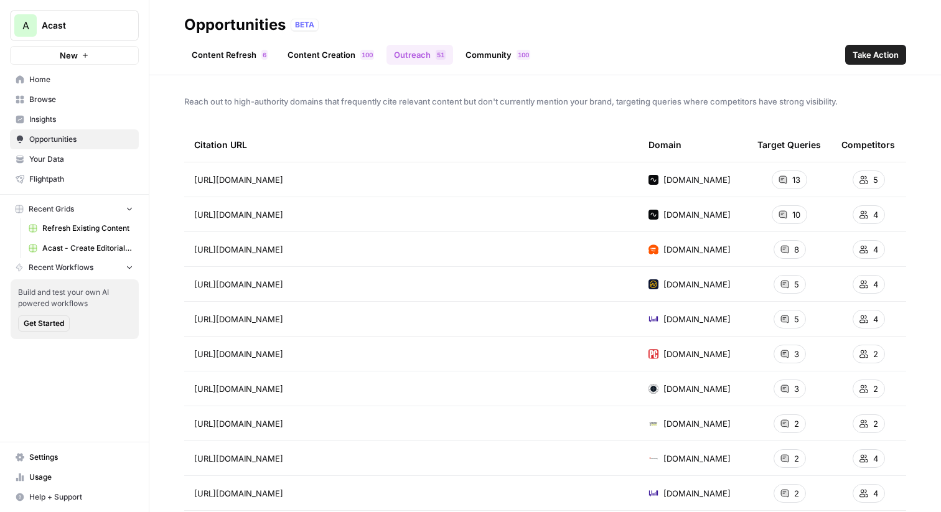
click at [479, 47] on link "Community 0 0 1" at bounding box center [498, 55] width 80 height 20
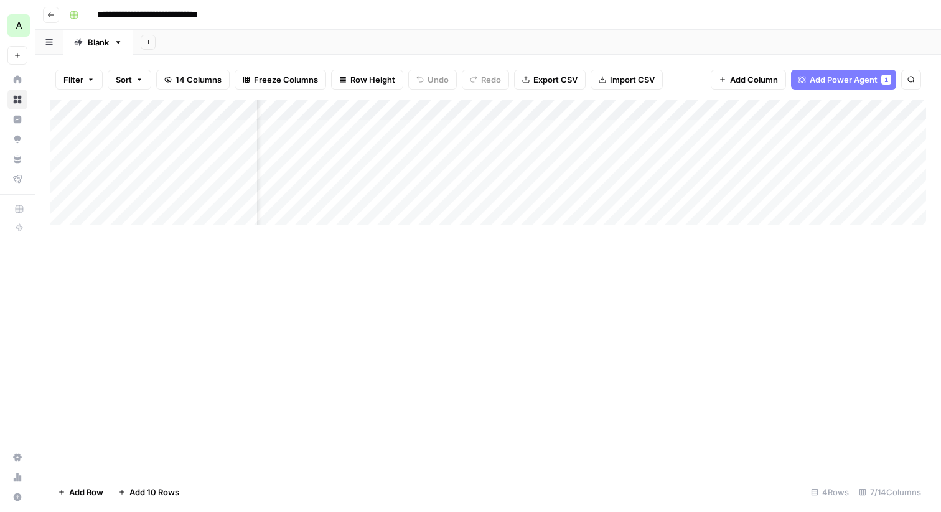
scroll to position [0, 84]
click at [560, 130] on div "Add Column" at bounding box center [488, 163] width 876 height 126
click at [168, 129] on div "Add Column" at bounding box center [488, 163] width 876 height 126
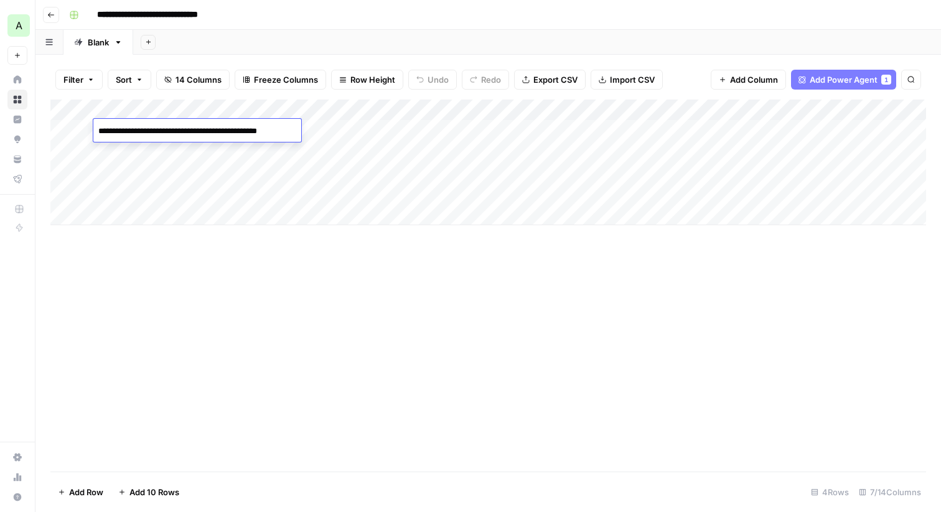
click at [176, 149] on div "Add Column" at bounding box center [488, 163] width 876 height 126
click at [188, 130] on div "Add Column" at bounding box center [488, 163] width 876 height 126
click at [165, 131] on div "Add Column" at bounding box center [488, 163] width 876 height 126
click at [165, 131] on textarea "**********" at bounding box center [196, 131] width 206 height 17
click at [168, 151] on div "Add Column" at bounding box center [488, 163] width 876 height 126
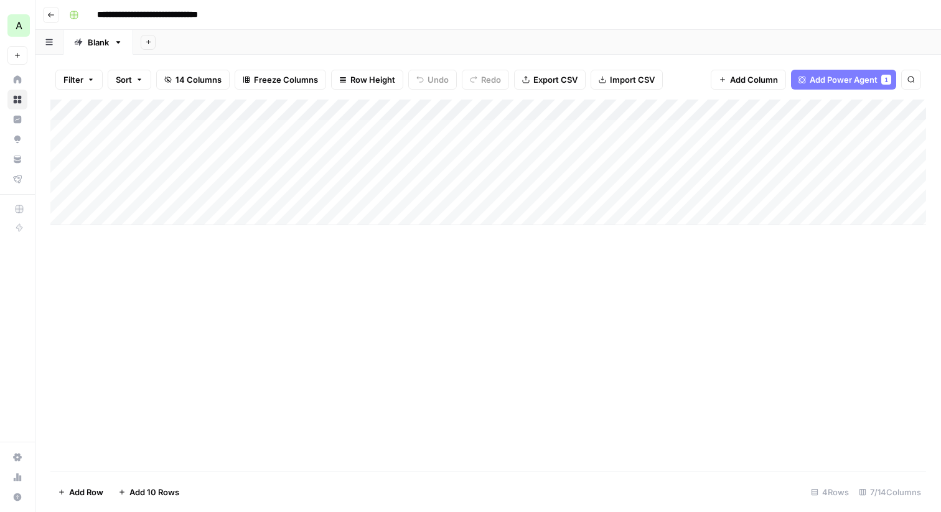
click at [168, 151] on div "Add Column" at bounding box center [488, 163] width 876 height 126
click at [168, 169] on div "Add Column" at bounding box center [488, 163] width 876 height 126
click at [189, 190] on div "Add Column" at bounding box center [488, 163] width 876 height 126
click at [545, 130] on div "Add Column" at bounding box center [488, 163] width 876 height 126
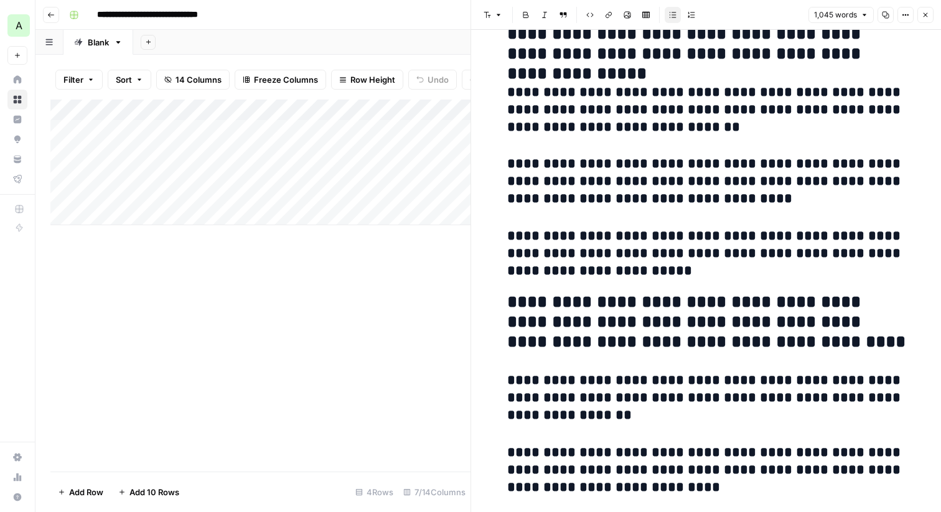
scroll to position [2358, 0]
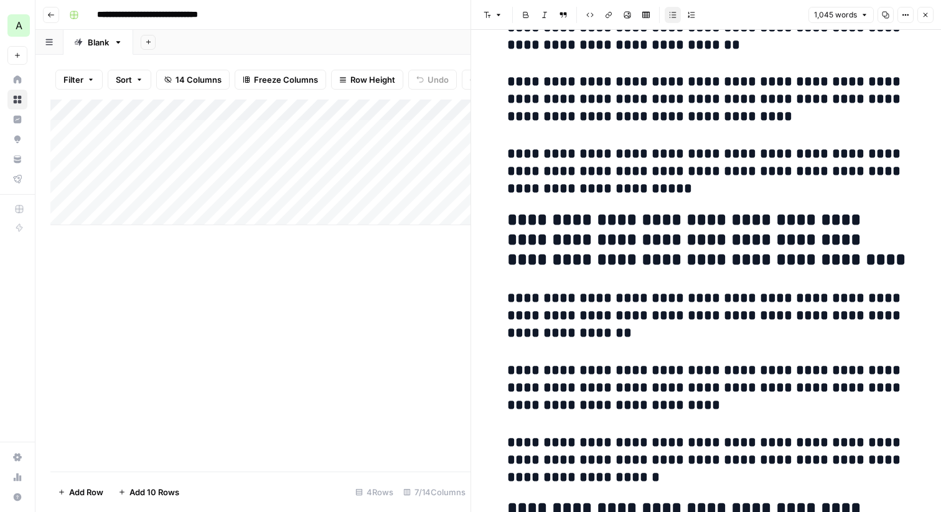
click at [645, 159] on h3 "**********" at bounding box center [706, 172] width 398 height 52
click at [659, 193] on h3 "**********" at bounding box center [706, 172] width 398 height 52
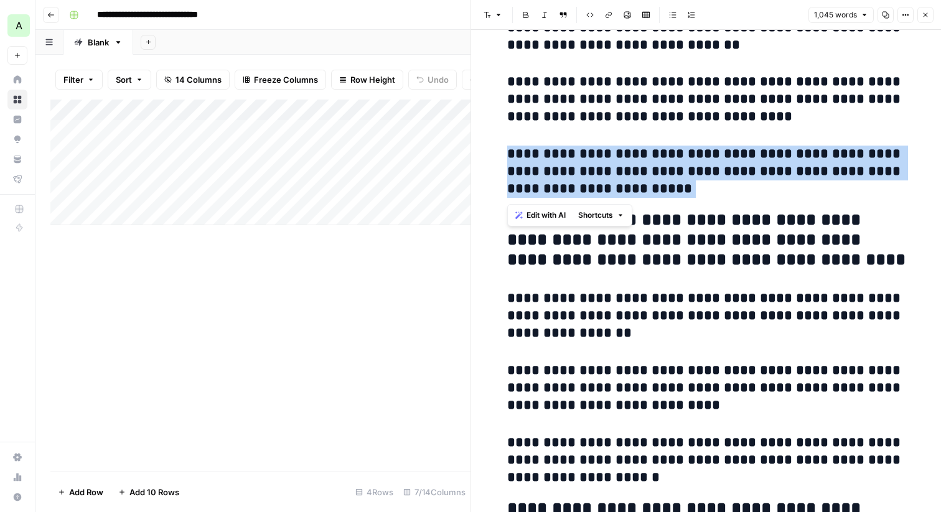
drag, startPoint x: 662, startPoint y: 192, endPoint x: 502, endPoint y: 153, distance: 164.2
click at [672, 174] on h3 "**********" at bounding box center [706, 172] width 398 height 52
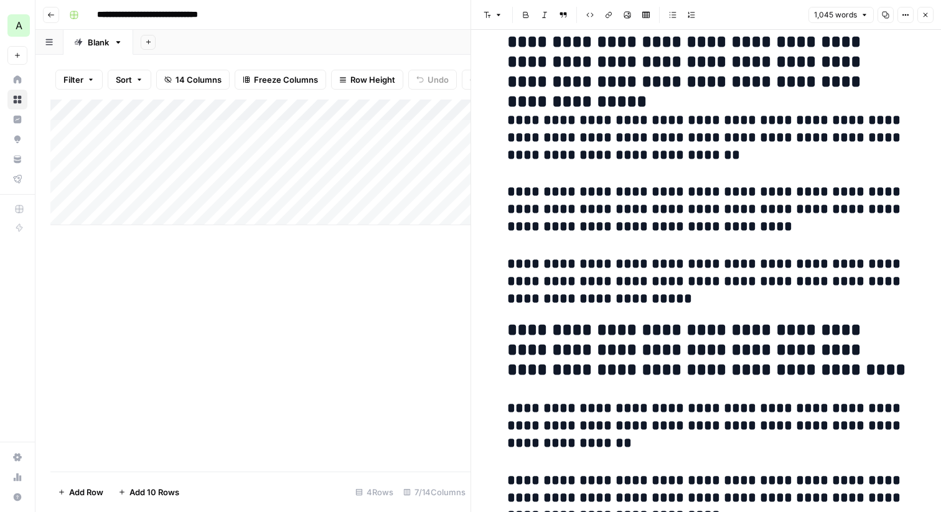
scroll to position [2204, 0]
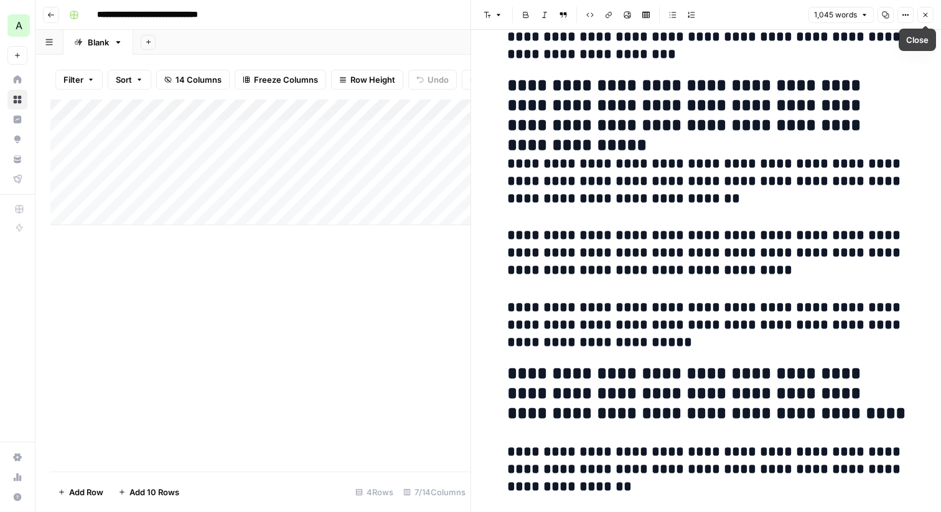
click at [927, 17] on icon "button" at bounding box center [925, 14] width 7 height 7
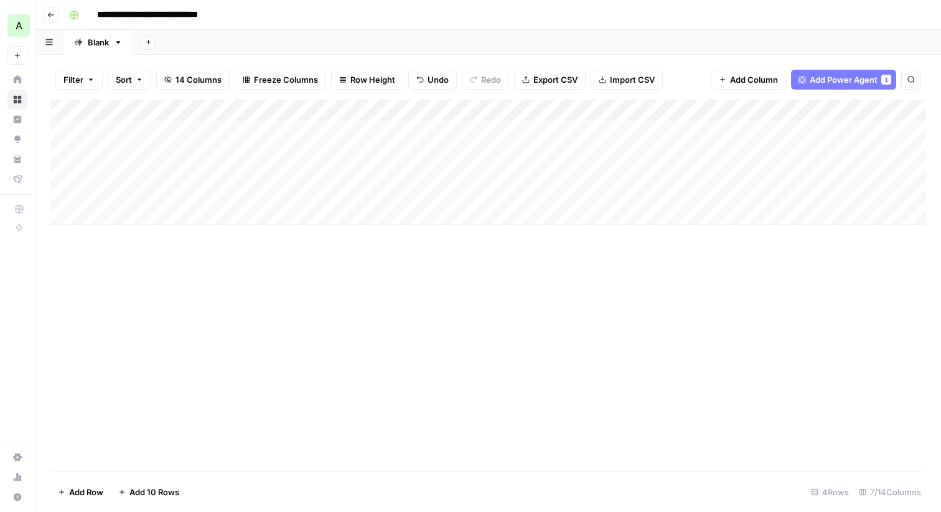
click at [418, 108] on div "Add Column" at bounding box center [488, 163] width 876 height 126
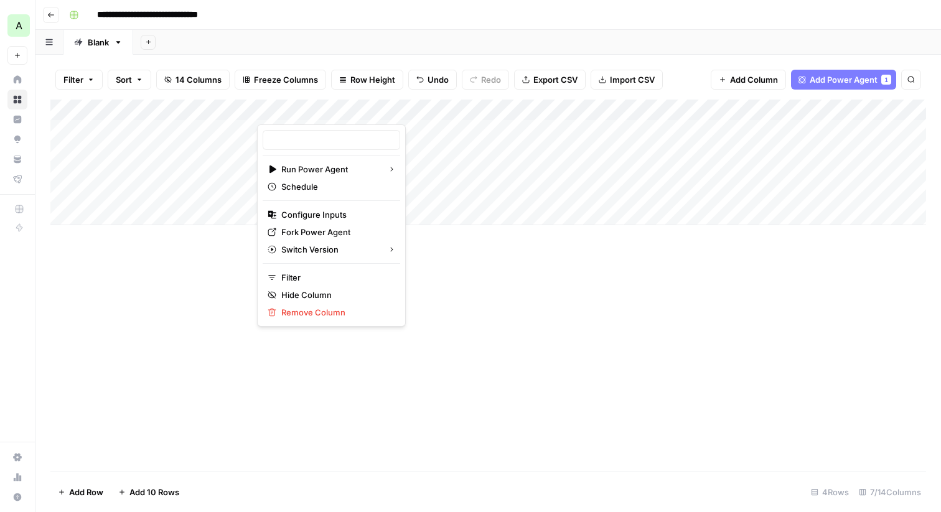
type input "Create Content Brief from Keyword"
click at [332, 228] on span "Fork Power Agent" at bounding box center [335, 232] width 109 height 12
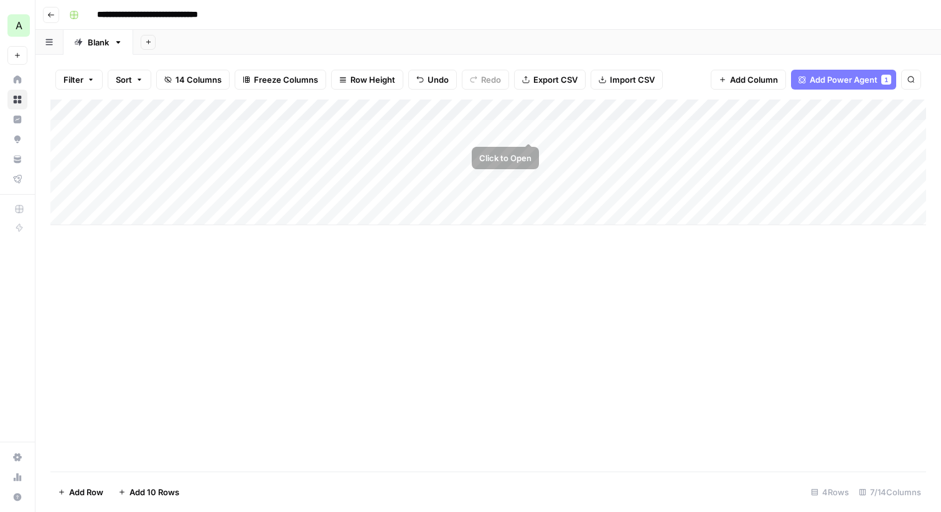
click at [527, 130] on div "Add Column" at bounding box center [488, 163] width 876 height 126
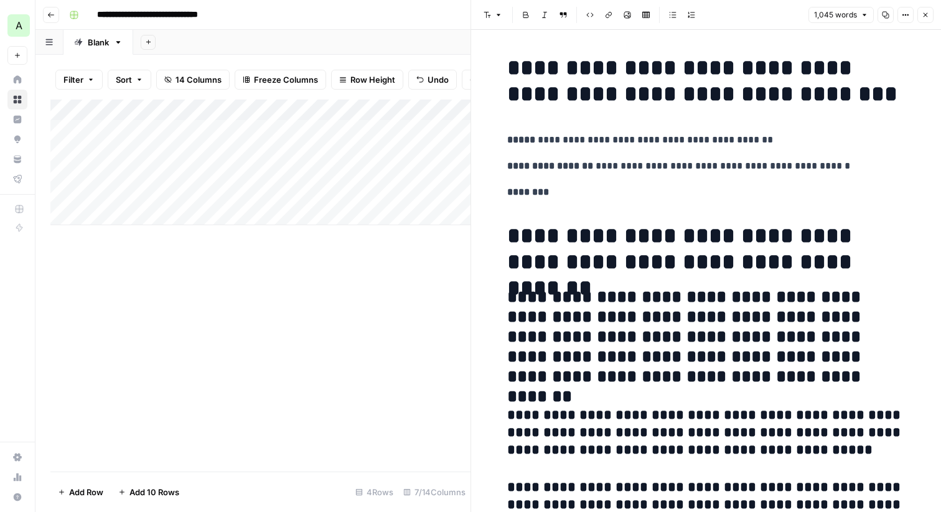
click at [928, 12] on icon "button" at bounding box center [925, 14] width 7 height 7
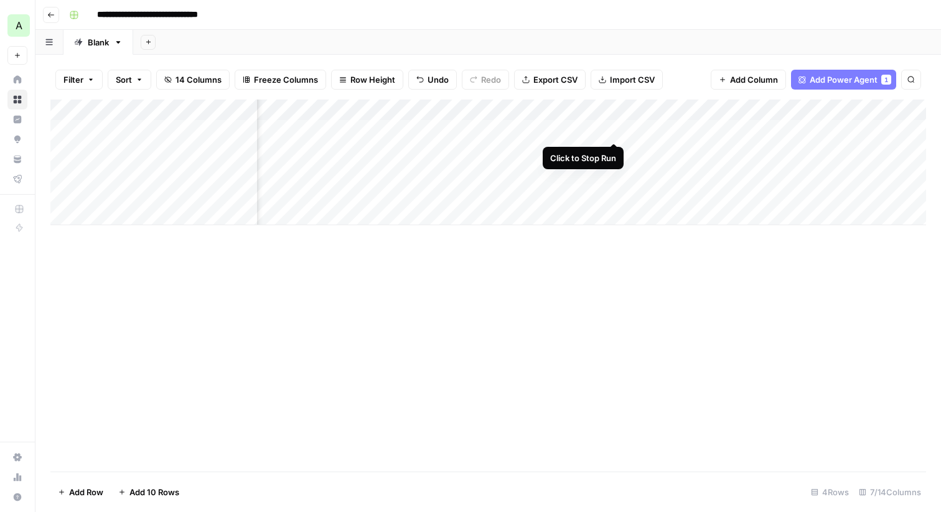
scroll to position [0, 146]
click at [683, 130] on div "Add Column" at bounding box center [488, 163] width 876 height 126
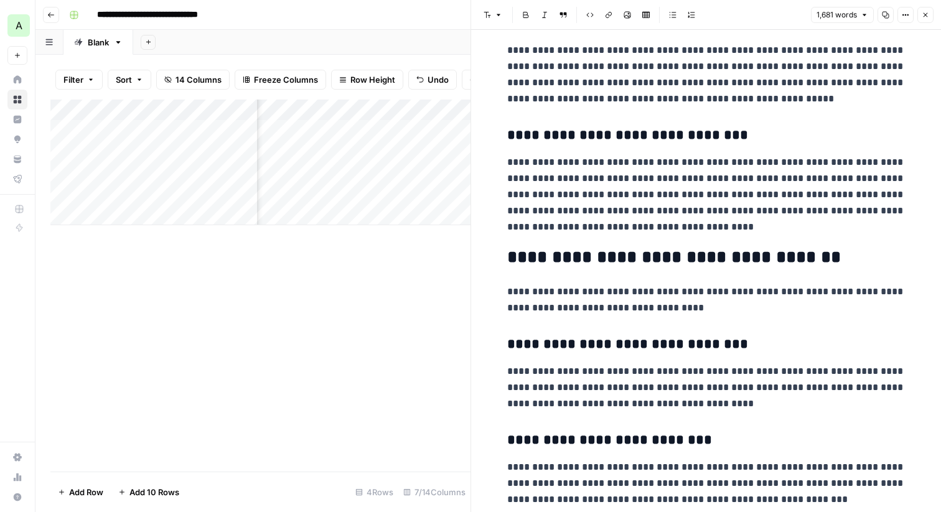
scroll to position [3390, 0]
click at [928, 17] on icon "button" at bounding box center [925, 14] width 7 height 7
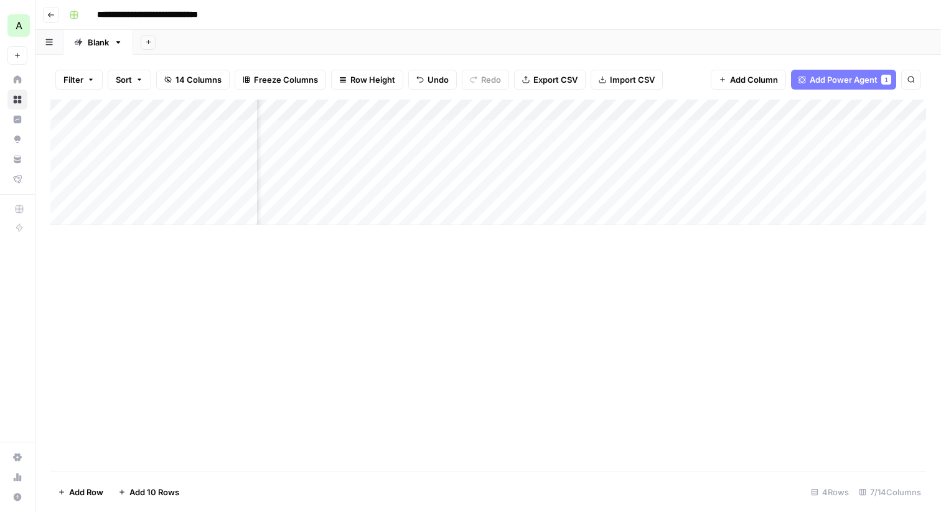
scroll to position [0, 118]
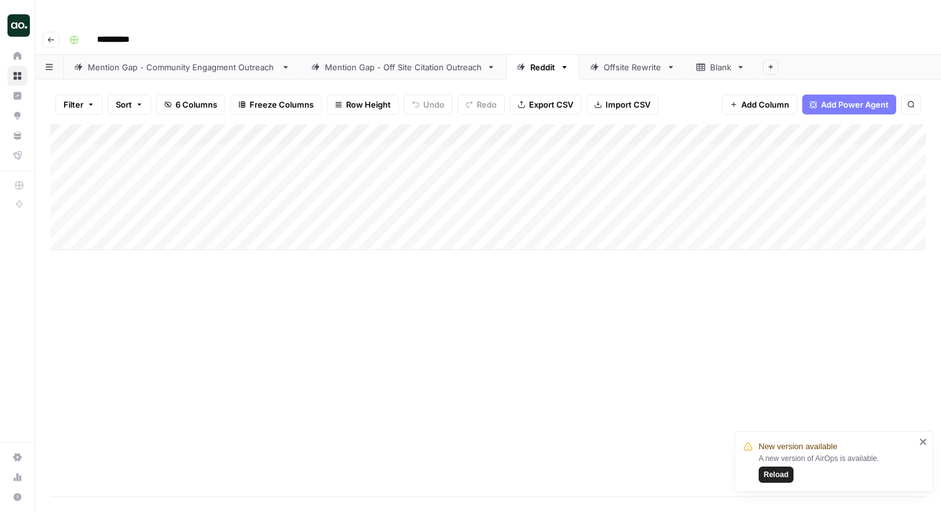
click at [408, 61] on div "Mention Gap - Off Site Citation Outreach" at bounding box center [403, 67] width 157 height 12
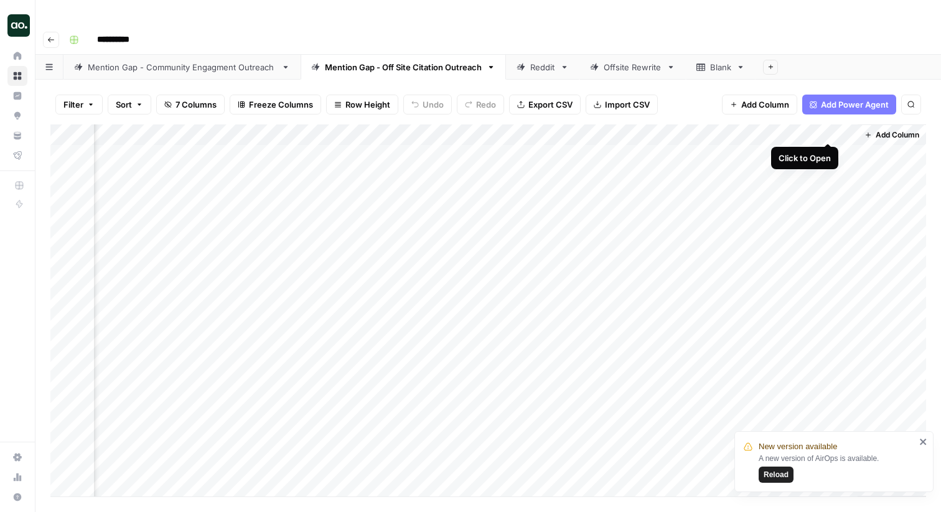
click at [830, 130] on div "Add Column" at bounding box center [488, 311] width 876 height 372
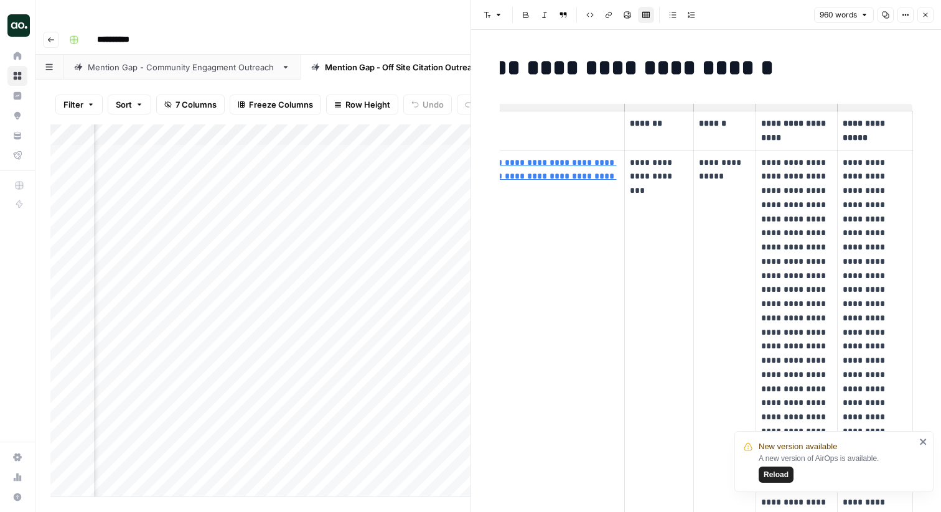
click at [922, 17] on icon "button" at bounding box center [925, 14] width 7 height 7
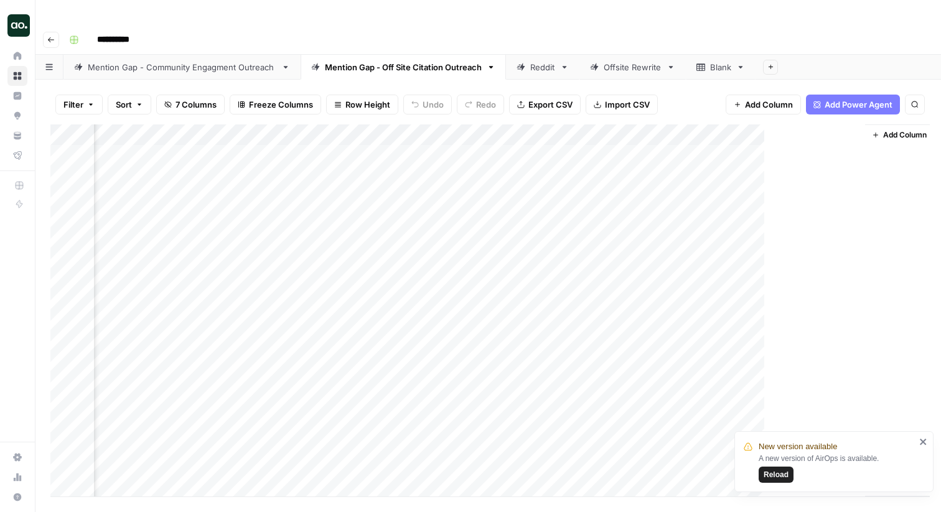
scroll to position [0, 281]
click at [542, 61] on div "Reddit" at bounding box center [542, 67] width 25 height 12
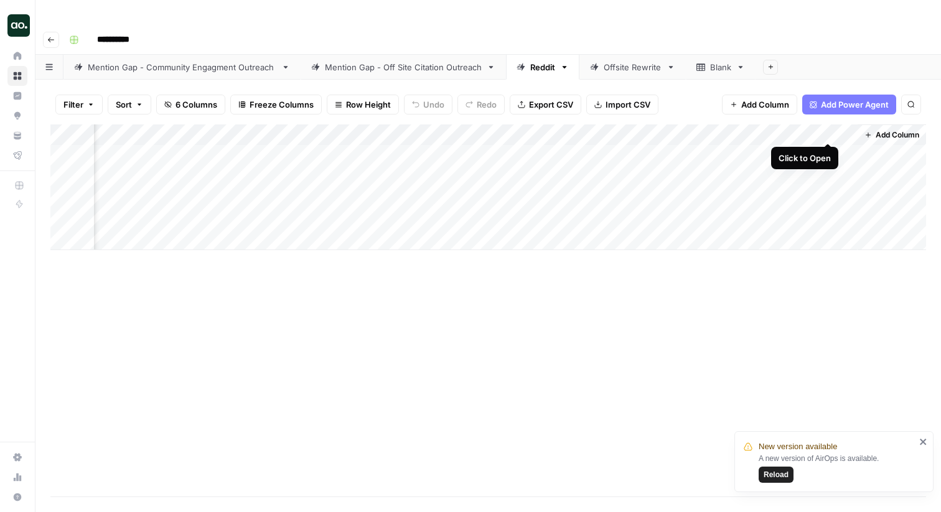
click at [830, 127] on div "Add Column" at bounding box center [488, 188] width 876 height 126
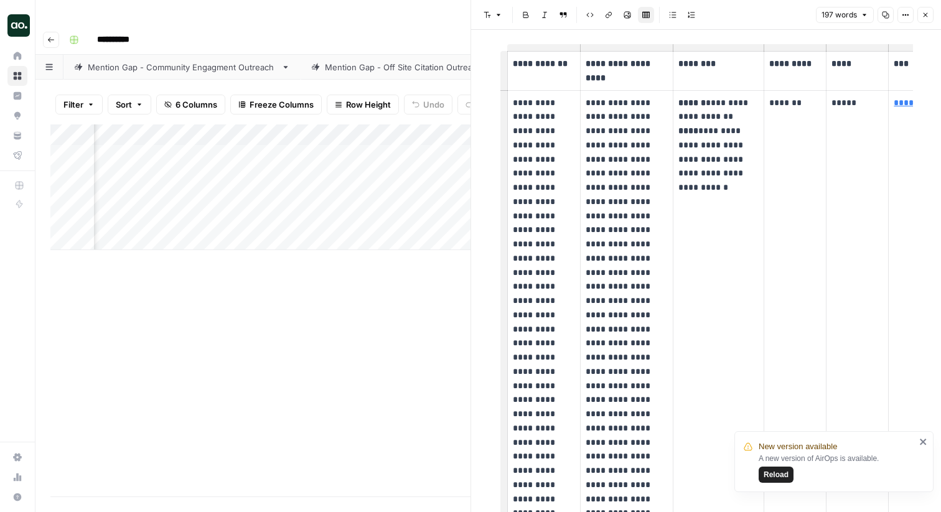
scroll to position [32, 0]
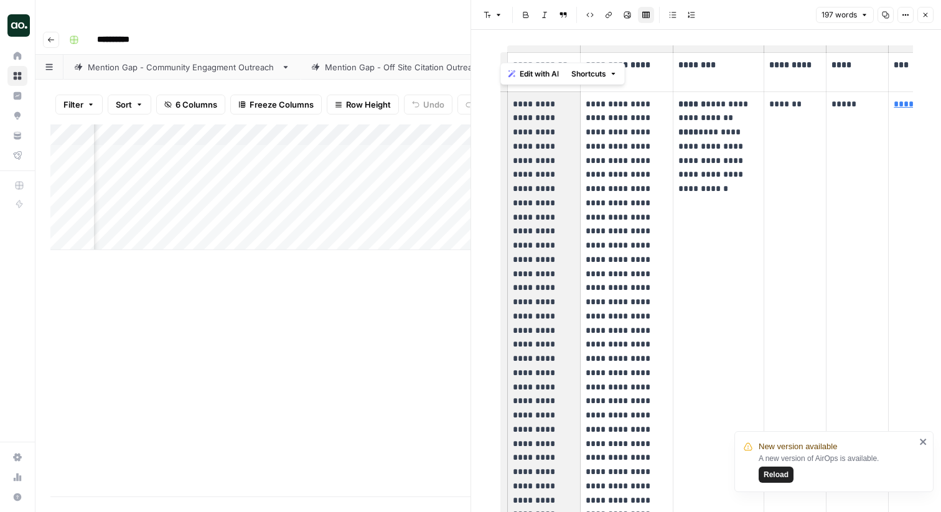
drag, startPoint x: 512, startPoint y: 106, endPoint x: 552, endPoint y: 343, distance: 239.9
click at [552, 343] on p "**********" at bounding box center [544, 394] width 62 height 595
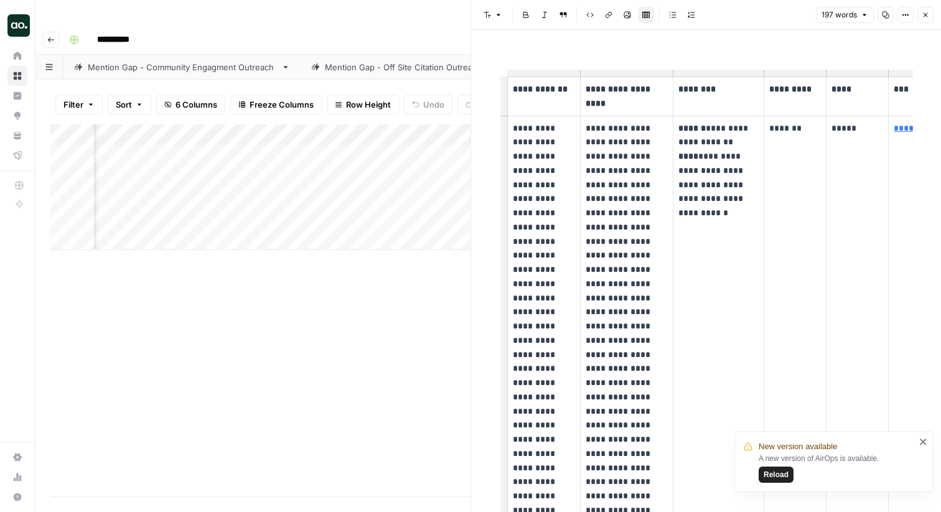
scroll to position [7, 0]
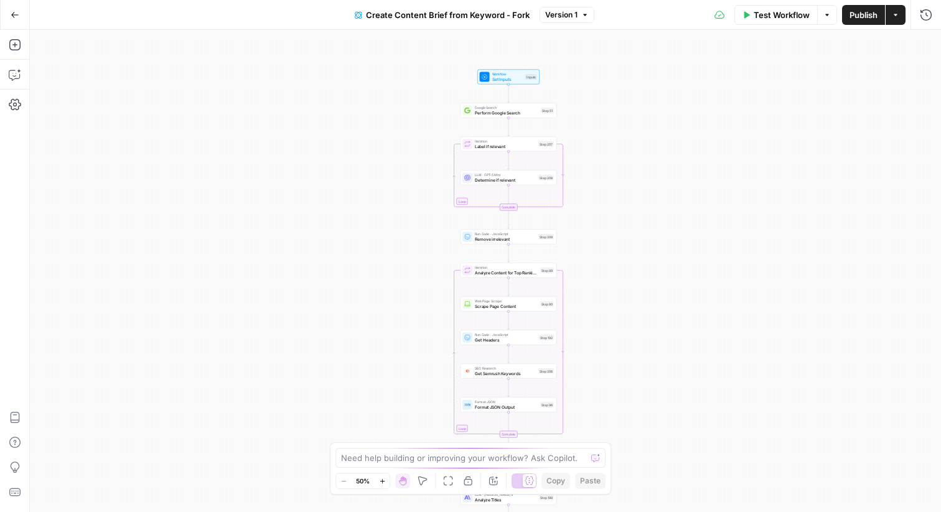
drag, startPoint x: 369, startPoint y: 108, endPoint x: 392, endPoint y: 293, distance: 185.7
click at [392, 293] on div "Workflow Set Inputs Inputs Google Search Perform Google Search Step 51 Loop Ite…" at bounding box center [486, 271] width 912 height 483
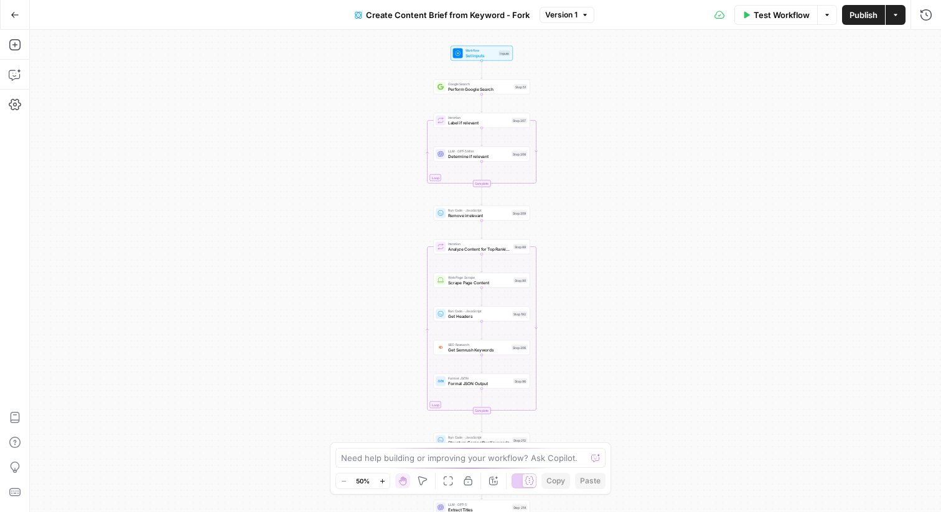
drag, startPoint x: 383, startPoint y: 181, endPoint x: 356, endPoint y: 157, distance: 35.7
click at [356, 157] on div "Workflow Set Inputs Inputs Google Search Perform Google Search Step 51 Loop Ite…" at bounding box center [486, 271] width 912 height 483
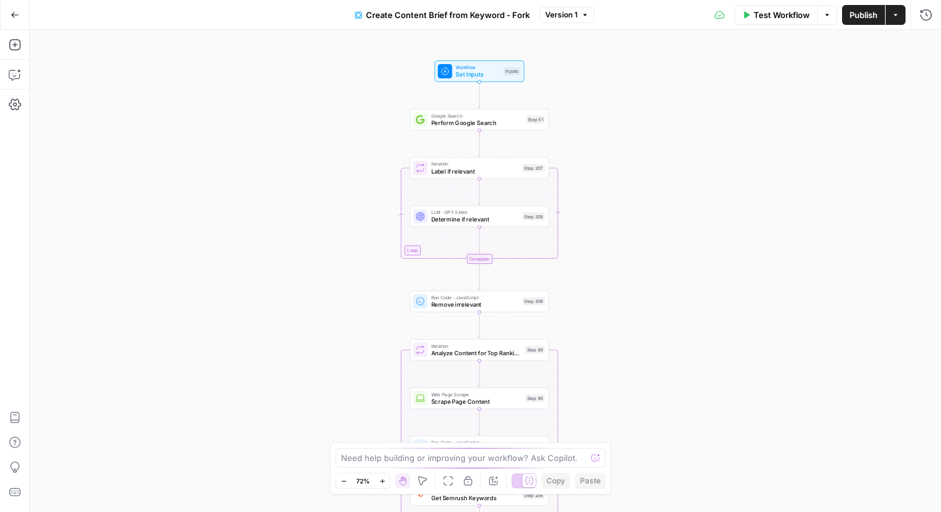
drag, startPoint x: 356, startPoint y: 157, endPoint x: 356, endPoint y: 268, distance: 111.5
click at [356, 268] on div "Workflow Set Inputs Inputs Google Search Perform Google Search Step 51 Loop Ite…" at bounding box center [486, 271] width 912 height 483
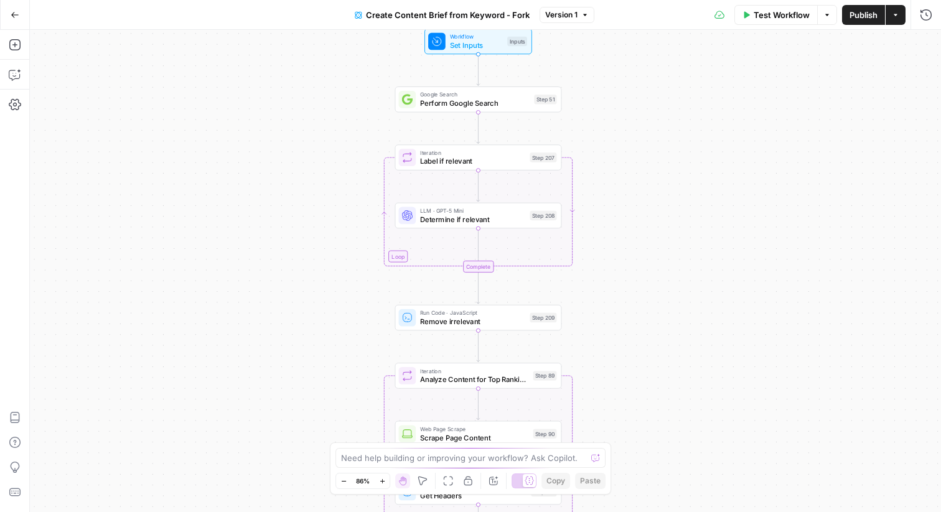
drag, startPoint x: 356, startPoint y: 268, endPoint x: 356, endPoint y: 295, distance: 26.8
click at [356, 295] on div "Workflow Set Inputs Inputs Google Search Perform Google Search Step 51 Loop Ite…" at bounding box center [486, 271] width 912 height 483
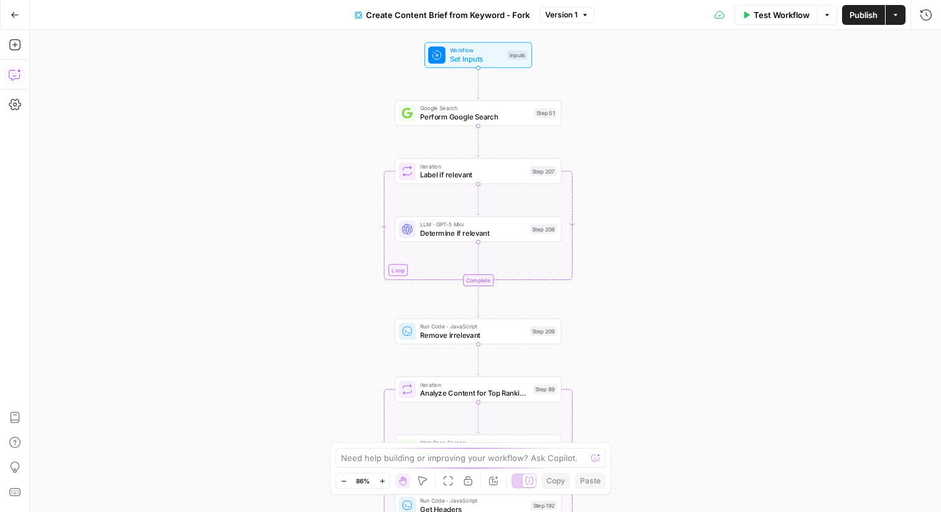
click at [12, 75] on icon "button" at bounding box center [15, 74] width 12 height 12
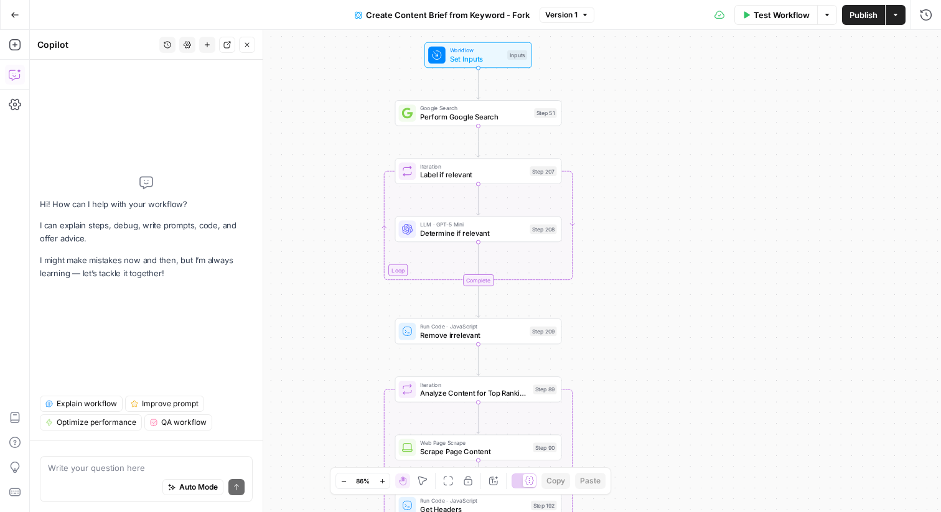
click at [90, 402] on span "Explain workflow" at bounding box center [87, 403] width 60 height 11
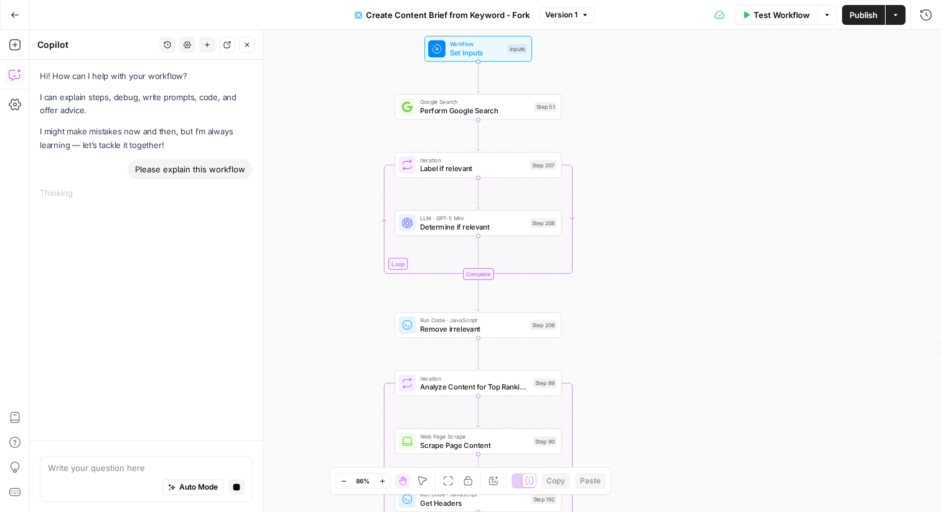
click at [629, 253] on div "Workflow Set Inputs Inputs Google Search Perform Google Search Step 51 Loop Ite…" at bounding box center [486, 271] width 912 height 483
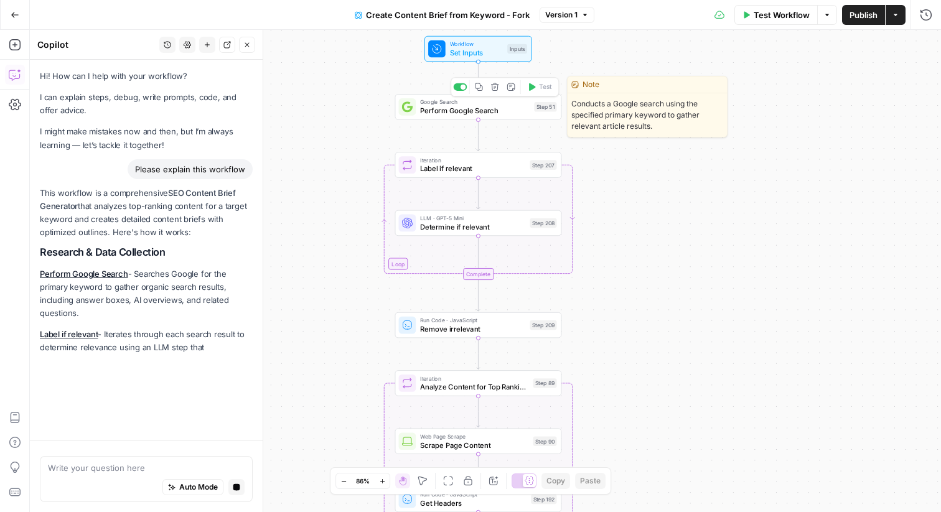
click at [488, 111] on span "Perform Google Search" at bounding box center [475, 110] width 110 height 11
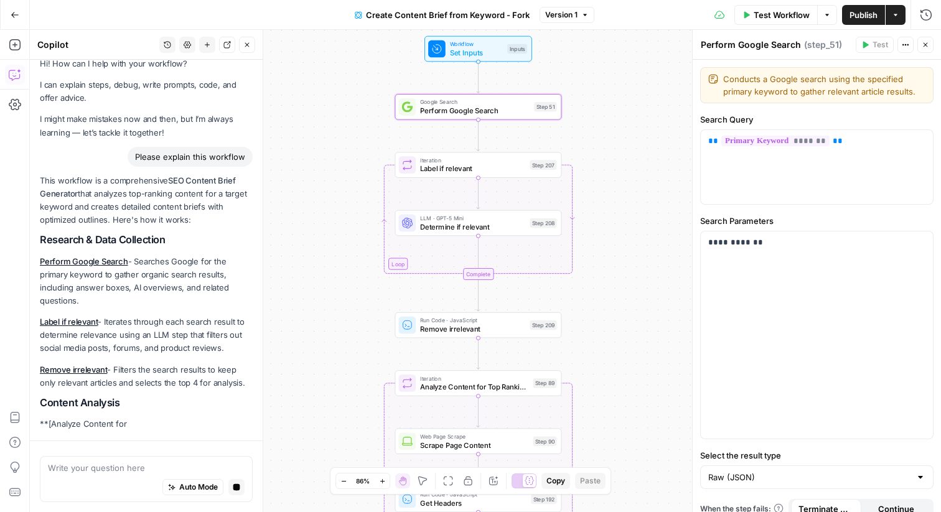
click at [927, 38] on button "Close" at bounding box center [926, 45] width 16 height 16
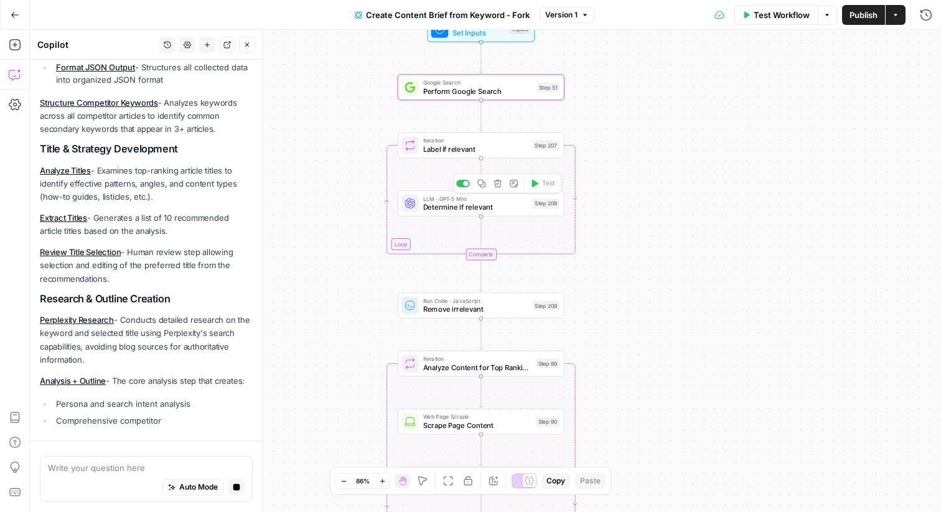
scroll to position [509, 0]
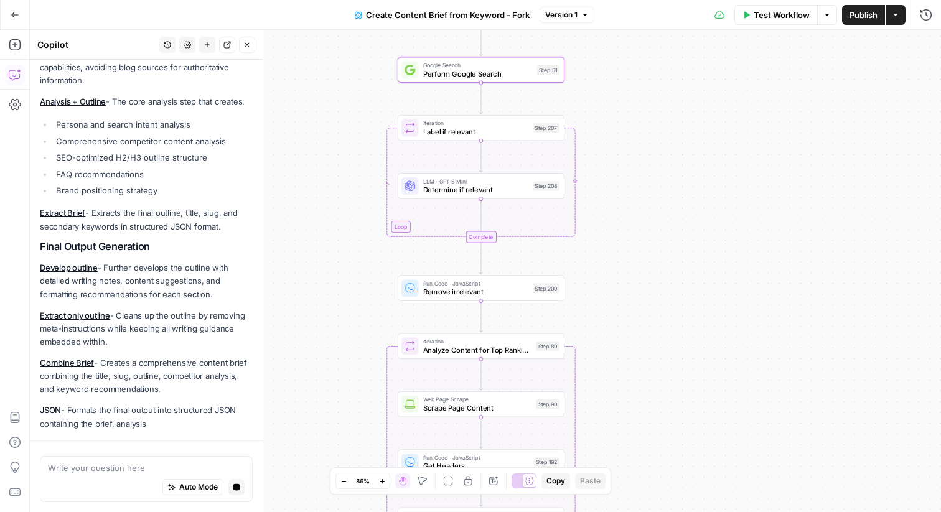
drag, startPoint x: 613, startPoint y: 233, endPoint x: 613, endPoint y: 205, distance: 28.0
click at [613, 205] on div "Workflow Set Inputs Inputs Google Search Perform Google Search Step 51 Loop Ite…" at bounding box center [486, 271] width 912 height 483
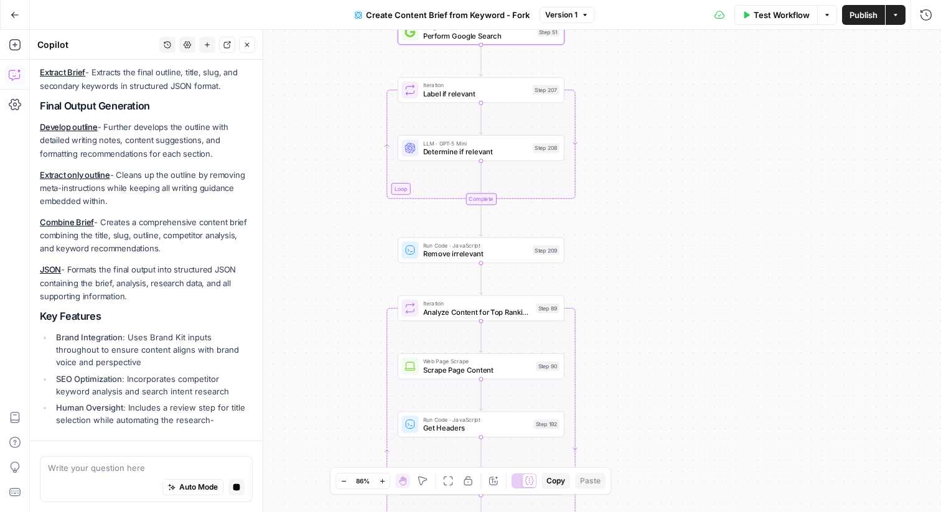
drag, startPoint x: 612, startPoint y: 205, endPoint x: 611, endPoint y: 179, distance: 26.8
click at [611, 179] on div "Workflow Set Inputs Inputs Google Search Perform Google Search Step 51 Loop Ite…" at bounding box center [486, 271] width 912 height 483
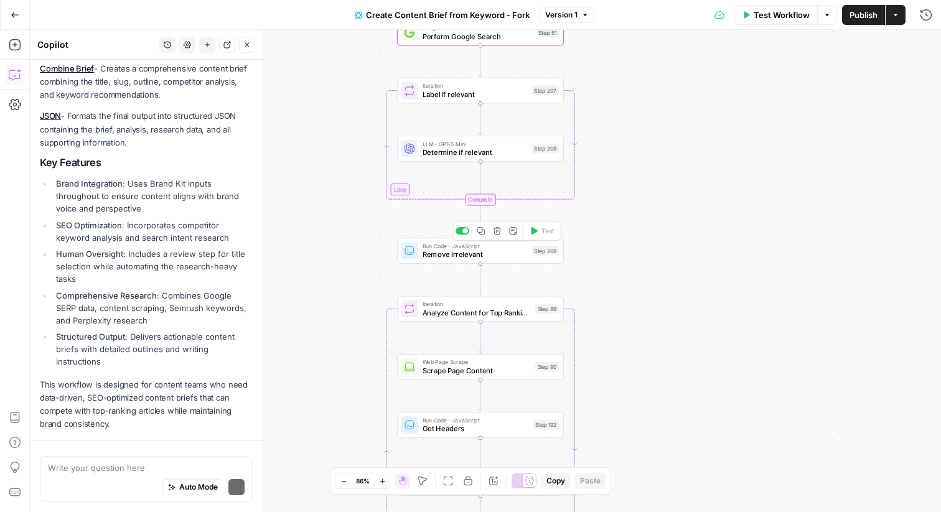
scroll to position [1087, 0]
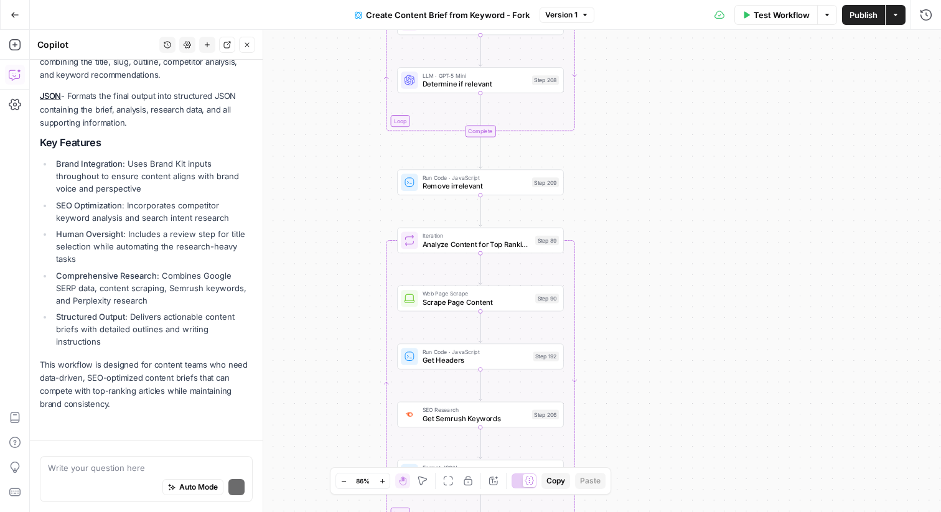
drag, startPoint x: 613, startPoint y: 259, endPoint x: 614, endPoint y: 186, distance: 73.5
click at [613, 186] on div "Workflow Set Inputs Inputs Google Search Perform Google Search Step 51 Loop Ite…" at bounding box center [486, 271] width 912 height 483
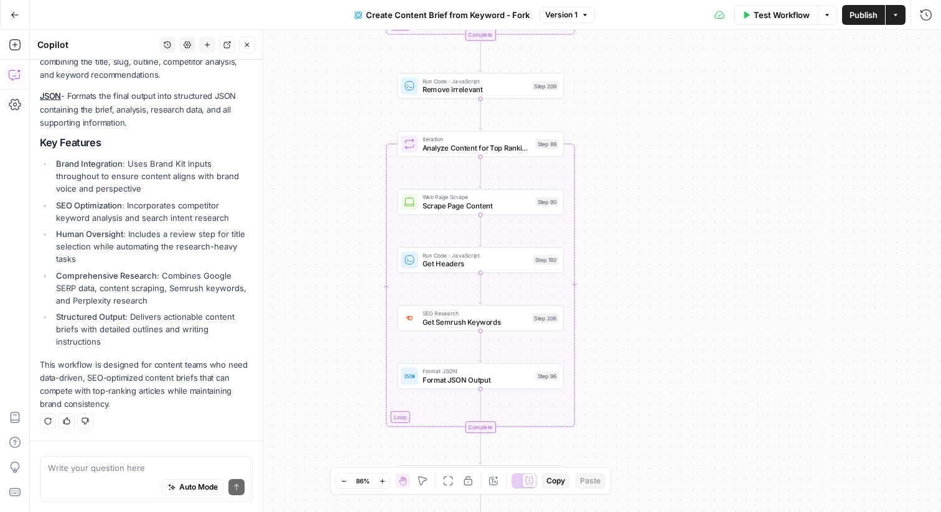
drag, startPoint x: 593, startPoint y: 194, endPoint x: 593, endPoint y: 98, distance: 96.5
click at [593, 98] on div "Workflow Set Inputs Inputs Google Search Perform Google Search Step 51 Loop Ite…" at bounding box center [486, 271] width 912 height 483
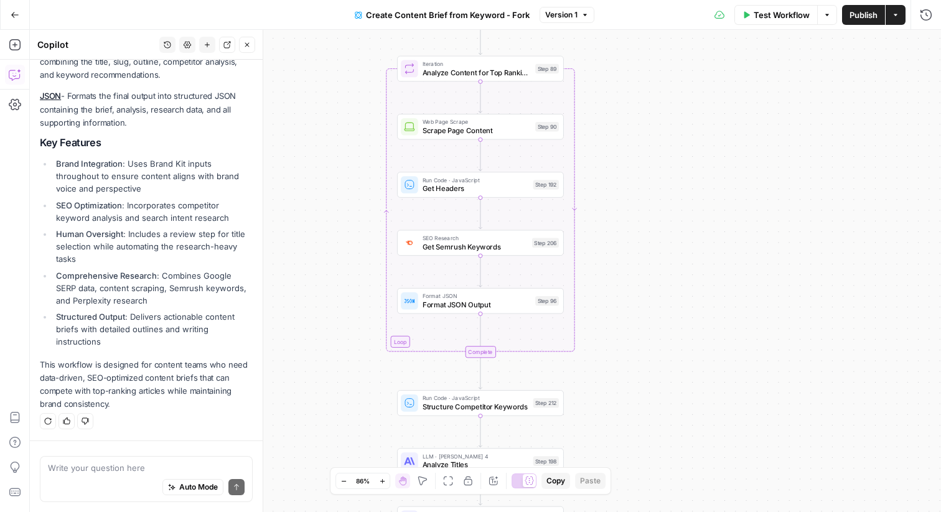
drag, startPoint x: 630, startPoint y: 247, endPoint x: 630, endPoint y: 171, distance: 76.0
click at [630, 171] on div "Workflow Set Inputs Inputs Google Search Perform Google Search Step 51 Loop Ite…" at bounding box center [486, 271] width 912 height 483
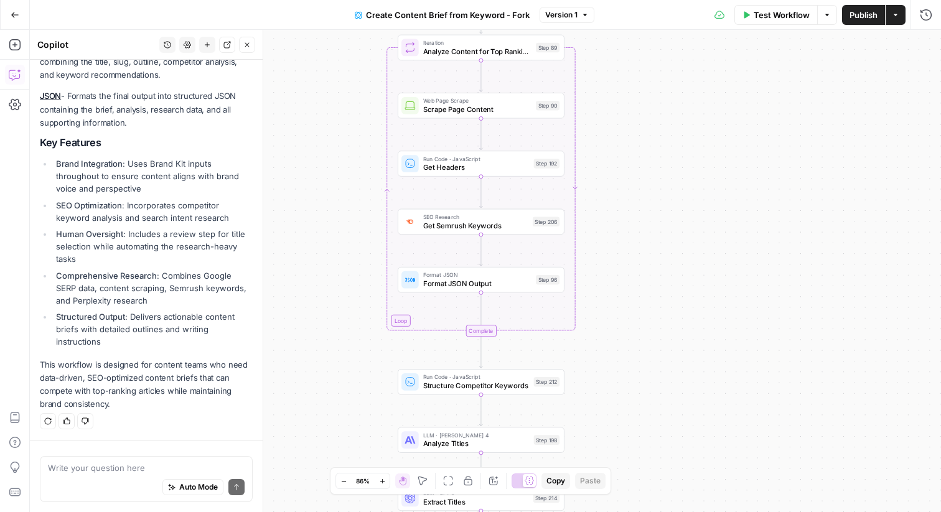
drag, startPoint x: 581, startPoint y: 335, endPoint x: 578, endPoint y: 293, distance: 41.8
click at [578, 293] on div "Workflow Set Inputs Inputs Google Search Perform Google Search Step 51 Loop Ite…" at bounding box center [486, 271] width 912 height 483
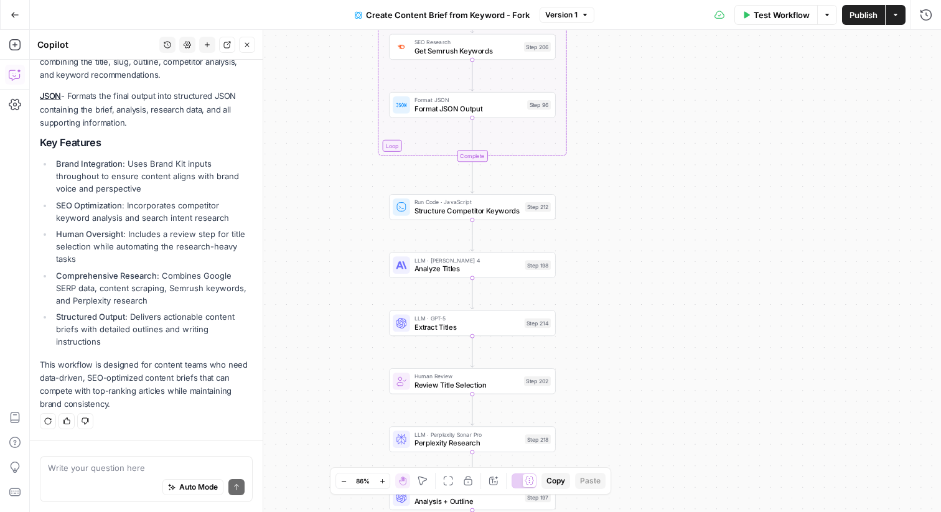
drag, startPoint x: 597, startPoint y: 326, endPoint x: 588, endPoint y: 183, distance: 142.8
click at [589, 181] on div "Workflow Set Inputs Inputs Google Search Perform Google Search Step 51 Loop Ite…" at bounding box center [486, 271] width 912 height 483
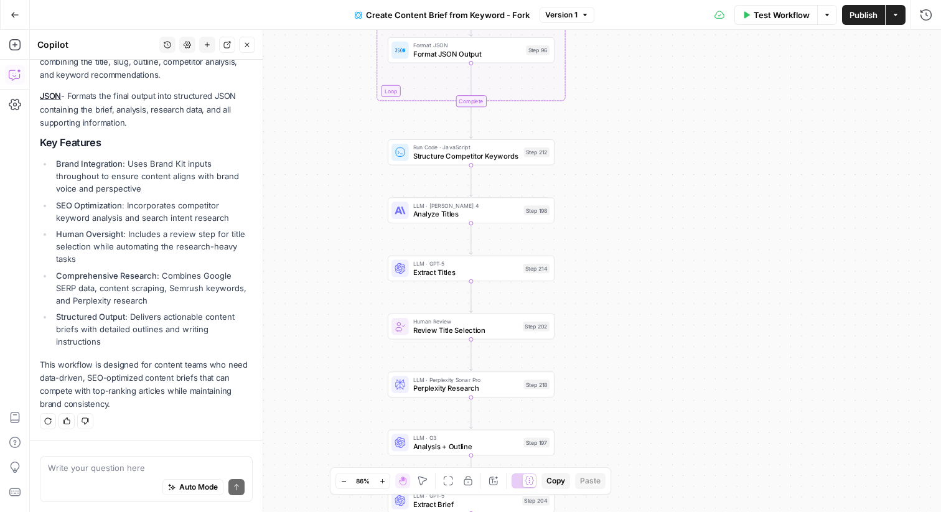
drag, startPoint x: 588, startPoint y: 183, endPoint x: 588, endPoint y: 127, distance: 56.0
click at [588, 126] on div "Workflow Set Inputs Inputs Google Search Perform Google Search Step 51 Loop Ite…" at bounding box center [486, 271] width 912 height 483
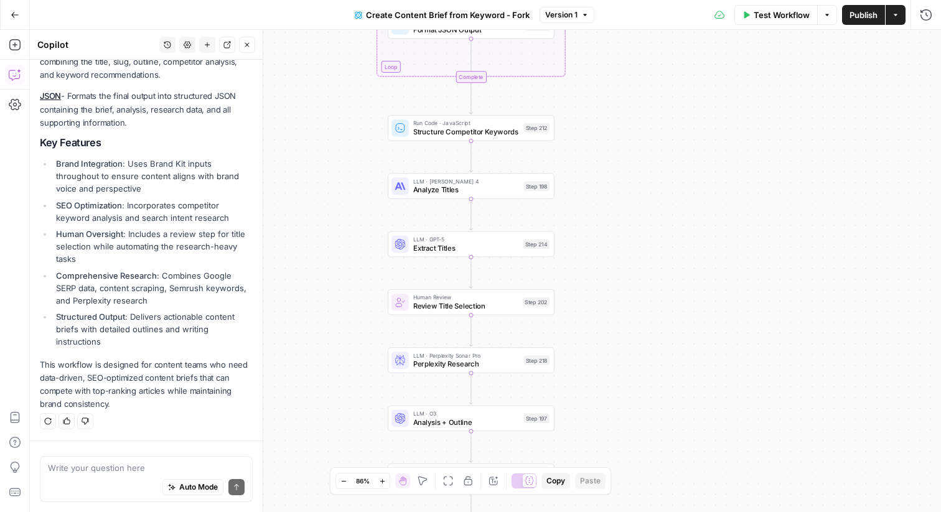
drag, startPoint x: 581, startPoint y: 167, endPoint x: 580, endPoint y: 136, distance: 31.8
click at [581, 136] on div "Workflow Set Inputs Inputs Google Search Perform Google Search Step 51 Loop Ite…" at bounding box center [486, 271] width 912 height 483
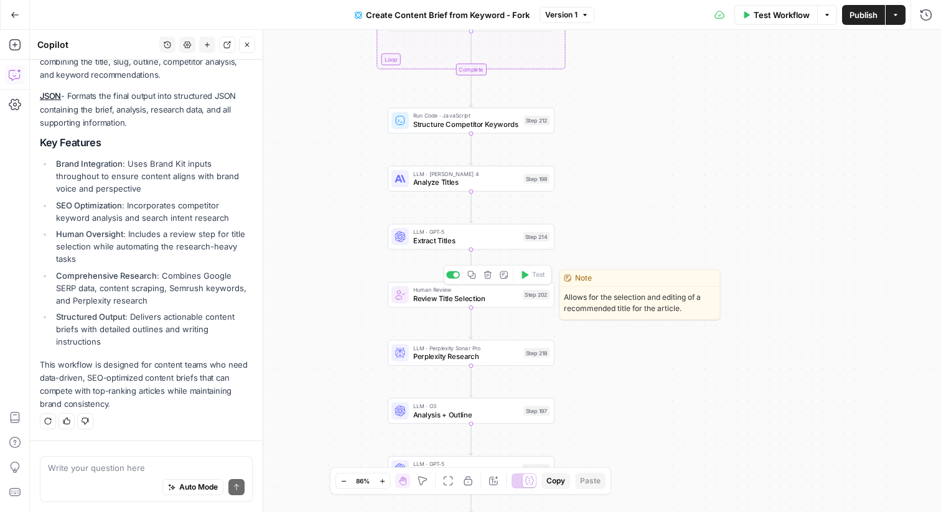
click at [418, 296] on span "Review Title Selection" at bounding box center [465, 298] width 105 height 11
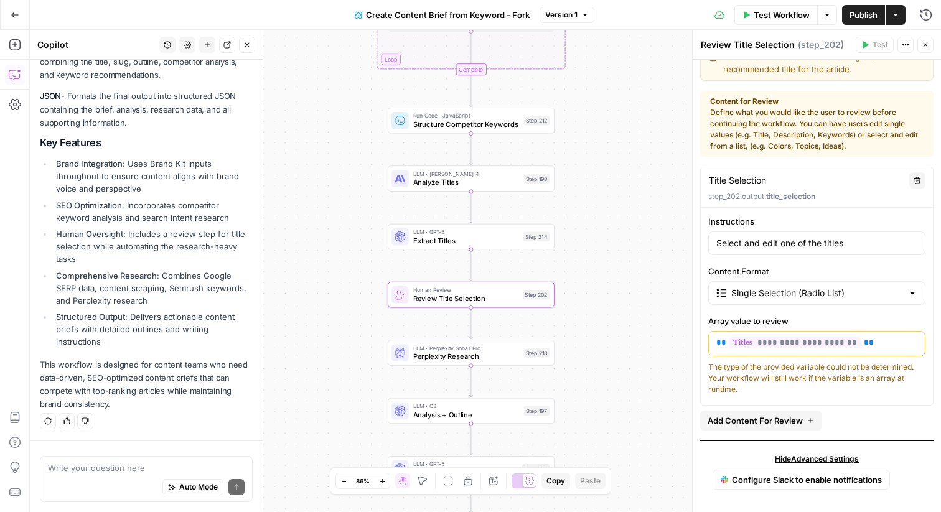
scroll to position [25, 0]
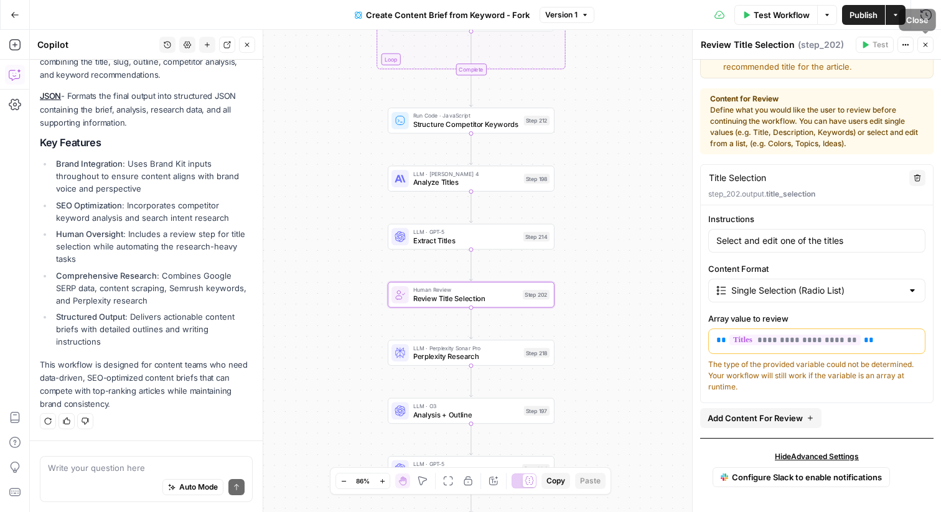
click at [925, 42] on icon "button" at bounding box center [925, 44] width 7 height 7
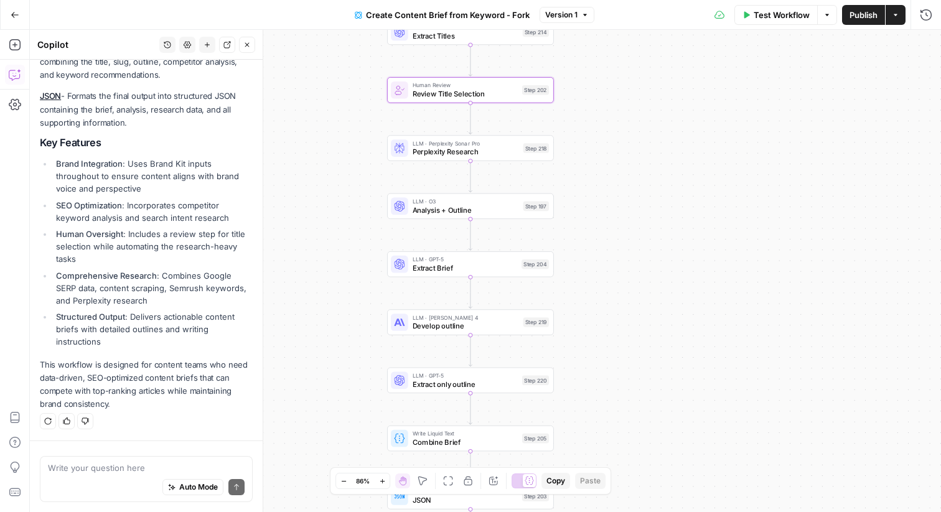
drag, startPoint x: 654, startPoint y: 342, endPoint x: 654, endPoint y: 138, distance: 204.2
click at [654, 138] on div "Workflow Set Inputs Inputs Google Search Perform Google Search Step 51 Loop Ite…" at bounding box center [486, 271] width 912 height 483
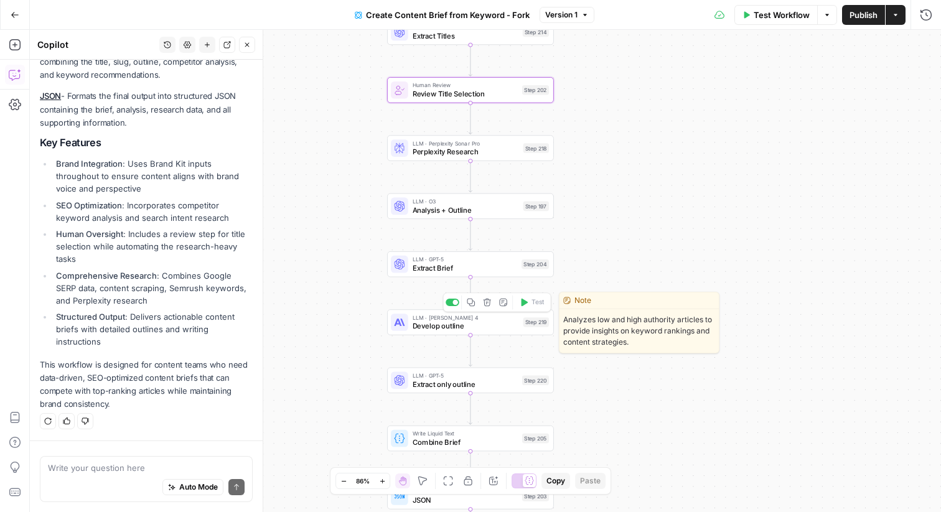
click at [456, 328] on span "Develop outline" at bounding box center [466, 326] width 106 height 11
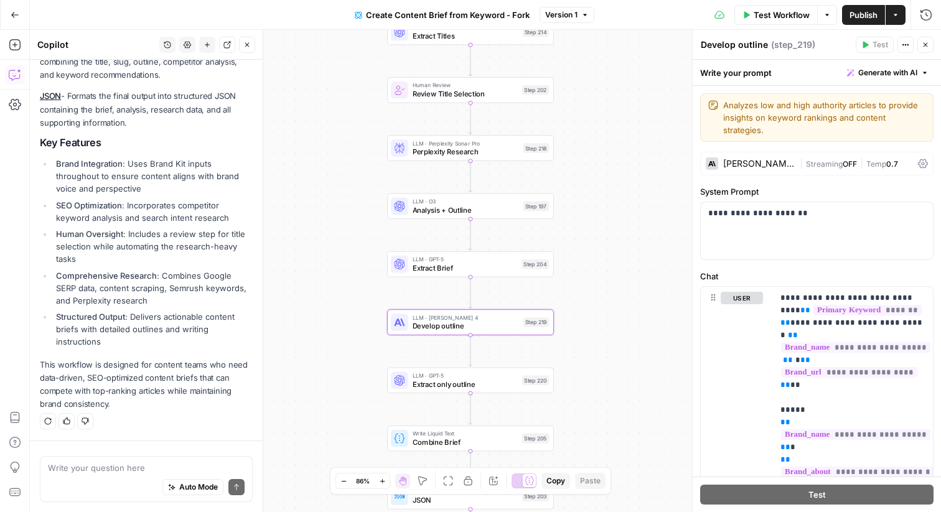
click at [744, 159] on div "[PERSON_NAME] 4" at bounding box center [760, 163] width 72 height 9
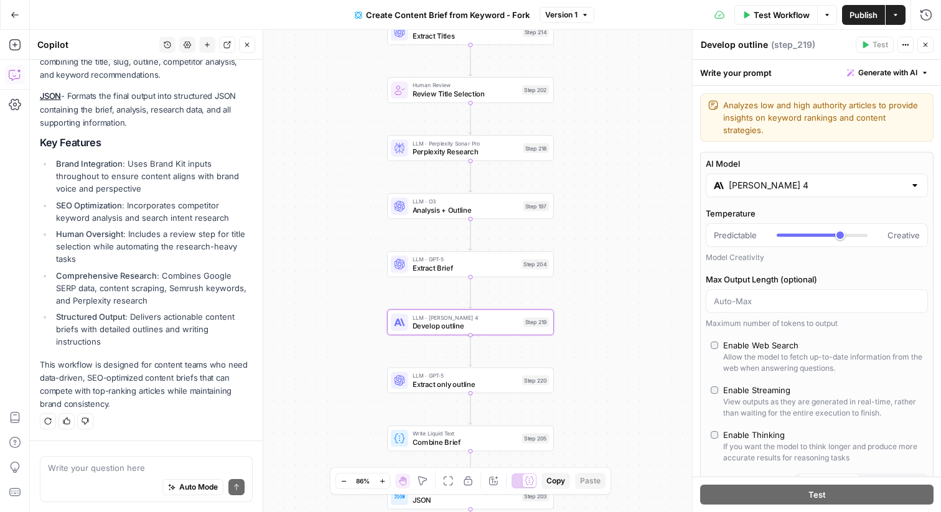
click at [780, 179] on input "[PERSON_NAME] 4" at bounding box center [817, 185] width 176 height 12
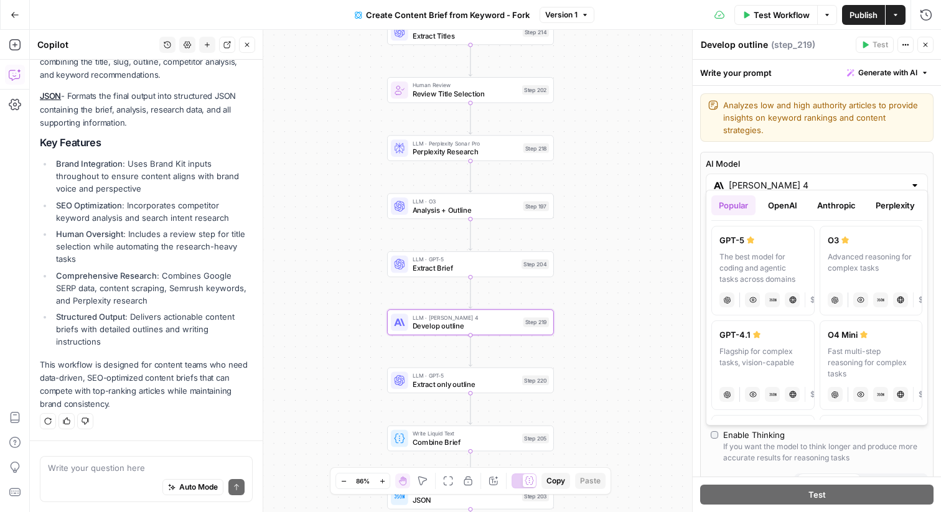
click at [794, 207] on button "OpenAI" at bounding box center [783, 206] width 44 height 20
click at [846, 209] on button "Anthropic" at bounding box center [837, 206] width 54 height 20
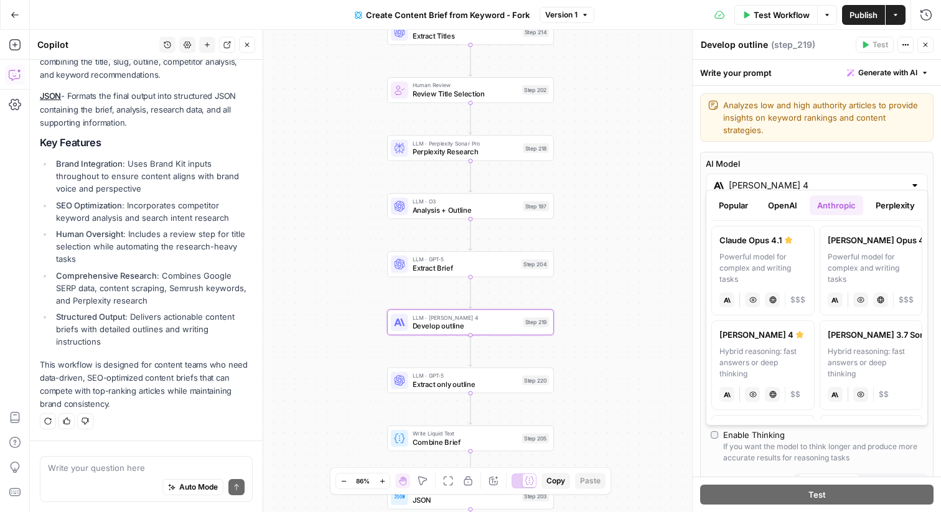
click at [901, 201] on button "Perplexity" at bounding box center [896, 206] width 54 height 20
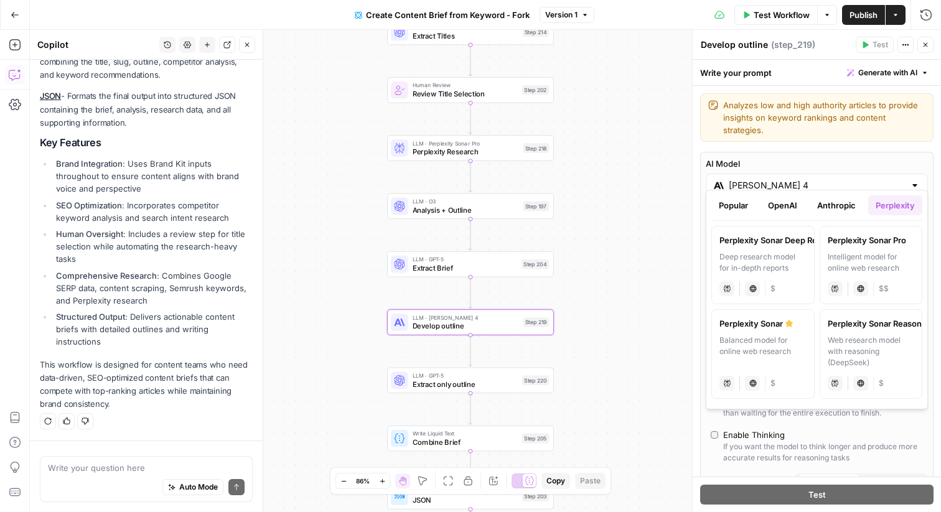
click at [842, 204] on button "Anthropic" at bounding box center [837, 206] width 54 height 20
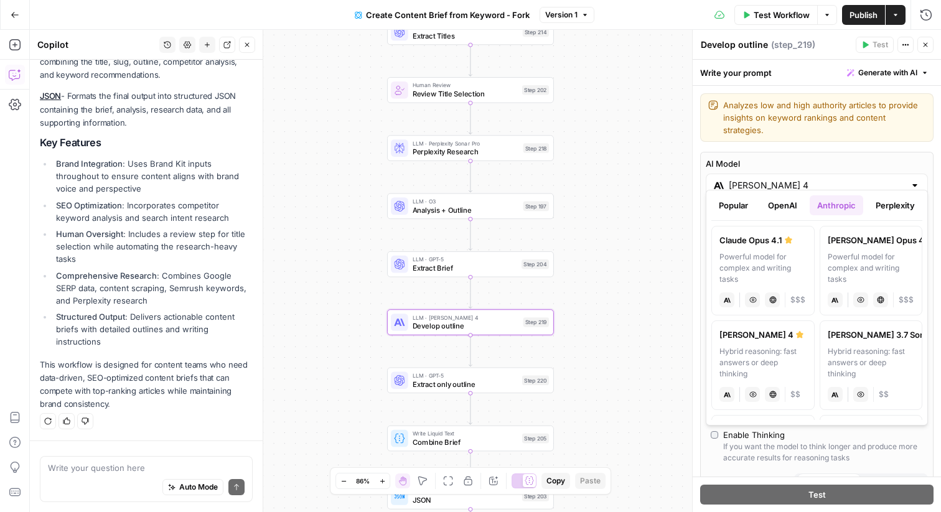
click at [775, 202] on button "OpenAI" at bounding box center [783, 206] width 44 height 20
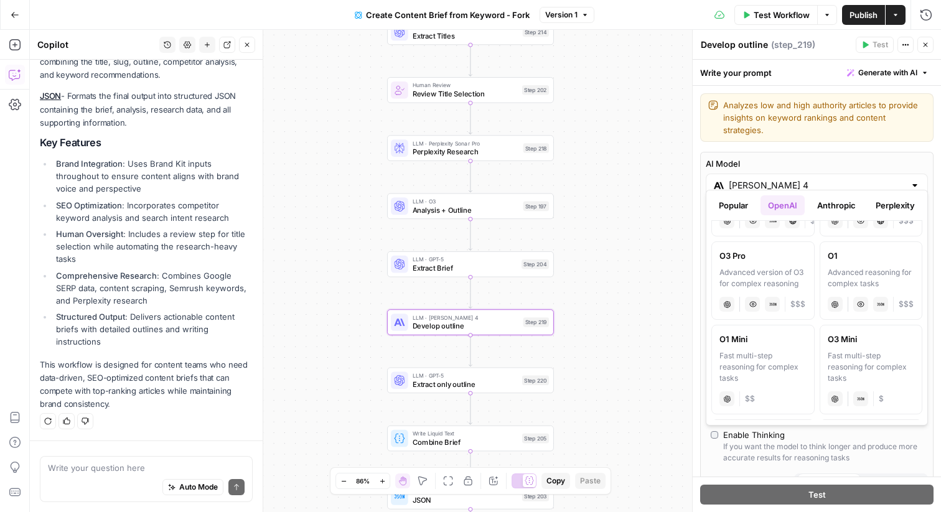
scroll to position [885, 0]
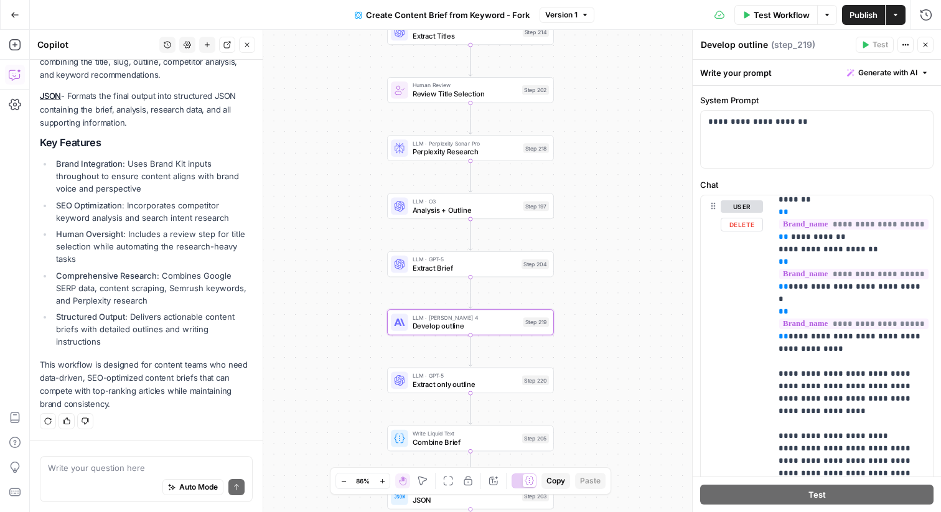
scroll to position [457, 0]
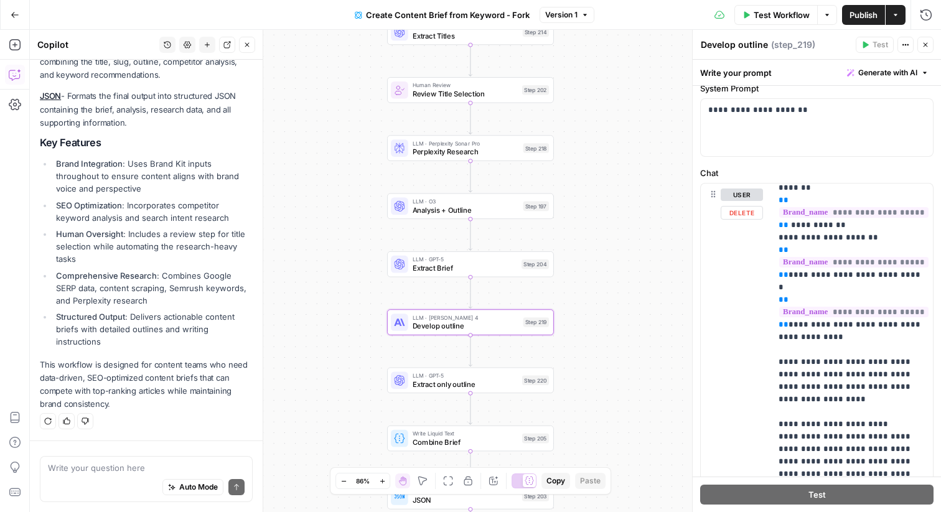
click at [605, 265] on div "Workflow Set Inputs Inputs Google Search Perform Google Search Step 51 Loop Ite…" at bounding box center [486, 271] width 912 height 483
click at [922, 44] on button "Close" at bounding box center [926, 45] width 16 height 16
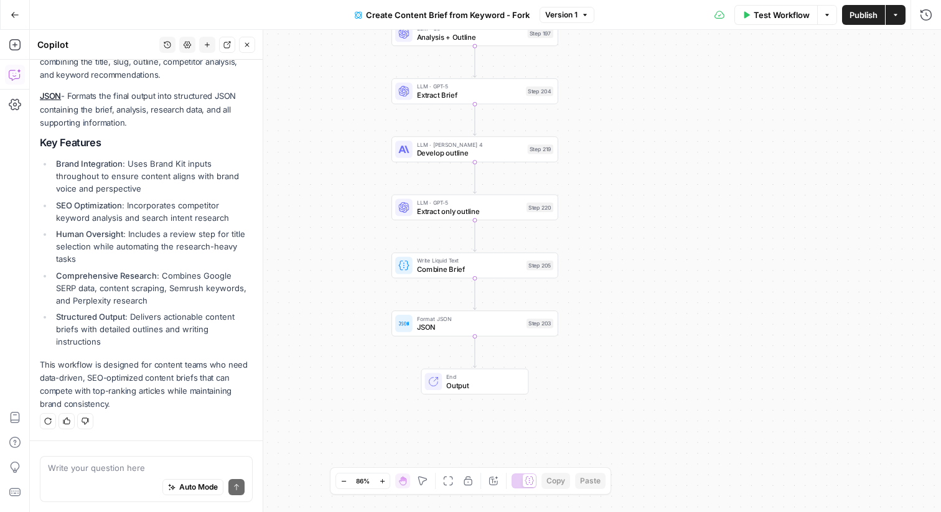
drag, startPoint x: 676, startPoint y: 272, endPoint x: 681, endPoint y: 99, distance: 173.2
click at [681, 98] on div "Workflow Set Inputs Inputs Google Search Perform Google Search Step 51 Loop Ite…" at bounding box center [486, 271] width 912 height 483
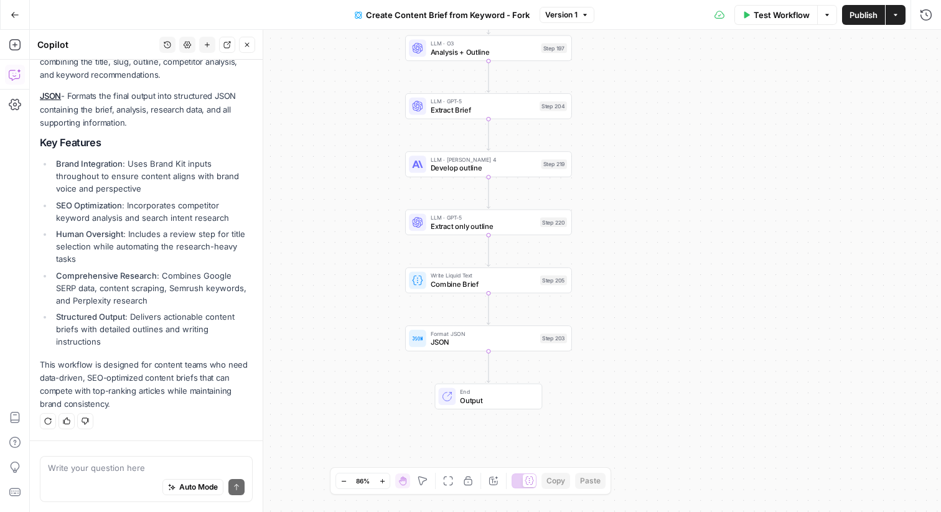
drag, startPoint x: 601, startPoint y: 194, endPoint x: 614, endPoint y: 210, distance: 20.3
click at [614, 210] on div "Workflow Set Inputs Inputs Google Search Perform Google Search Step 51 Loop Ite…" at bounding box center [486, 271] width 912 height 483
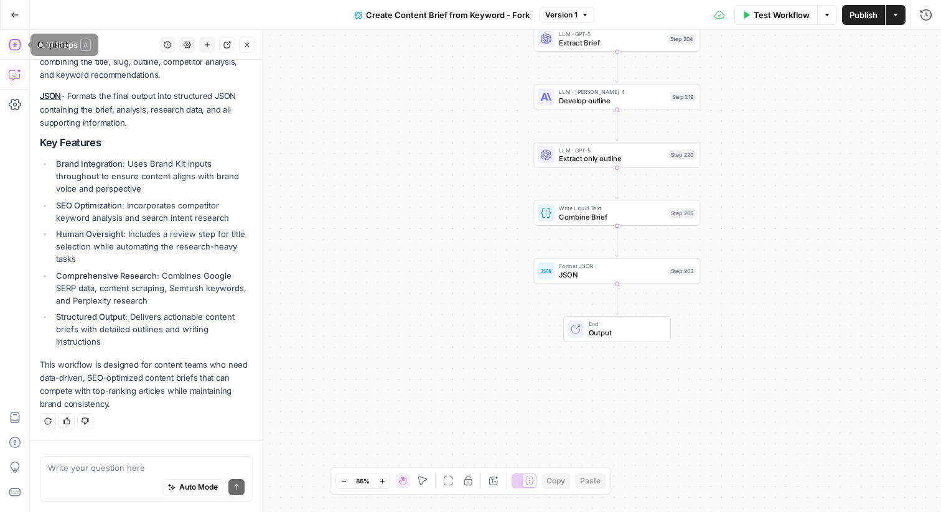
click at [17, 46] on icon "button" at bounding box center [15, 45] width 12 height 12
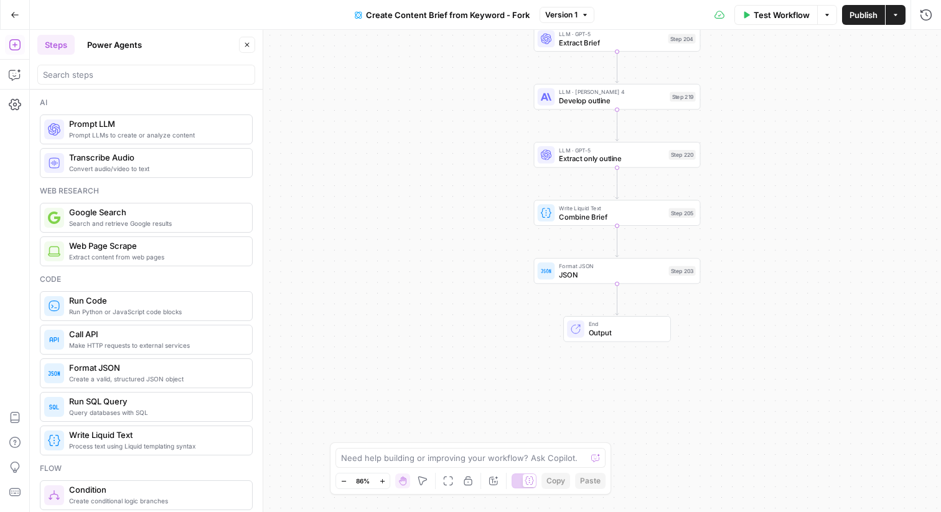
click at [113, 105] on div "Ai" at bounding box center [146, 102] width 213 height 11
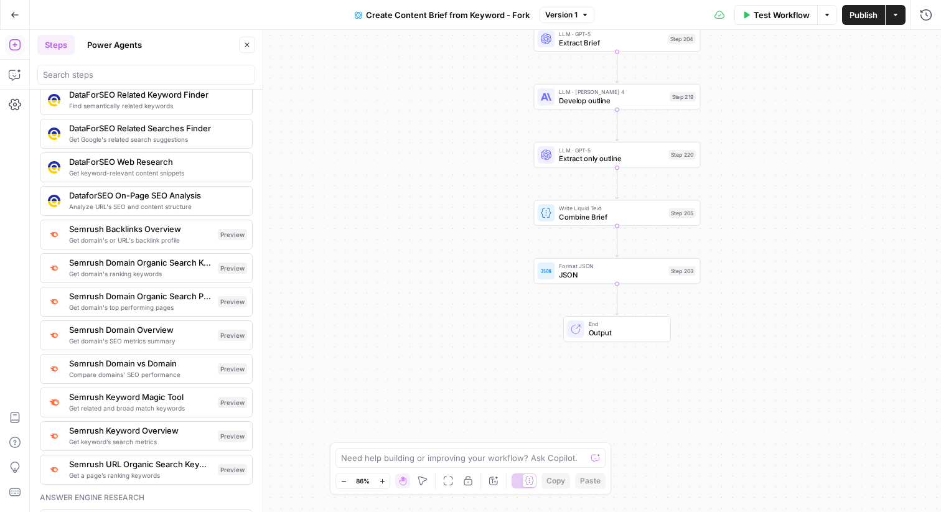
scroll to position [1258, 0]
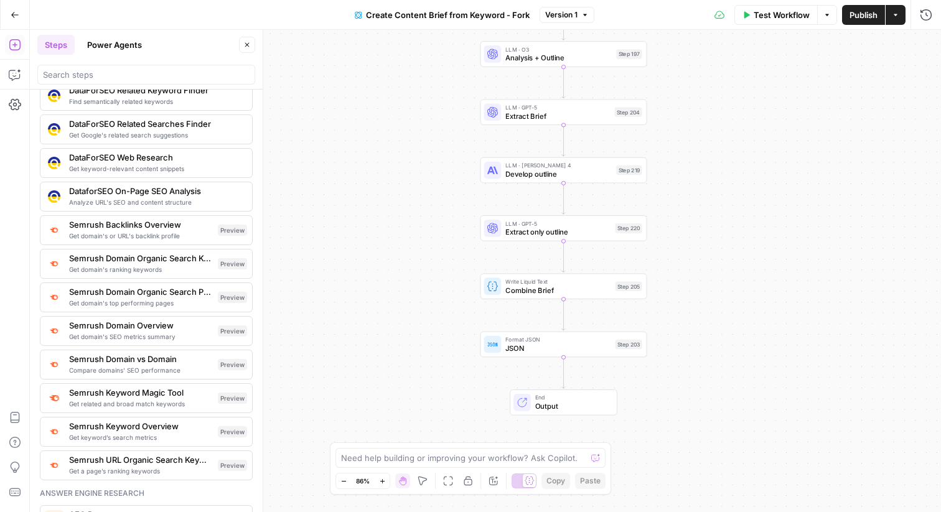
drag, startPoint x: 347, startPoint y: 166, endPoint x: 293, endPoint y: 239, distance: 90.9
click at [293, 239] on div "Workflow Set Inputs Inputs Google Search Perform Google Search Step 51 Loop Ite…" at bounding box center [486, 271] width 912 height 483
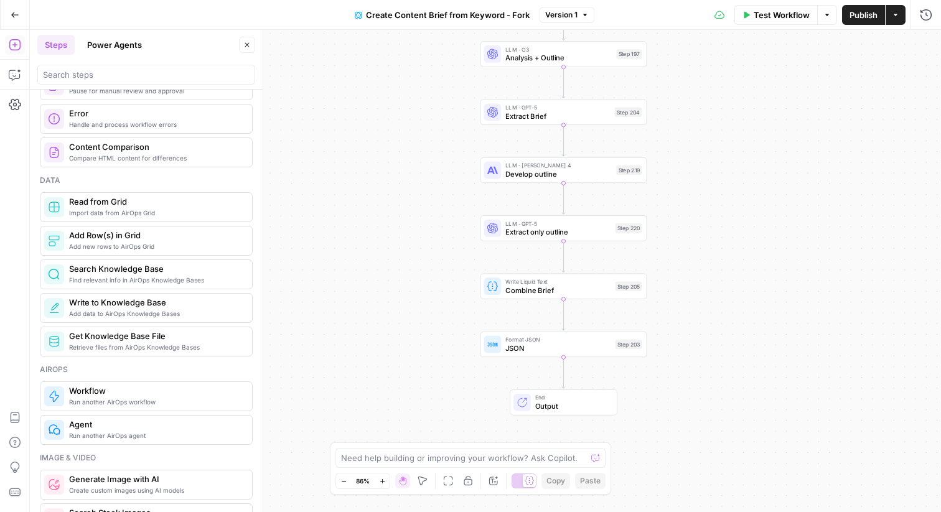
scroll to position [484, 0]
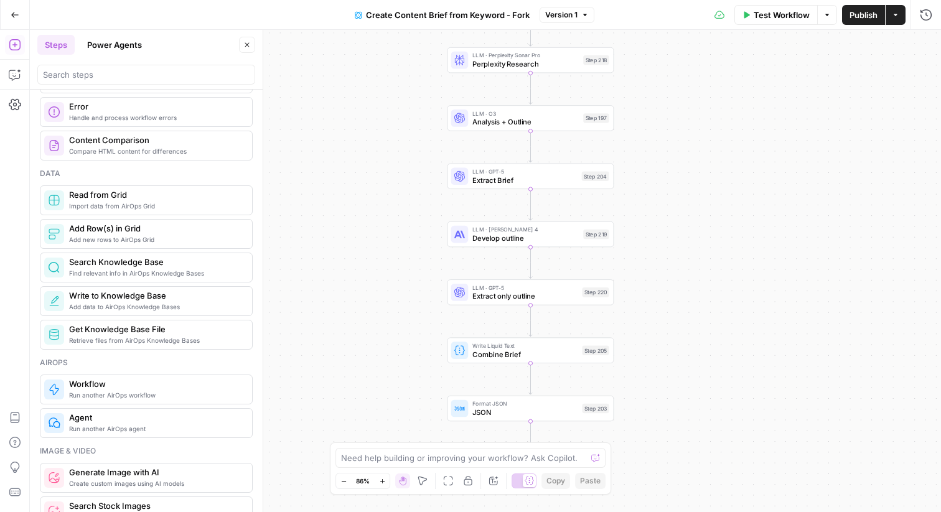
drag, startPoint x: 454, startPoint y: 87, endPoint x: 422, endPoint y: 150, distance: 70.5
click at [421, 150] on div "Workflow Set Inputs Inputs Google Search Perform Google Search Step 51 Loop Ite…" at bounding box center [486, 271] width 912 height 483
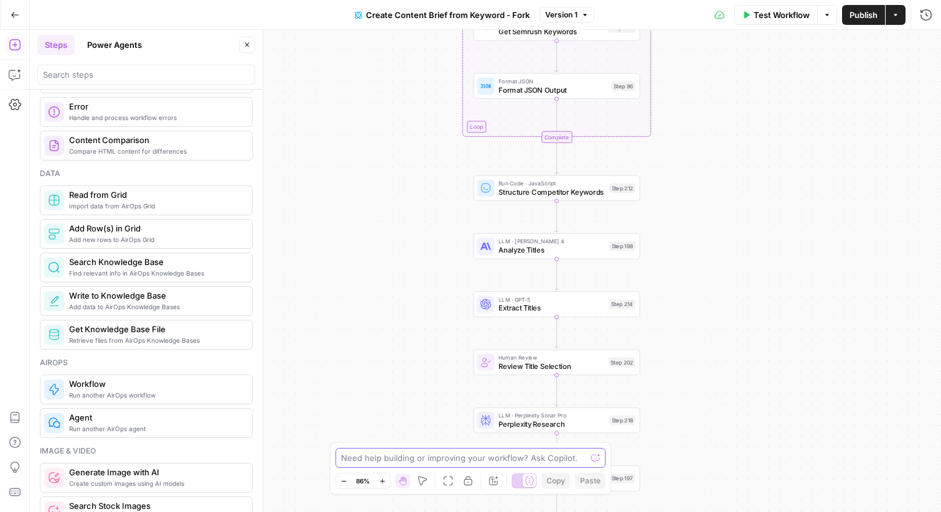
drag, startPoint x: 421, startPoint y: 150, endPoint x: 445, endPoint y: 511, distance: 361.3
click at [446, 511] on div "Workflow Set Inputs Inputs Google Search Perform Google Search Step 51 Loop Ite…" at bounding box center [486, 271] width 912 height 483
drag, startPoint x: 425, startPoint y: 199, endPoint x: 425, endPoint y: 512, distance: 312.6
click at [425, 512] on div "Workflow Set Inputs Inputs Google Search Perform Google Search Step 51 Loop Ite…" at bounding box center [486, 271] width 912 height 483
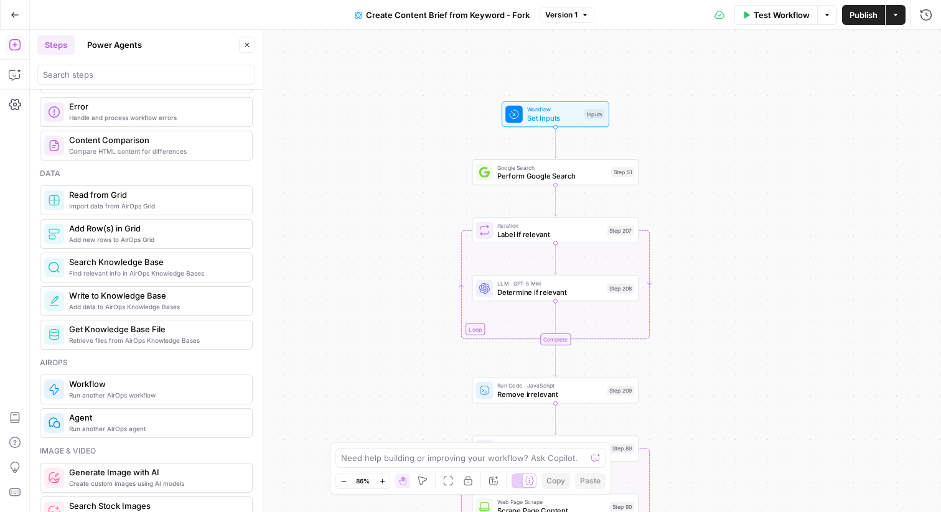
drag, startPoint x: 428, startPoint y: 143, endPoint x: 428, endPoint y: 512, distance: 368.6
click at [428, 512] on div "Workflow Set Inputs Inputs Google Search Perform Google Search Step 51 Loop Ite…" at bounding box center [486, 271] width 912 height 483
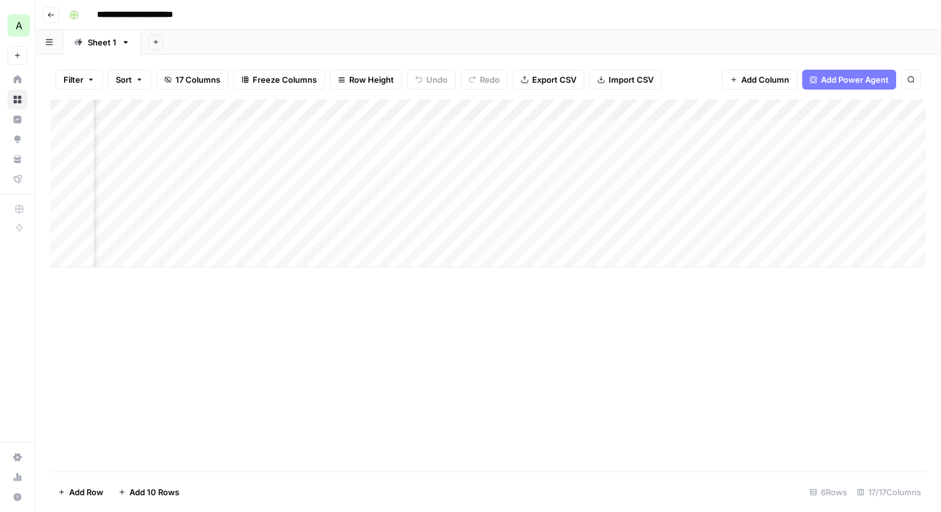
scroll to position [0, 97]
click at [583, 131] on div "Add Column" at bounding box center [488, 184] width 876 height 168
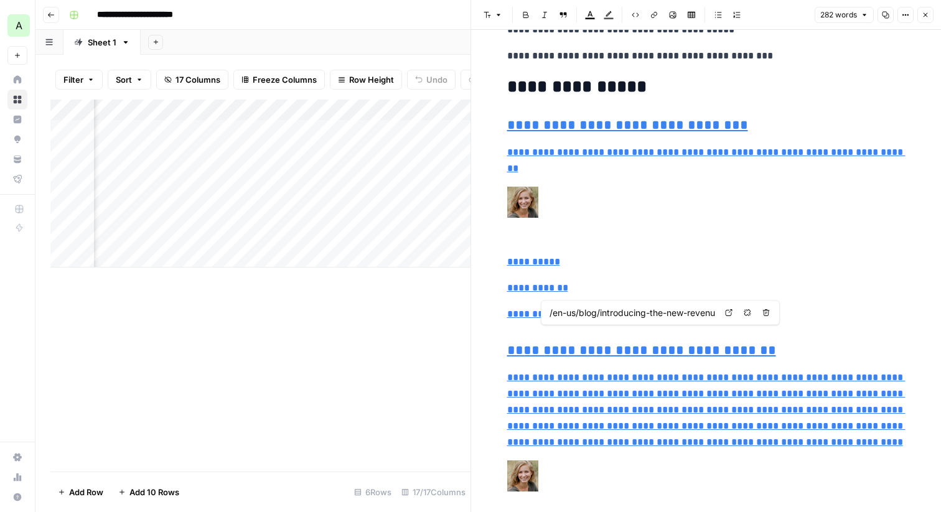
type input "/en-us/blog/meet-the-podcaster-the-news-diet"
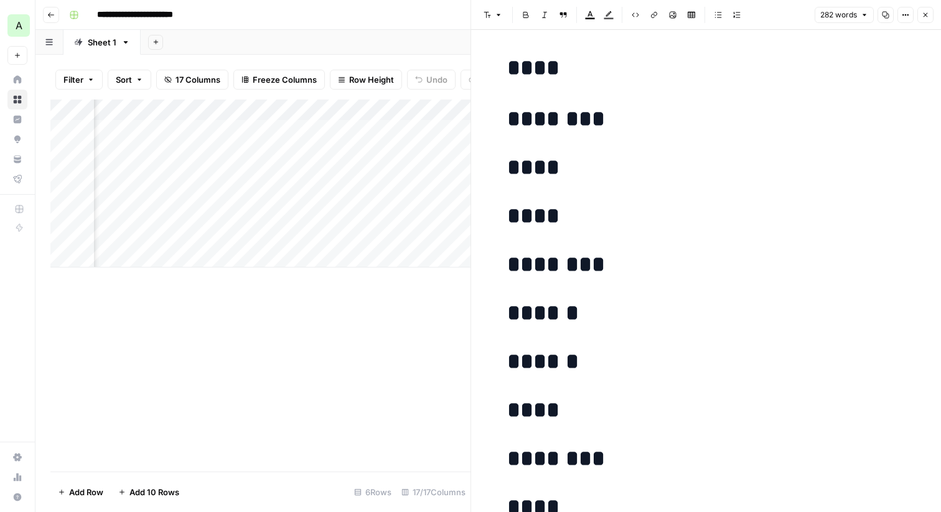
click at [928, 10] on button "Close" at bounding box center [926, 15] width 16 height 16
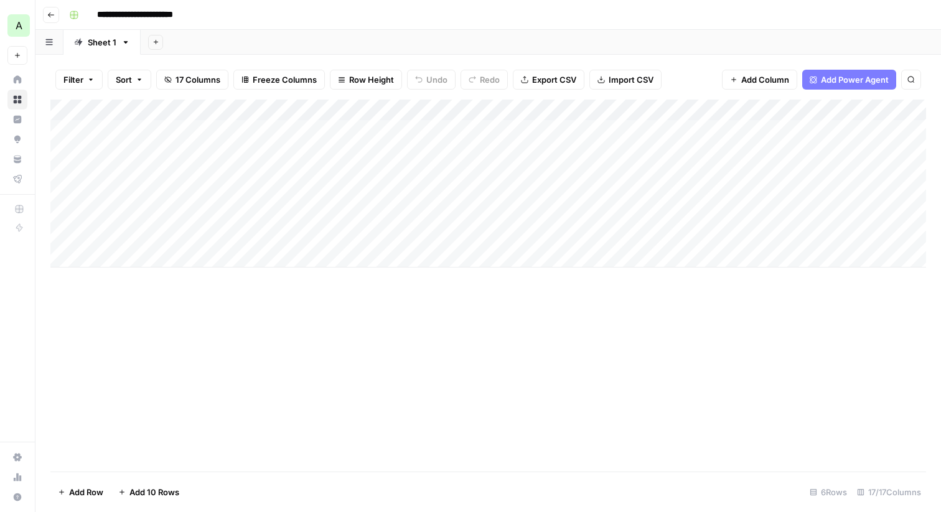
click at [146, 131] on div "Add Column" at bounding box center [488, 184] width 876 height 168
click at [441, 172] on div "Add Column" at bounding box center [488, 184] width 876 height 168
click at [591, 131] on div "Add Column" at bounding box center [488, 184] width 876 height 168
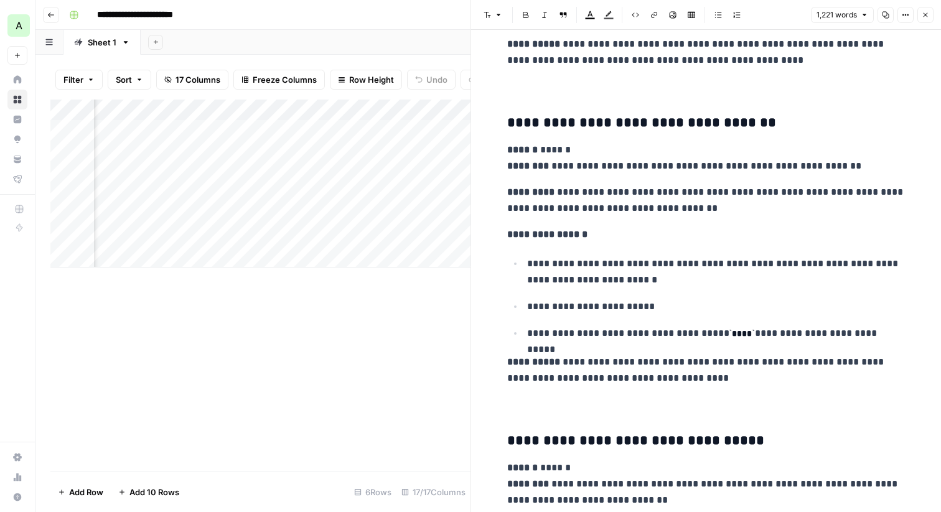
scroll to position [2737, 0]
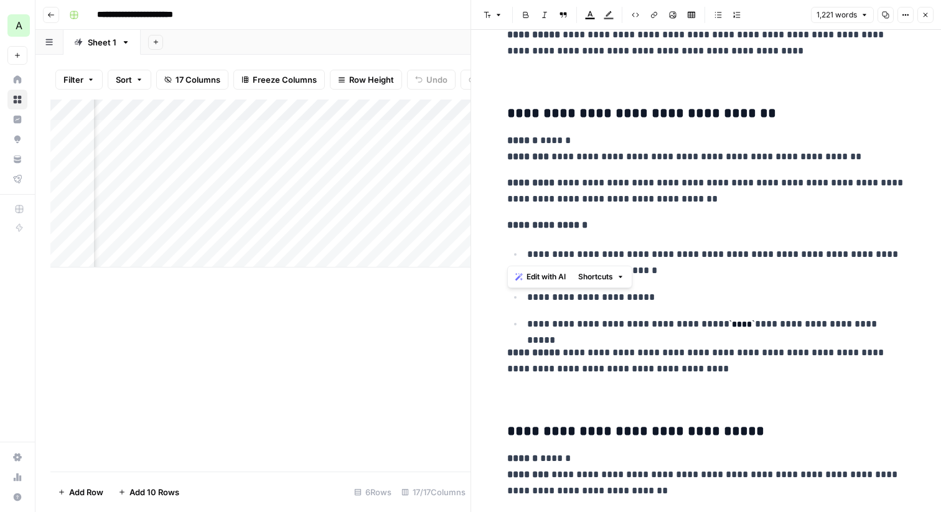
drag, startPoint x: 503, startPoint y: 156, endPoint x: 702, endPoint y: 258, distance: 223.6
click at [702, 258] on p "**********" at bounding box center [716, 263] width 379 height 32
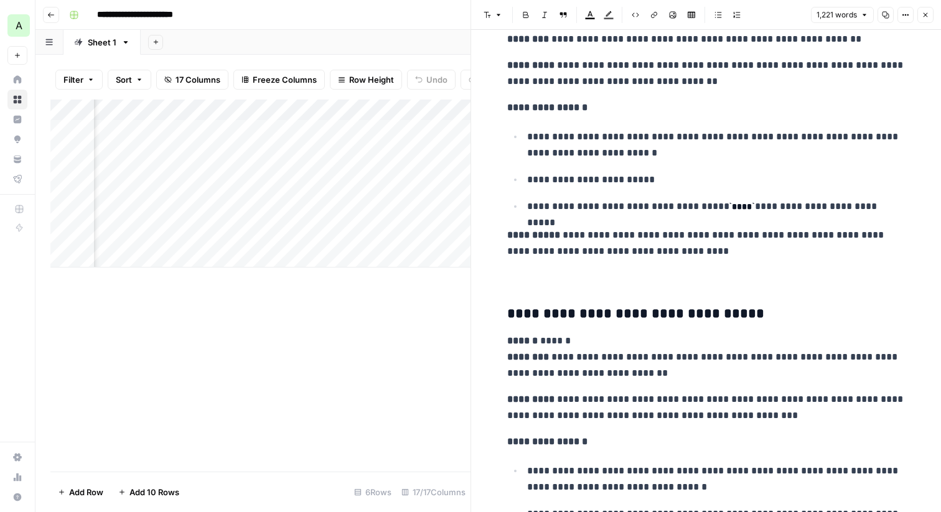
scroll to position [2916, 0]
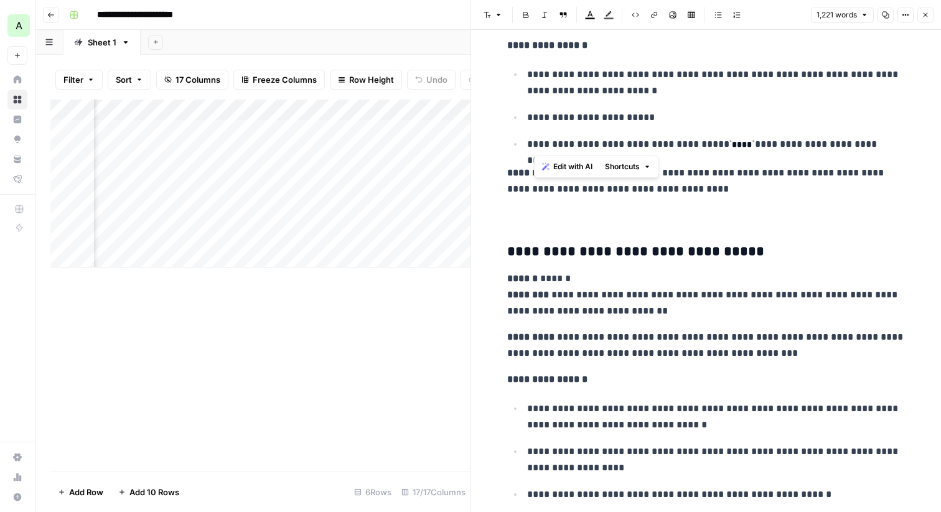
drag, startPoint x: 880, startPoint y: 145, endPoint x: 535, endPoint y: 73, distance: 352.9
click at [535, 73] on ul "**********" at bounding box center [706, 109] width 398 height 87
click at [535, 73] on p "**********" at bounding box center [716, 83] width 379 height 32
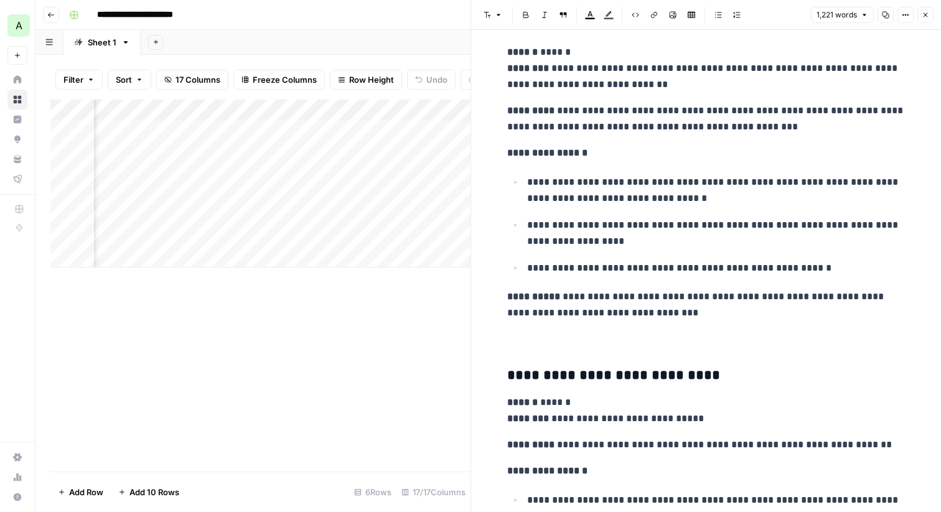
scroll to position [3201, 0]
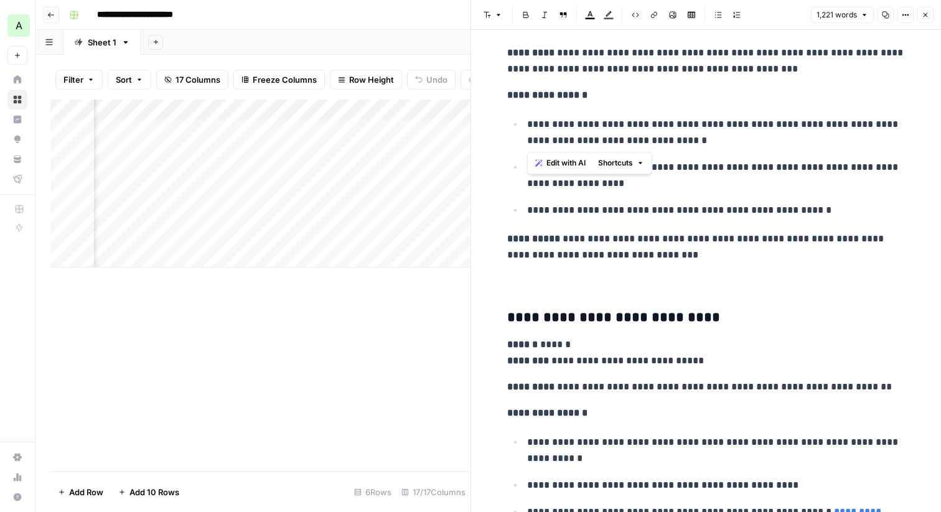
drag, startPoint x: 649, startPoint y: 137, endPoint x: 527, endPoint y: 115, distance: 124.1
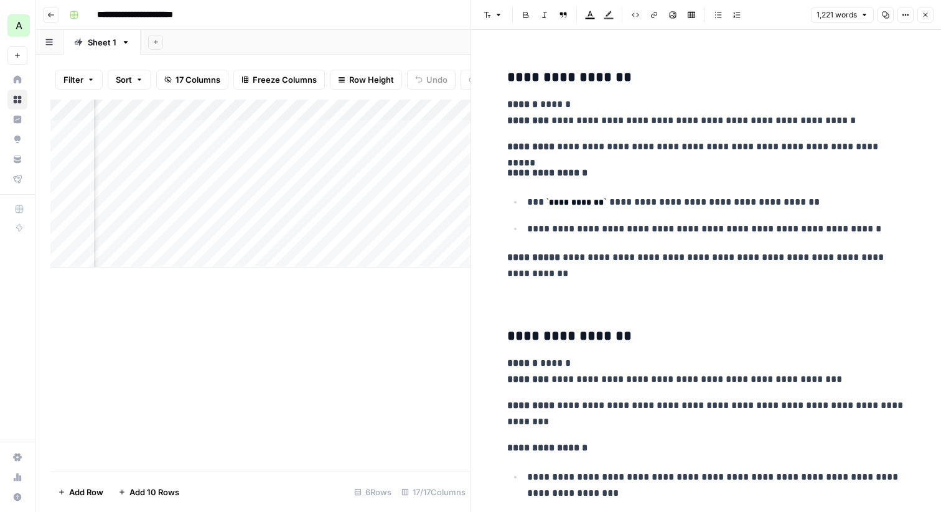
scroll to position [3757, 0]
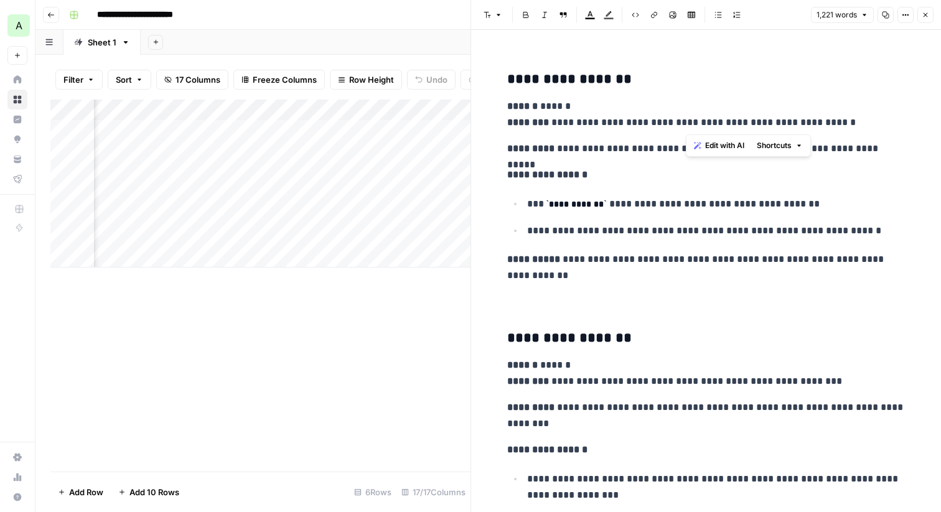
drag, startPoint x: 687, startPoint y: 122, endPoint x: 750, endPoint y: 123, distance: 62.9
click at [750, 123] on p "**********" at bounding box center [706, 114] width 398 height 32
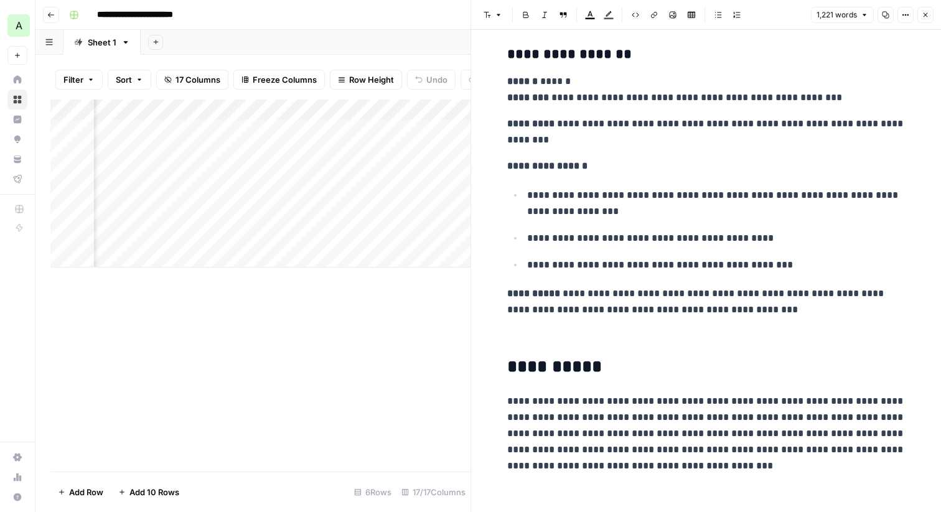
scroll to position [4048, 0]
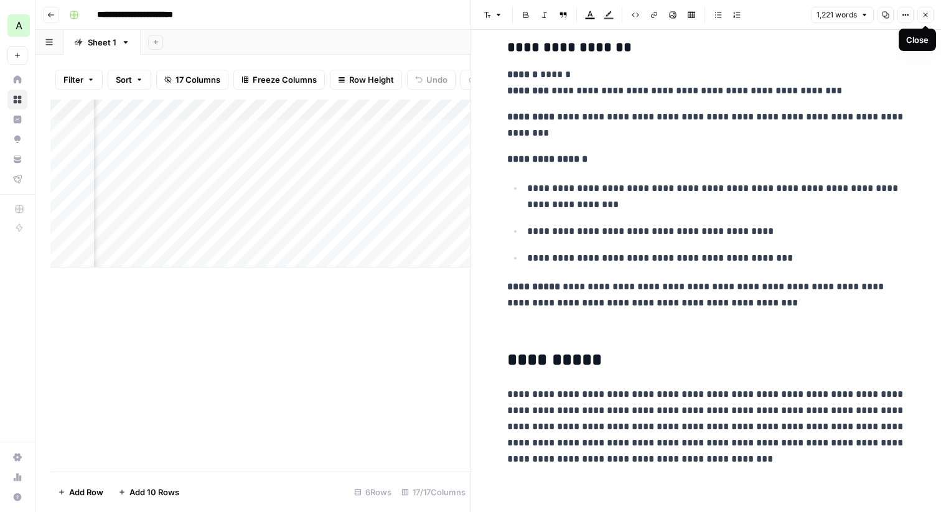
click at [930, 16] on button "Close" at bounding box center [926, 15] width 16 height 16
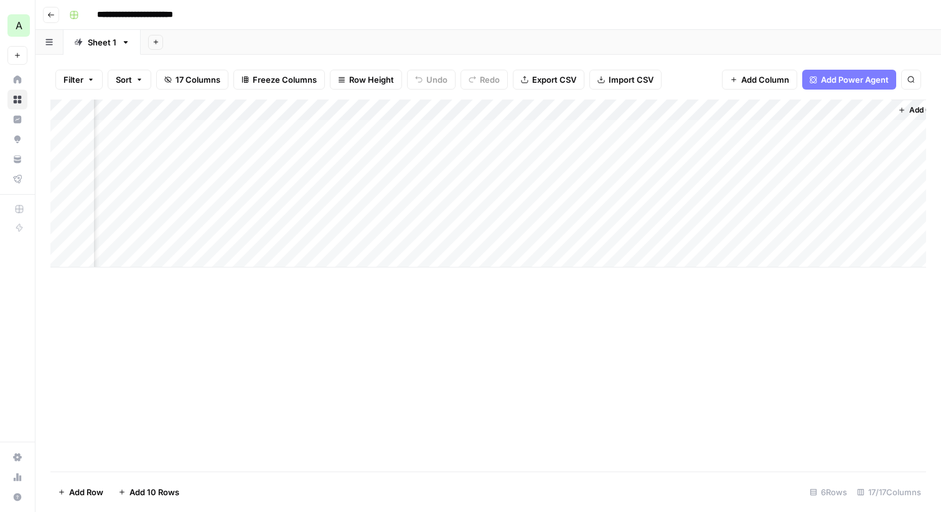
scroll to position [0, 1592]
click at [578, 131] on div "Add Column" at bounding box center [488, 184] width 876 height 168
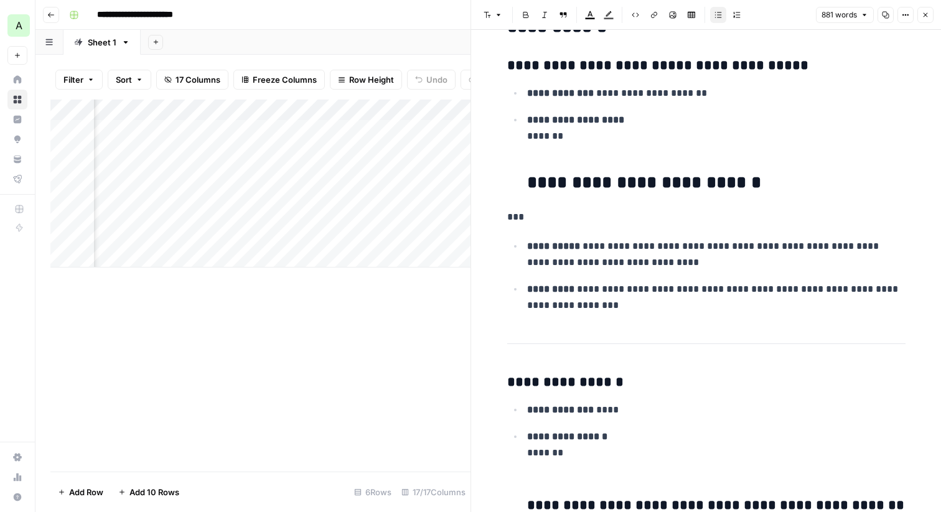
scroll to position [1657, 0]
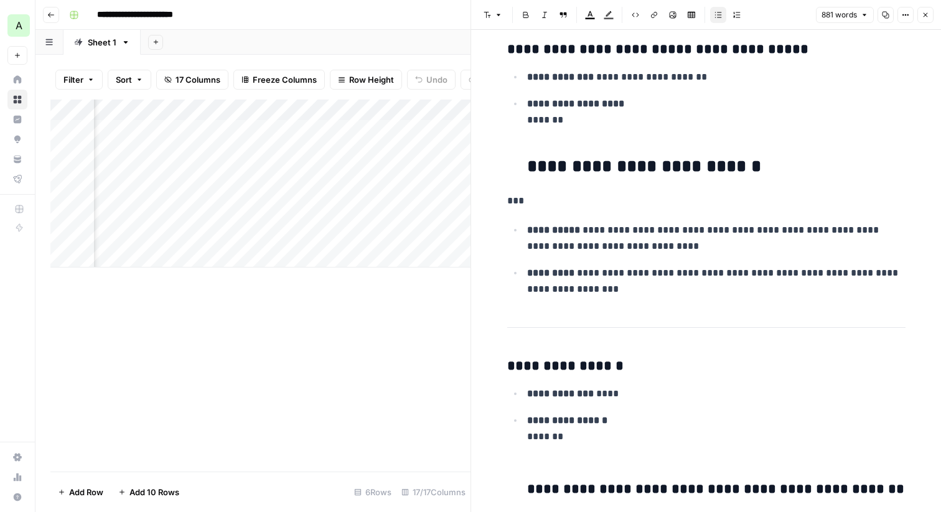
click at [929, 16] on icon "button" at bounding box center [925, 14] width 7 height 7
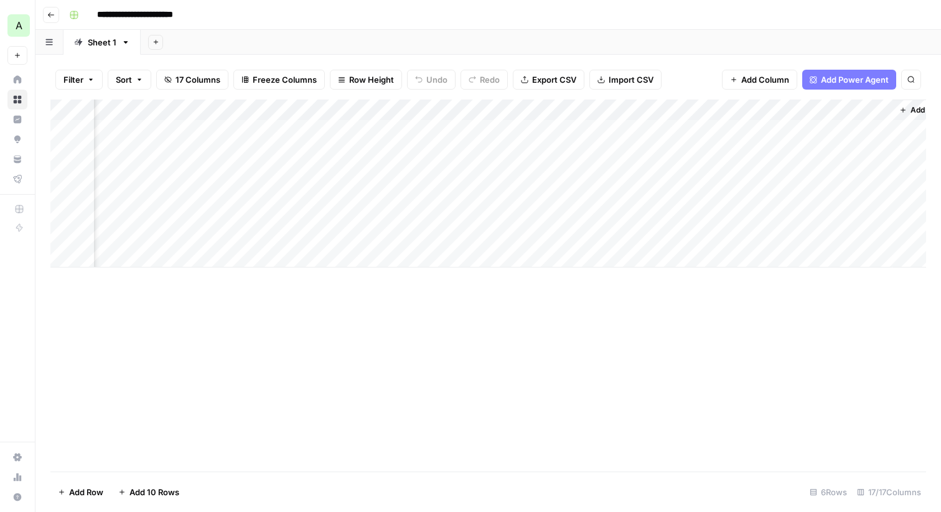
scroll to position [0, 1628]
click at [829, 129] on div "Add Column" at bounding box center [488, 184] width 876 height 168
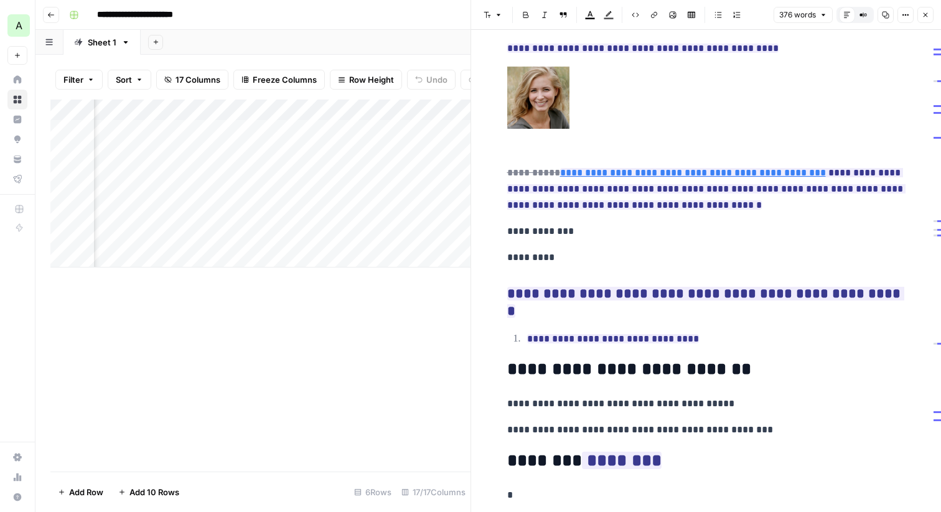
scroll to position [103, 0]
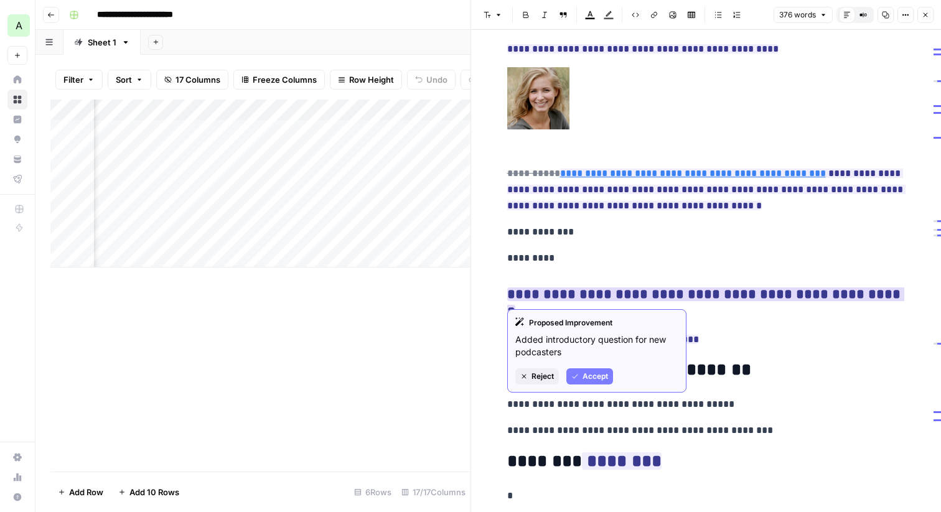
click at [598, 369] on button "Accept" at bounding box center [590, 377] width 47 height 16
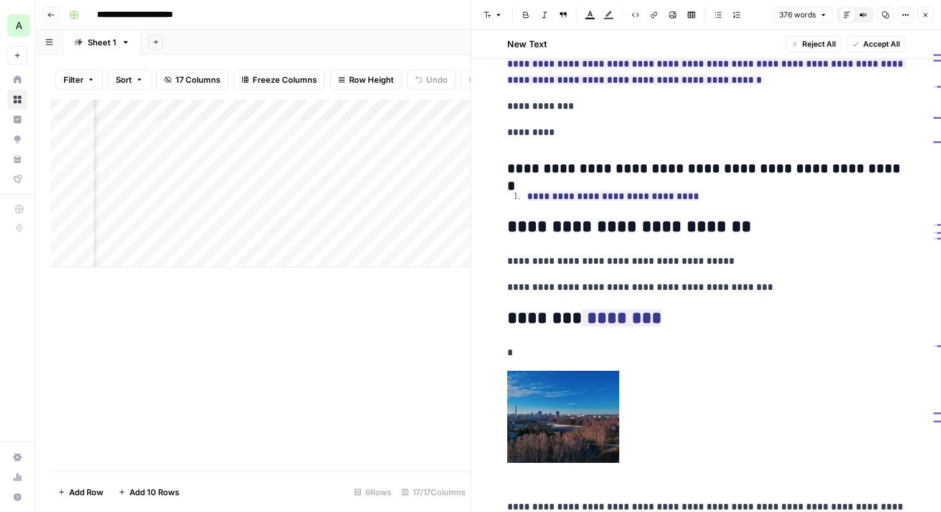
scroll to position [270, 0]
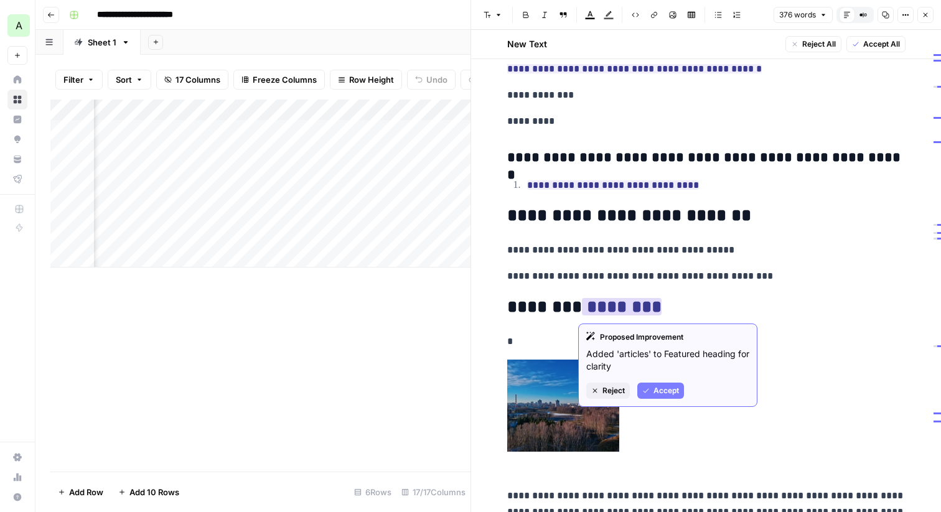
click at [610, 389] on span "Reject" at bounding box center [614, 390] width 22 height 11
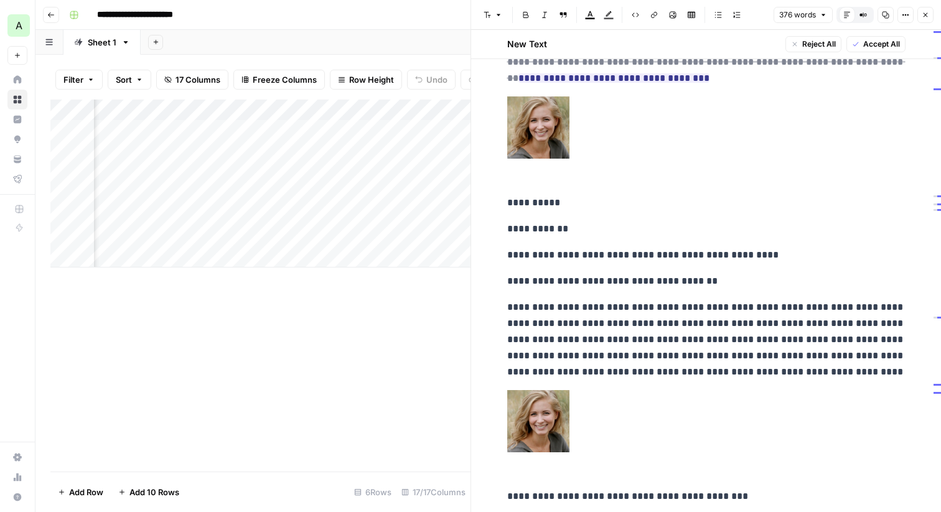
scroll to position [966, 0]
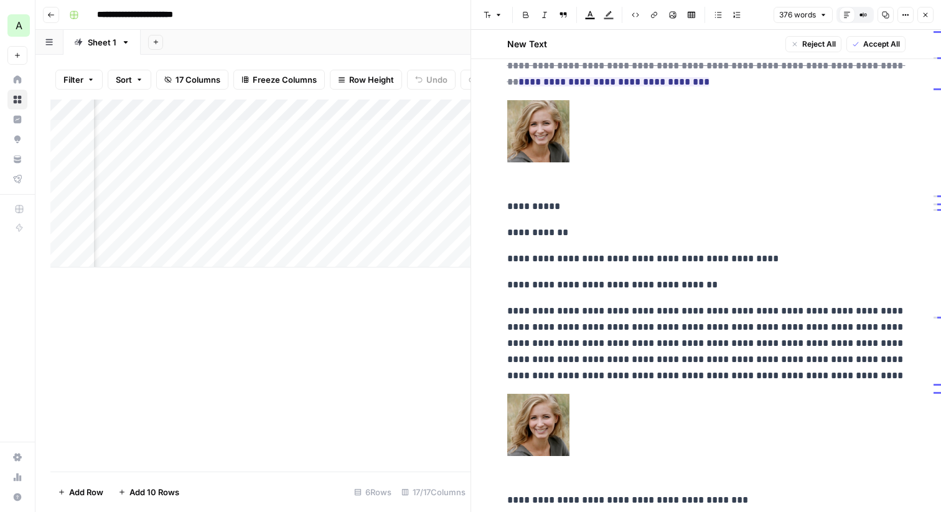
click at [796, 258] on p "**********" at bounding box center [706, 259] width 398 height 16
drag, startPoint x: 787, startPoint y: 258, endPoint x: 556, endPoint y: 258, distance: 231.0
click at [556, 258] on p "**********" at bounding box center [706, 259] width 398 height 16
click at [598, 283] on span "Edit with AI" at bounding box center [593, 281] width 39 height 11
click at [604, 215] on p "**********" at bounding box center [706, 207] width 398 height 16
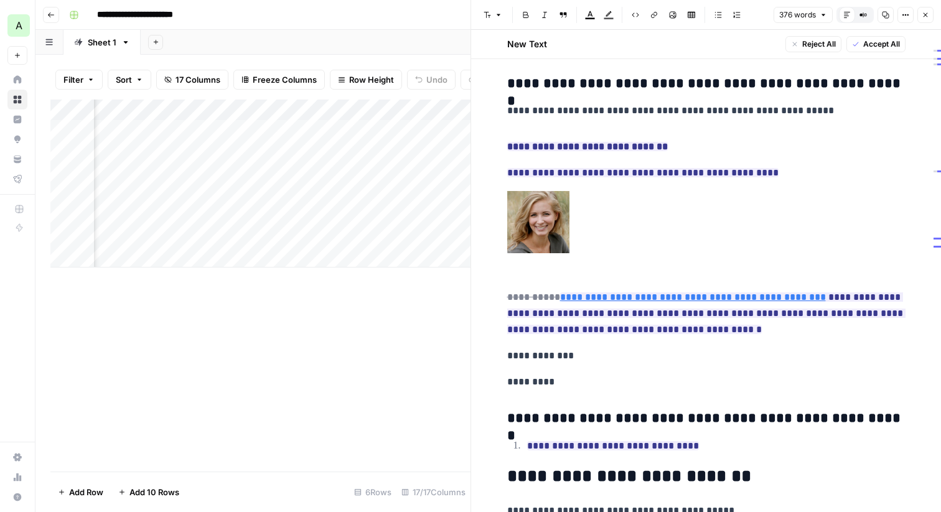
scroll to position [0, 0]
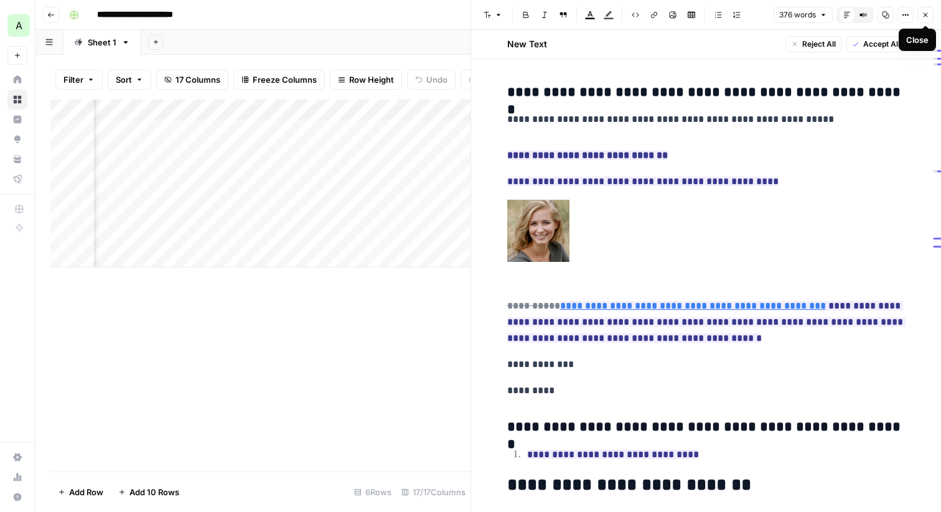
click at [928, 11] on icon "button" at bounding box center [925, 14] width 7 height 7
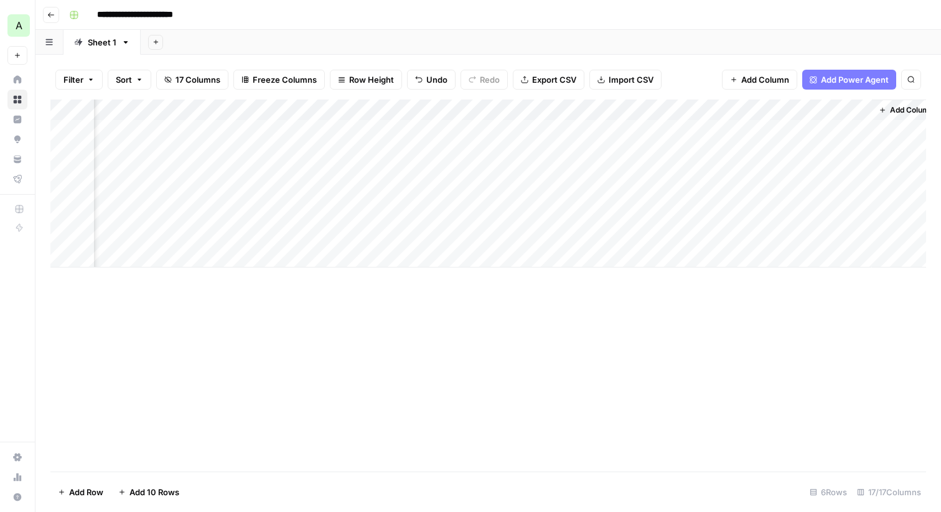
scroll to position [0, 1628]
click at [412, 108] on div "Add Column" at bounding box center [488, 184] width 876 height 168
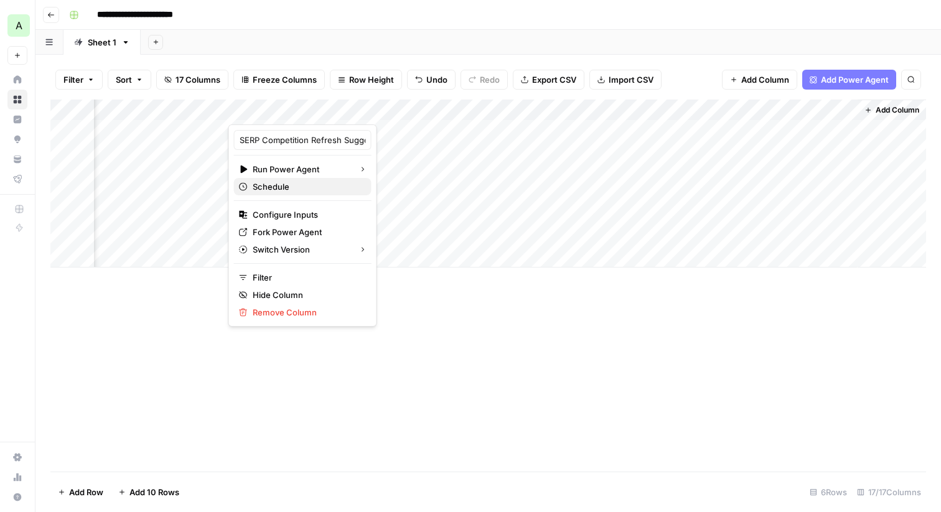
click at [302, 188] on span "Schedule" at bounding box center [307, 187] width 109 height 12
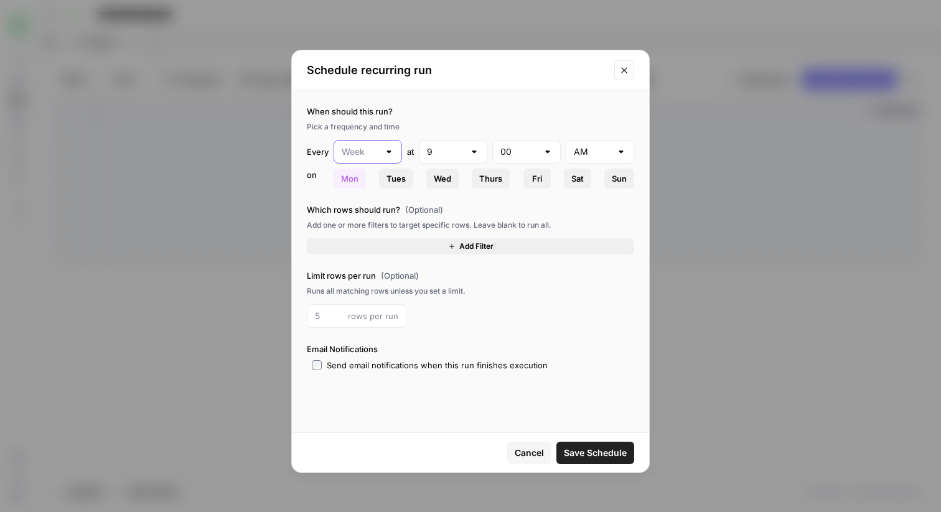
click at [369, 153] on input "text" at bounding box center [360, 152] width 37 height 12
click at [371, 213] on span "Month" at bounding box center [366, 218] width 42 height 12
type input "Month"
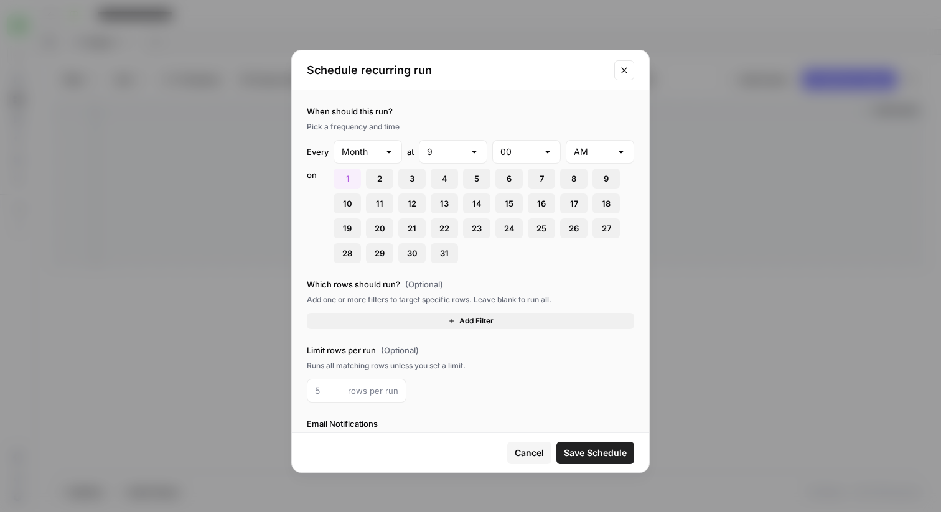
click at [446, 226] on span "22" at bounding box center [445, 228] width 10 height 12
click at [506, 319] on button "Add Filter" at bounding box center [471, 321] width 328 height 16
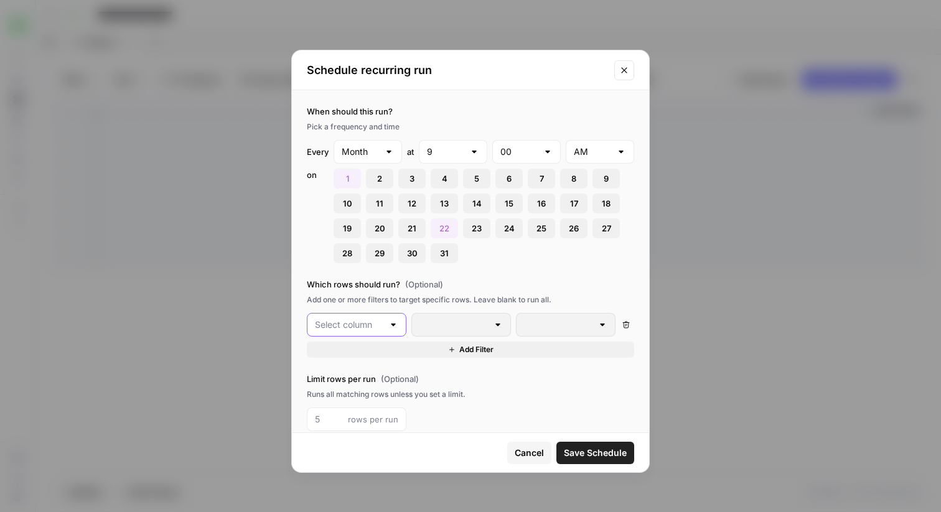
click at [375, 328] on input "text" at bounding box center [349, 325] width 68 height 12
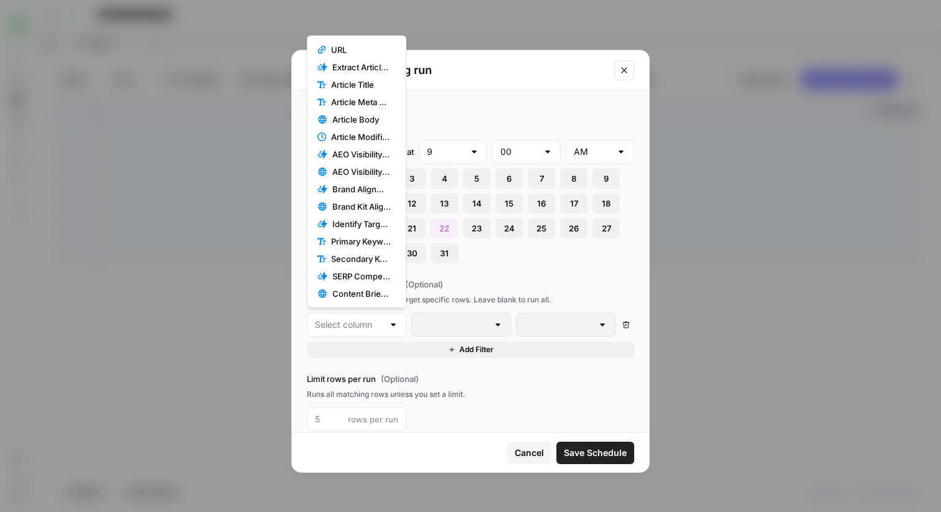
click at [514, 252] on div "1 2 3 4 5 6 7 8 9 10 11 12 13 14 15 16 17 18 19 20 21 22 23 24 25 26 27 28 29 3…" at bounding box center [484, 216] width 301 height 95
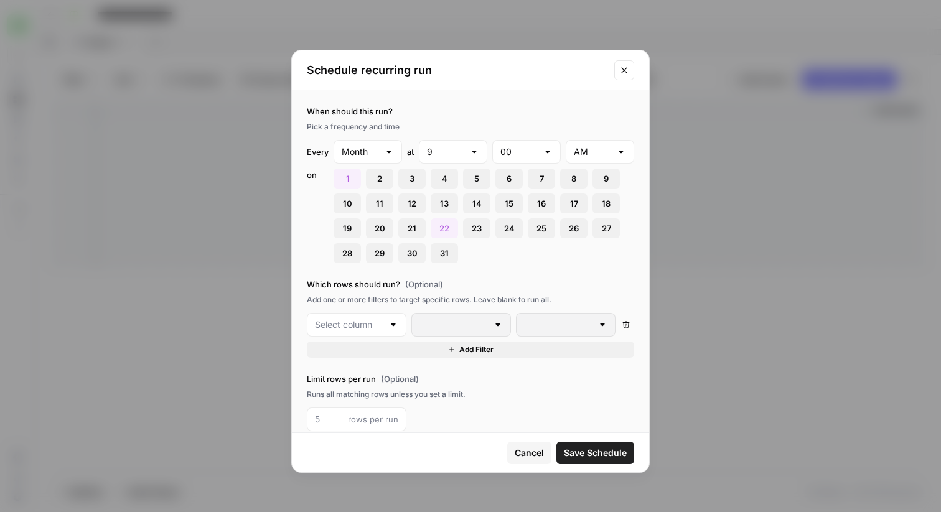
click at [524, 458] on span "Cancel" at bounding box center [529, 453] width 29 height 12
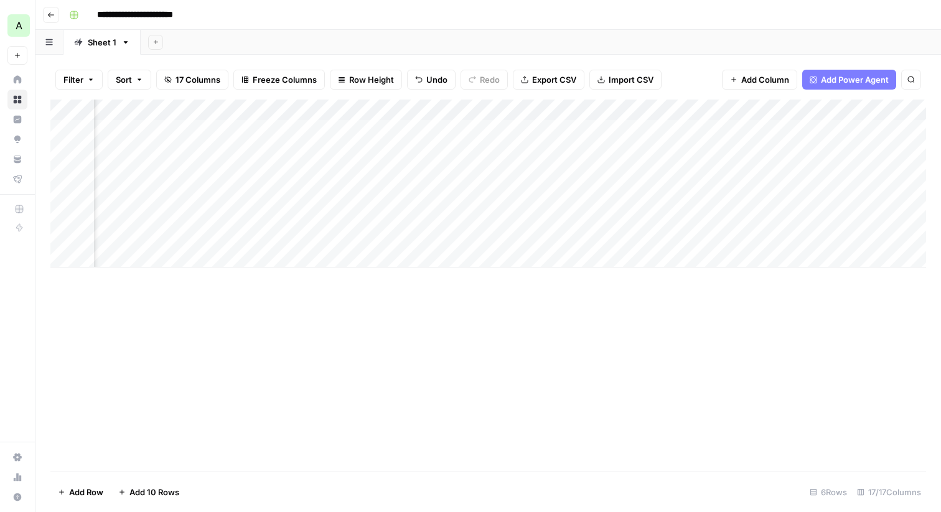
scroll to position [0, 0]
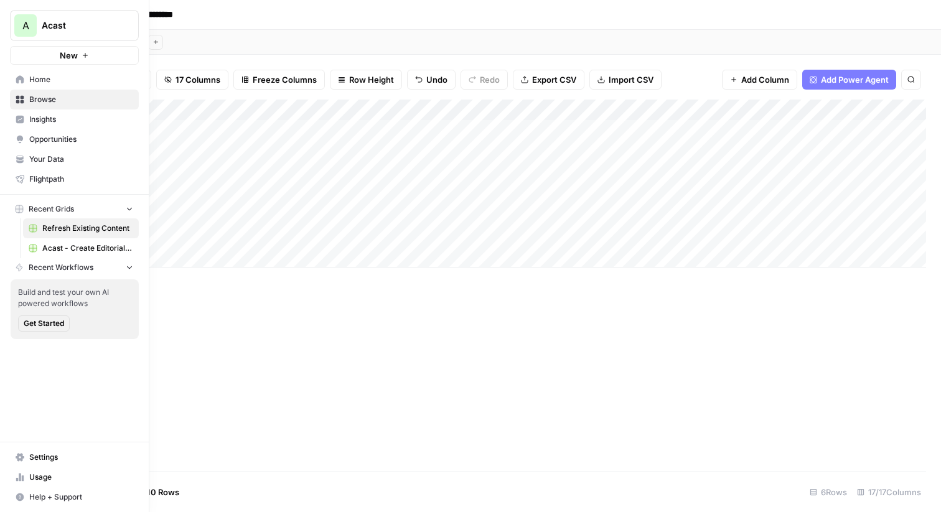
click at [52, 116] on span "Insights" at bounding box center [81, 119] width 104 height 11
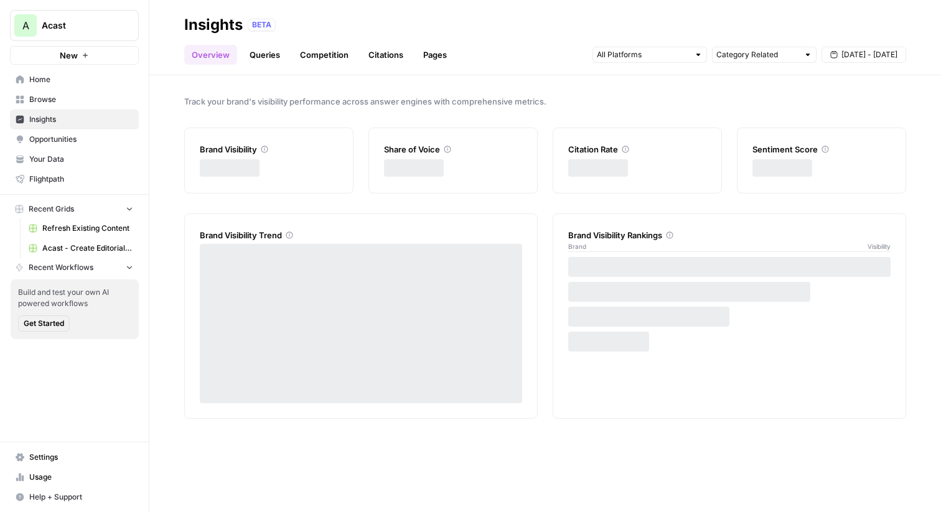
click at [59, 121] on span "Insights" at bounding box center [81, 119] width 104 height 11
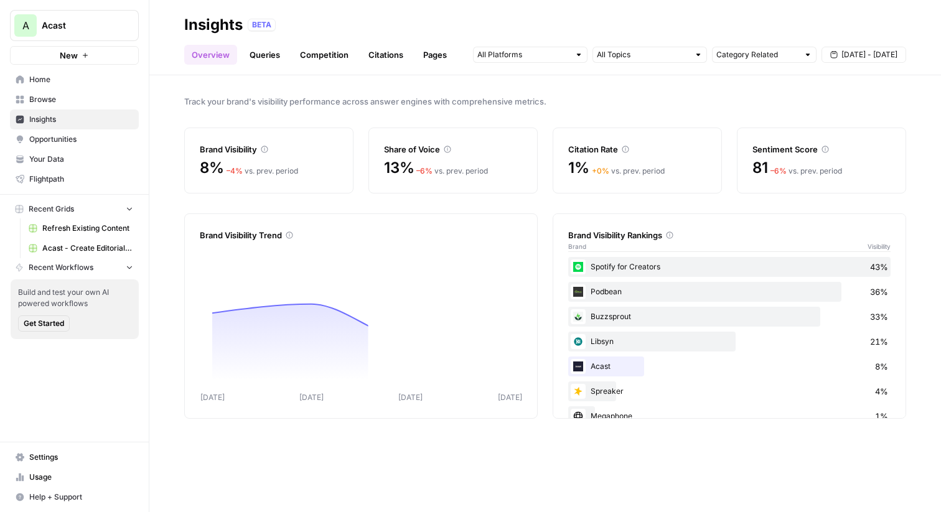
click at [263, 54] on link "Queries" at bounding box center [264, 55] width 45 height 20
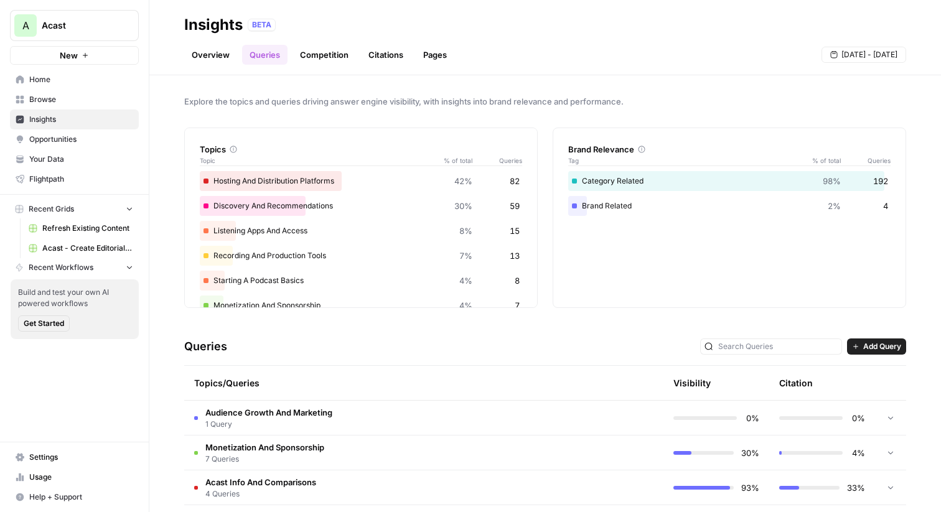
click at [214, 55] on link "Overview" at bounding box center [210, 55] width 53 height 20
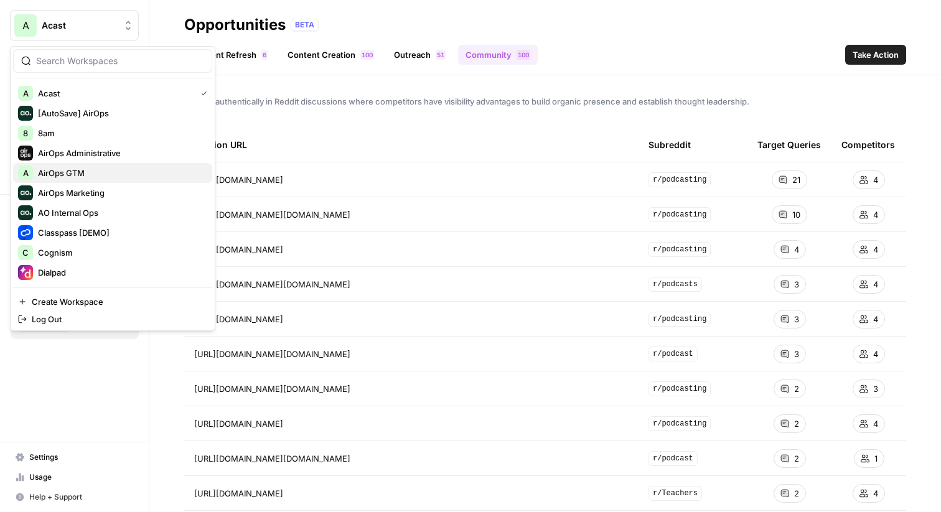
scroll to position [4, 0]
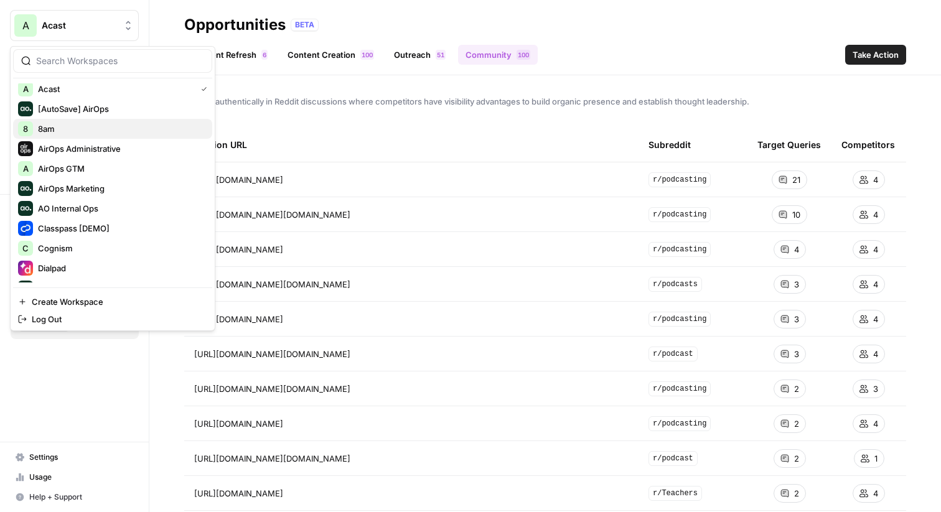
click at [70, 130] on span "8am" at bounding box center [120, 129] width 164 height 12
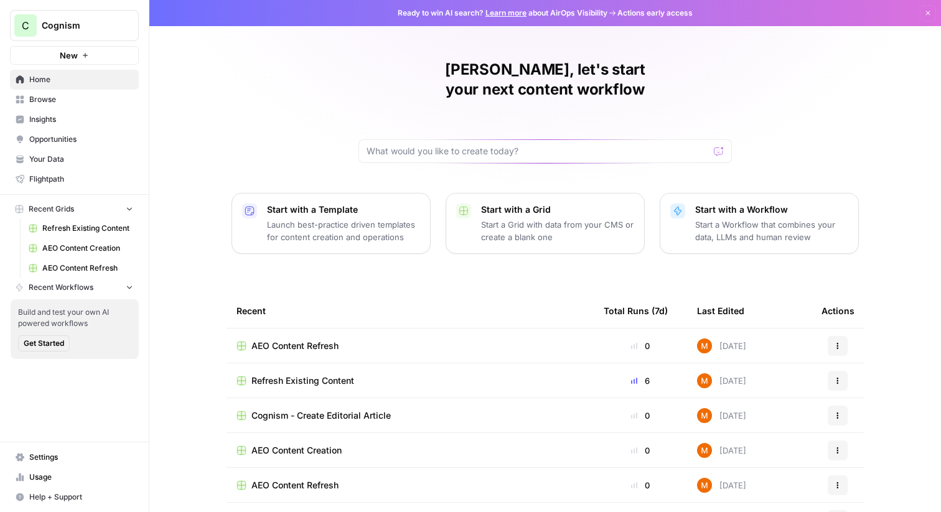
click at [77, 139] on span "Opportunities" at bounding box center [81, 139] width 104 height 11
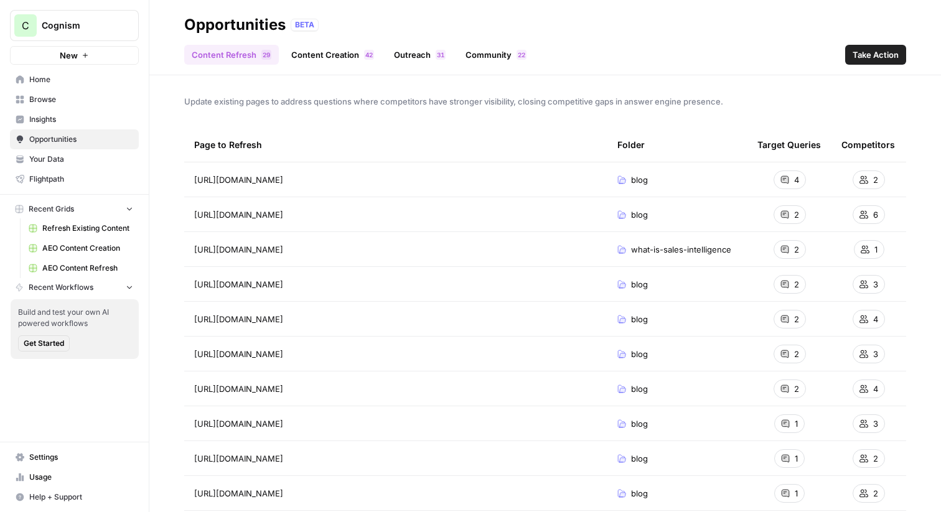
click at [43, 118] on span "Insights" at bounding box center [81, 119] width 104 height 11
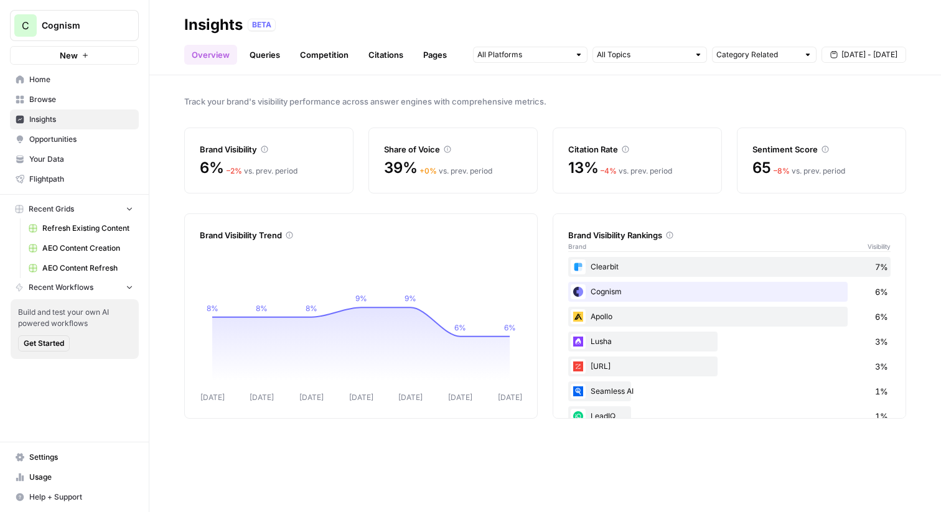
click at [57, 138] on span "Opportunities" at bounding box center [81, 139] width 104 height 11
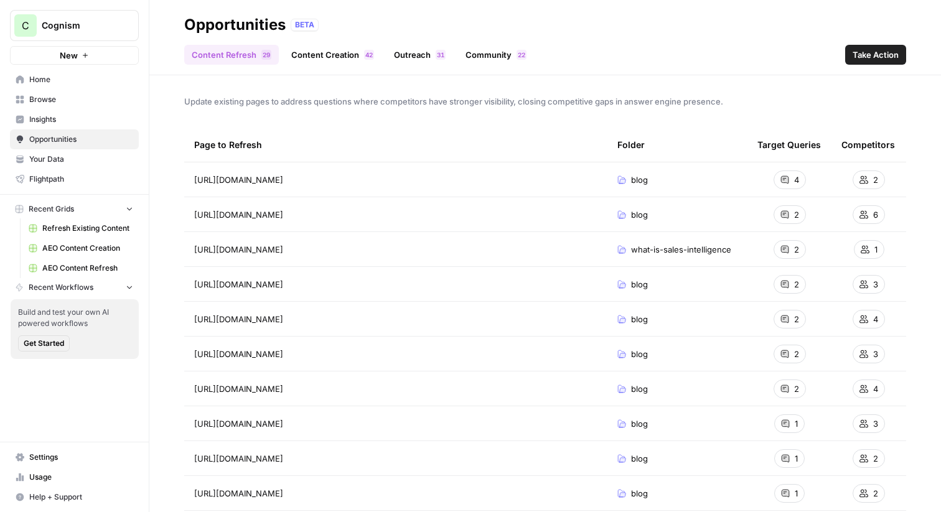
click at [380, 149] on div "Page to Refresh" at bounding box center [395, 145] width 403 height 34
click at [315, 53] on link "Content Creation 2 4" at bounding box center [333, 55] width 98 height 20
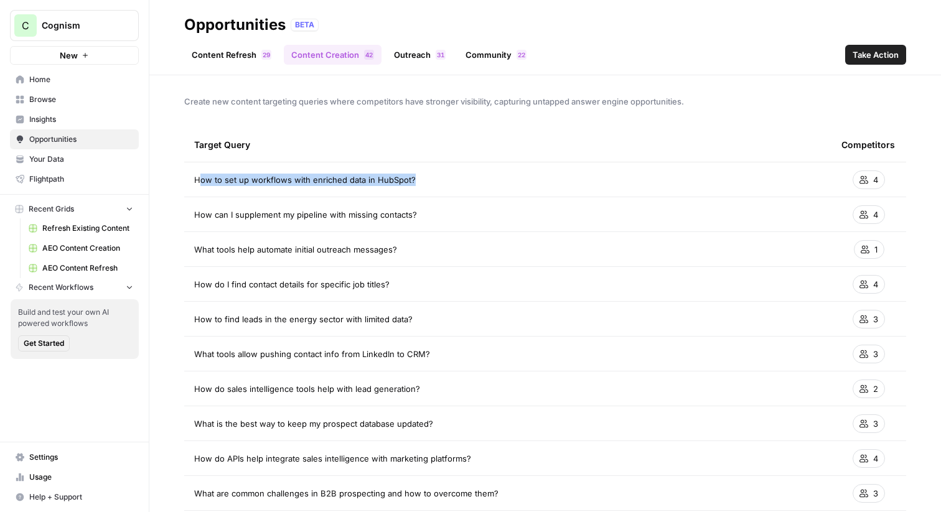
drag, startPoint x: 417, startPoint y: 182, endPoint x: 201, endPoint y: 179, distance: 216.1
click at [201, 179] on div "How to set up workflows with enriched data in HubSpot?" at bounding box center [508, 180] width 628 height 12
click at [201, 179] on span "How to set up workflows with enriched data in HubSpot?" at bounding box center [305, 180] width 222 height 12
click at [420, 53] on link "Outreach 1 3" at bounding box center [420, 55] width 67 height 20
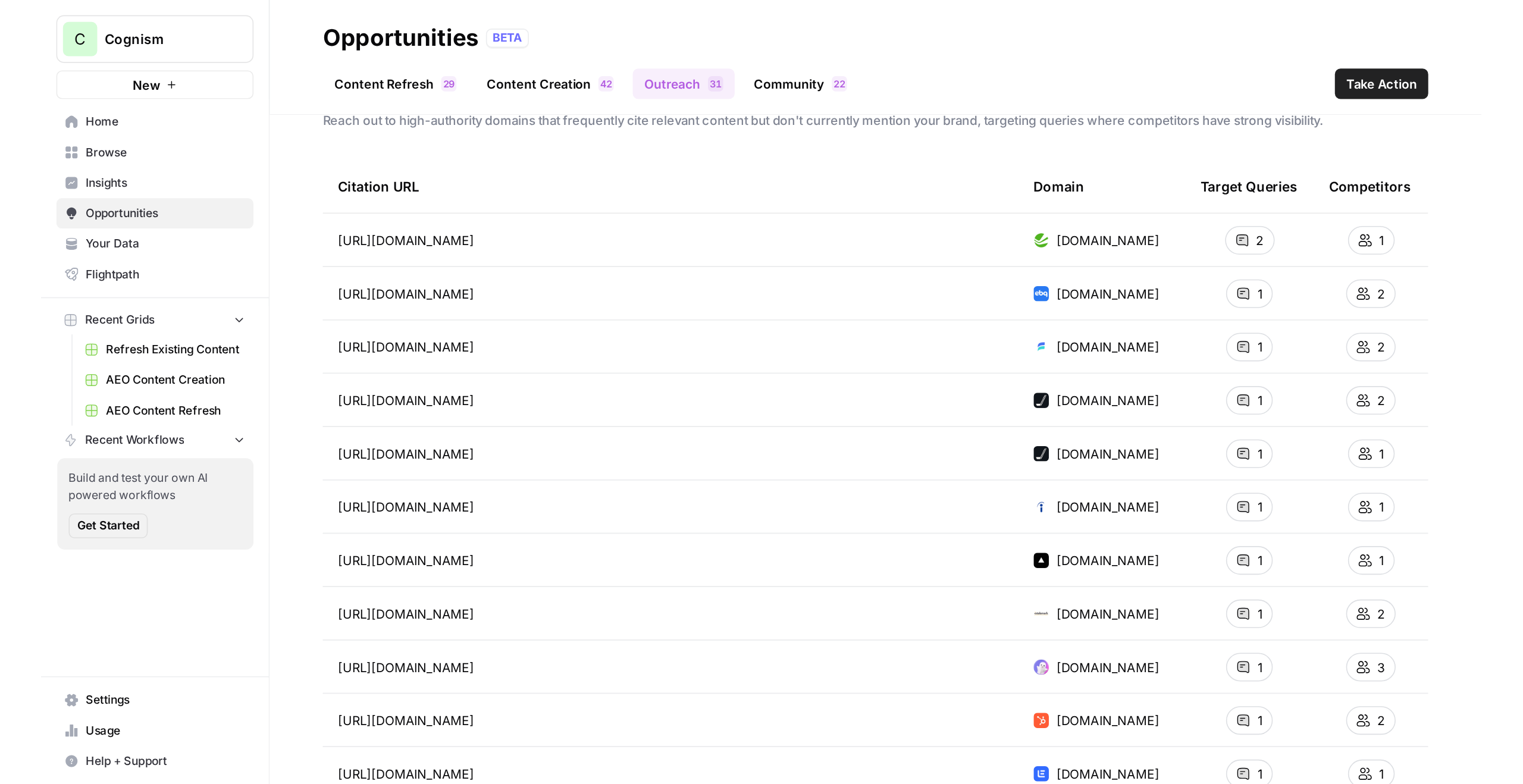
scroll to position [50, 0]
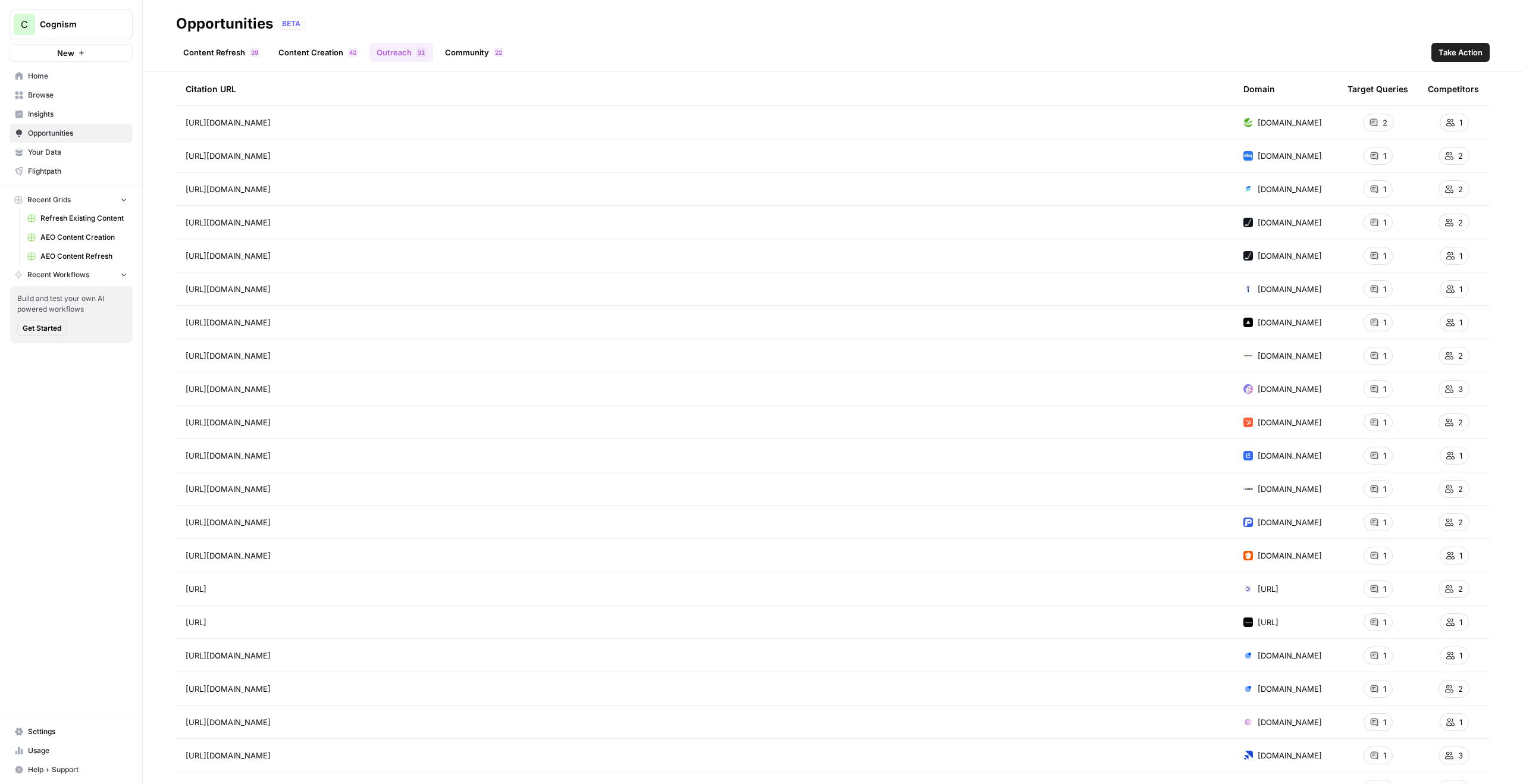
click at [471, 53] on link "Community 2 2" at bounding box center [474, 53] width 73 height 19
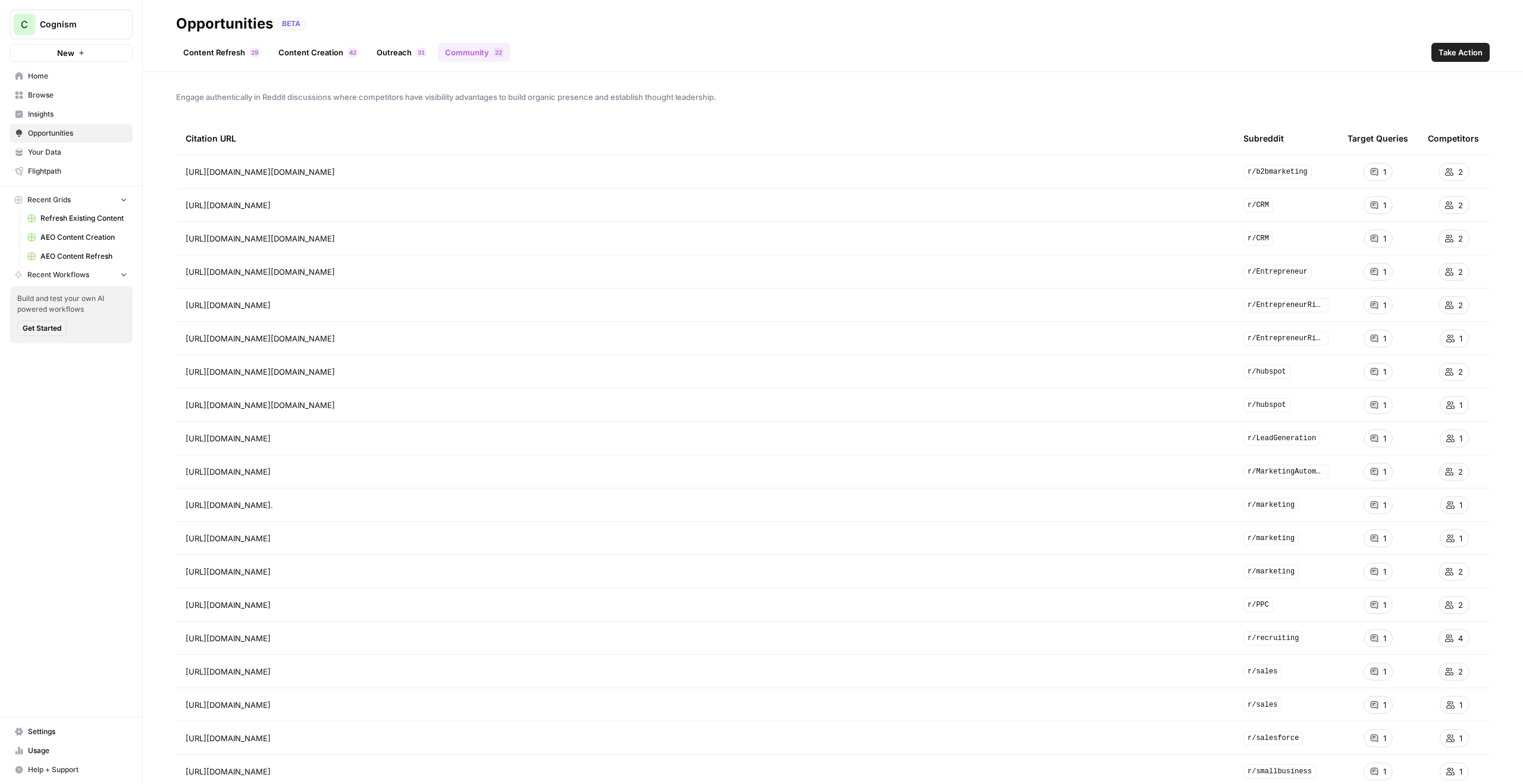
click at [77, 20] on span "Cognism" at bounding box center [75, 24] width 72 height 11
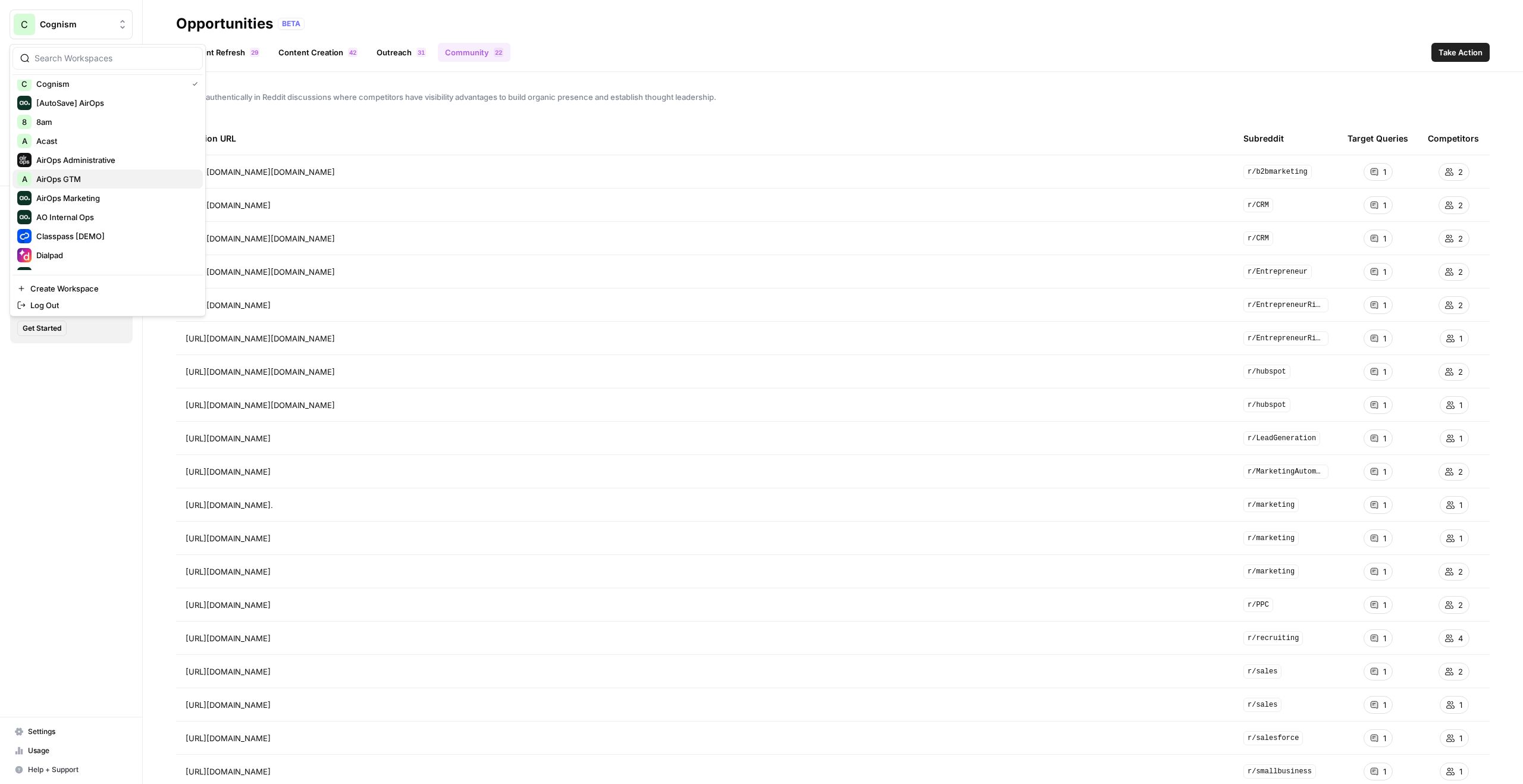
scroll to position [2, 0]
click at [52, 122] on span "8am" at bounding box center [115, 125] width 157 height 11
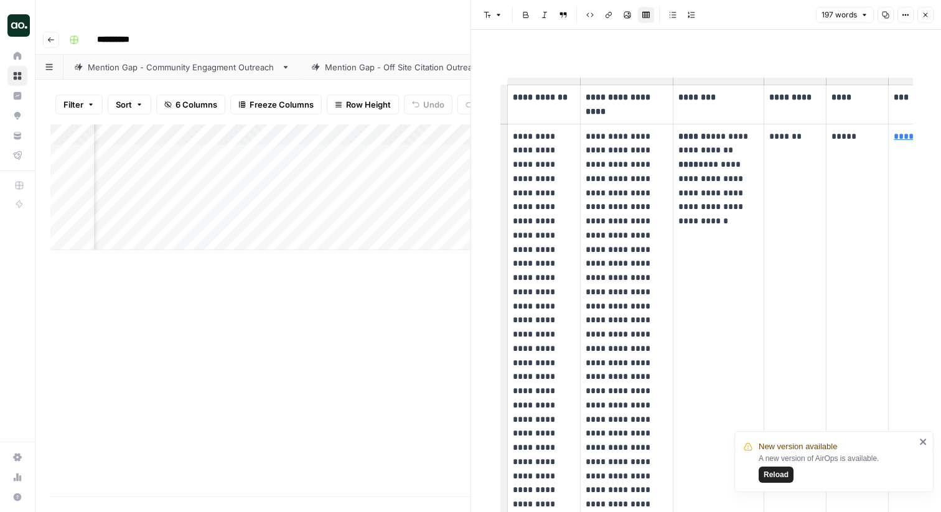
scroll to position [7, 0]
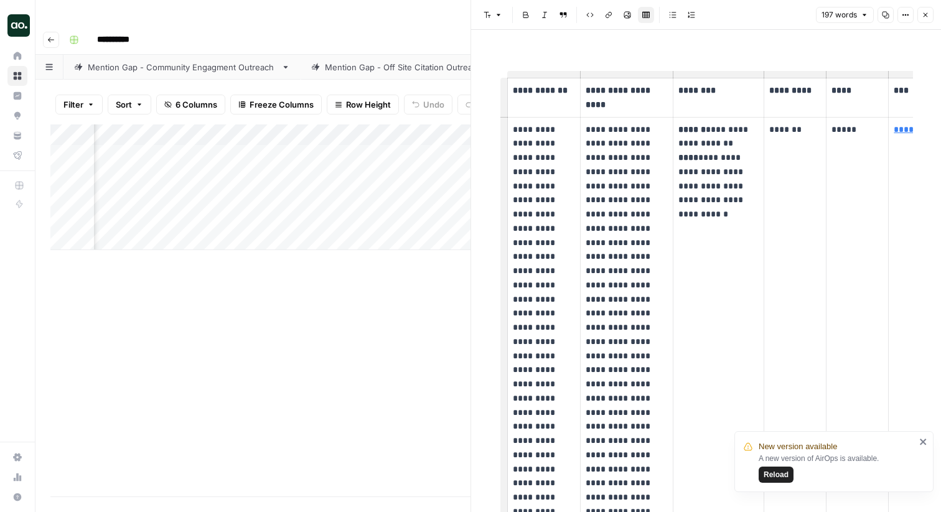
click at [931, 6] on header "Font style Bold Italic Block quote Code block Link Image Insert Table Bulleted …" at bounding box center [706, 15] width 470 height 30
click at [928, 13] on icon "button" at bounding box center [925, 14] width 7 height 7
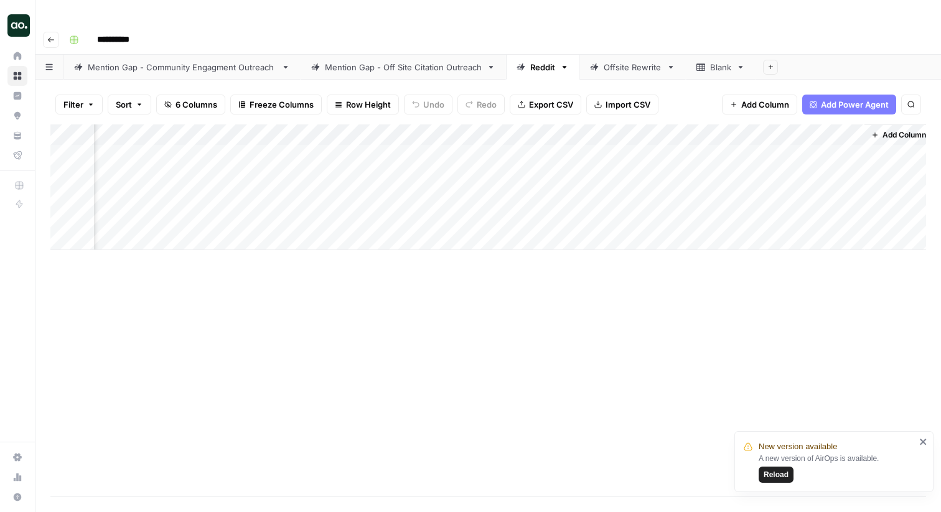
scroll to position [0, 123]
click at [417, 55] on link "Mention Gap - Off Site Citation Outreach" at bounding box center [403, 67] width 205 height 25
click at [869, 128] on div "Add Column" at bounding box center [488, 311] width 876 height 372
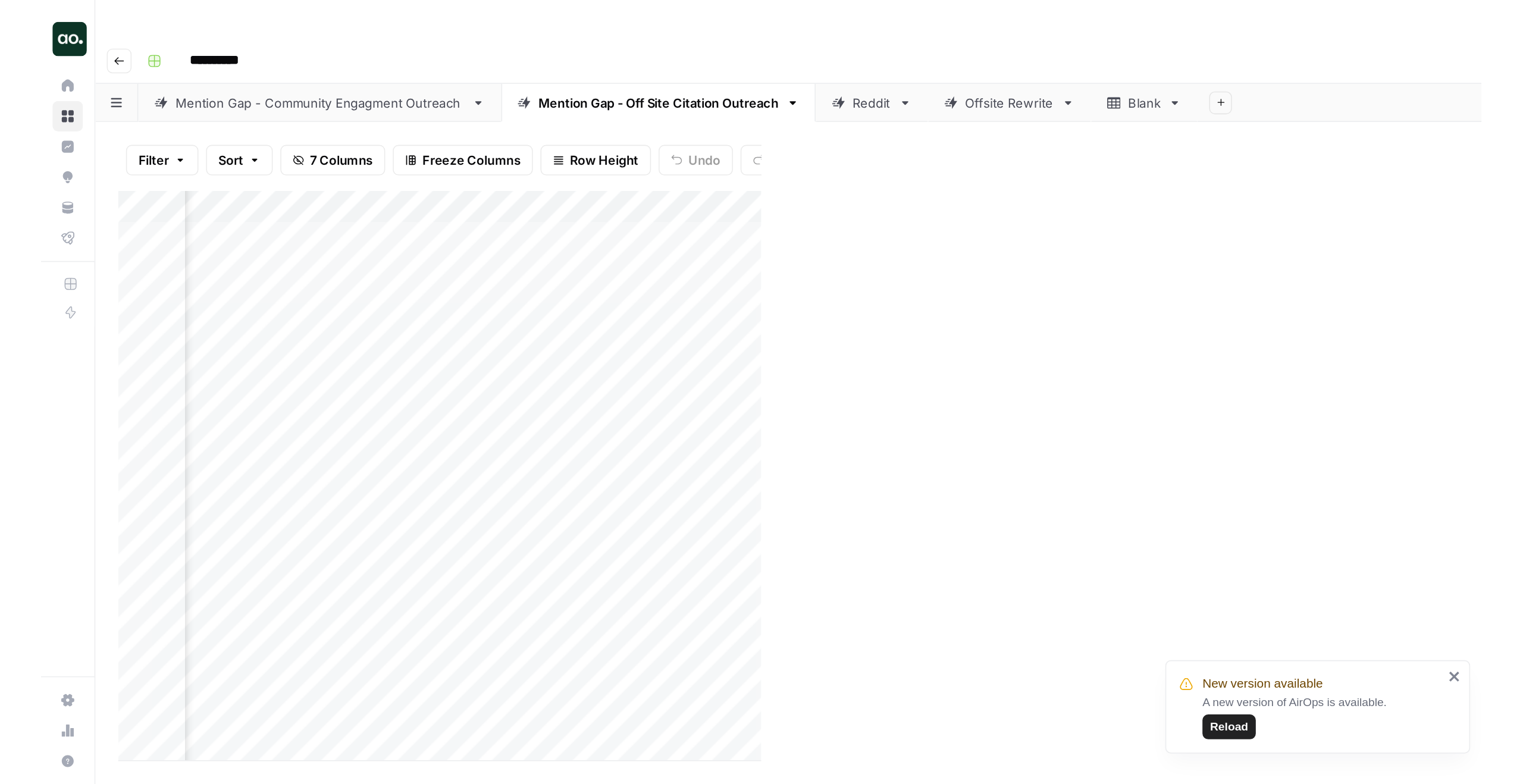
scroll to position [0, 95]
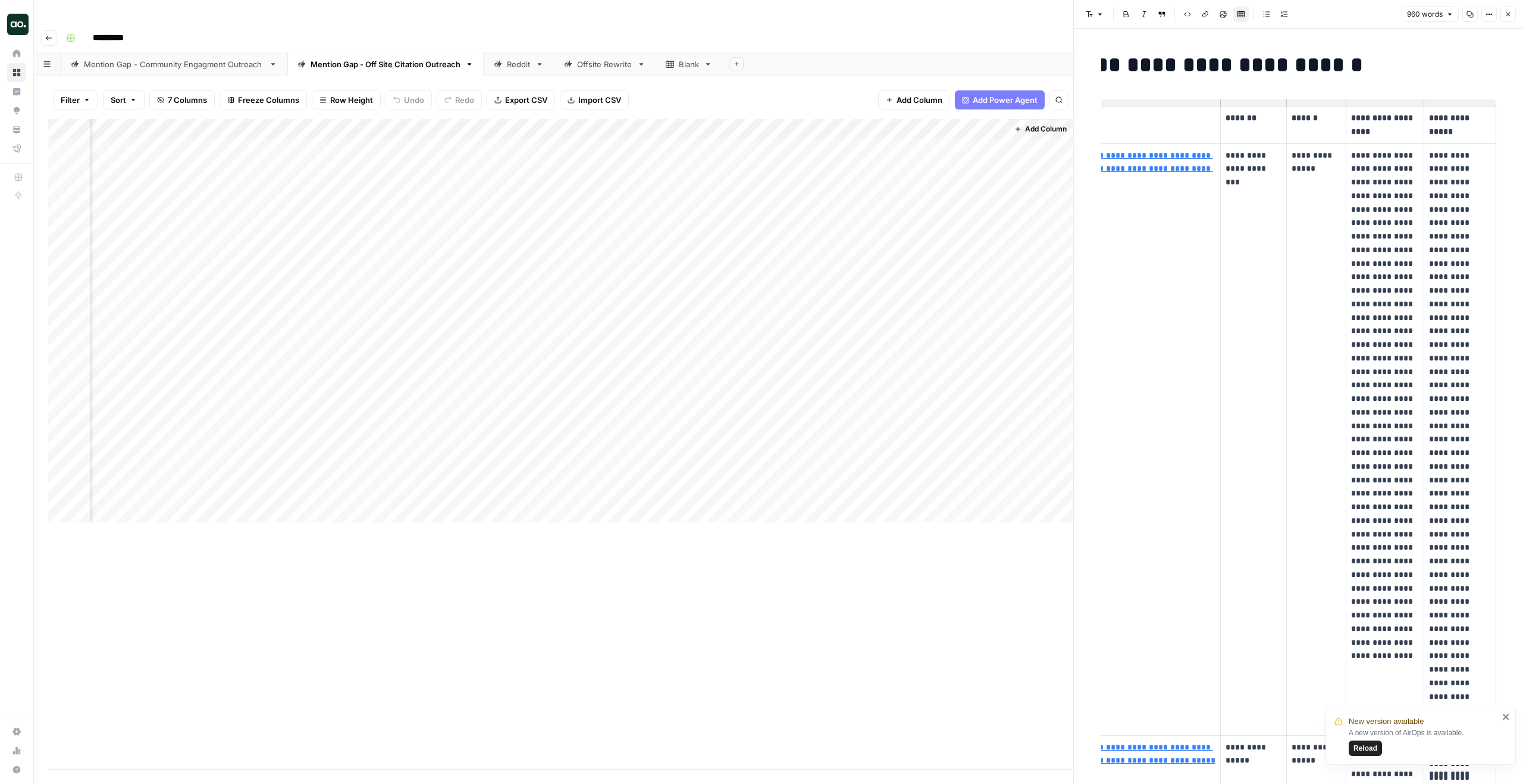
click at [508, 58] on div "Reddit" at bounding box center [518, 64] width 24 height 11
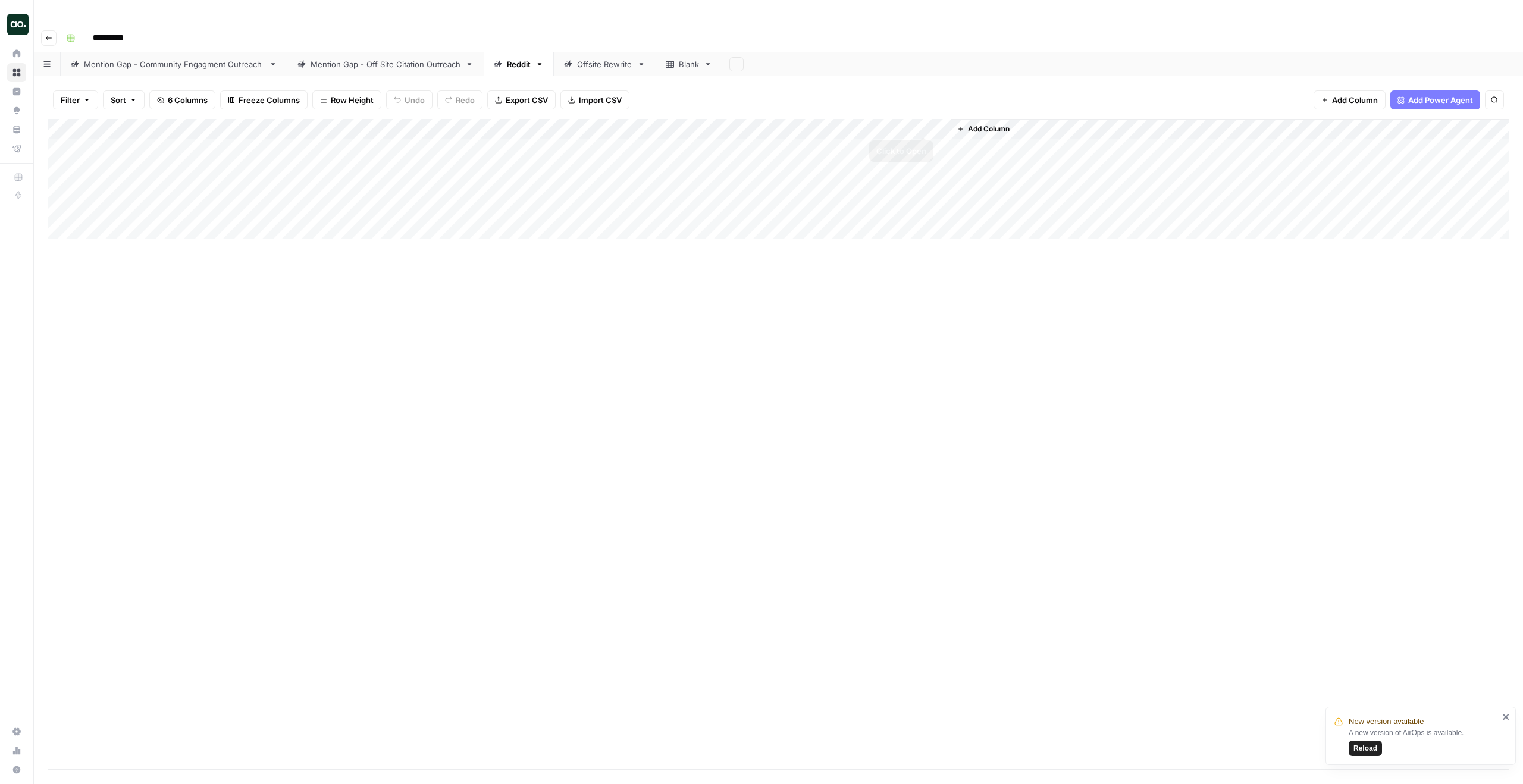
click at [899, 127] on div "Add Column" at bounding box center [778, 180] width 1461 height 120
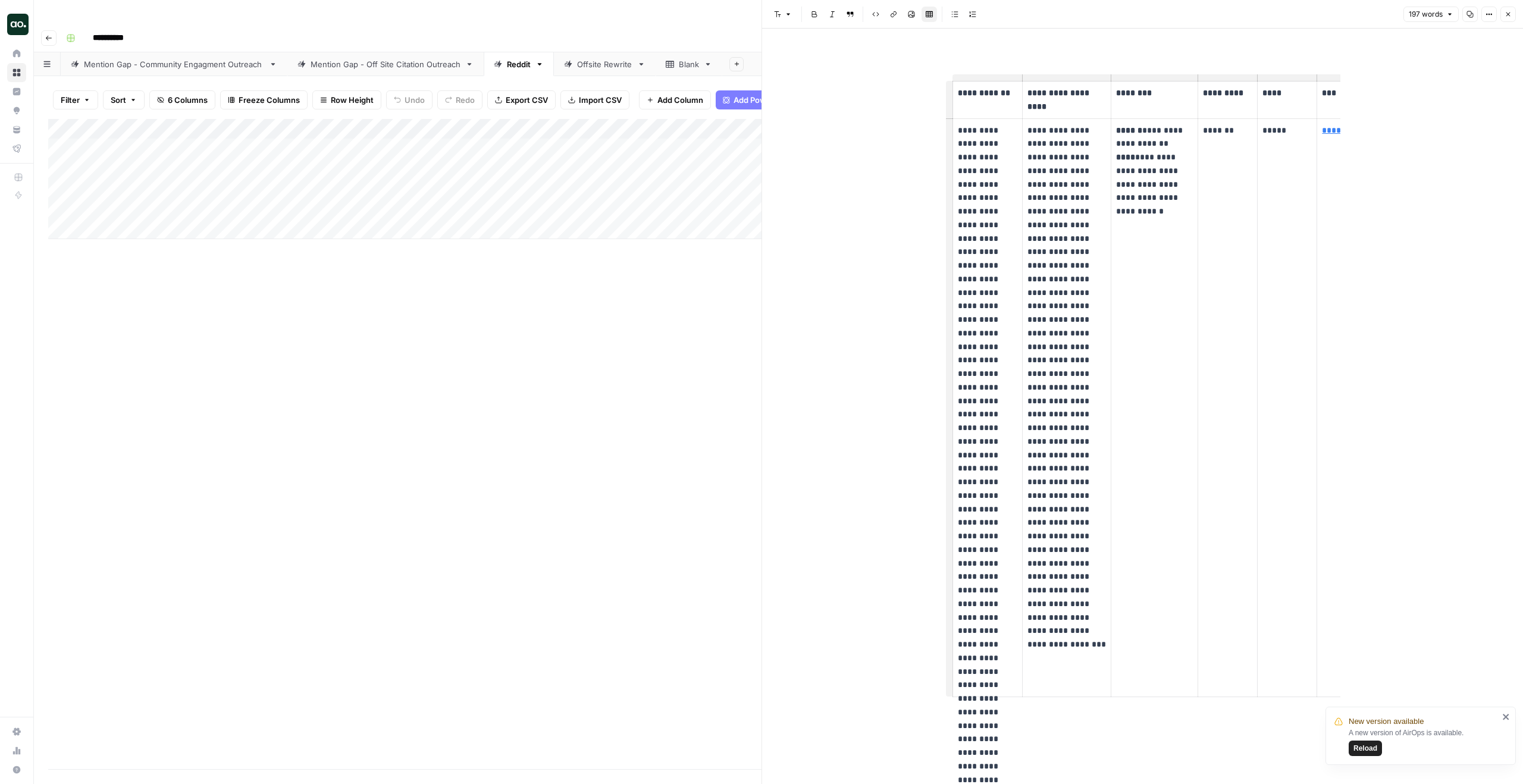
click at [899, 13] on icon "button" at bounding box center [1508, 13] width 7 height 7
